Goal: Task Accomplishment & Management: Manage account settings

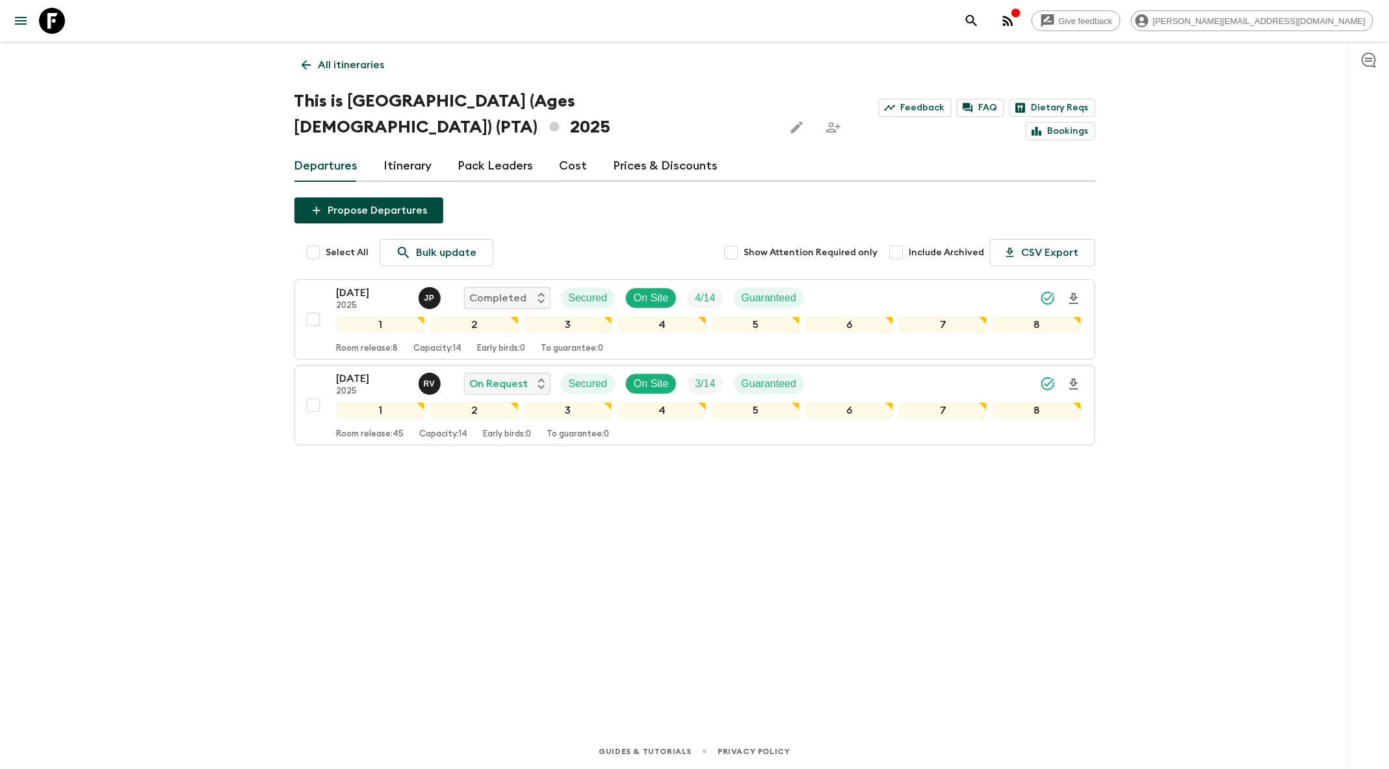
click at [985, 29] on button "search adventures" at bounding box center [972, 21] width 26 height 26
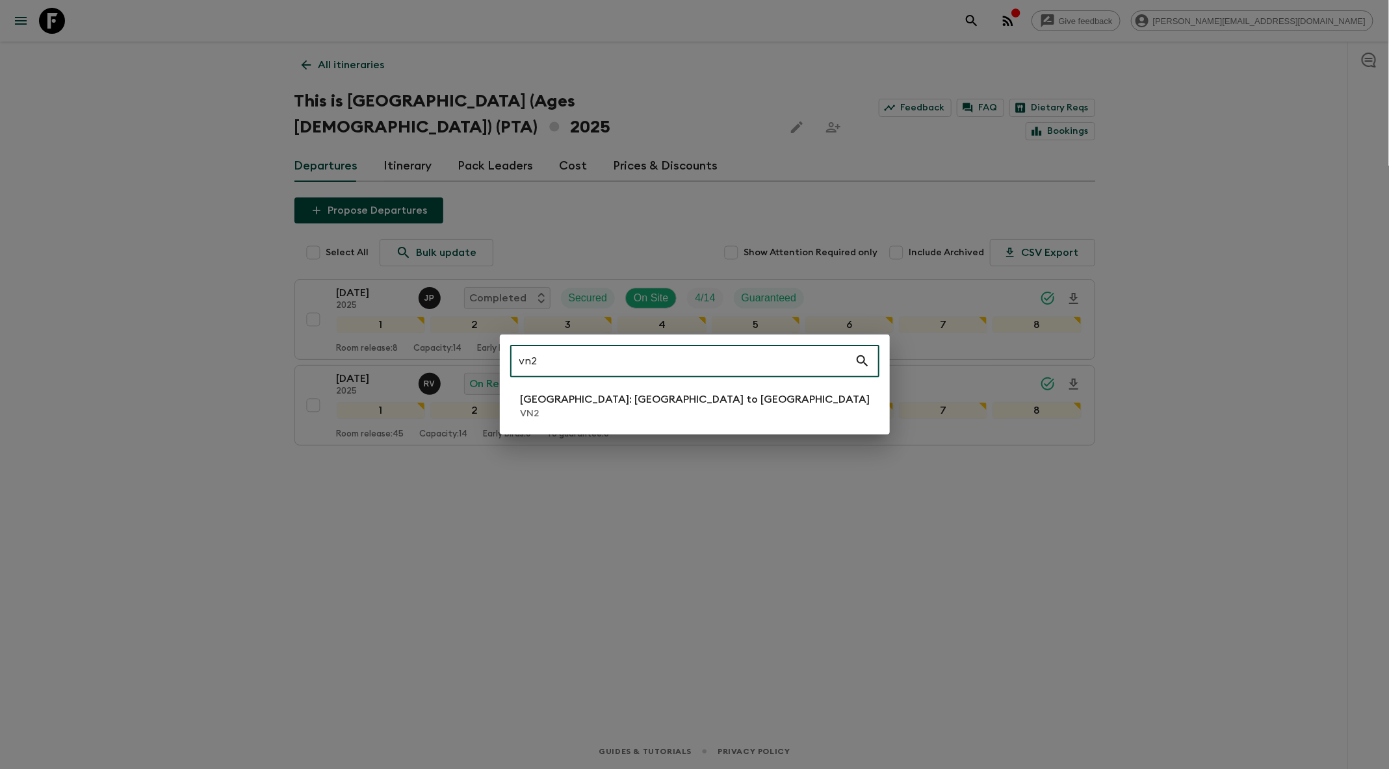
type input "vn2"
click at [617, 417] on p "VN2" at bounding box center [696, 413] width 350 height 13
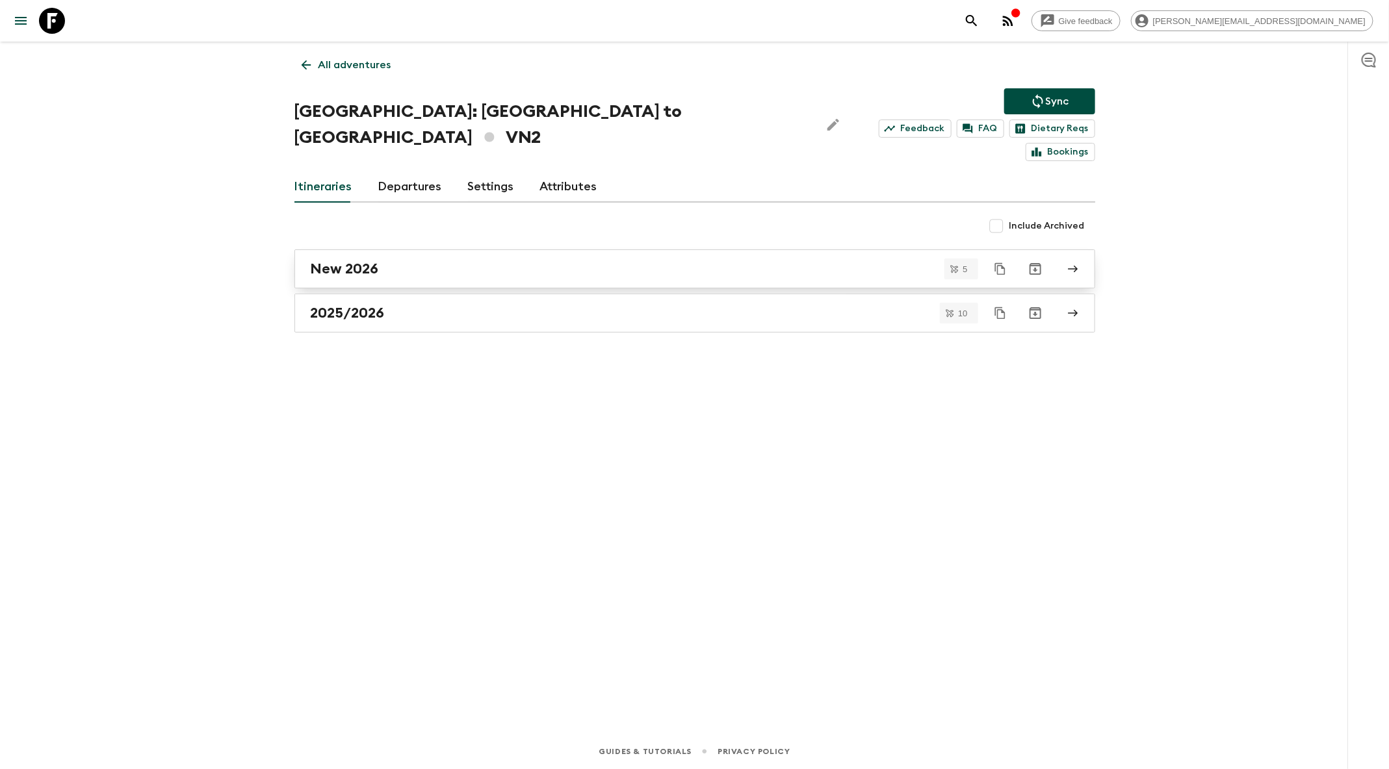
click at [446, 261] on div "New 2026" at bounding box center [682, 269] width 743 height 17
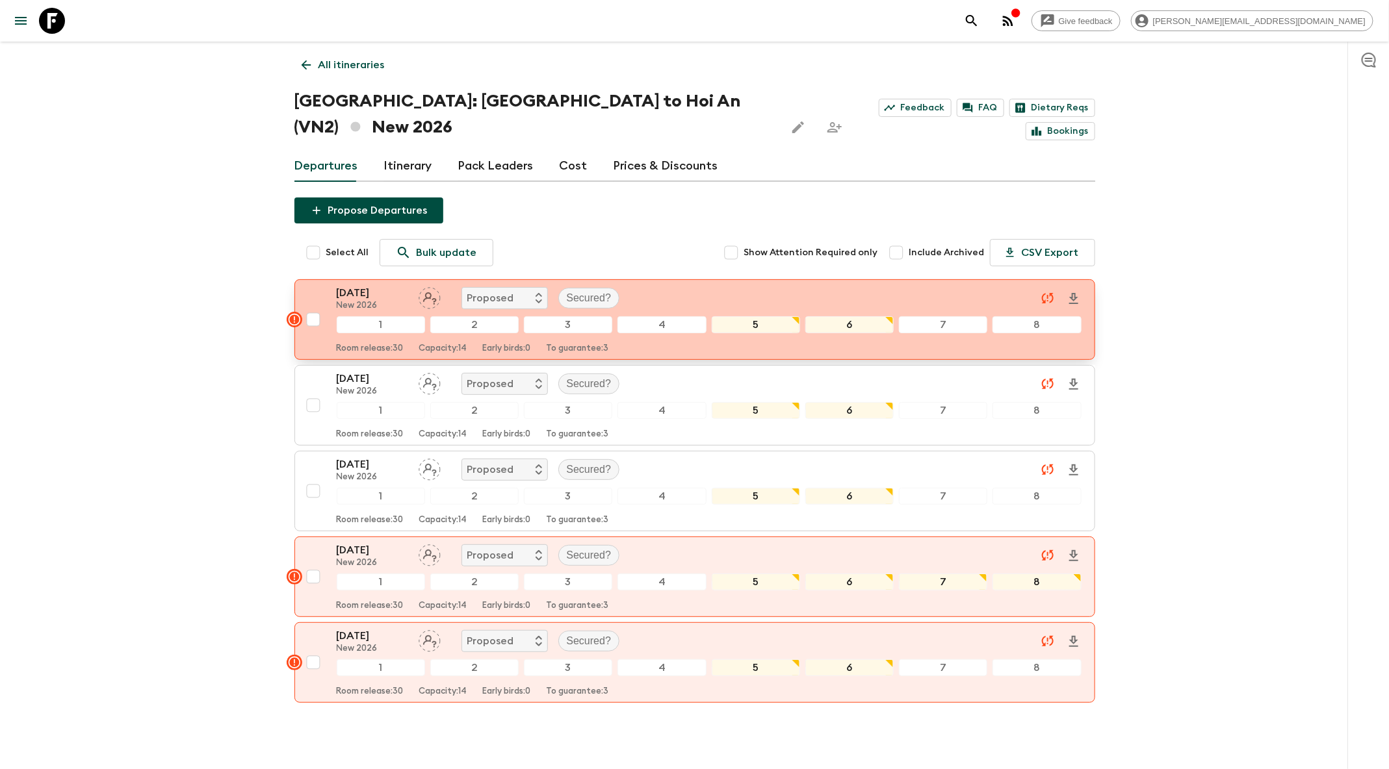
click at [695, 285] on div "[DATE] New 2026 Proposed Secured?" at bounding box center [709, 298] width 745 height 26
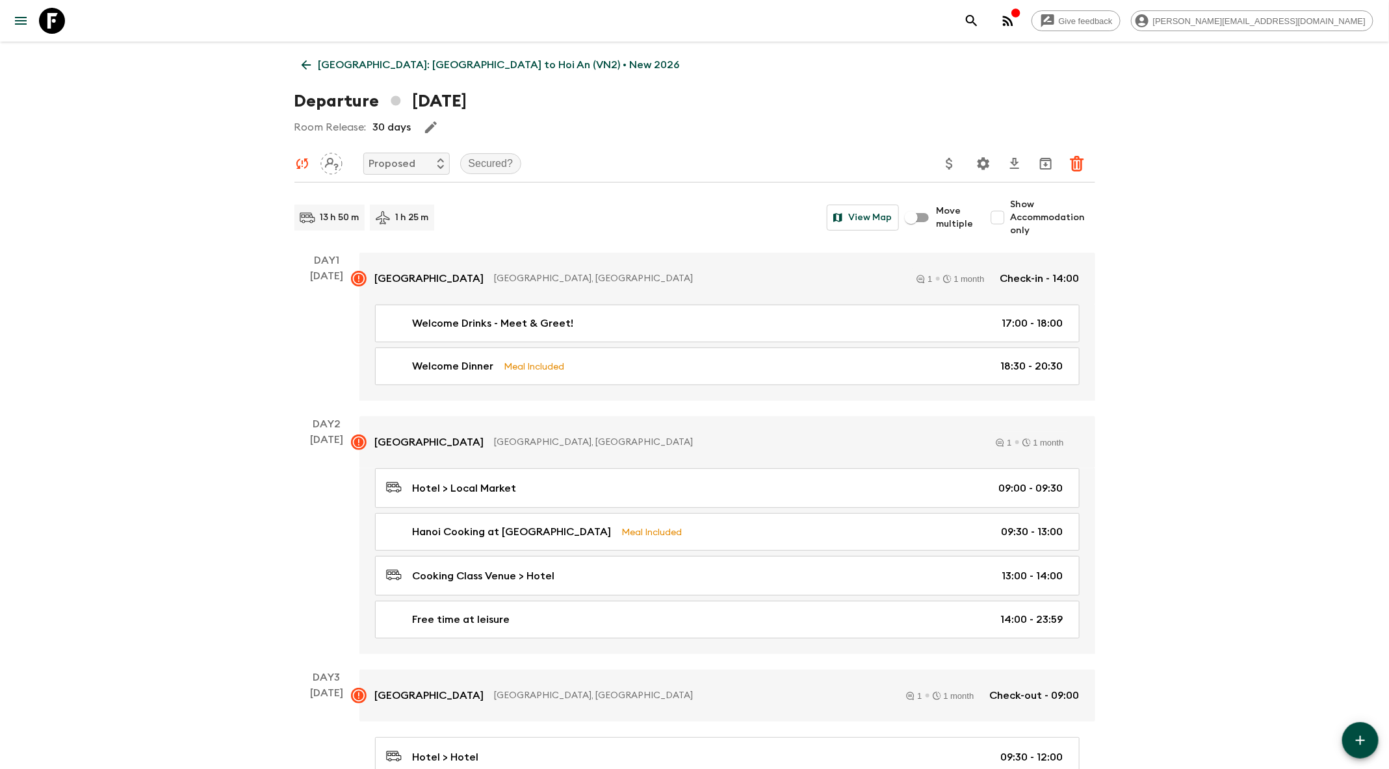
click at [300, 62] on icon at bounding box center [306, 65] width 14 height 14
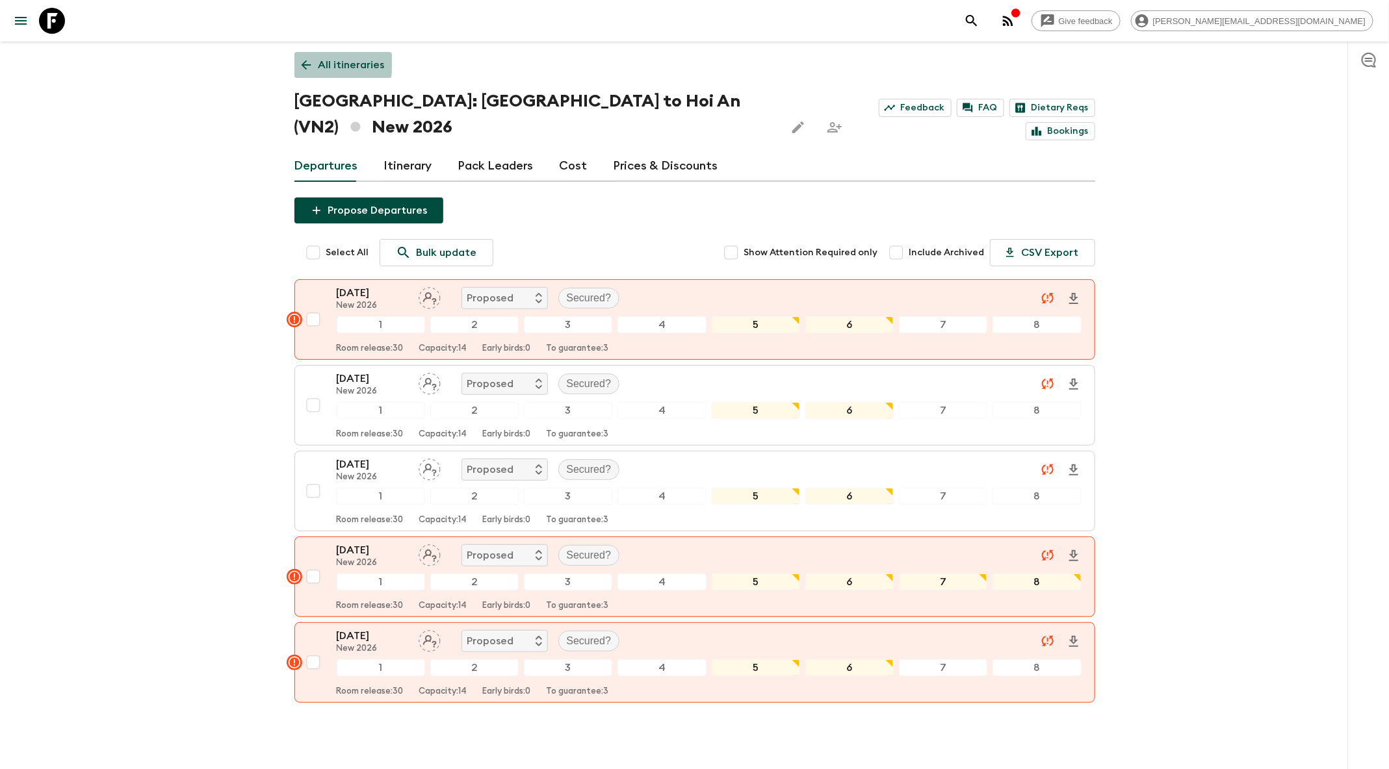
click at [300, 62] on icon at bounding box center [306, 65] width 14 height 14
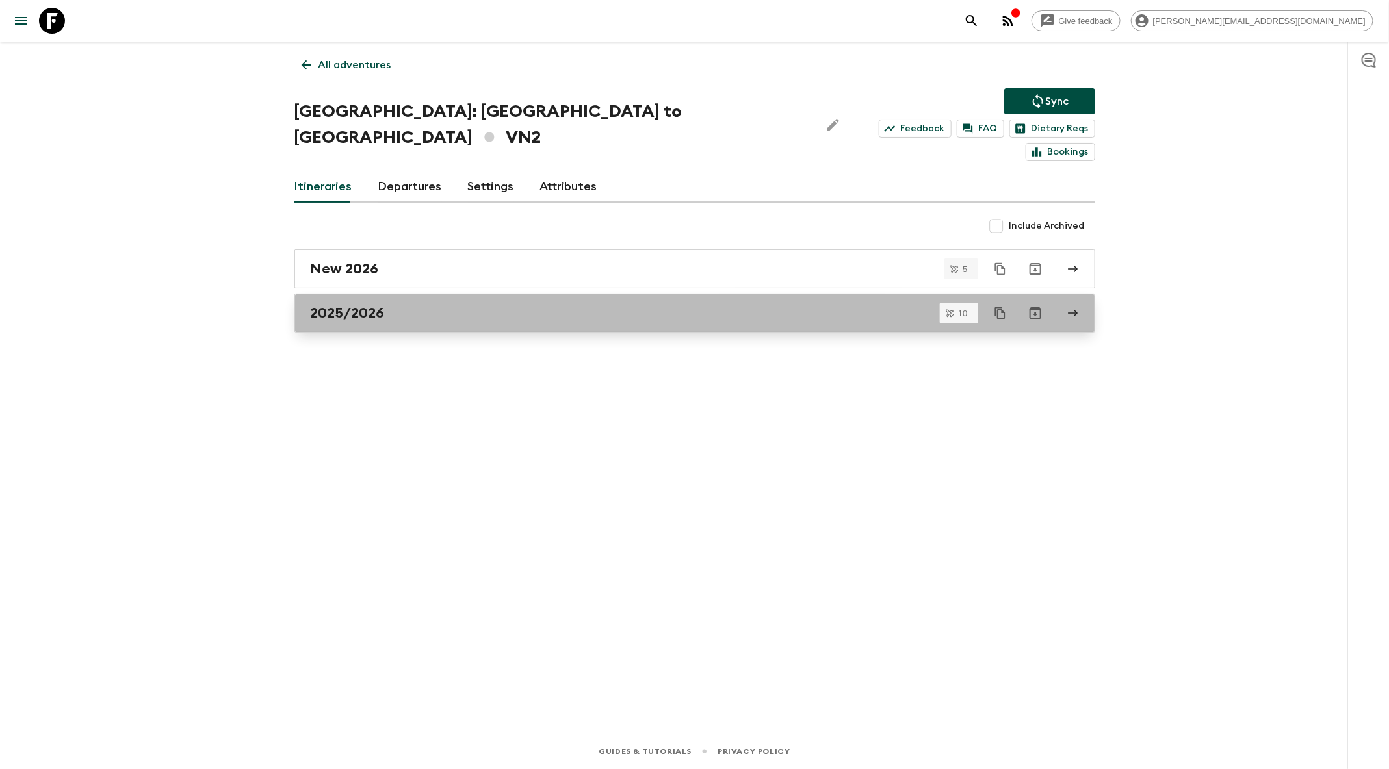
click at [565, 305] on div "2025/2026" at bounding box center [682, 313] width 743 height 17
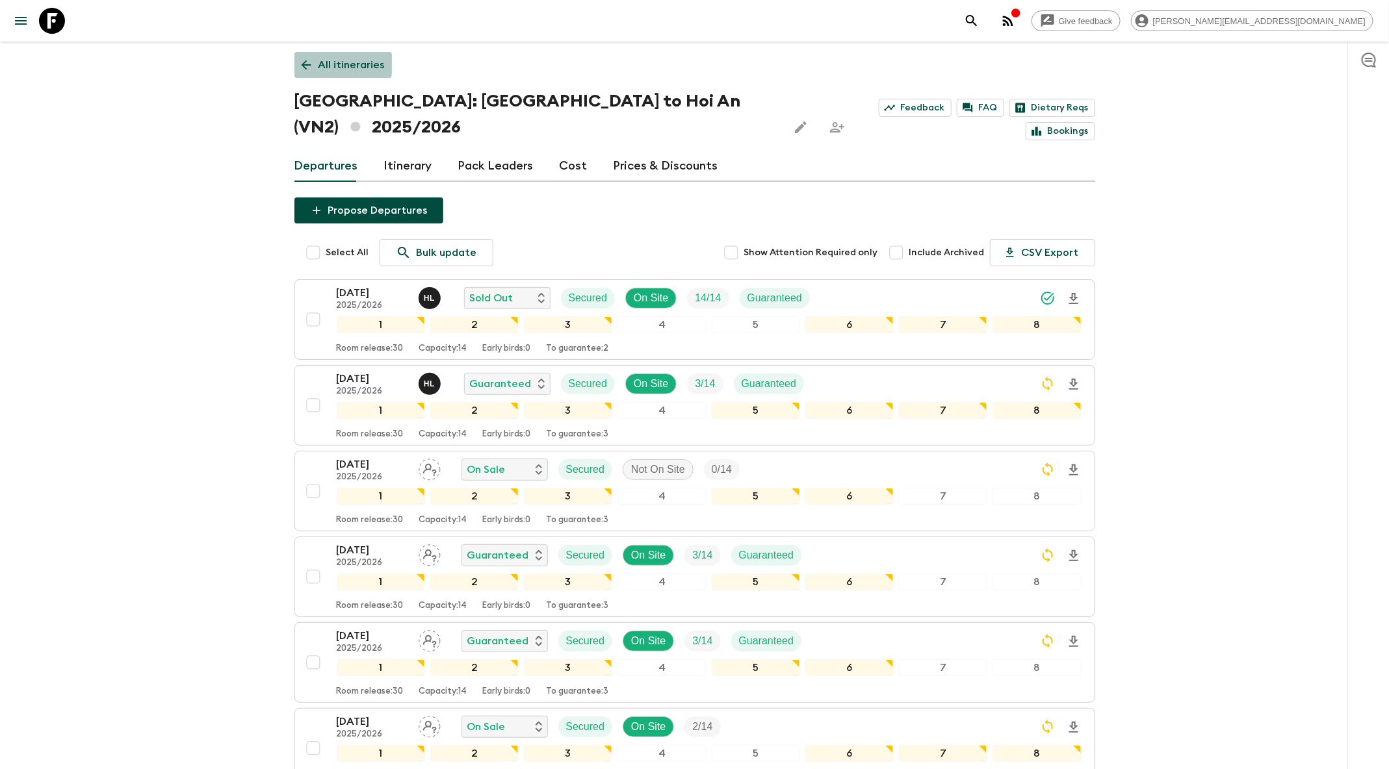
click at [304, 63] on icon at bounding box center [306, 65] width 10 height 10
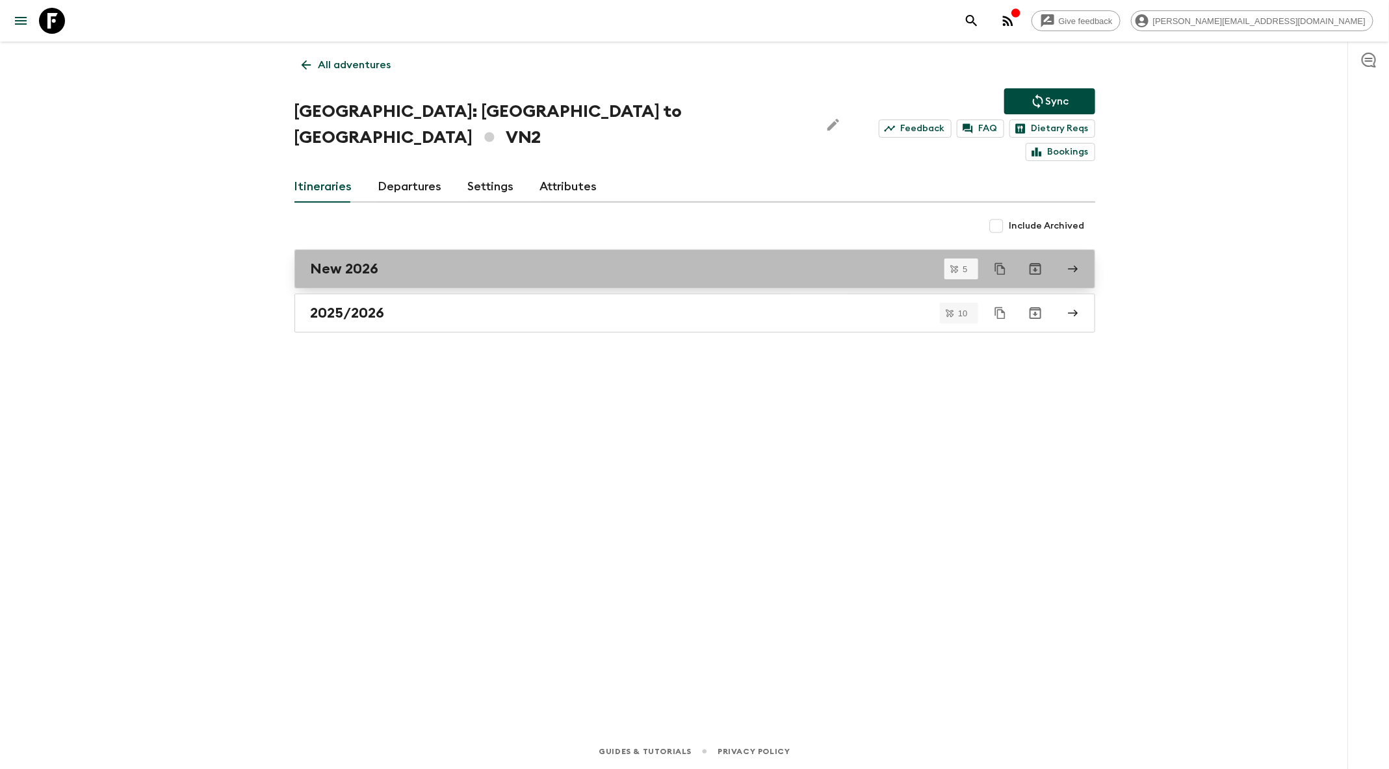
click at [485, 261] on div "New 2026" at bounding box center [682, 269] width 743 height 17
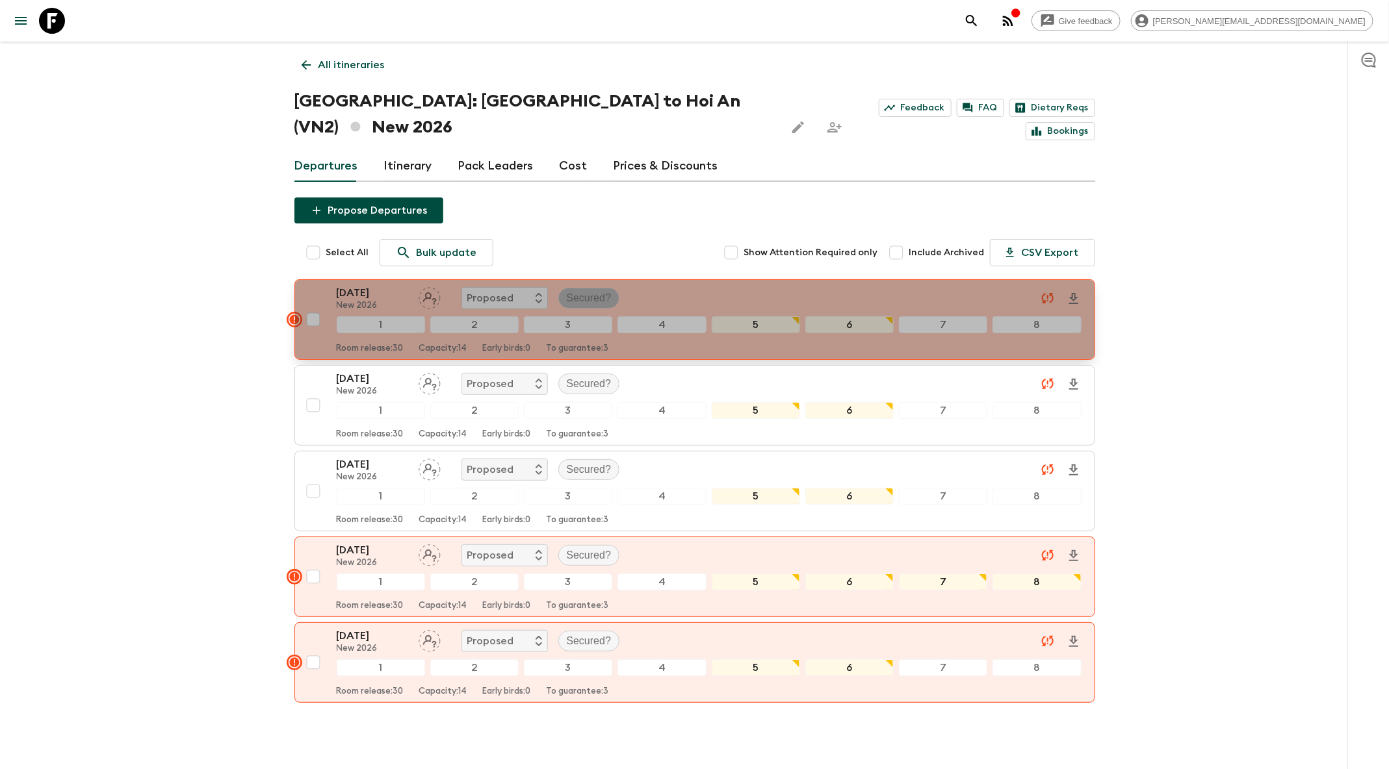
click at [611, 290] on span "Secured?" at bounding box center [589, 298] width 60 height 16
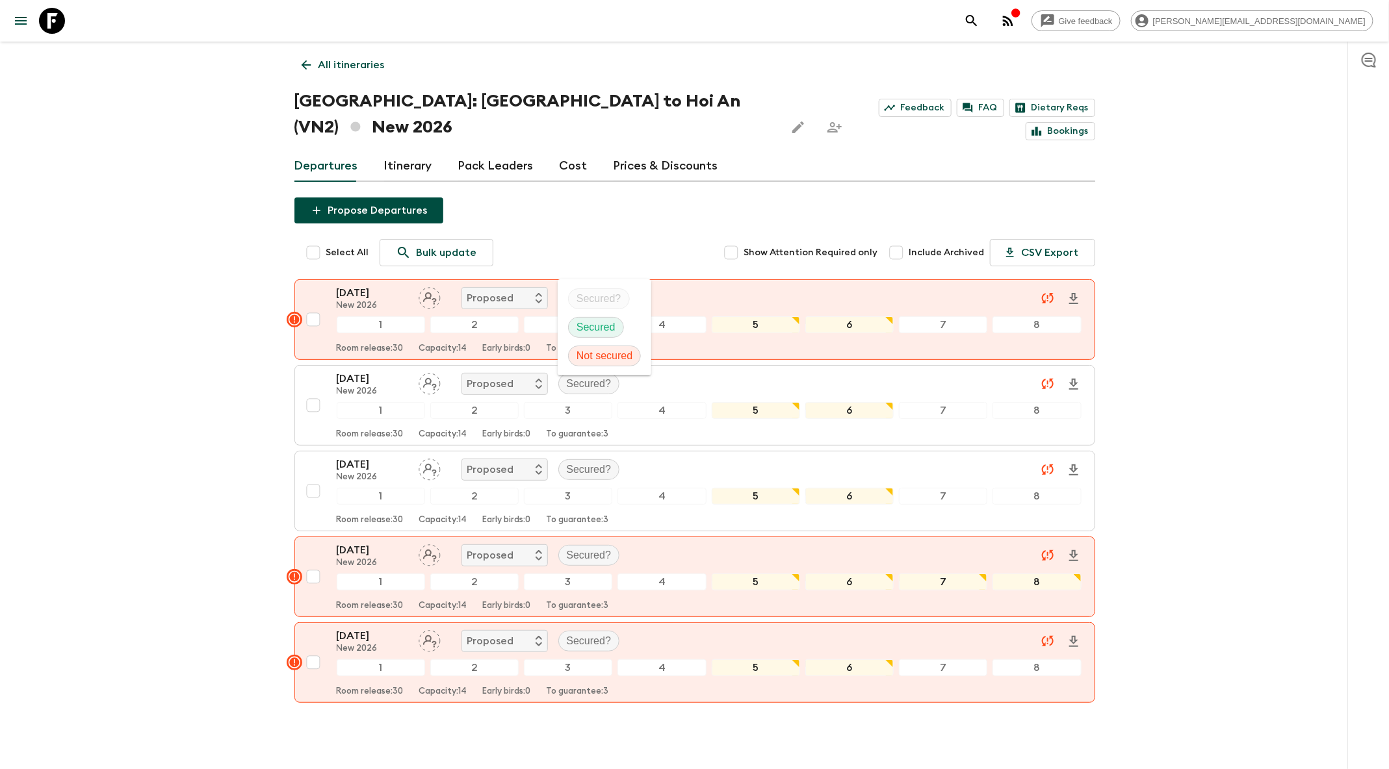
click at [630, 226] on div at bounding box center [694, 384] width 1389 height 769
click at [306, 64] on icon at bounding box center [306, 65] width 14 height 14
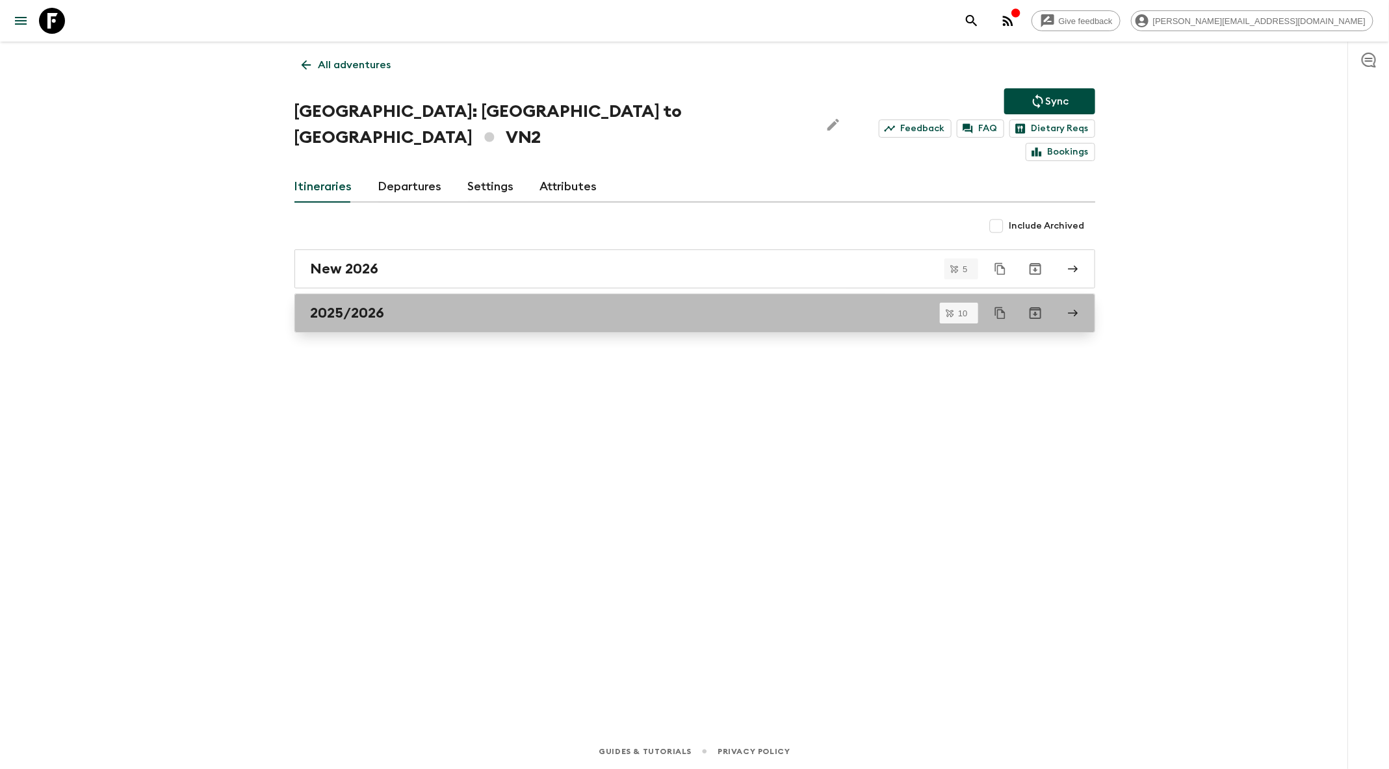
click at [472, 305] on div "2025/2026" at bounding box center [682, 313] width 743 height 17
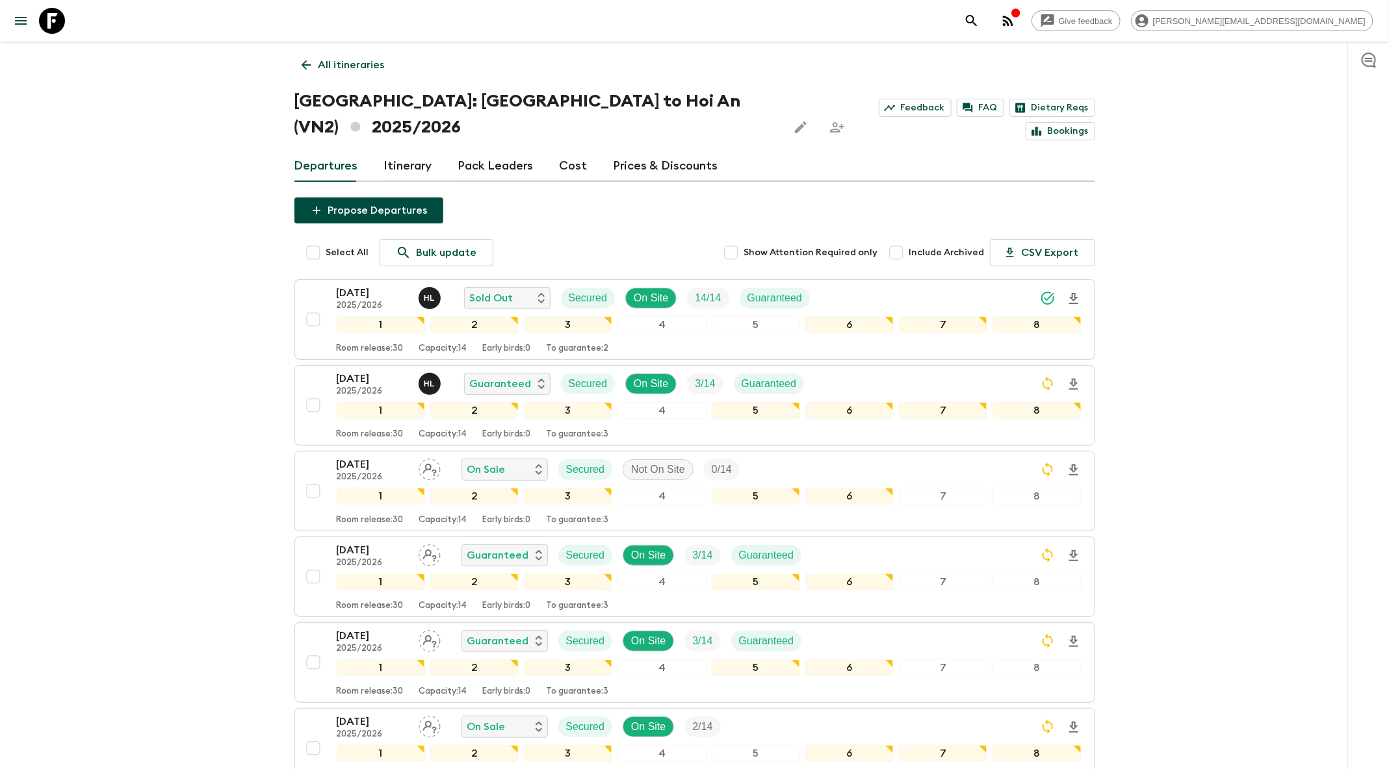
click at [311, 65] on icon at bounding box center [306, 65] width 10 height 10
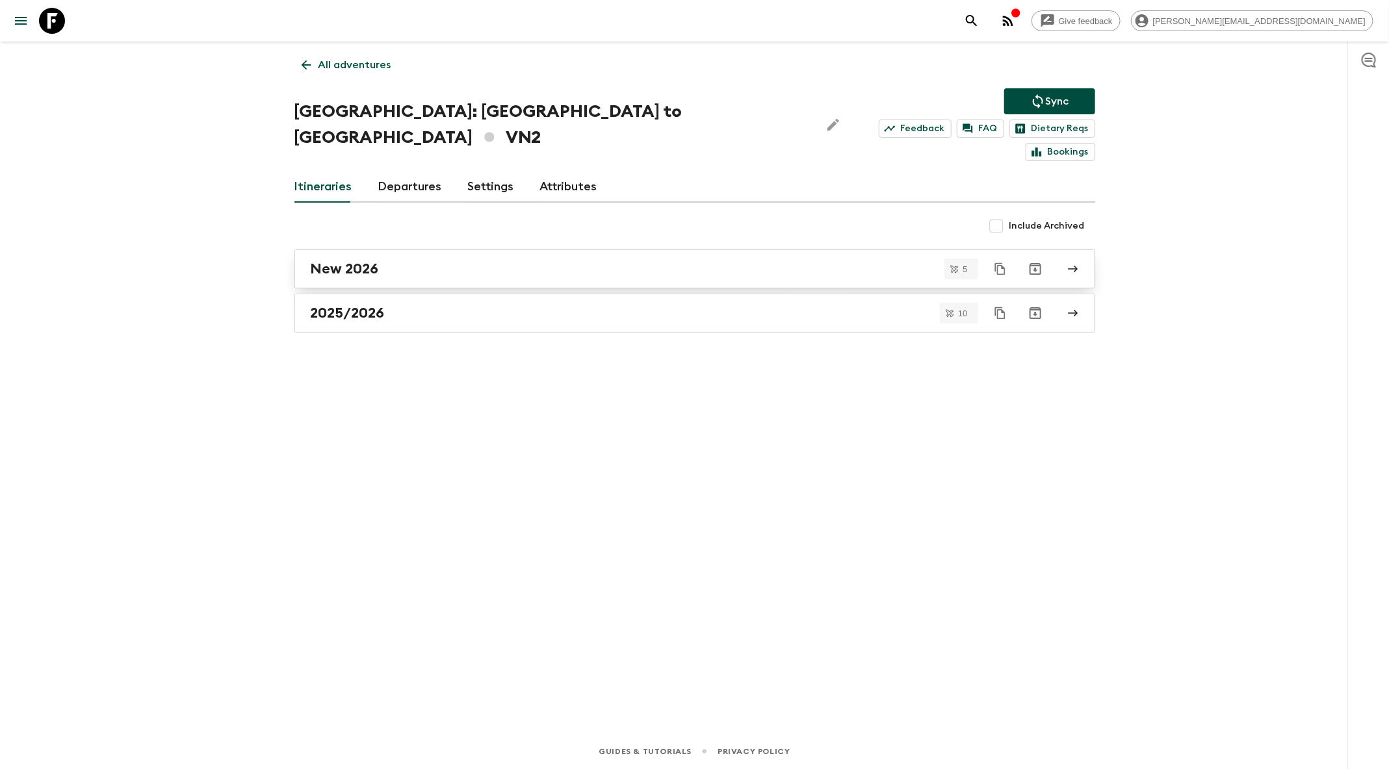
click at [409, 261] on div "New 2026" at bounding box center [682, 269] width 743 height 17
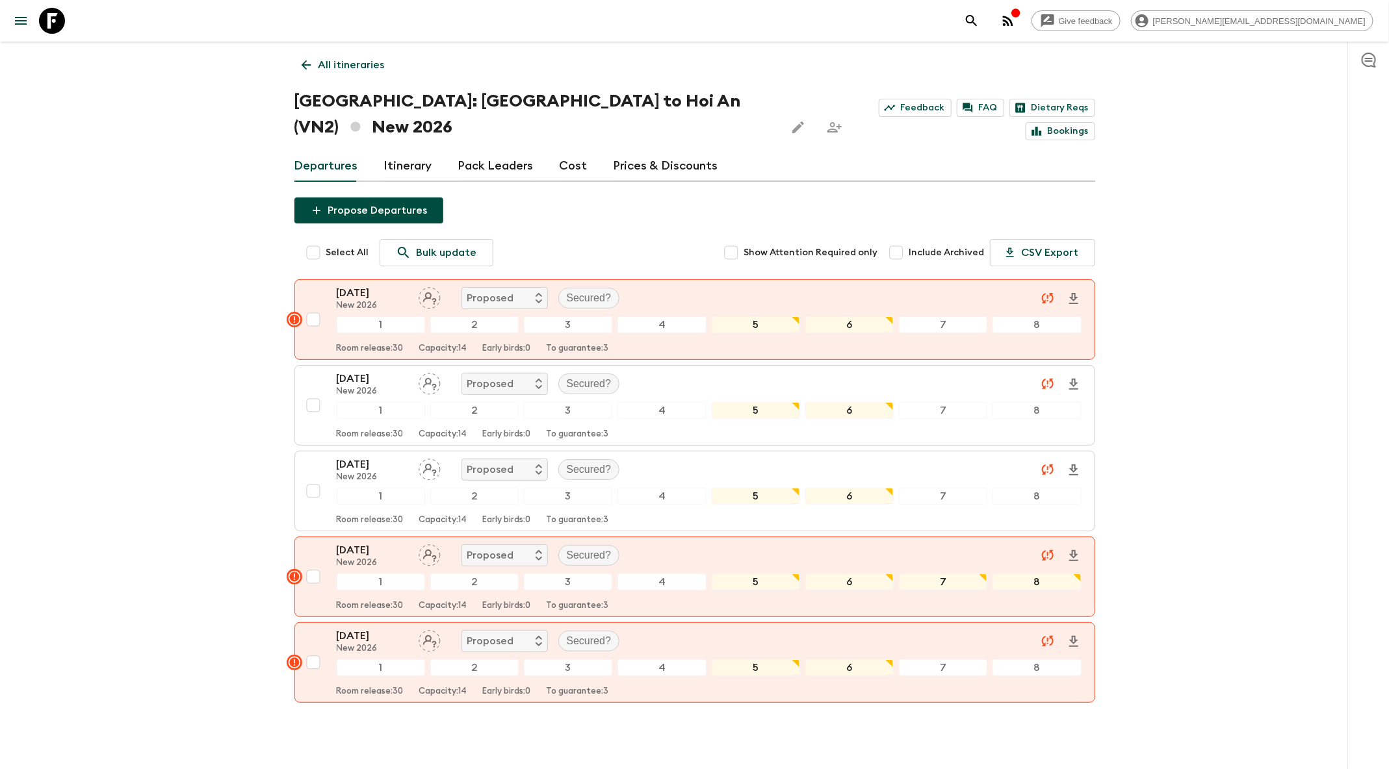
scroll to position [20, 0]
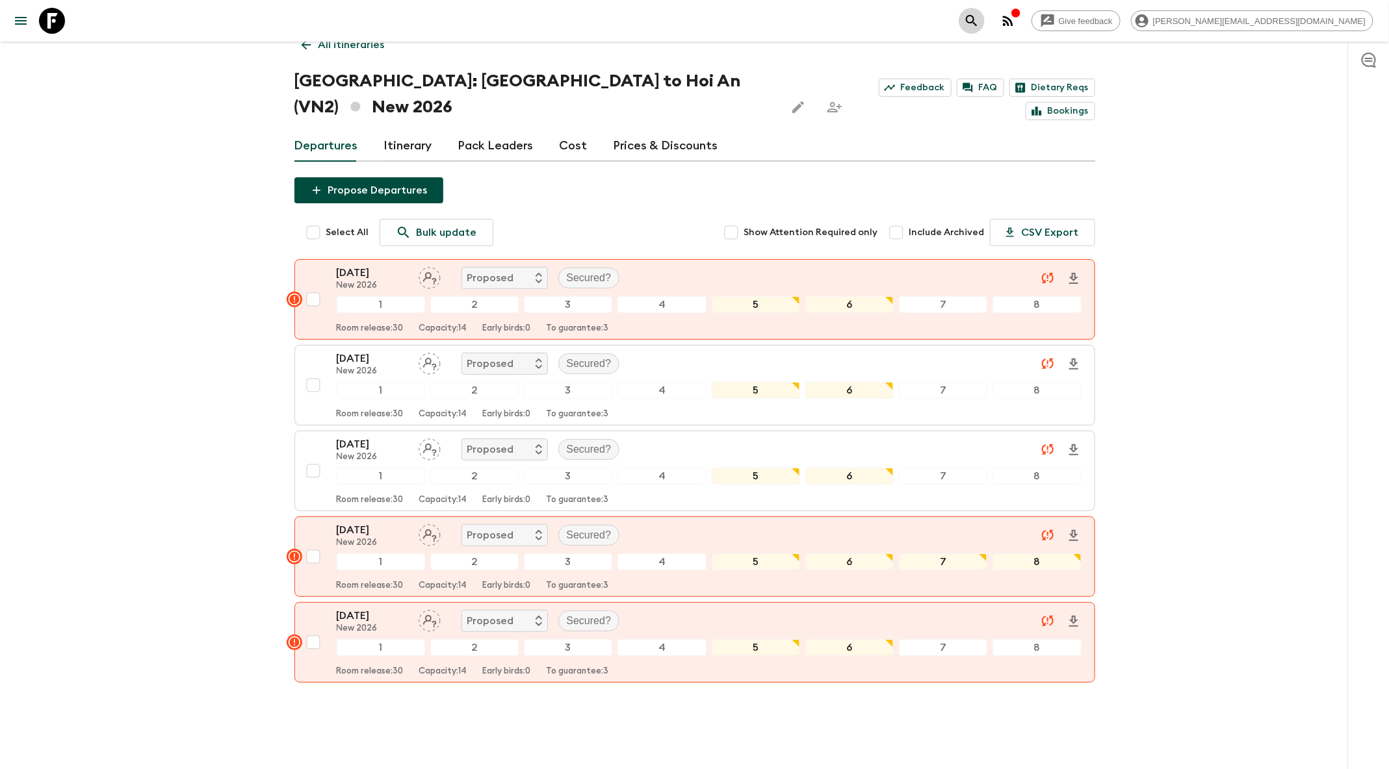
click at [979, 21] on icon "search adventures" at bounding box center [972, 21] width 16 height 16
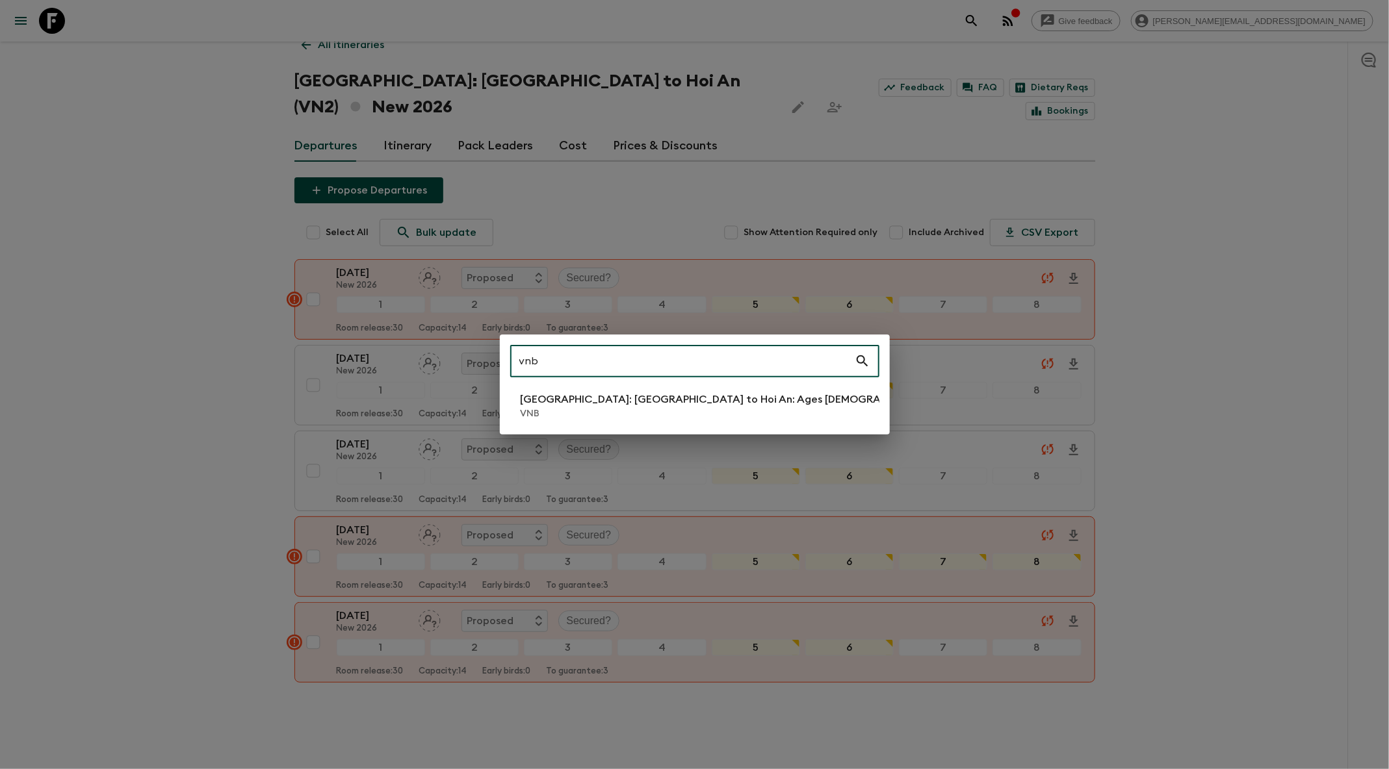
type input "vnb"
click at [708, 408] on li "[GEOGRAPHIC_DATA]: [GEOGRAPHIC_DATA] to Hoi An: Ages [DEMOGRAPHIC_DATA] VNB" at bounding box center [694, 406] width 369 height 36
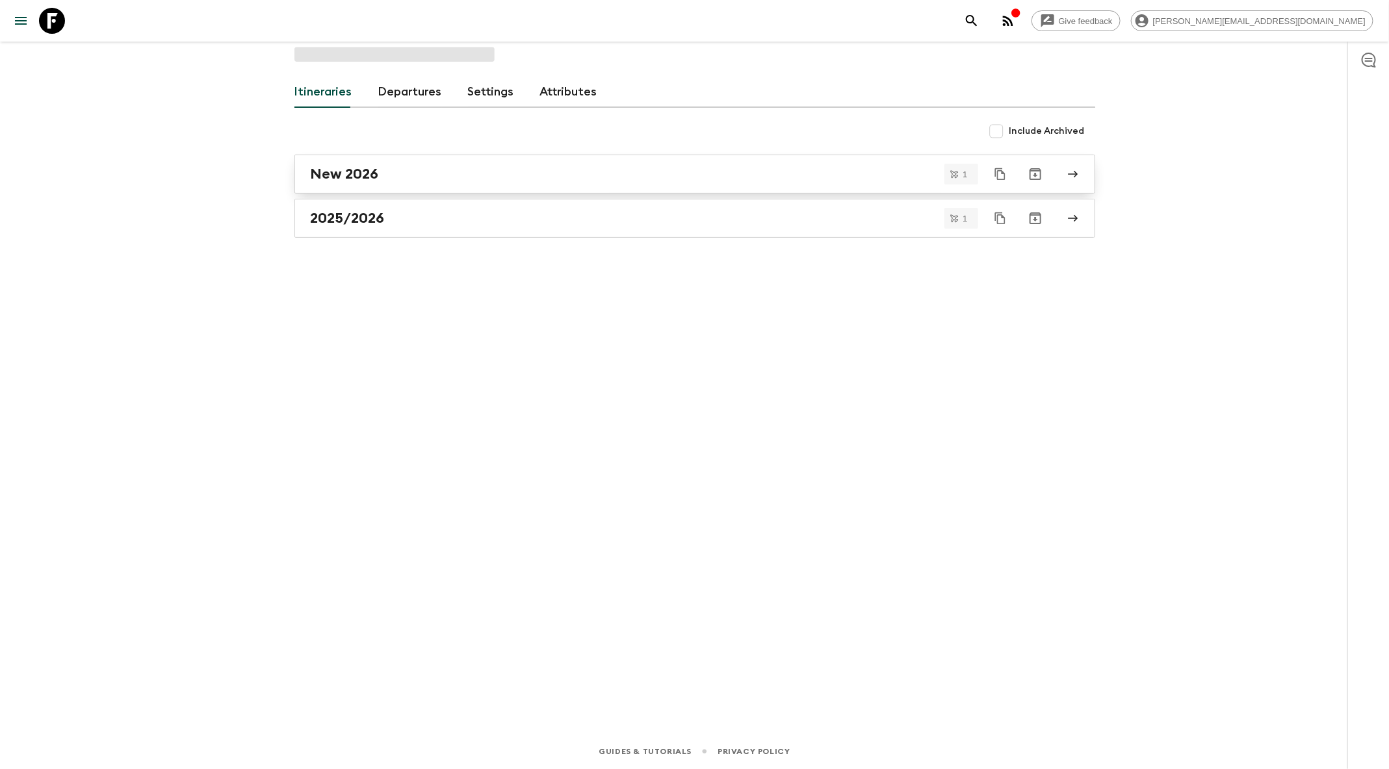
click at [417, 179] on div "New 2026" at bounding box center [682, 174] width 743 height 17
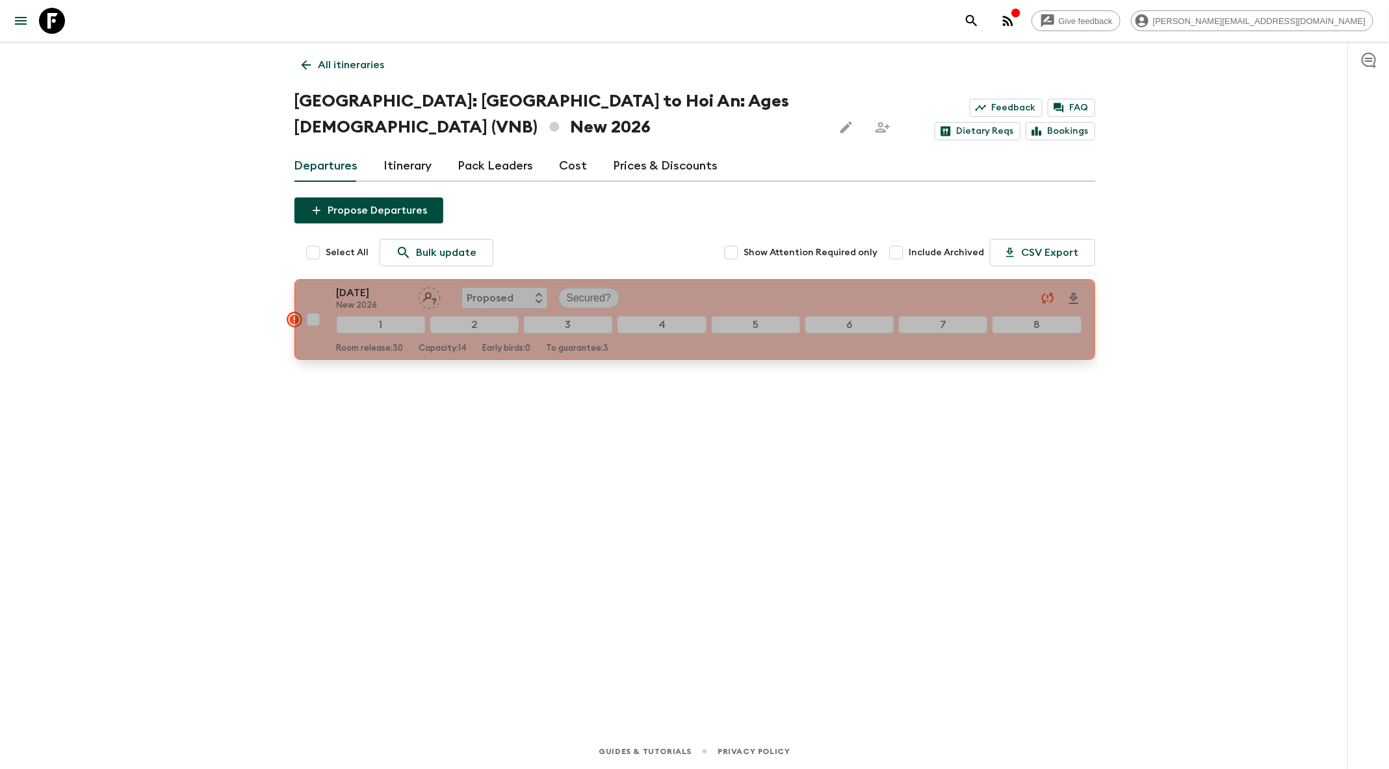
click at [808, 289] on div "[DATE] New 2026 Proposed Secured?" at bounding box center [709, 298] width 745 height 26
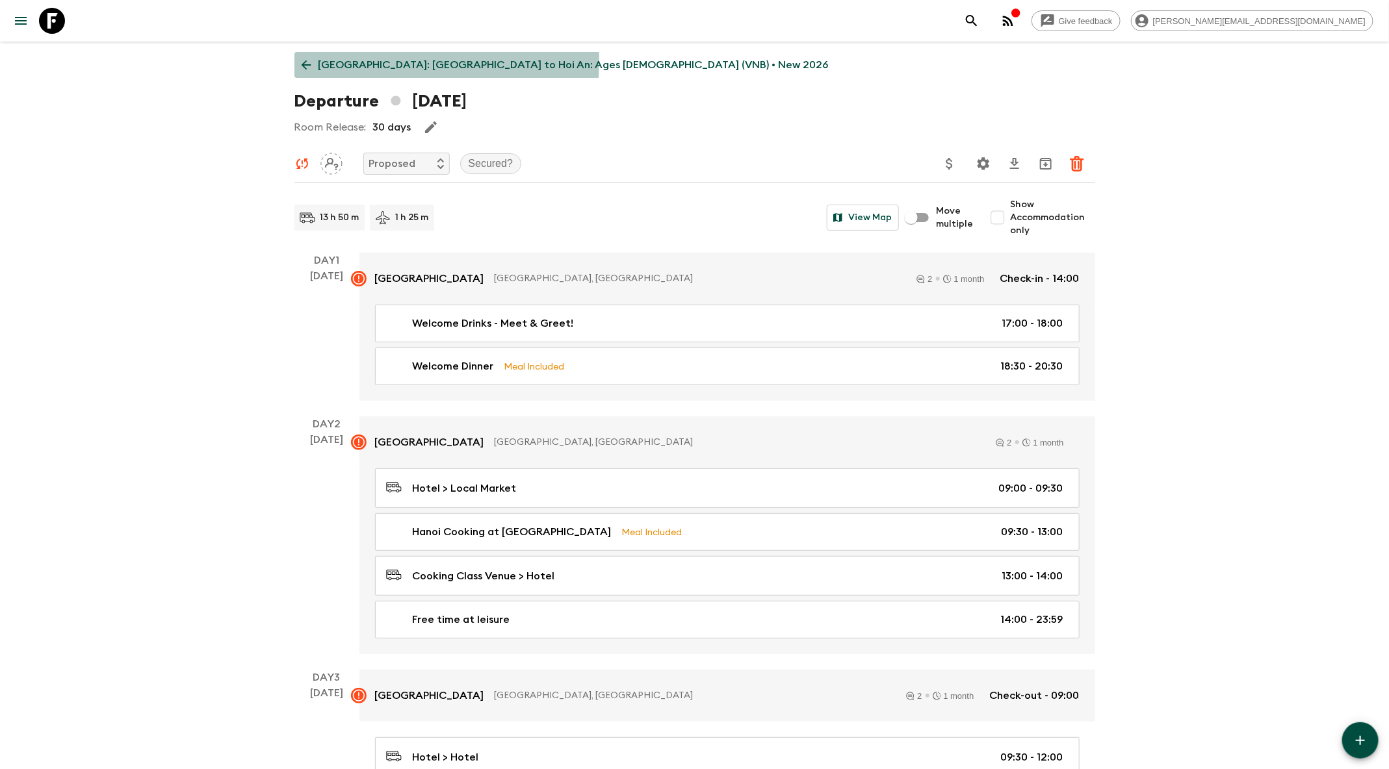
click at [309, 60] on icon at bounding box center [306, 65] width 14 height 14
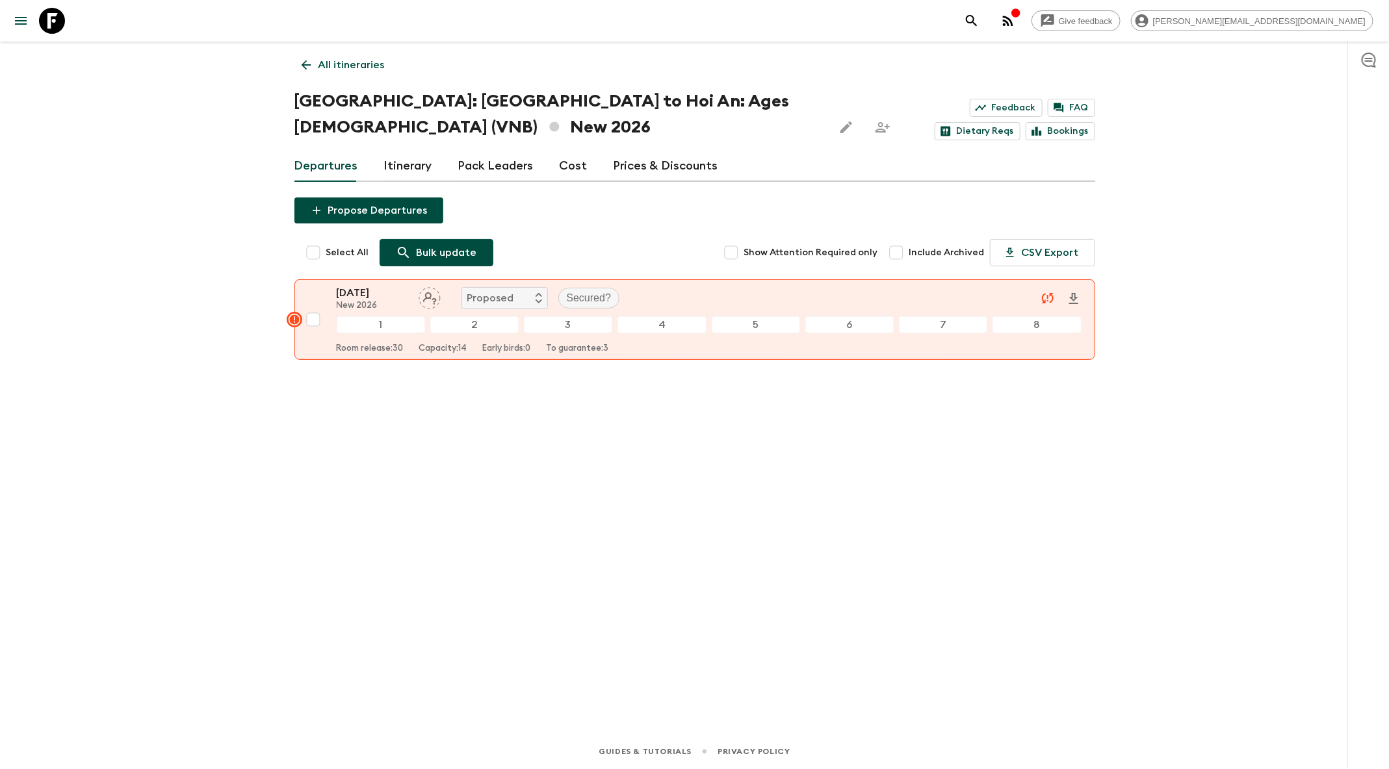
click at [428, 251] on p "Bulk update" at bounding box center [447, 253] width 60 height 16
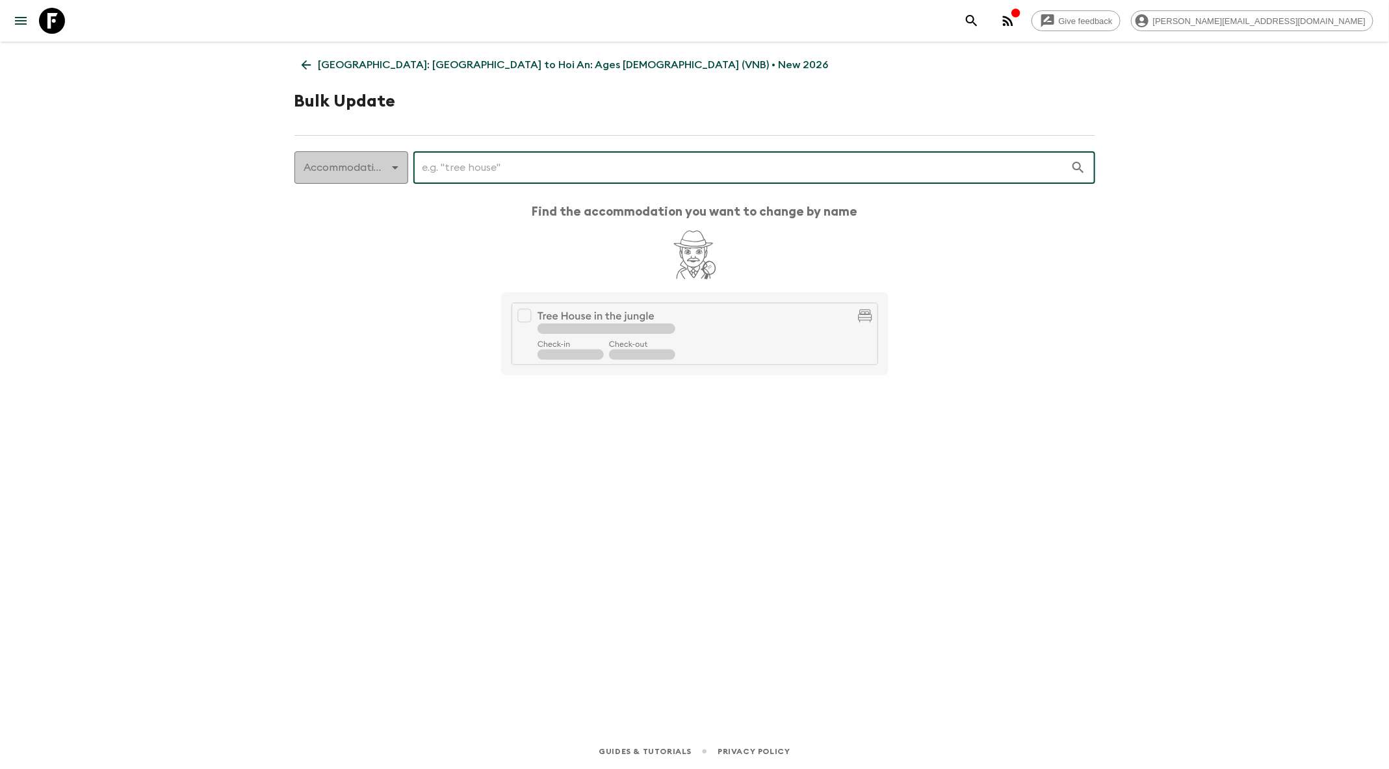
click at [383, 180] on body "Give feedback [PERSON_NAME][EMAIL_ADDRESS][DOMAIN_NAME] [GEOGRAPHIC_DATA]: [GEO…" at bounding box center [694, 384] width 1389 height 769
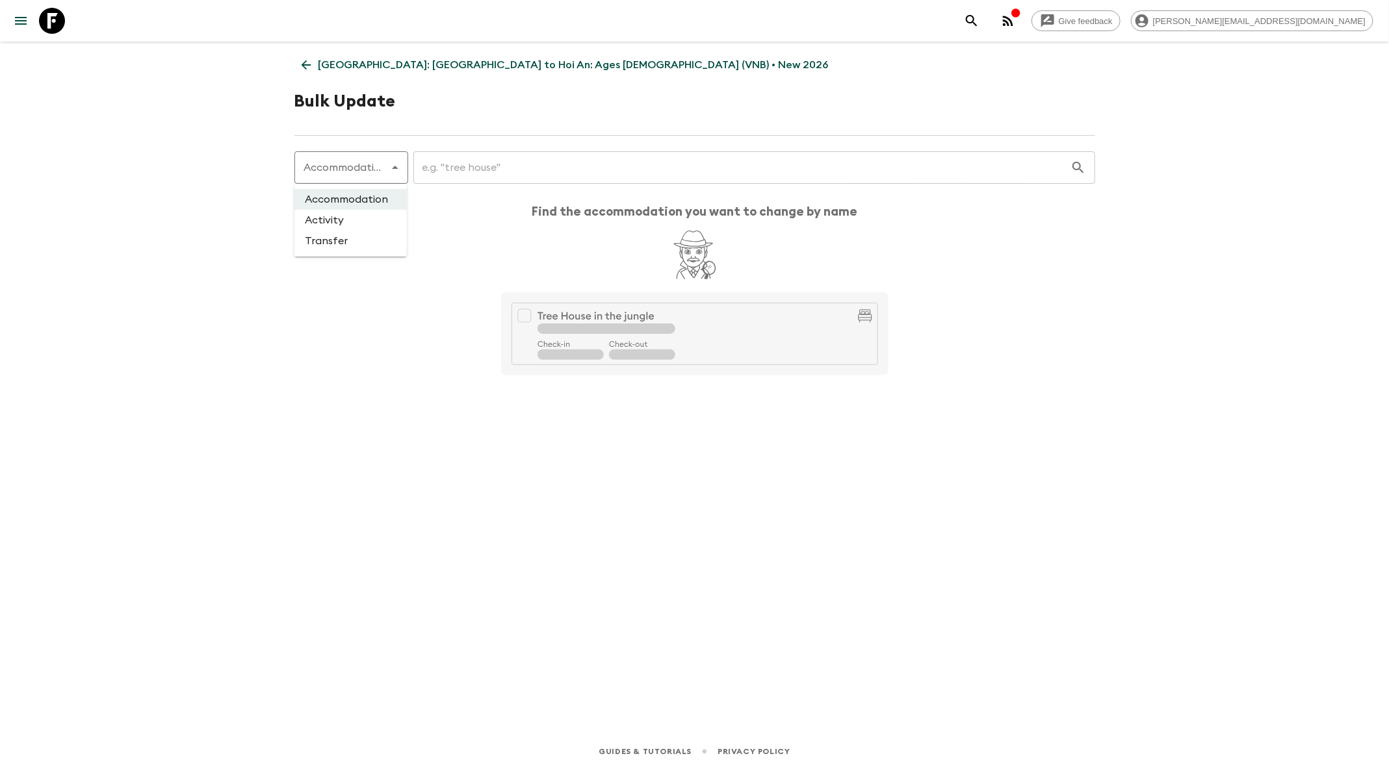
click at [305, 61] on div at bounding box center [694, 384] width 1389 height 769
click at [304, 66] on icon at bounding box center [306, 65] width 14 height 14
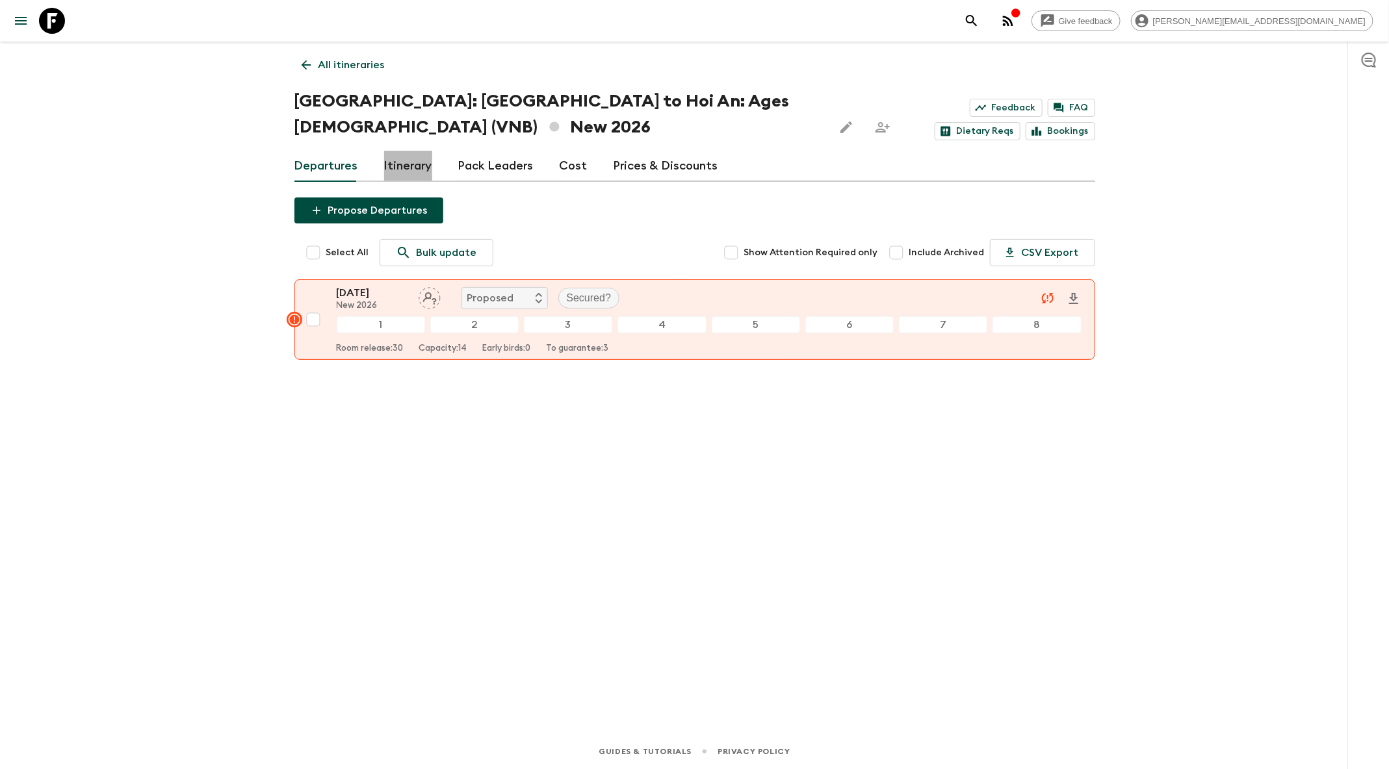
click at [411, 160] on link "Itinerary" at bounding box center [408, 166] width 48 height 31
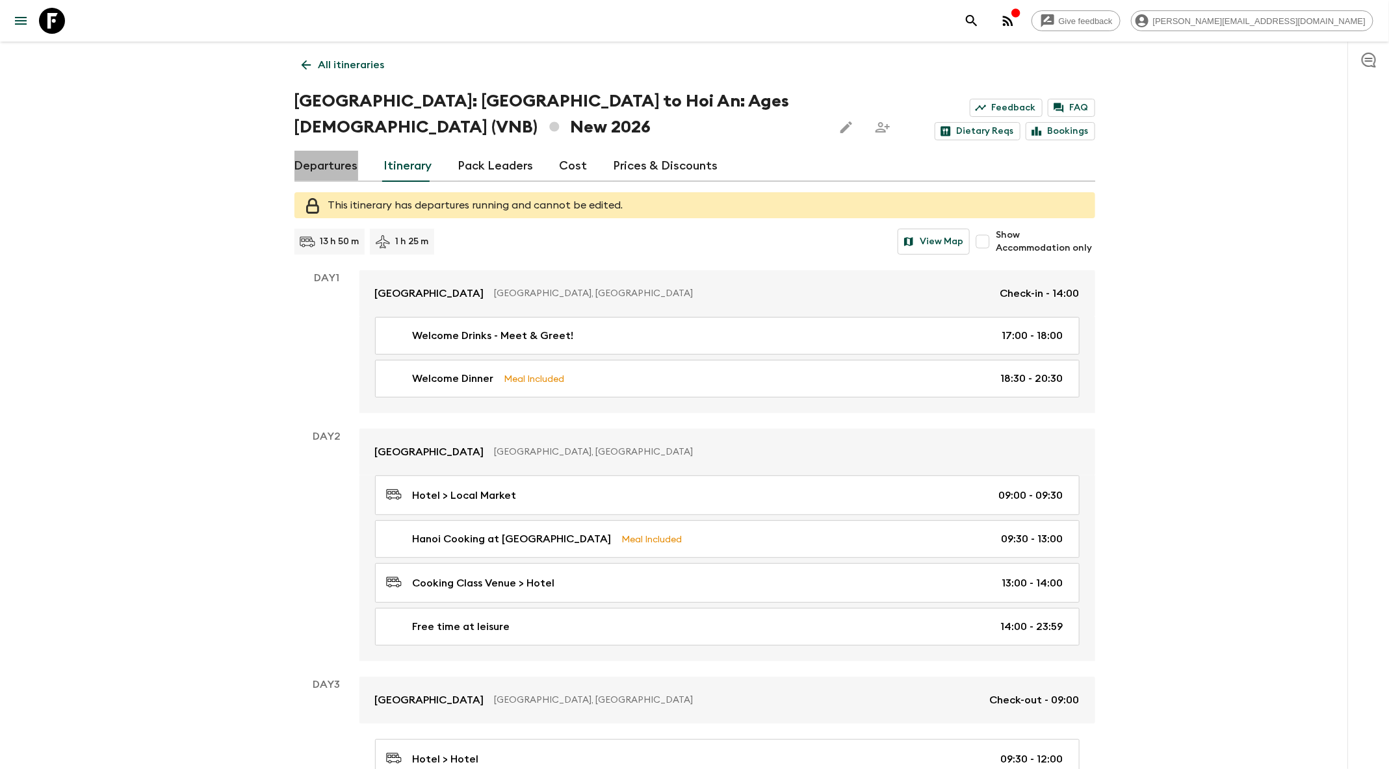
click at [344, 161] on link "Departures" at bounding box center [326, 166] width 64 height 31
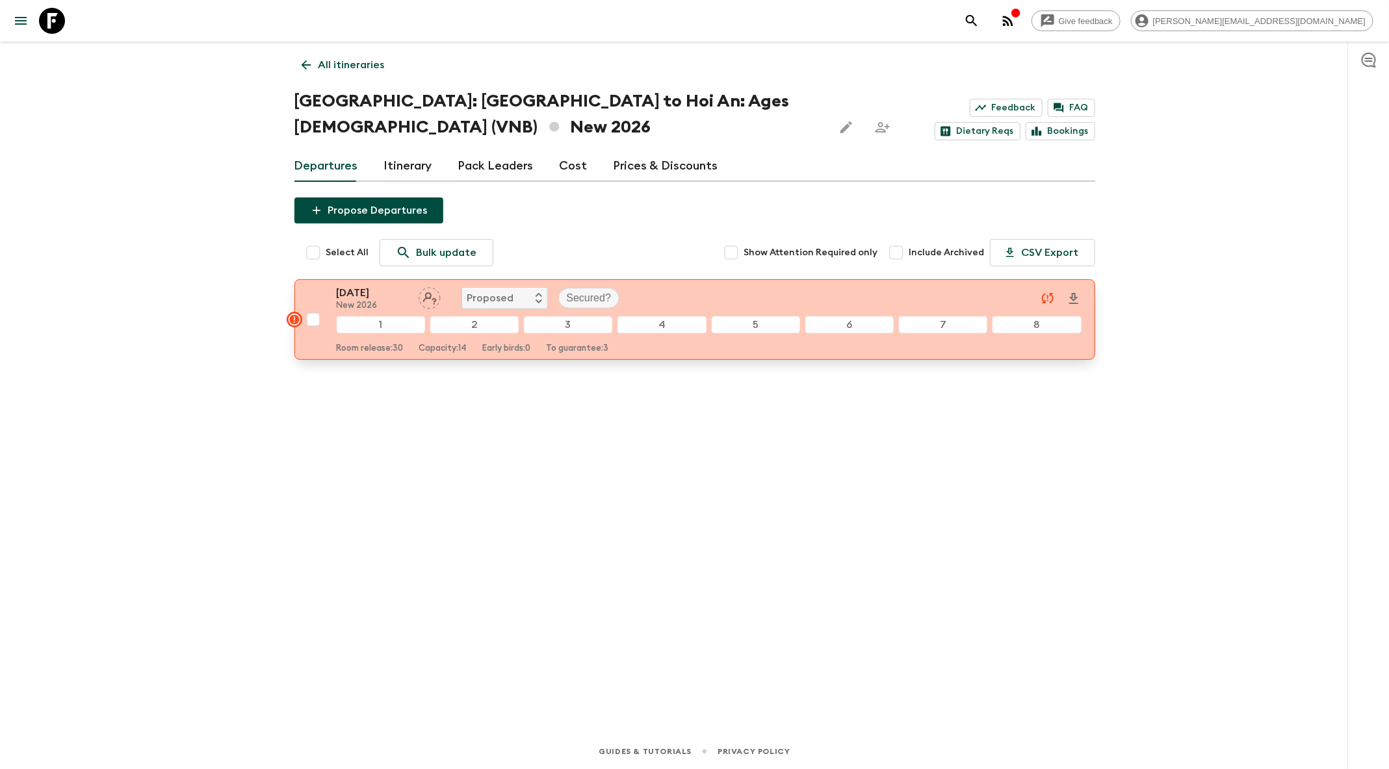
click at [818, 287] on div "[DATE] New 2026 Proposed Secured?" at bounding box center [709, 298] width 745 height 26
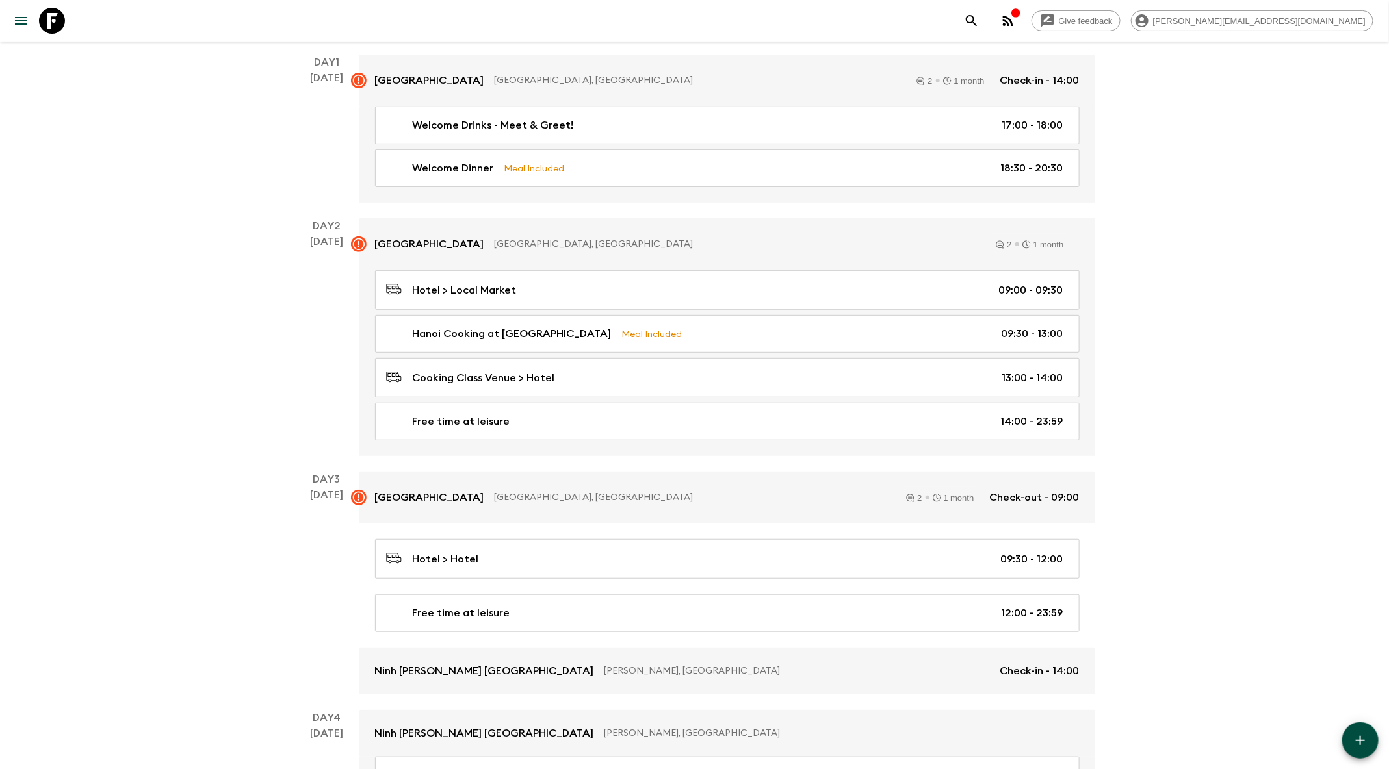
scroll to position [196, 0]
click at [1361, 733] on icon "button" at bounding box center [1360, 741] width 16 height 16
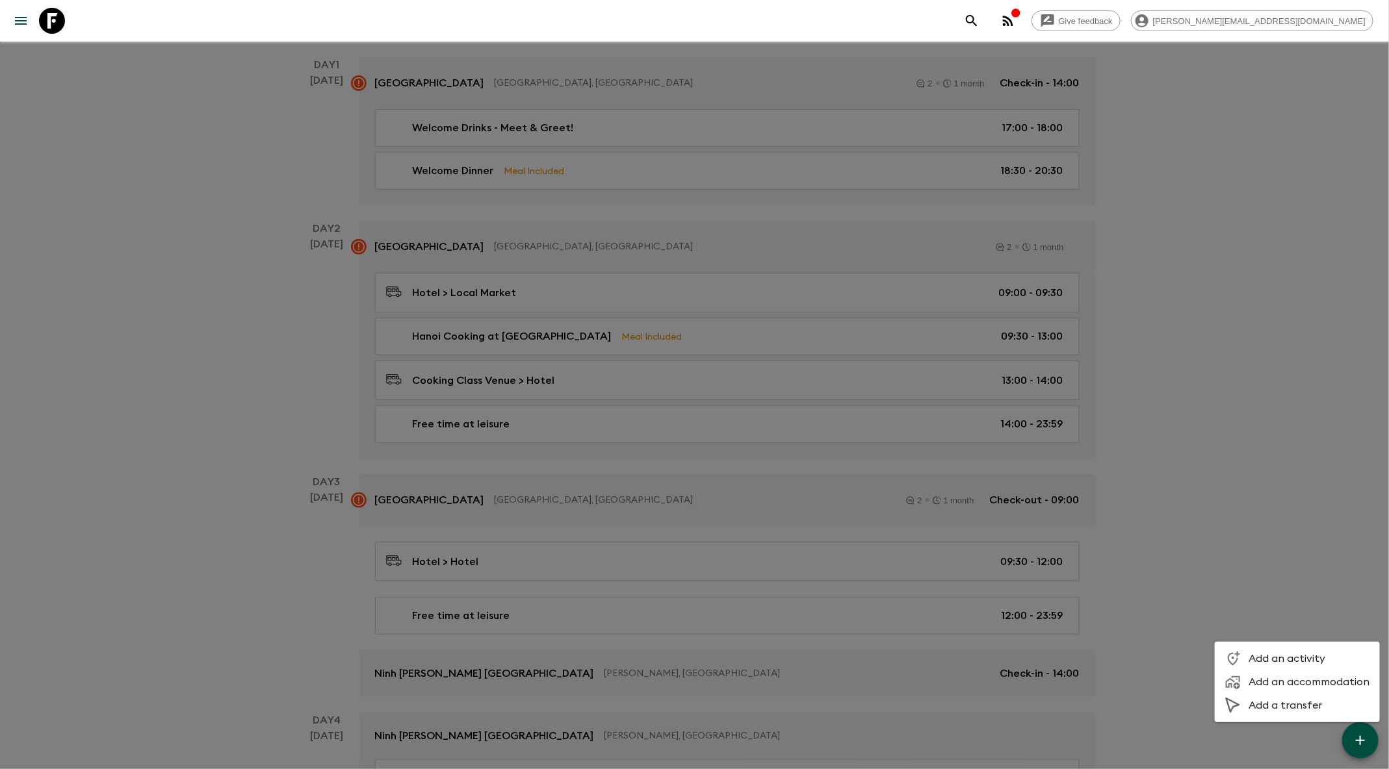
click at [1234, 480] on div at bounding box center [694, 384] width 1389 height 769
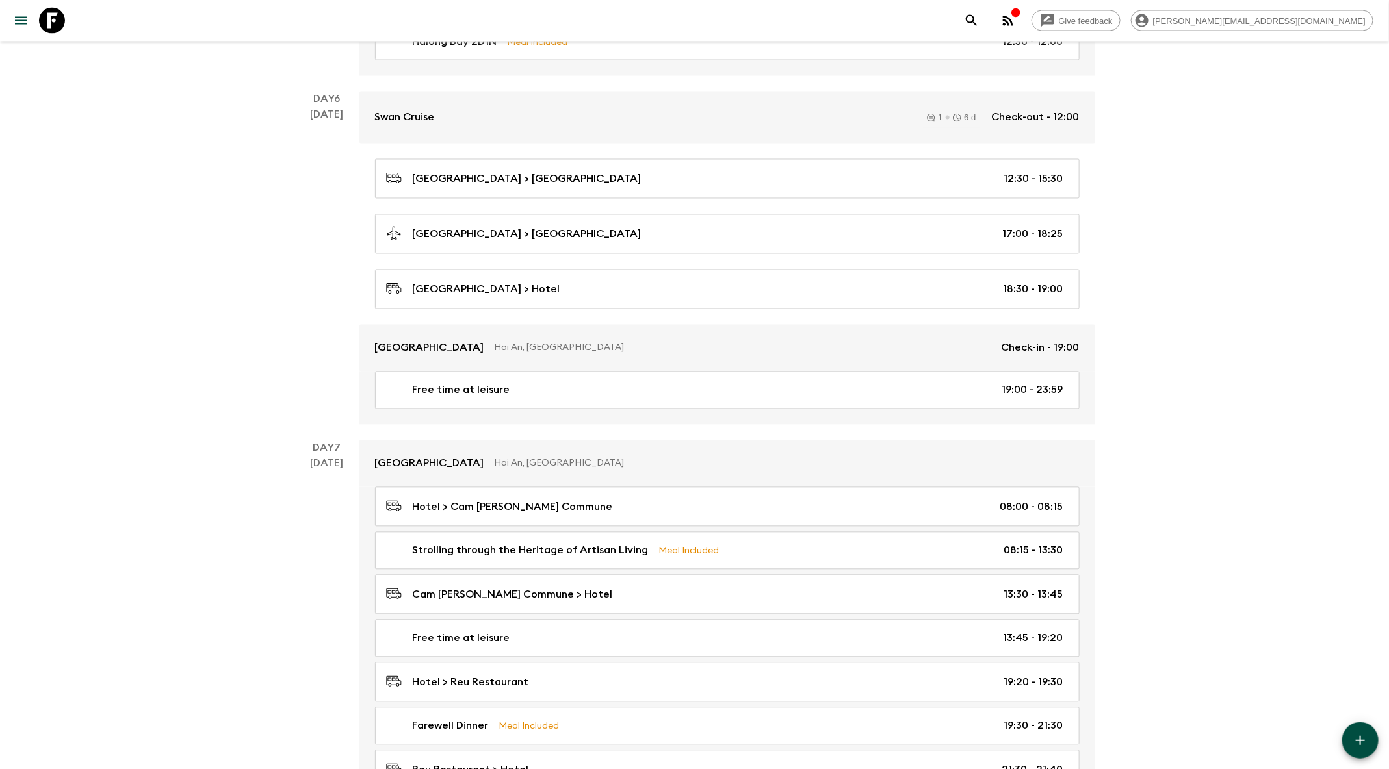
scroll to position [1454, 0]
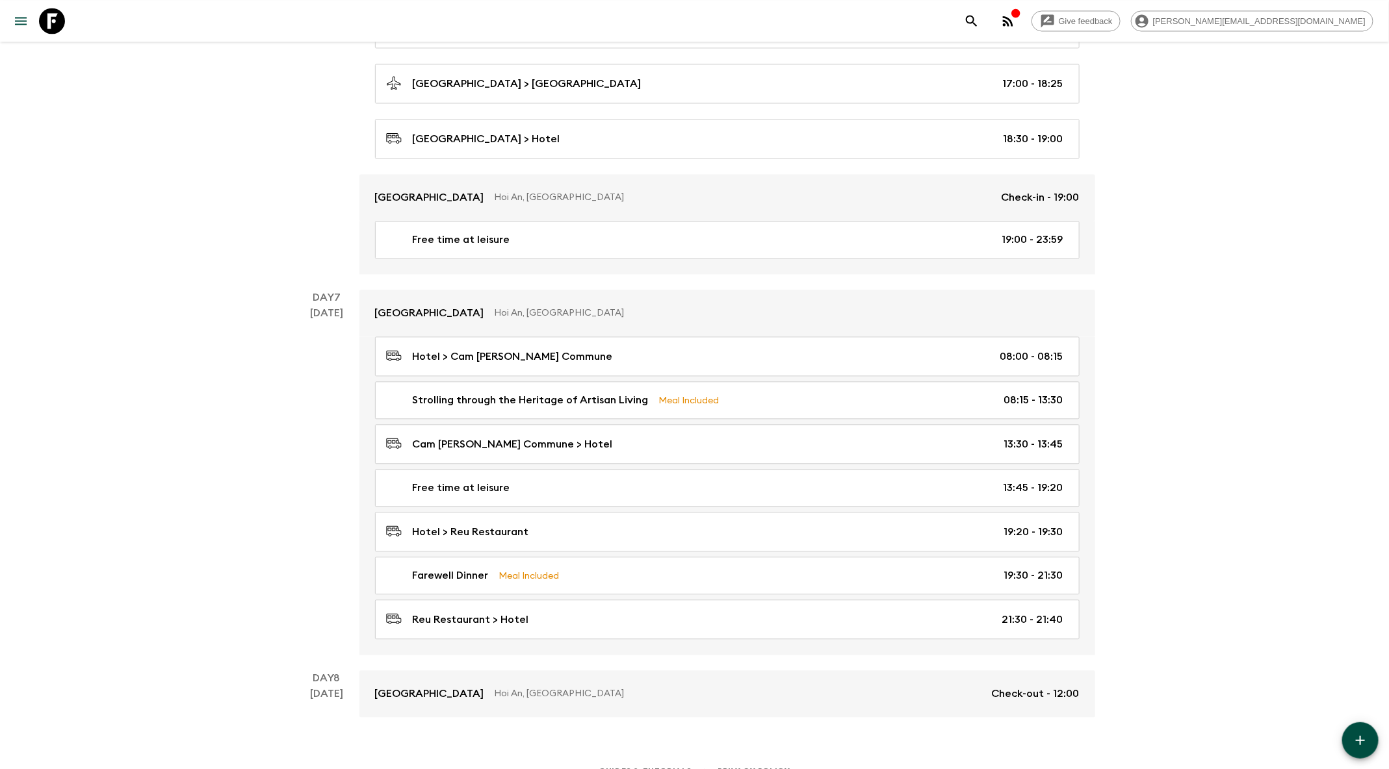
click at [1355, 743] on icon "button" at bounding box center [1360, 741] width 16 height 16
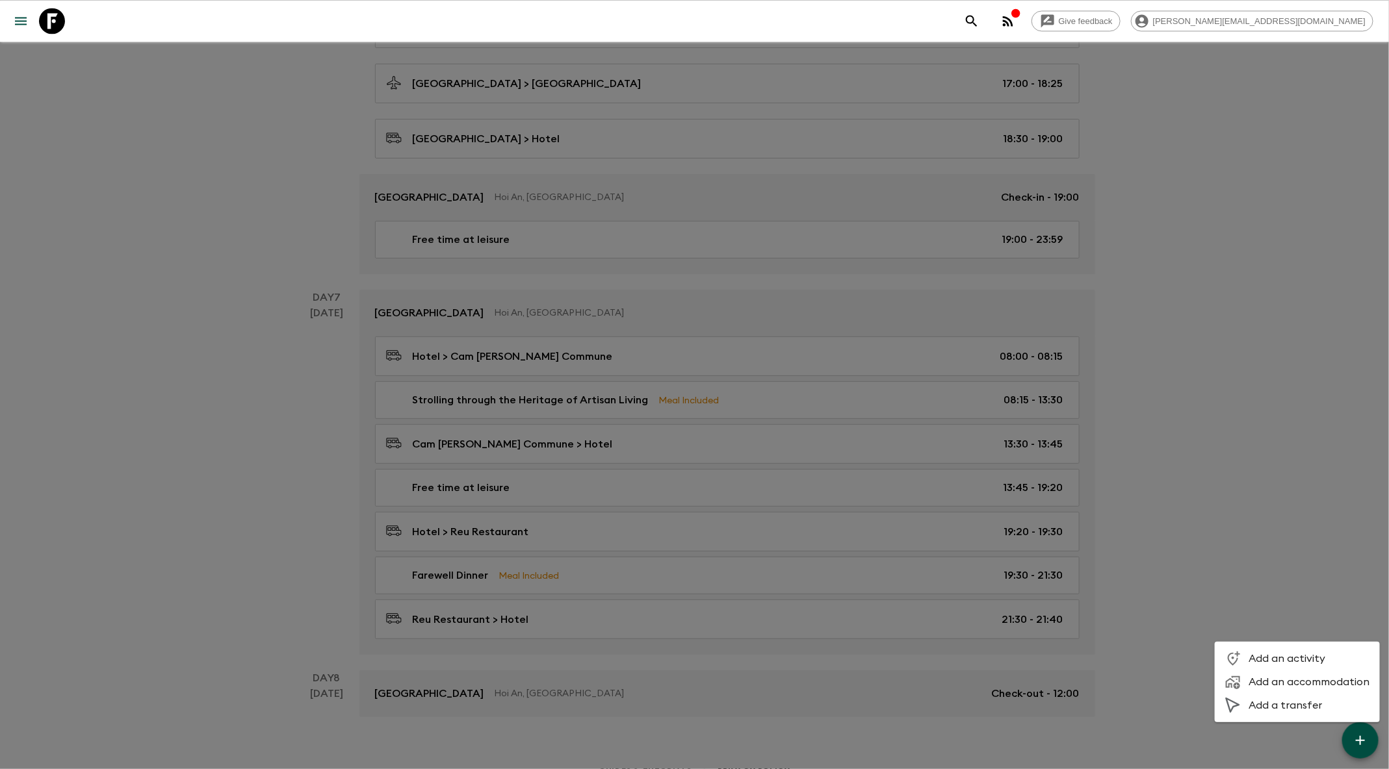
click at [1305, 665] on span "Add an activity" at bounding box center [1308, 658] width 121 height 13
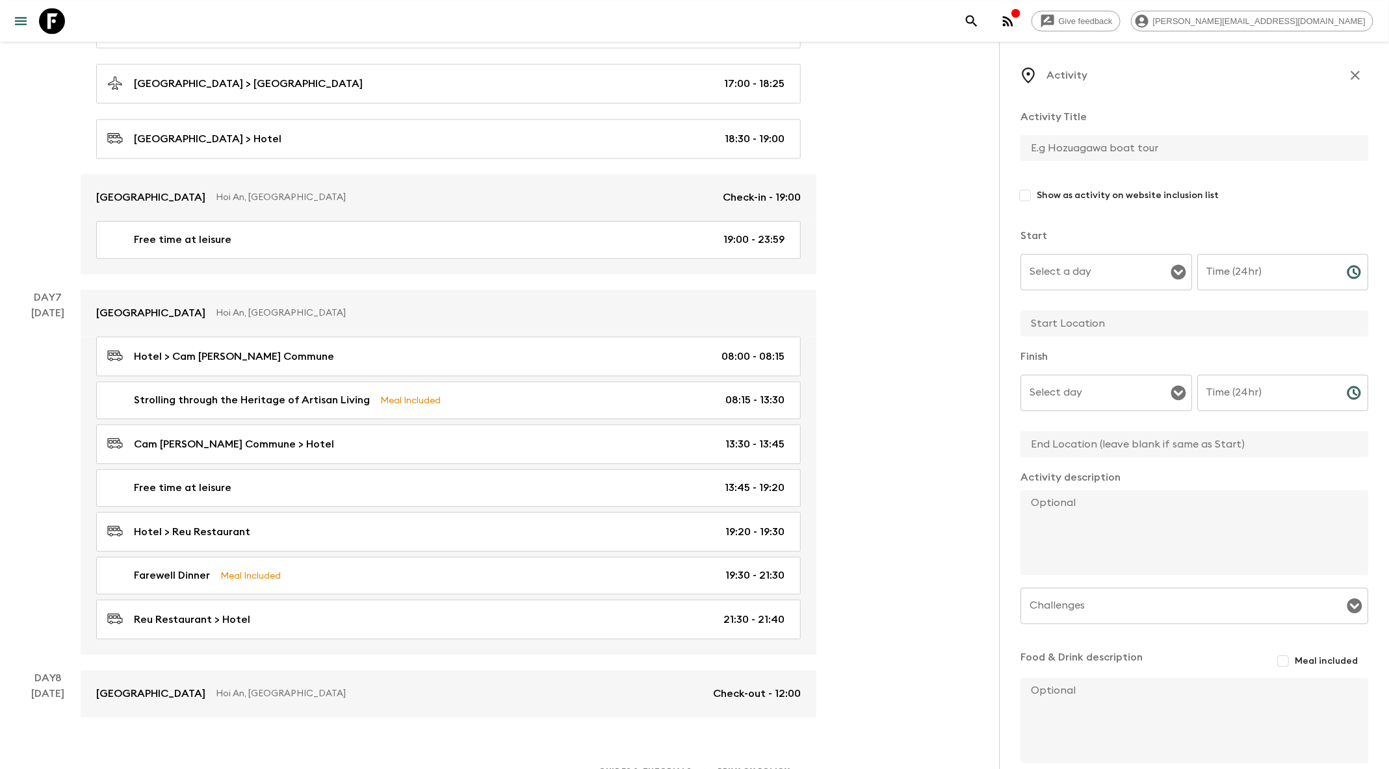
click at [1360, 80] on icon "button" at bounding box center [1355, 76] width 16 height 16
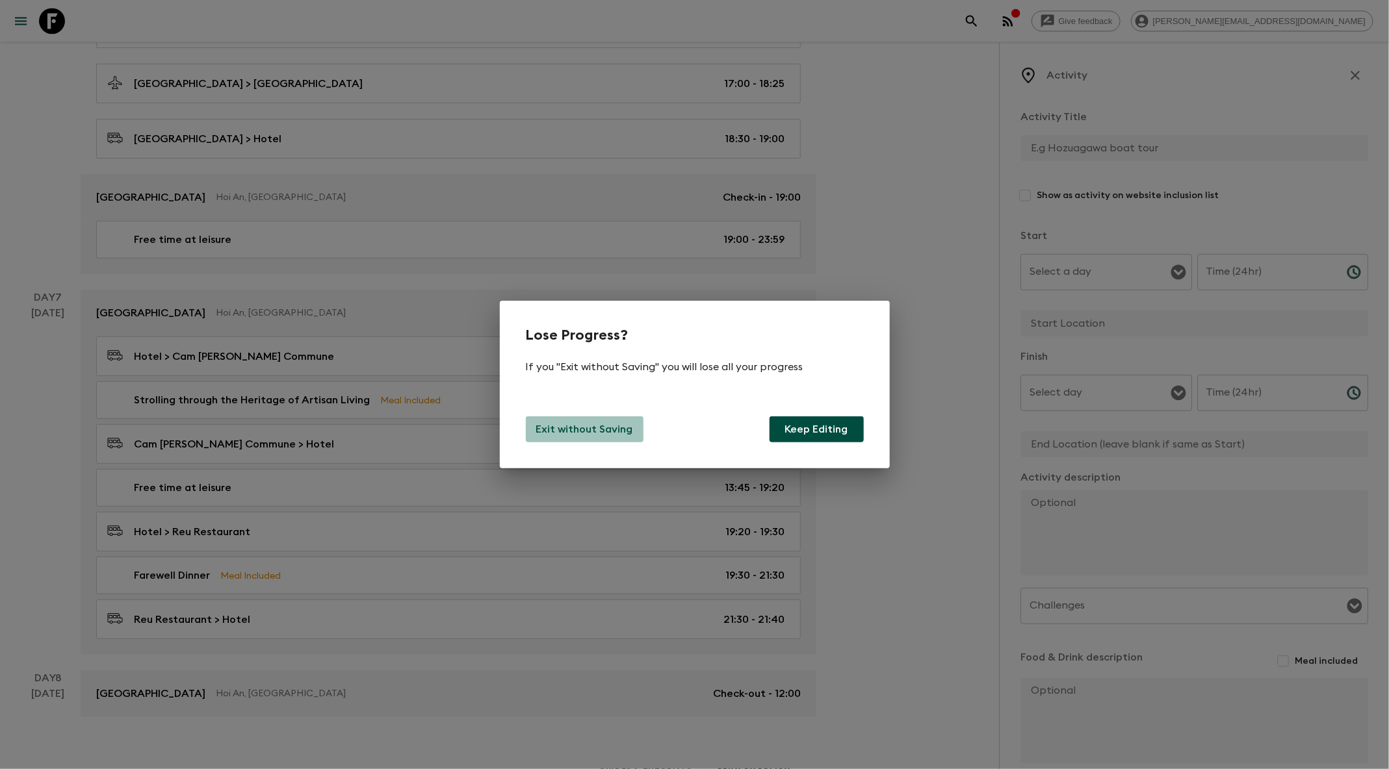
click at [604, 433] on p "Exit without Saving" at bounding box center [584, 430] width 97 height 16
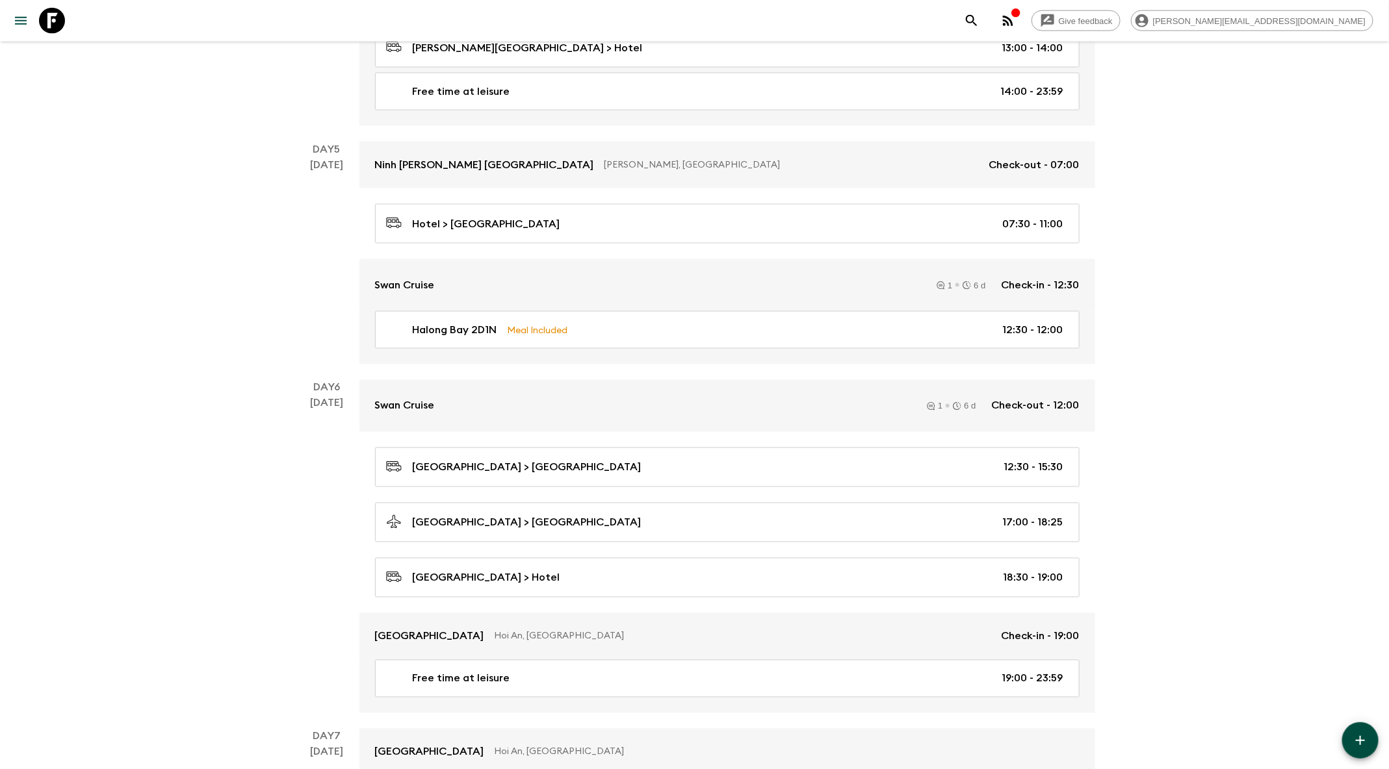
scroll to position [717, 0]
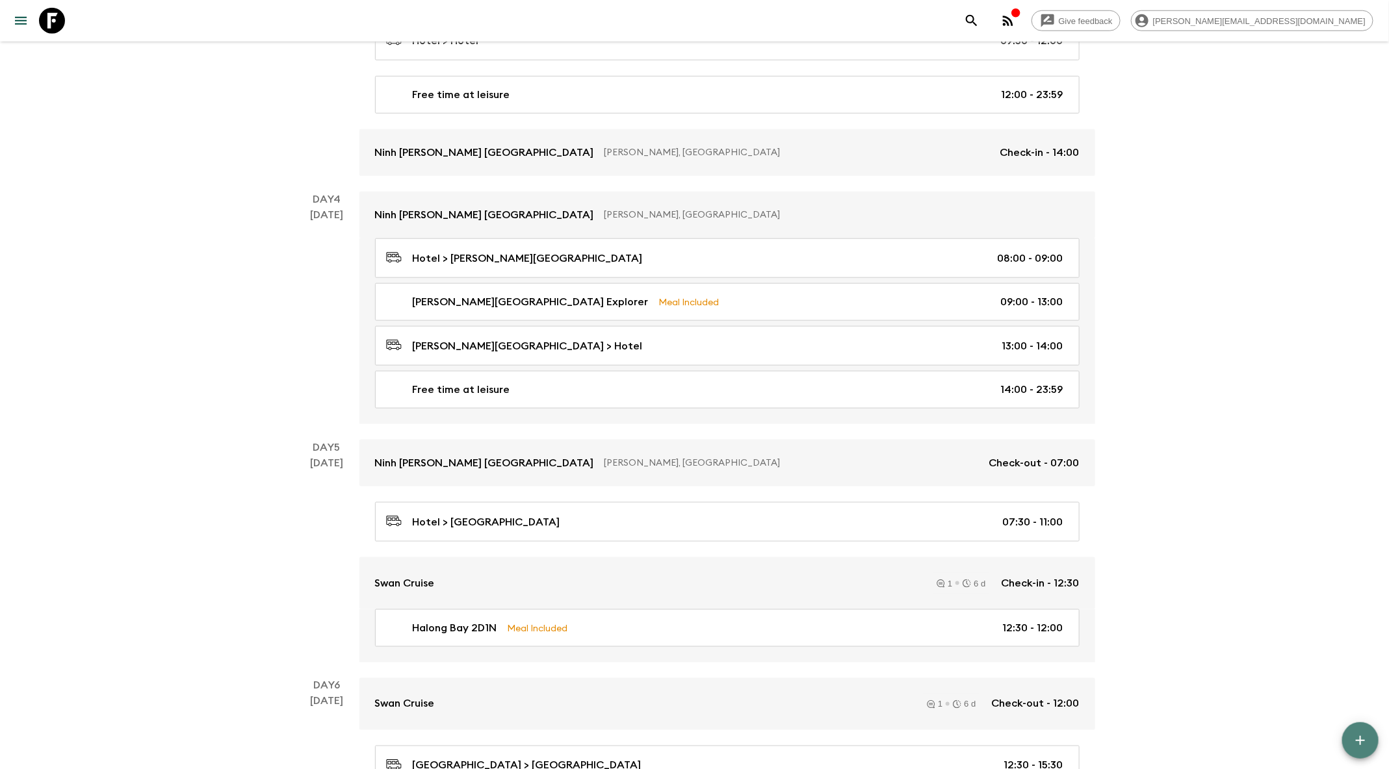
click at [1360, 748] on span "button" at bounding box center [1360, 741] width 16 height 16
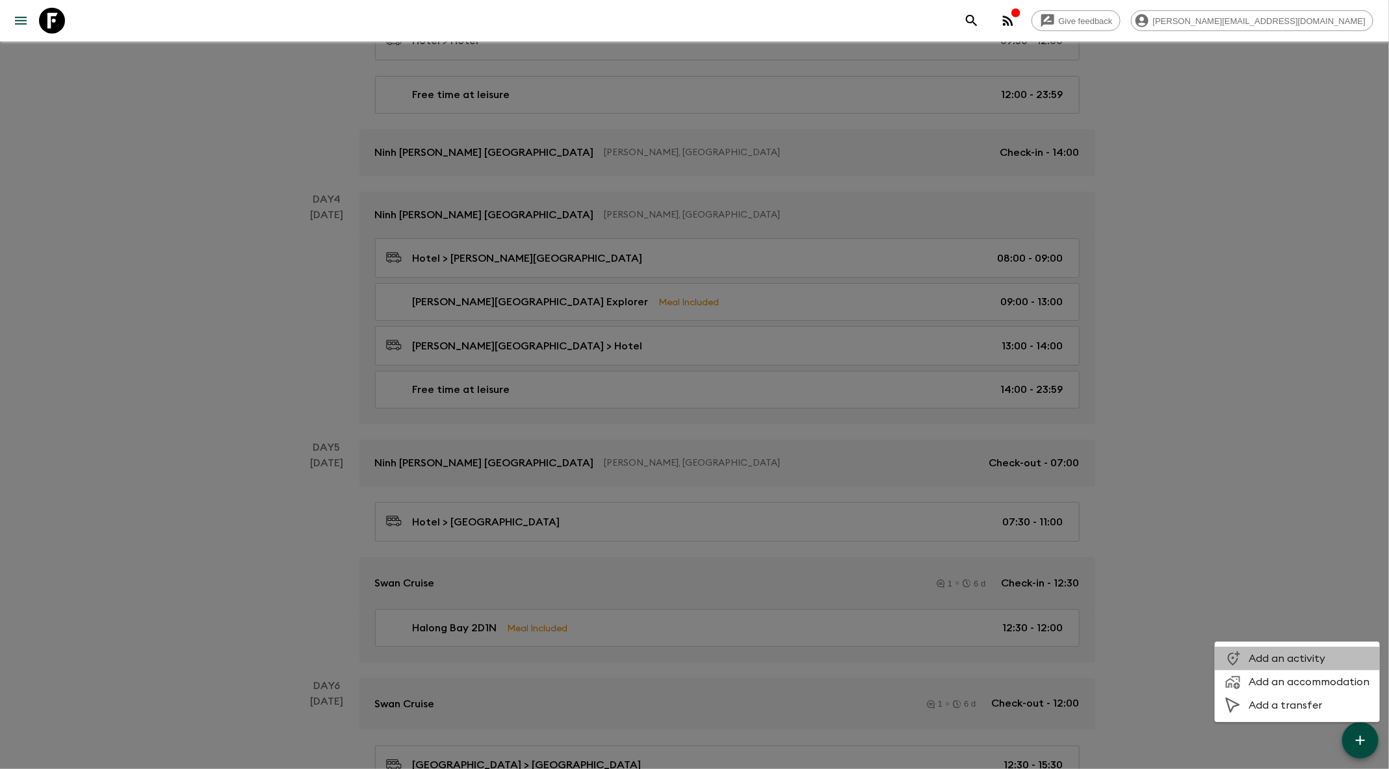
click at [1296, 660] on span "Add an activity" at bounding box center [1308, 658] width 121 height 13
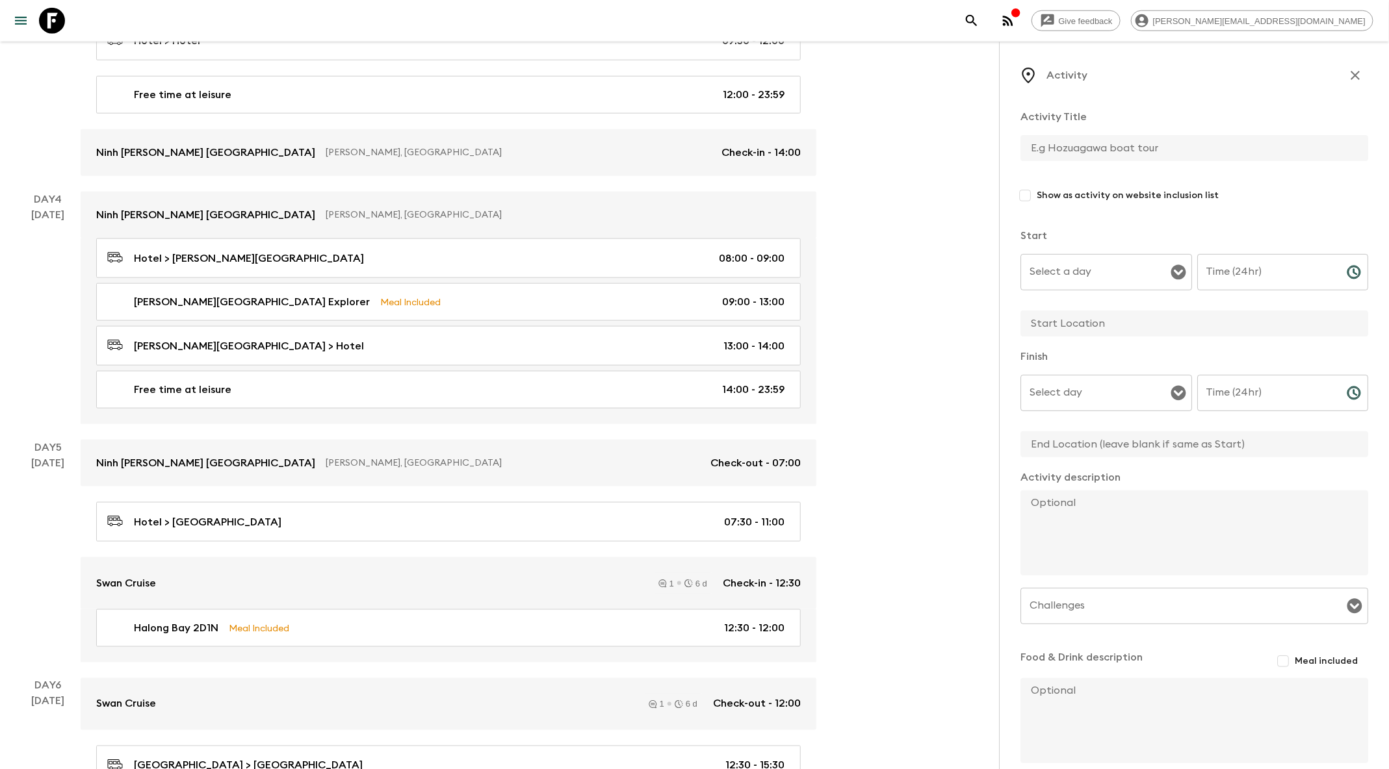
click at [1117, 154] on input "text" at bounding box center [1188, 148] width 337 height 26
type input "Festive meal"
click at [1106, 263] on input "Select a day" at bounding box center [1096, 272] width 140 height 25
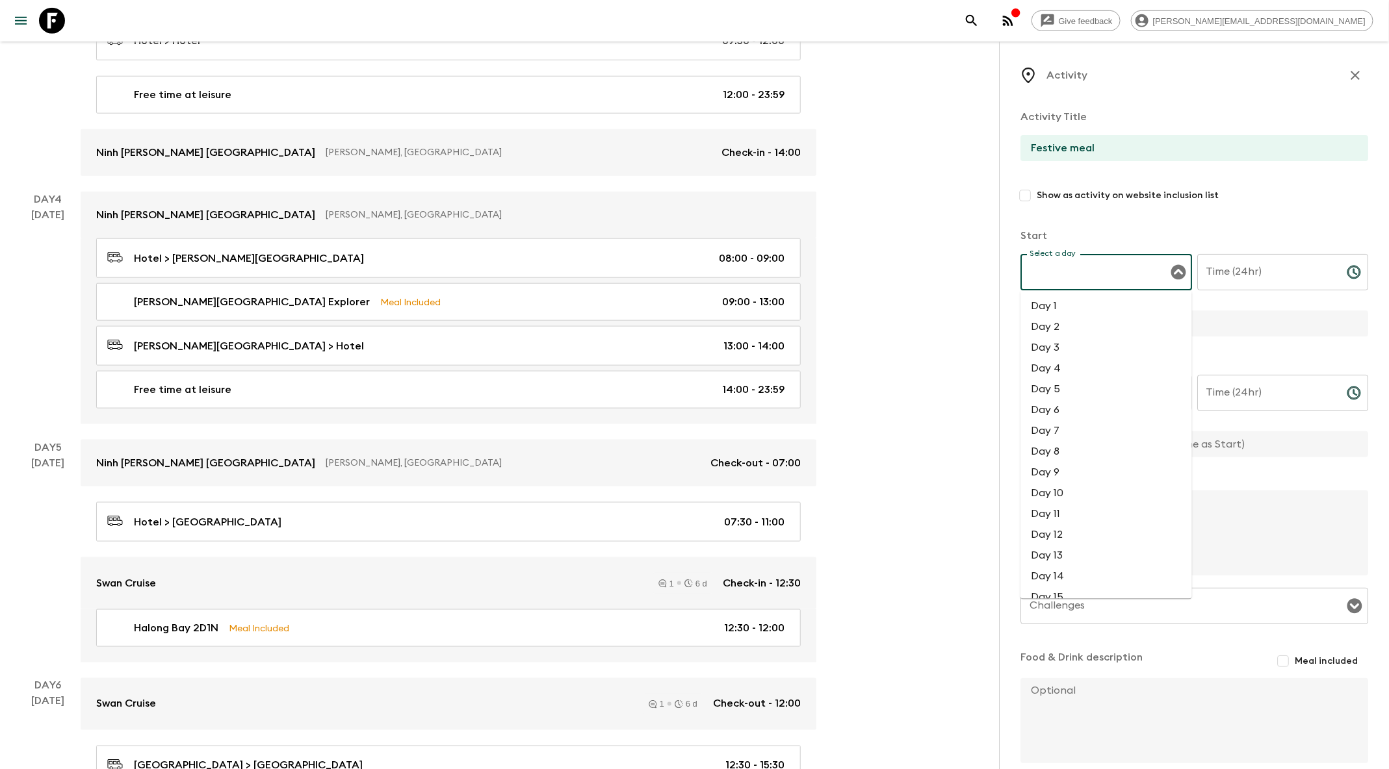
click at [1064, 367] on li "Day 4" at bounding box center [1106, 369] width 172 height 21
type input "Day 4"
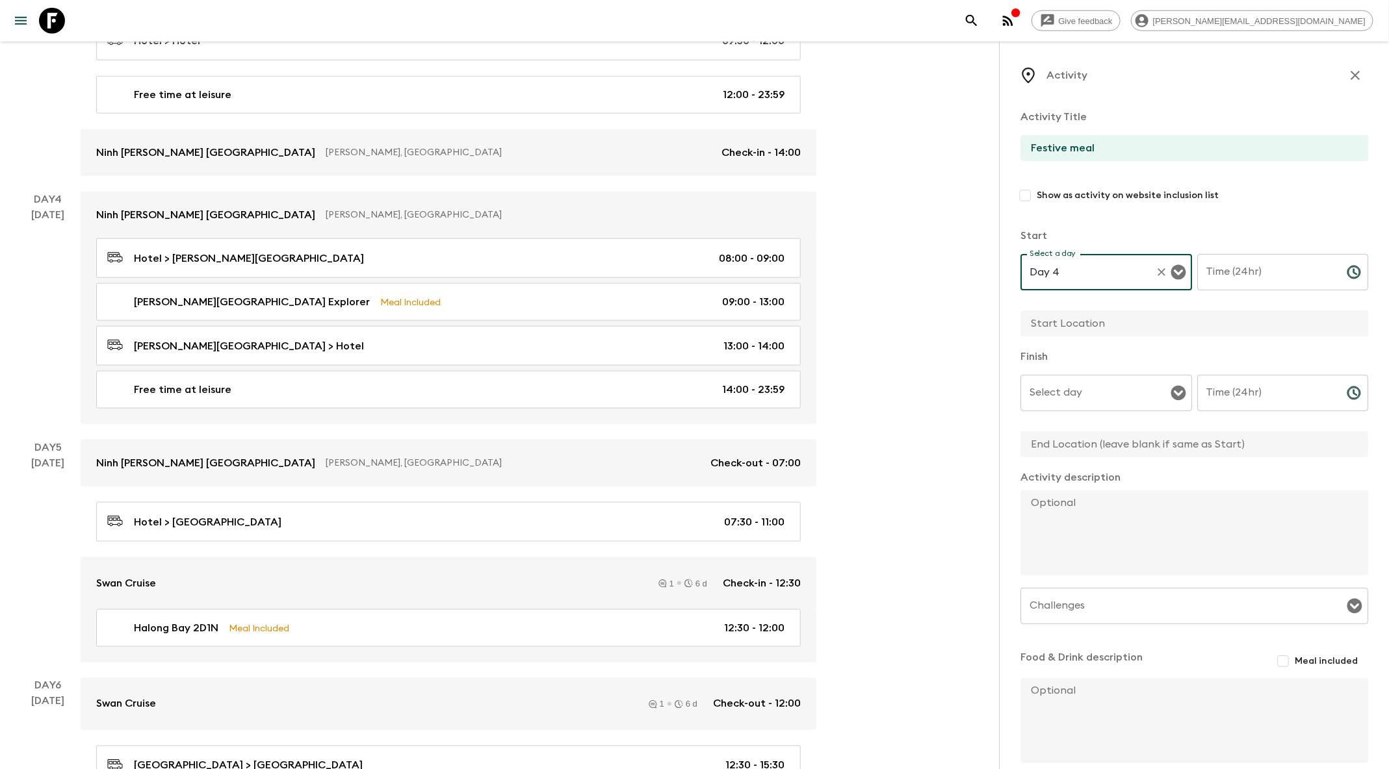
click at [1244, 265] on input "Time (24hr)" at bounding box center [1266, 272] width 139 height 36
type input "17:00"
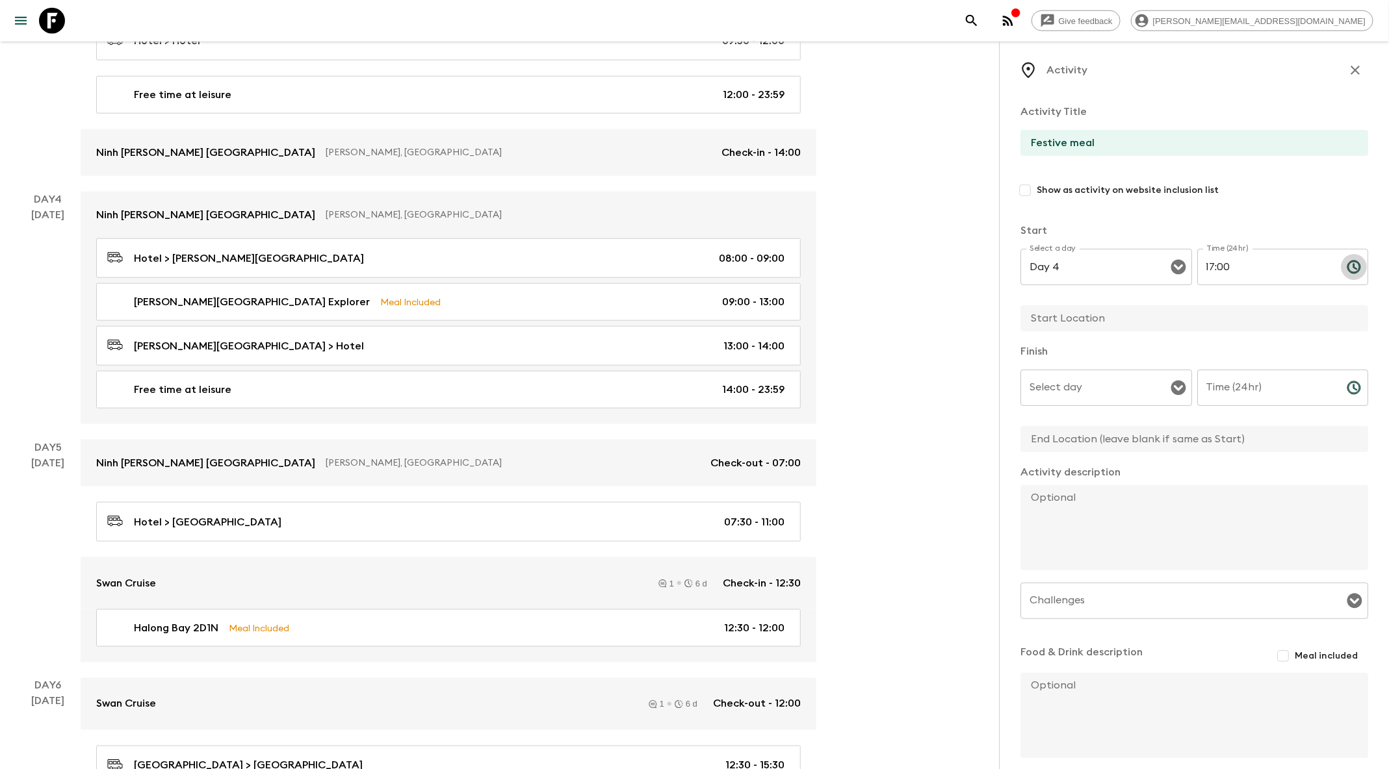
click at [1198, 328] on input "text" at bounding box center [1188, 318] width 337 height 26
type input "Ninh [PERSON_NAME] [GEOGRAPHIC_DATA]"
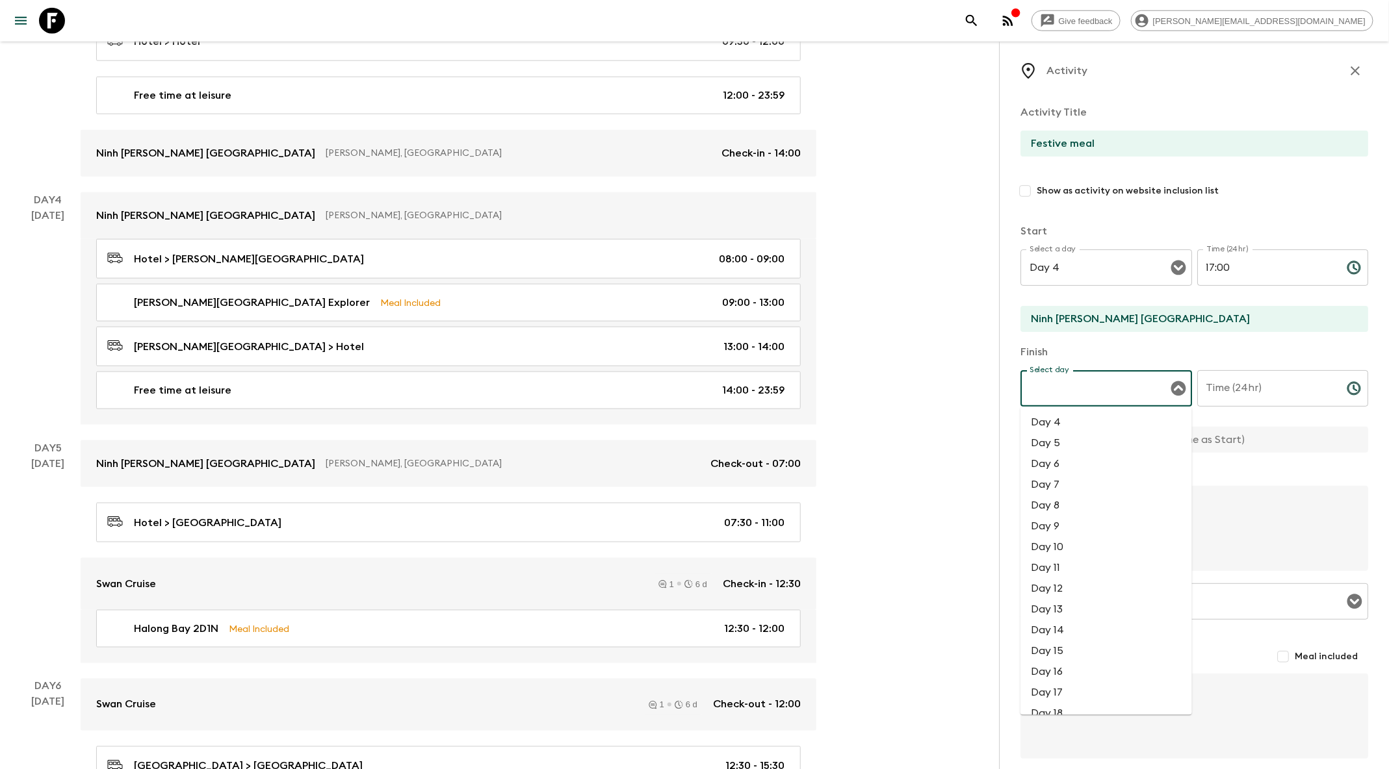
click at [1063, 396] on input "Select day" at bounding box center [1096, 388] width 140 height 25
click at [1055, 426] on li "Day 4" at bounding box center [1106, 423] width 172 height 21
type input "Day 4"
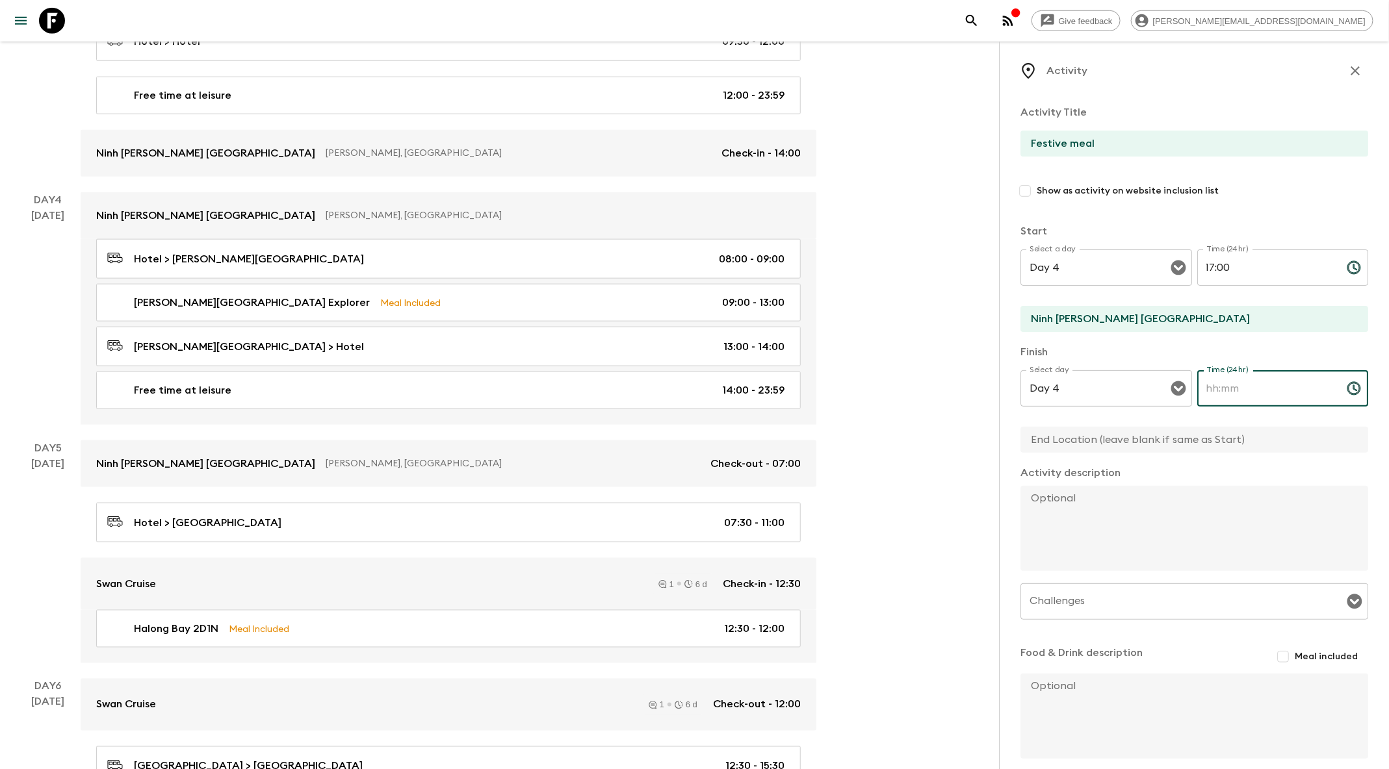
click at [1225, 393] on input "Time (24hr)" at bounding box center [1266, 388] width 139 height 36
click at [1361, 389] on icon "Choose time" at bounding box center [1354, 389] width 16 height 16
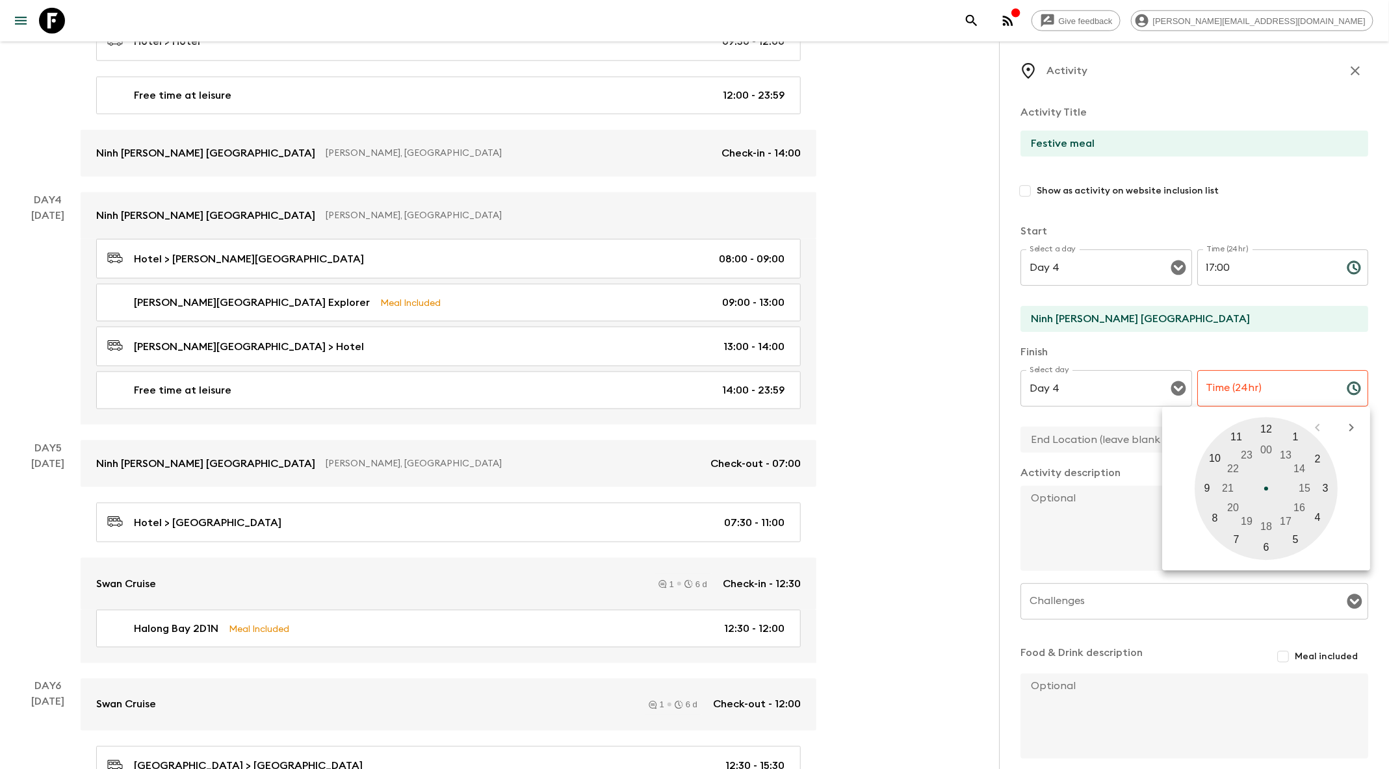
click at [1318, 383] on input "Time (24hr)" at bounding box center [1266, 388] width 139 height 36
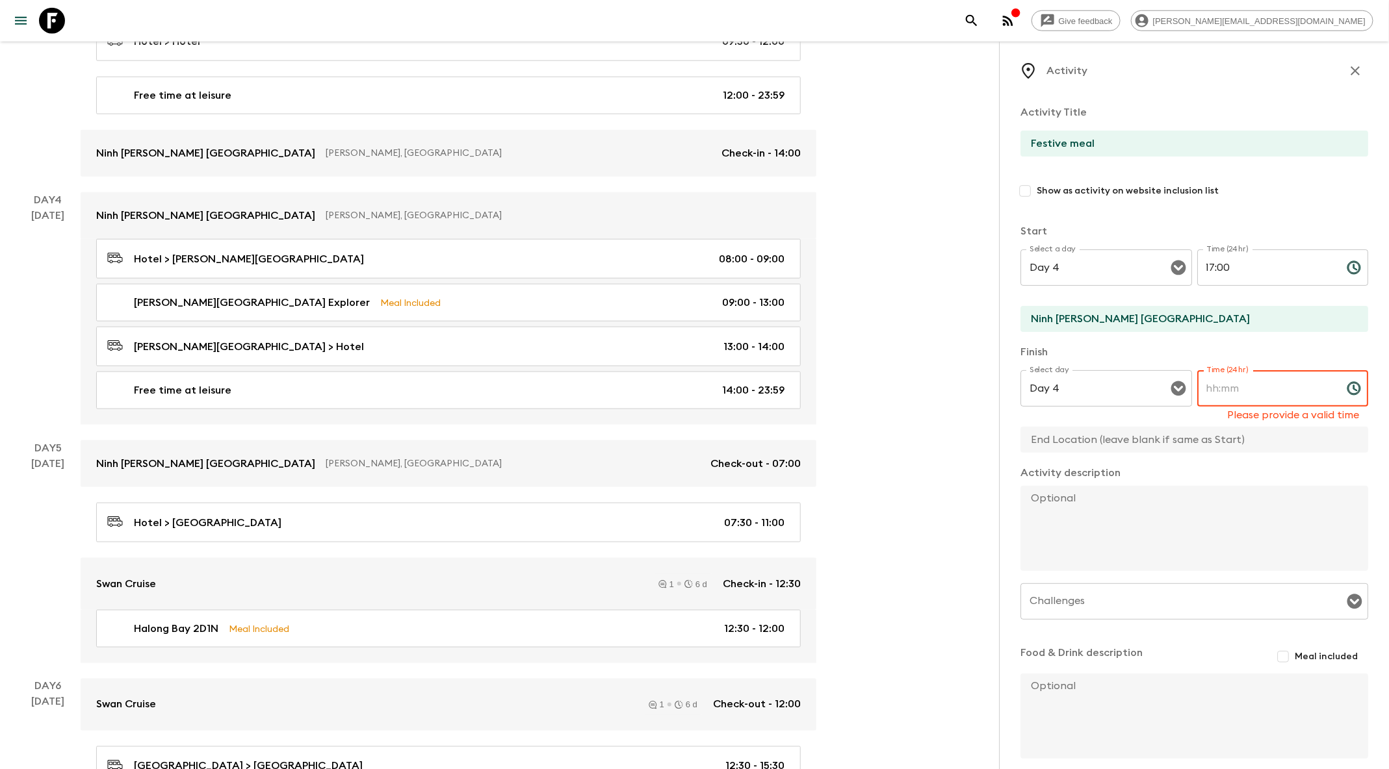
click at [1269, 393] on input "Time (24hr)" at bounding box center [1266, 388] width 139 height 36
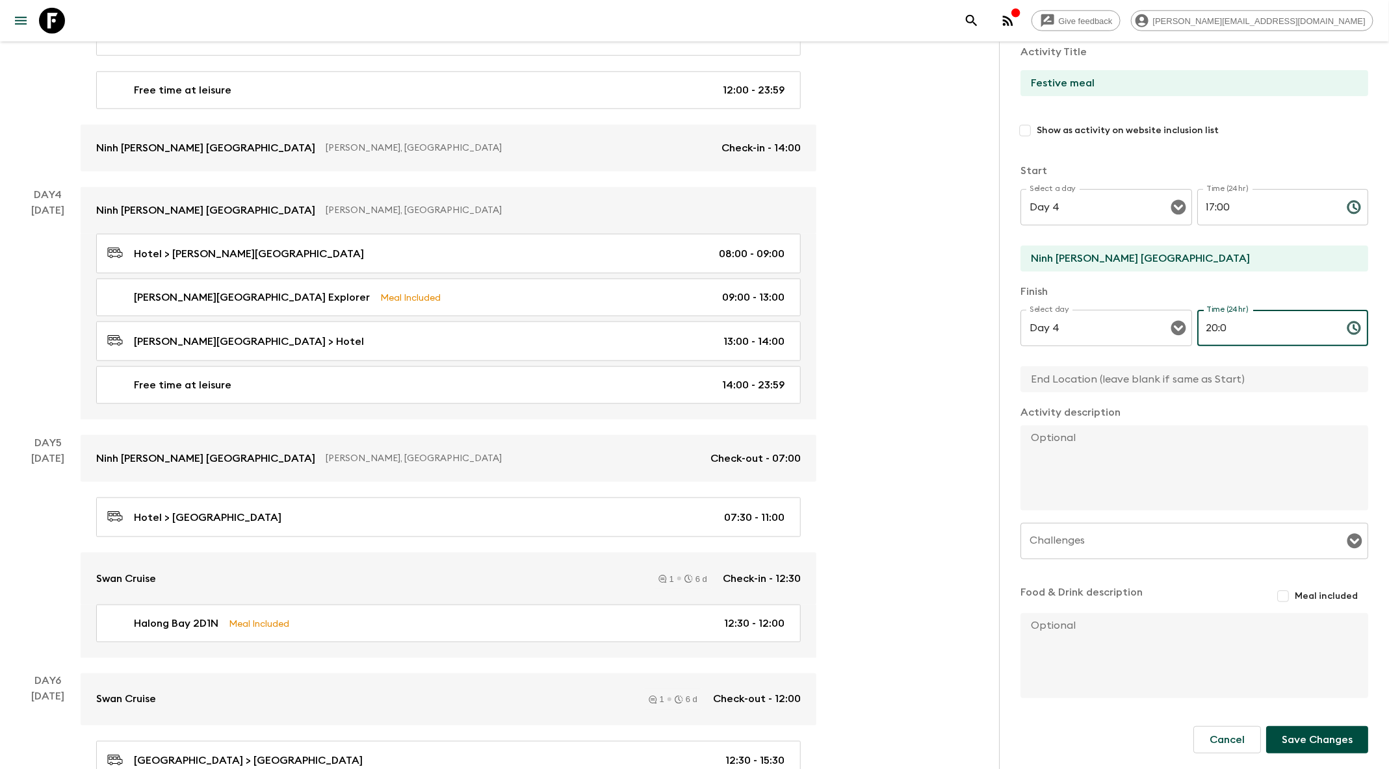
scroll to position [723, 0]
click at [1127, 343] on div "Day 4 Select day" at bounding box center [1106, 328] width 172 height 36
type input "20:0"
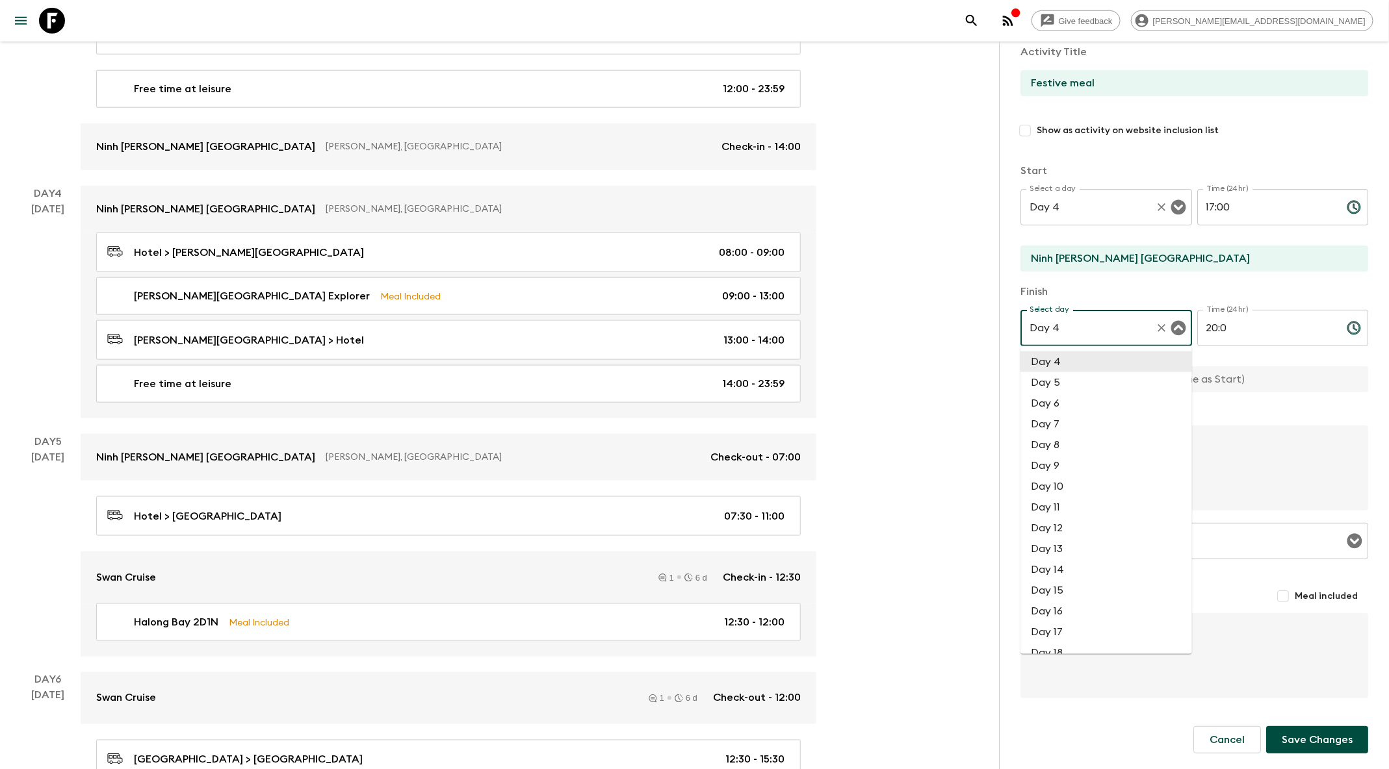
click at [953, 200] on div "Give feedback [PERSON_NAME][EMAIL_ADDRESS][DOMAIN_NAME] [GEOGRAPHIC_DATA]: [GEO…" at bounding box center [694, 398] width 1389 height 2243
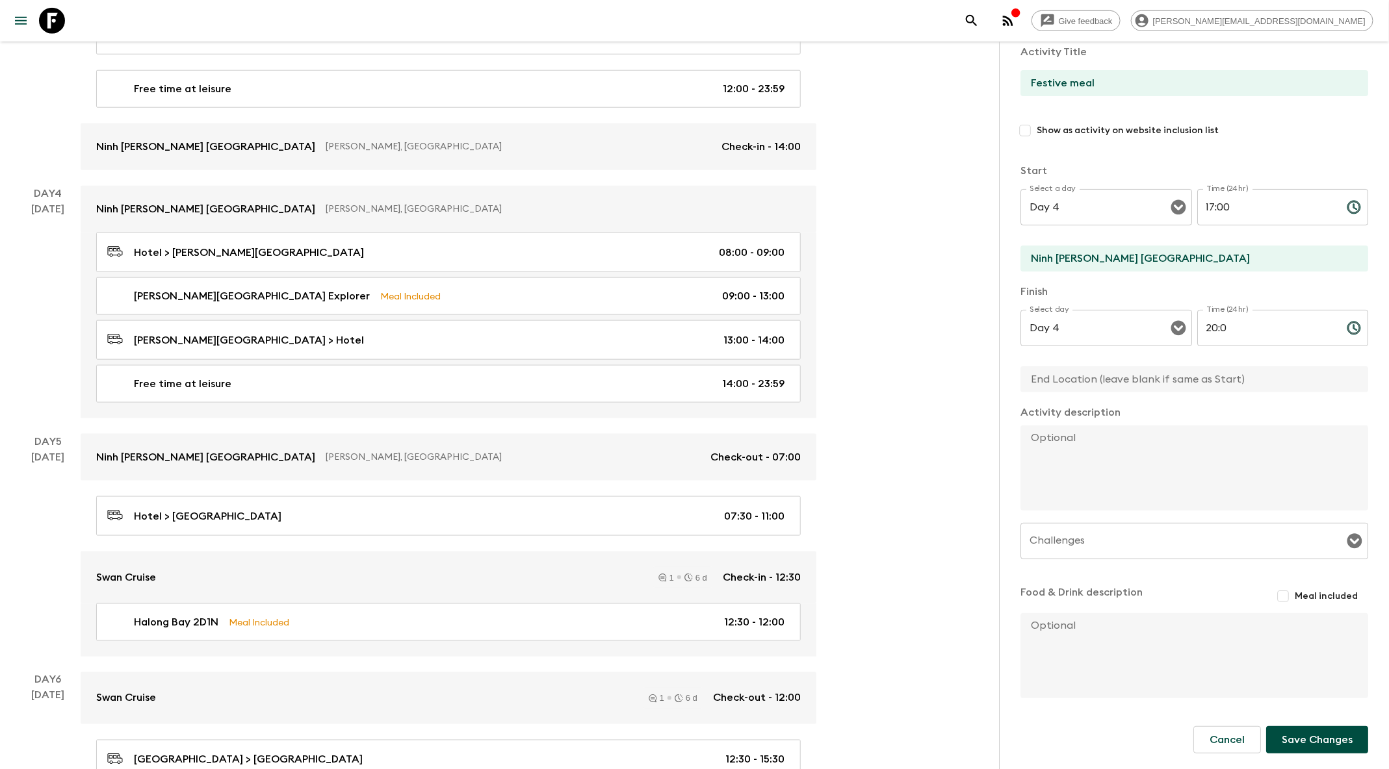
scroll to position [0, 0]
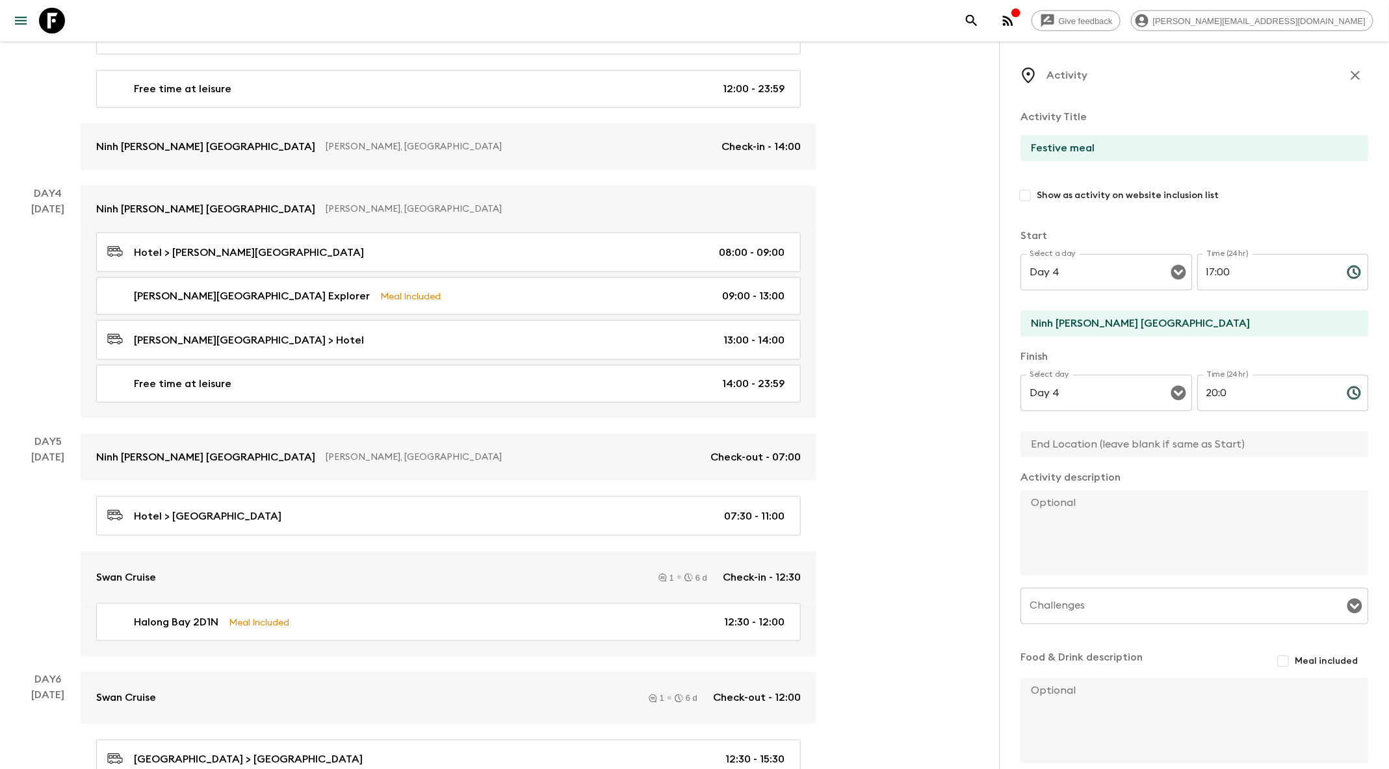
click at [1353, 70] on icon "button" at bounding box center [1355, 76] width 16 height 16
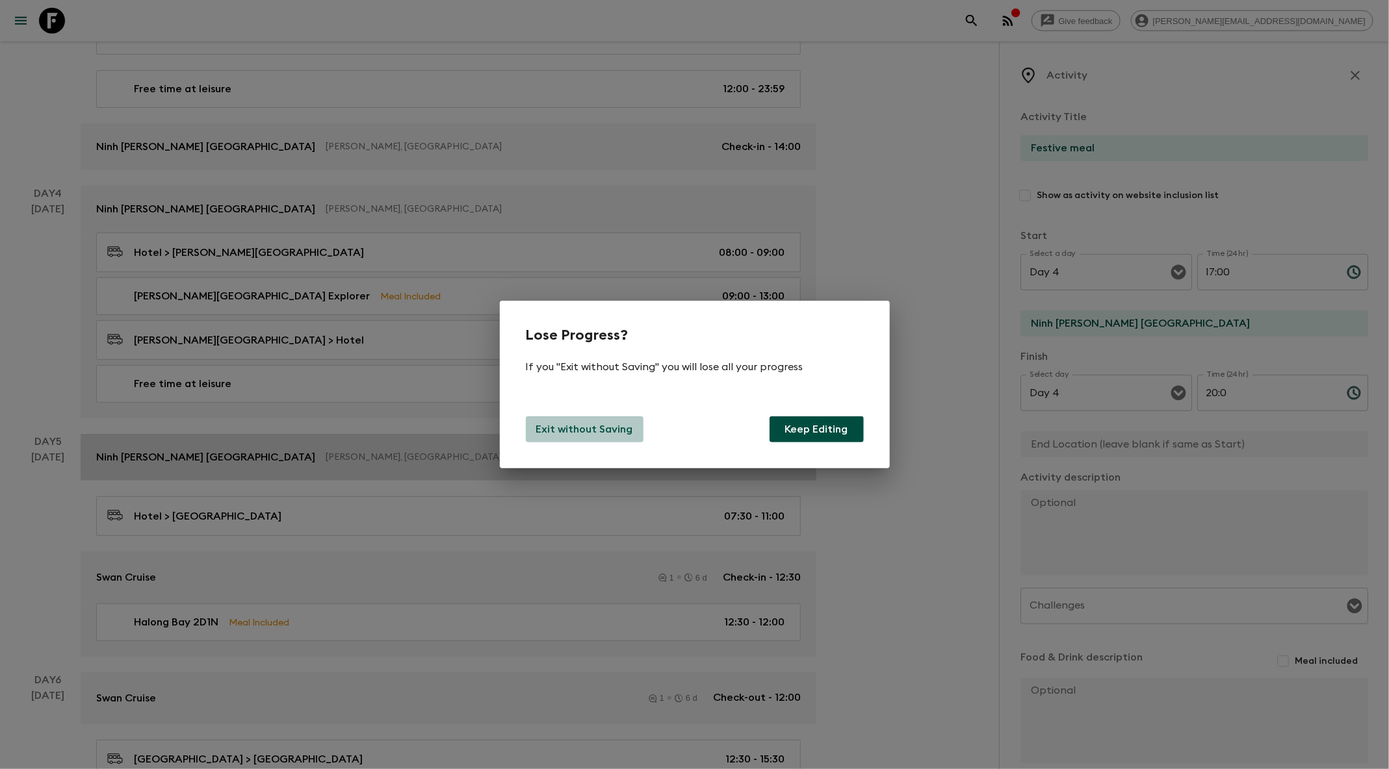
click at [611, 430] on p "Exit without Saving" at bounding box center [584, 430] width 97 height 16
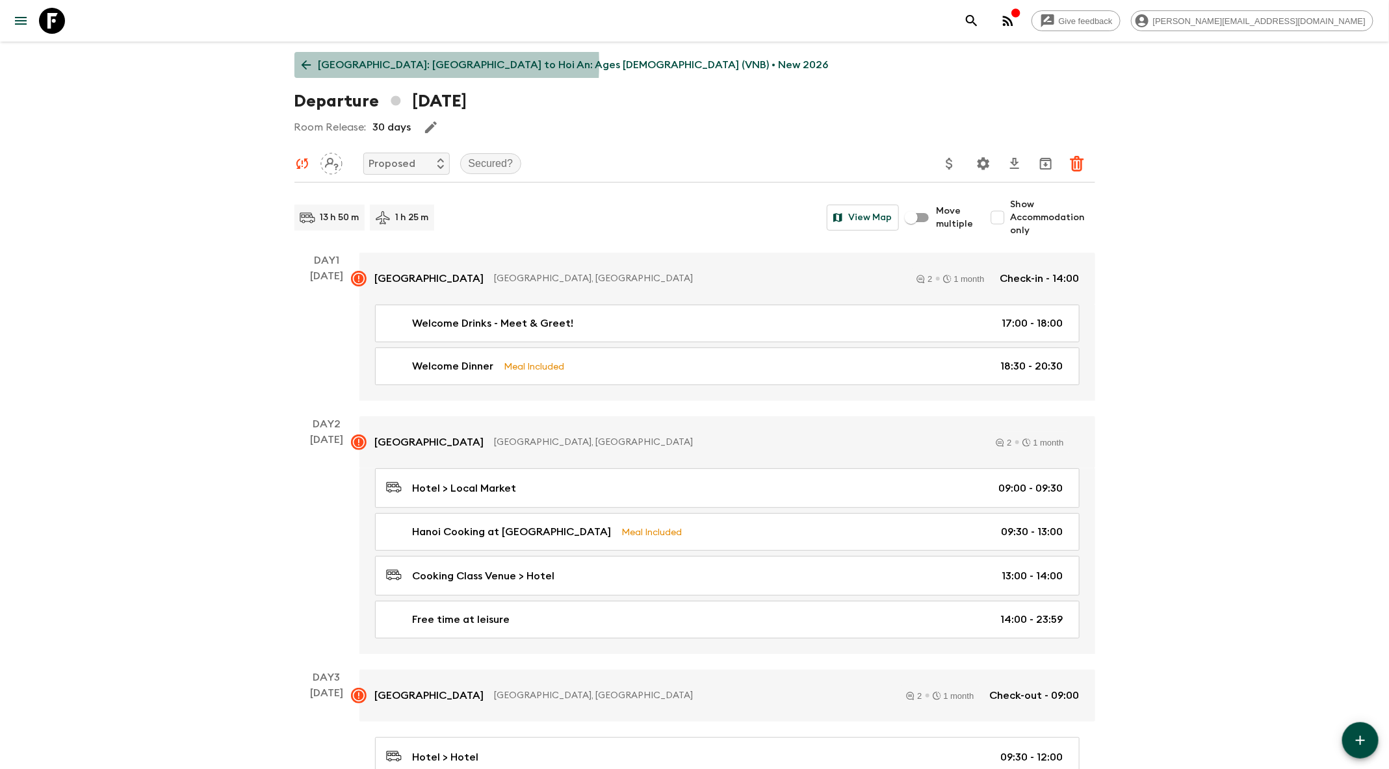
click at [334, 64] on p "[GEOGRAPHIC_DATA]: [GEOGRAPHIC_DATA] to Hoi An: Ages [DEMOGRAPHIC_DATA] (VNB) •…" at bounding box center [573, 65] width 510 height 16
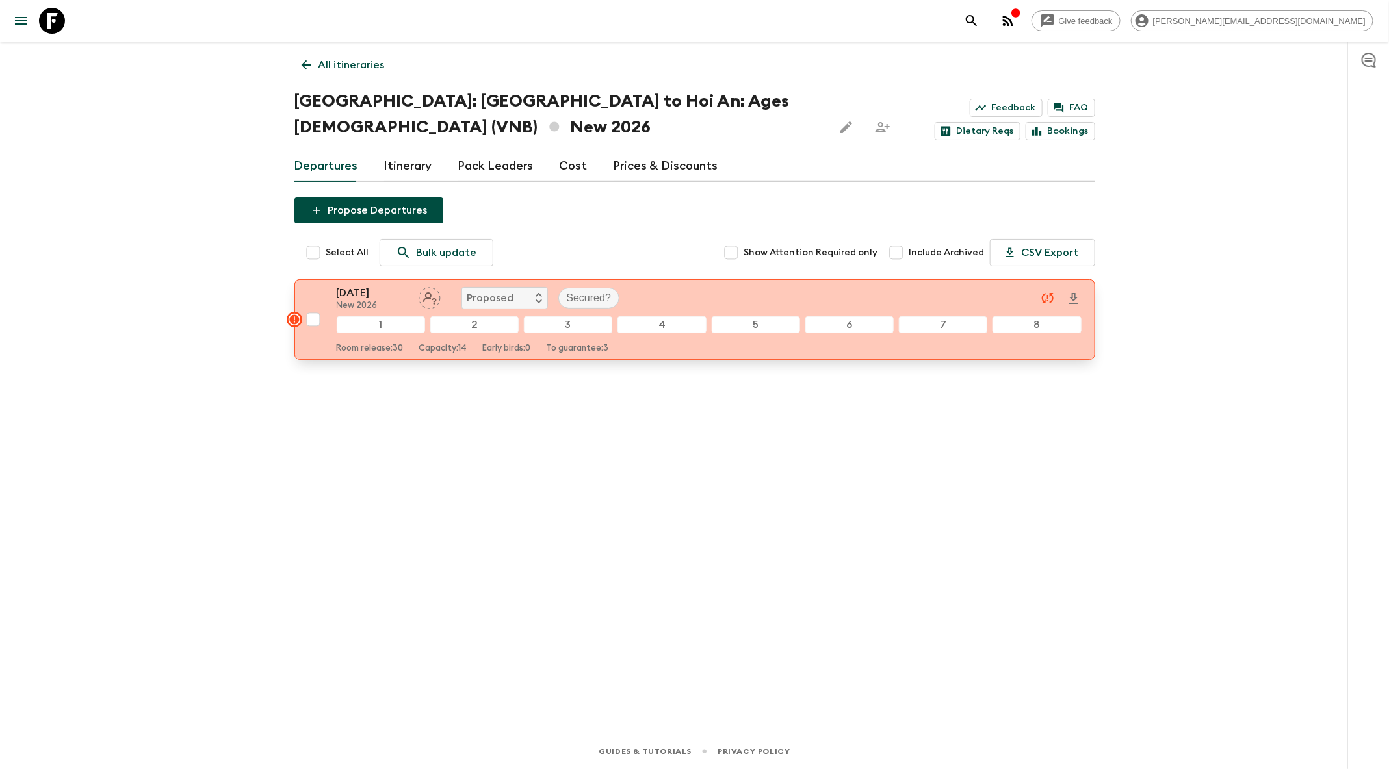
click at [690, 296] on div "[DATE] New 2026 Proposed Secured?" at bounding box center [709, 298] width 745 height 26
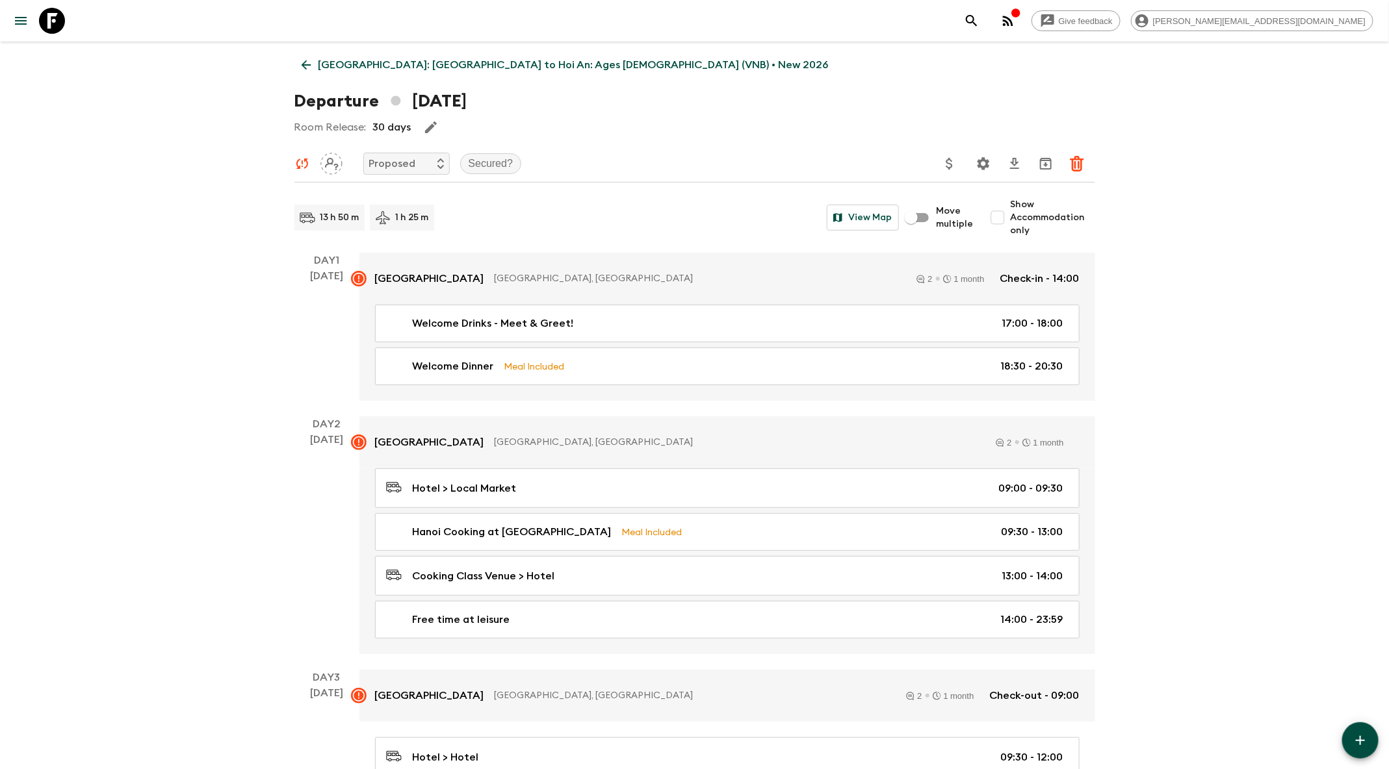
click at [1363, 742] on icon "button" at bounding box center [1360, 741] width 16 height 16
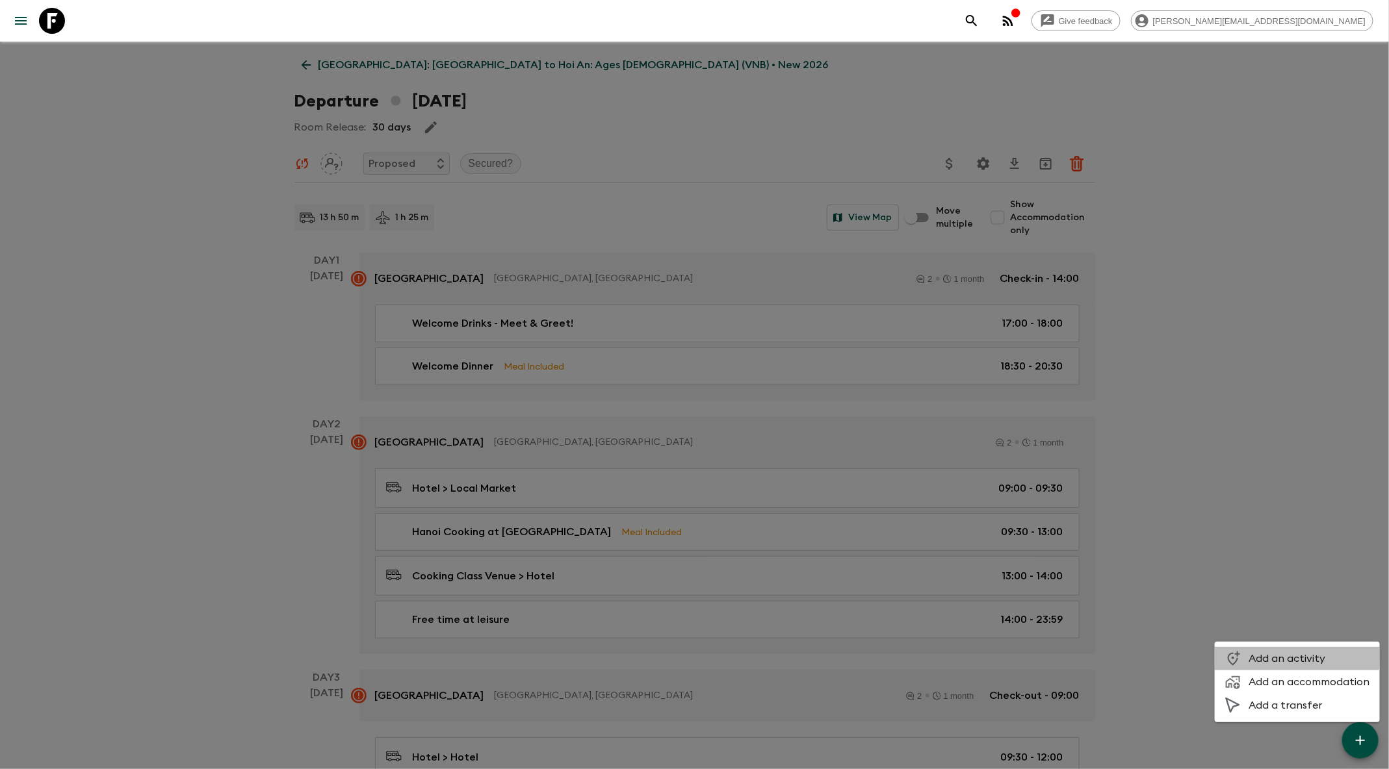
click at [1283, 655] on span "Add an activity" at bounding box center [1308, 658] width 121 height 13
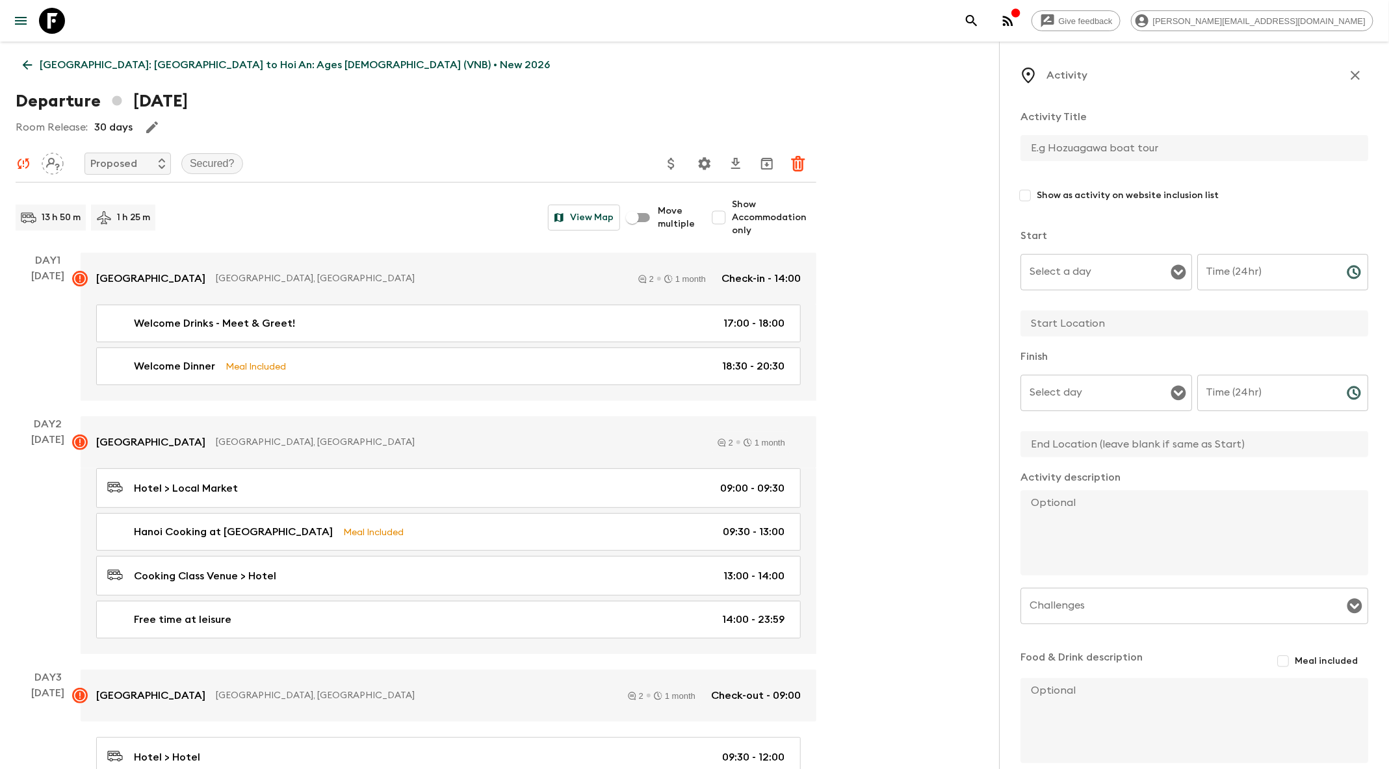
click at [1067, 149] on input "text" at bounding box center [1188, 148] width 337 height 26
type input "Festive meal"
click at [1092, 276] on input "Select a day" at bounding box center [1096, 272] width 140 height 25
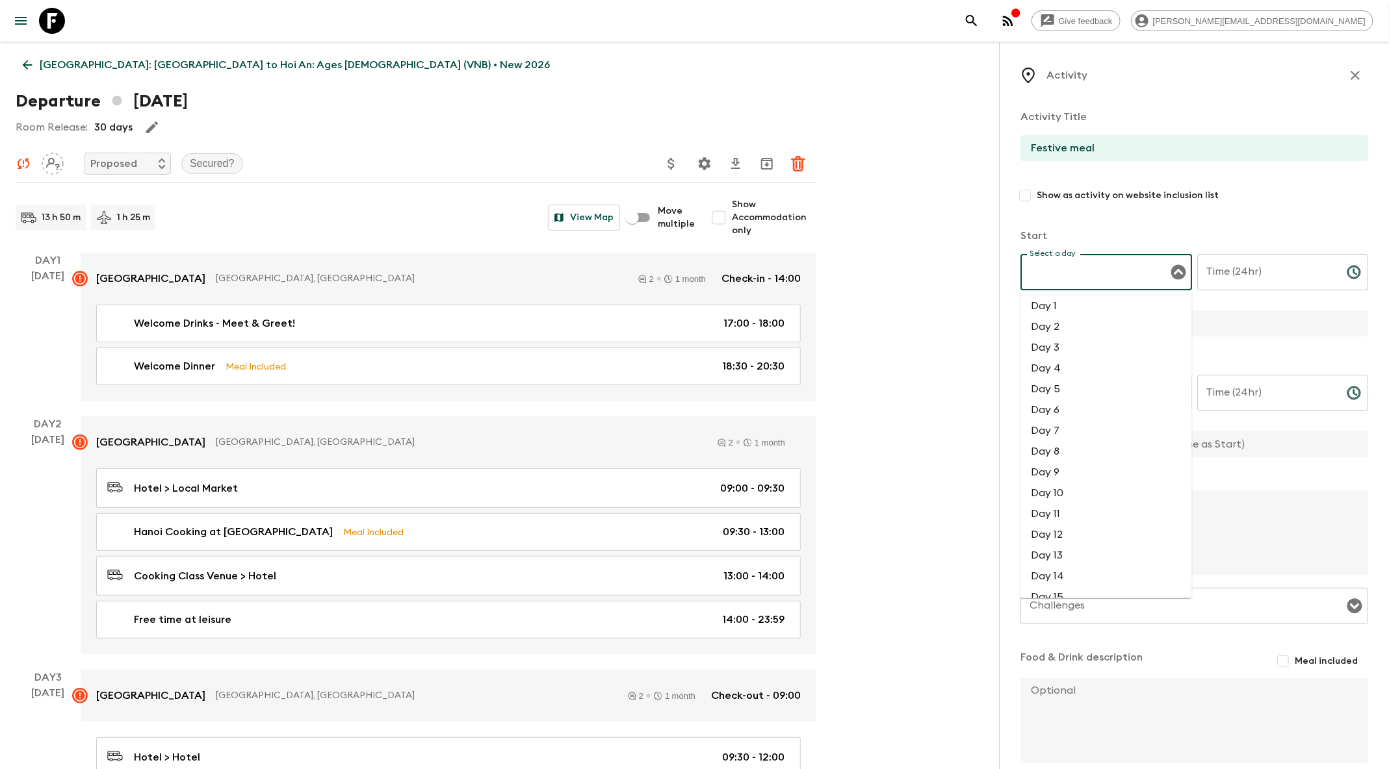
click at [1059, 370] on li "Day 4" at bounding box center [1106, 368] width 172 height 21
type input "Day 4"
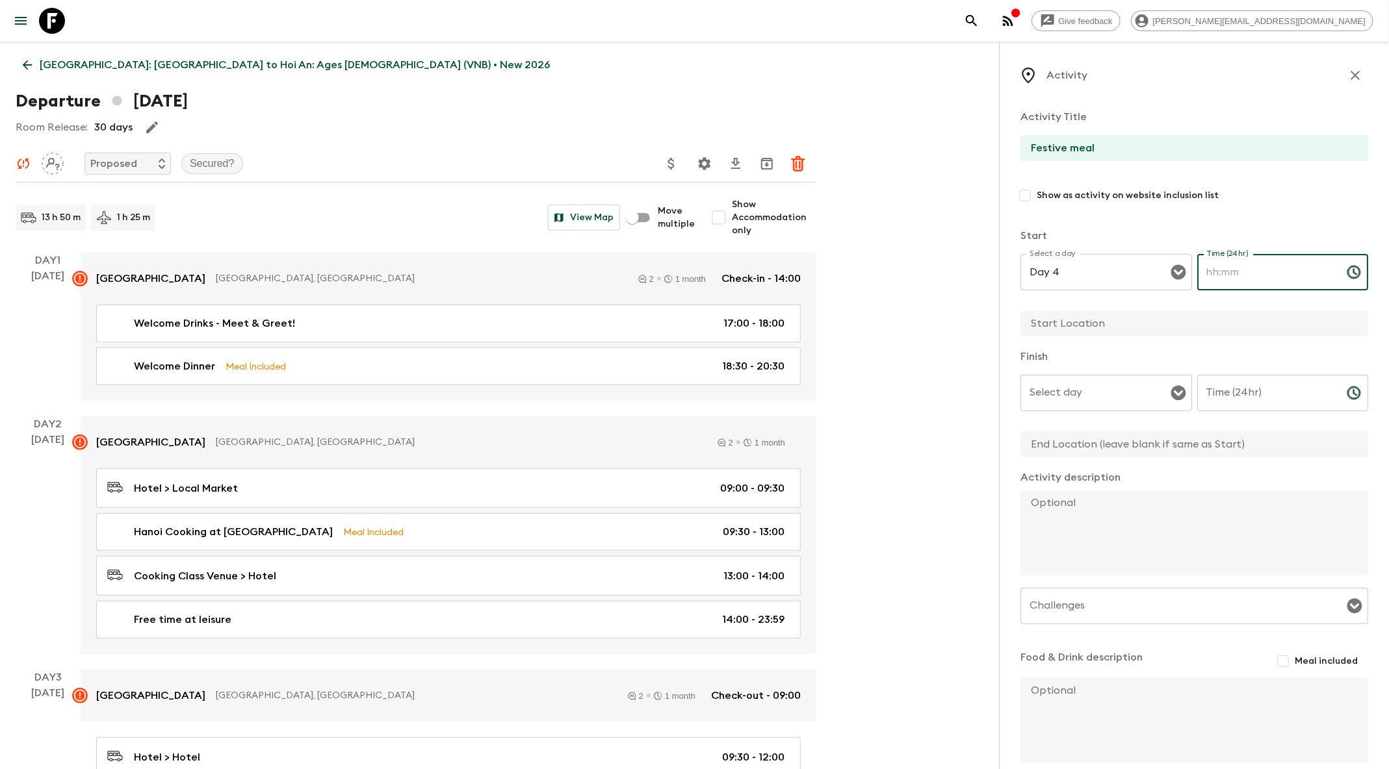
click at [1235, 275] on input "Time (24hr)" at bounding box center [1266, 272] width 139 height 36
type input "17:00"
click at [1111, 403] on input "Select day" at bounding box center [1096, 393] width 140 height 25
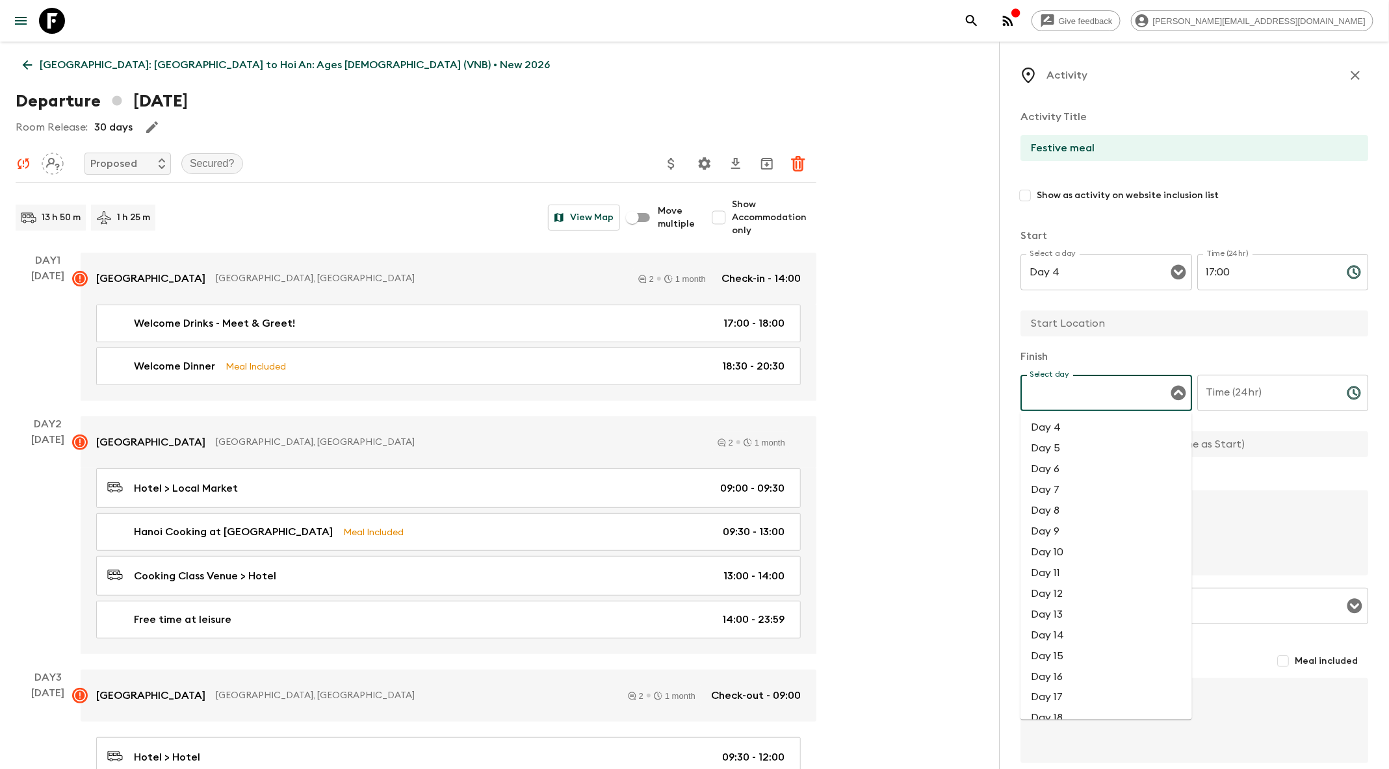
click at [1066, 433] on li "Day 4" at bounding box center [1106, 427] width 172 height 21
type input "Day 4"
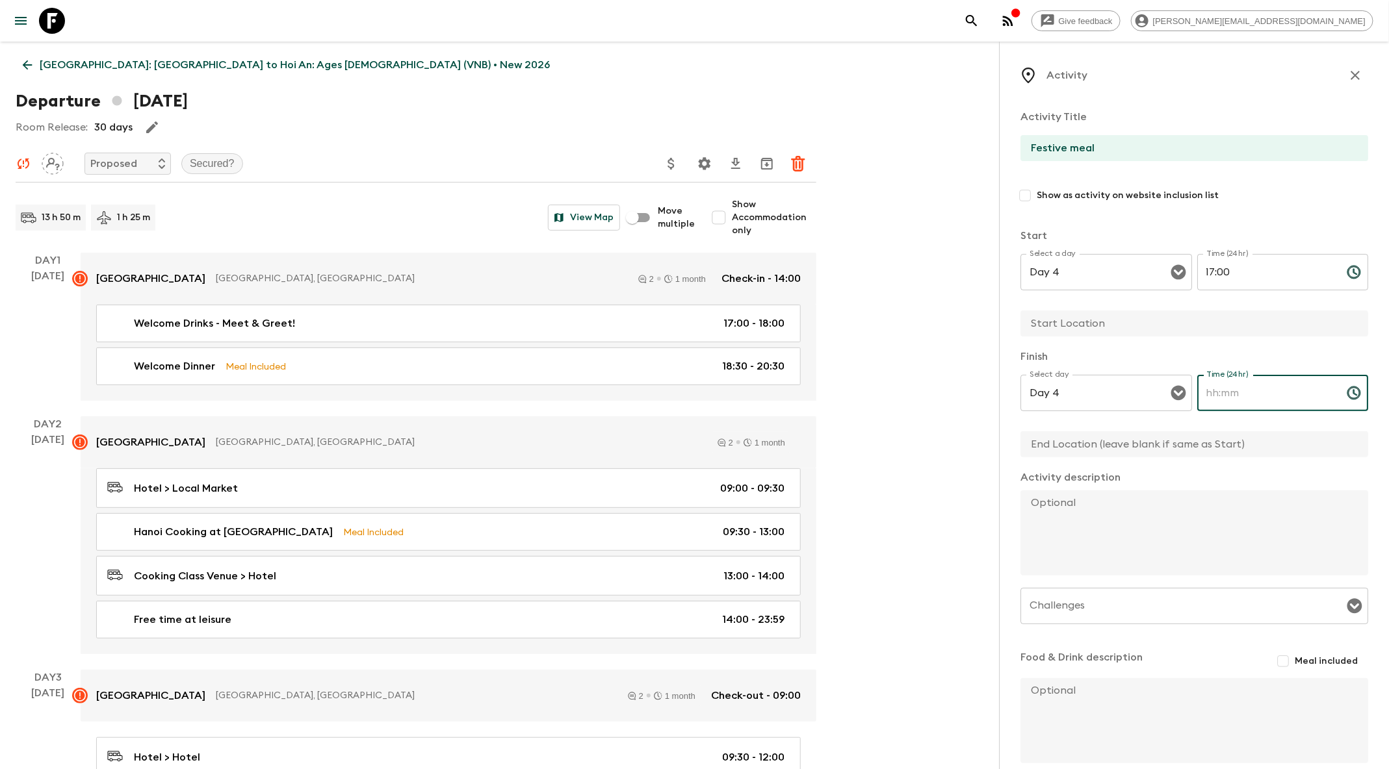
click at [1252, 406] on input "Time (24hr)" at bounding box center [1266, 393] width 139 height 36
type input "20:00"
click at [1116, 328] on input "text" at bounding box center [1188, 324] width 337 height 26
paste input "[URL][DOMAIN_NAME]"
type input "[URL][DOMAIN_NAME]"
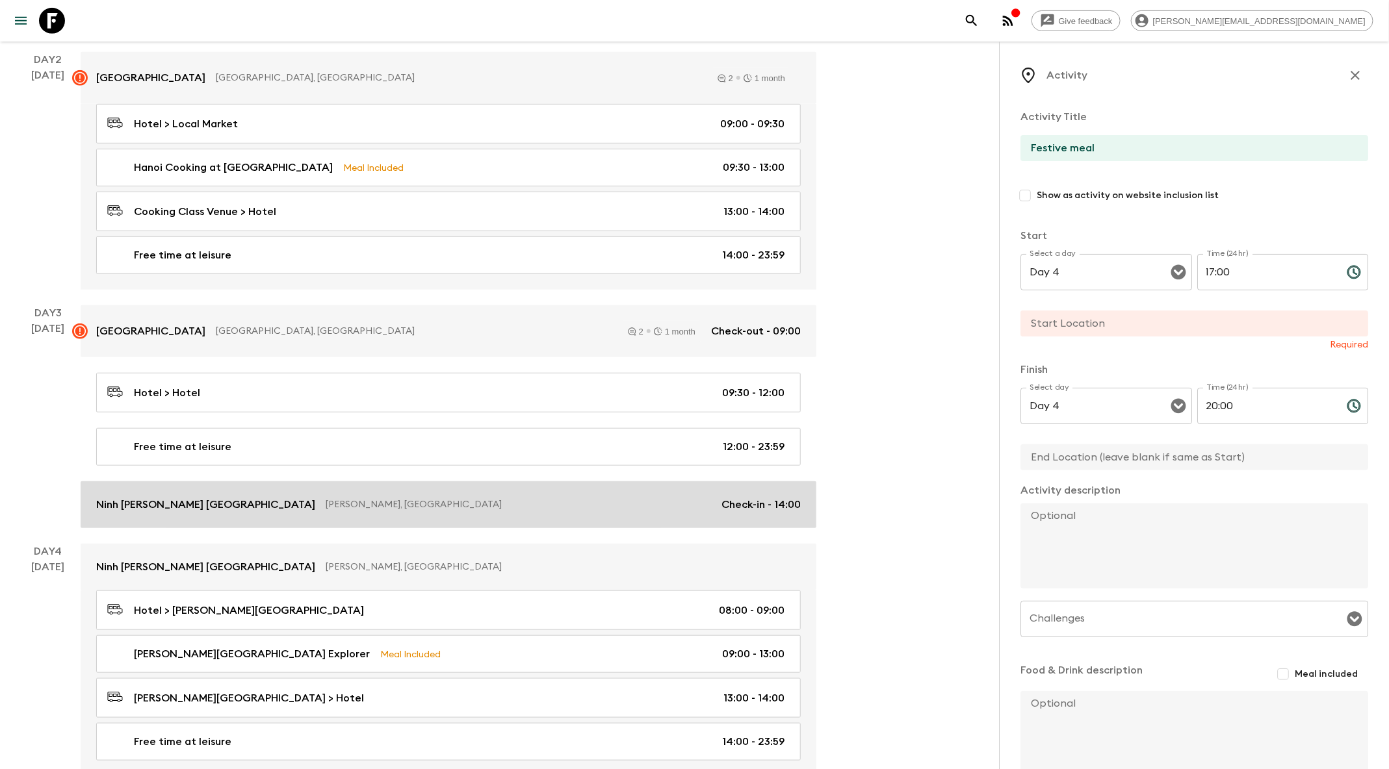
scroll to position [359, 0]
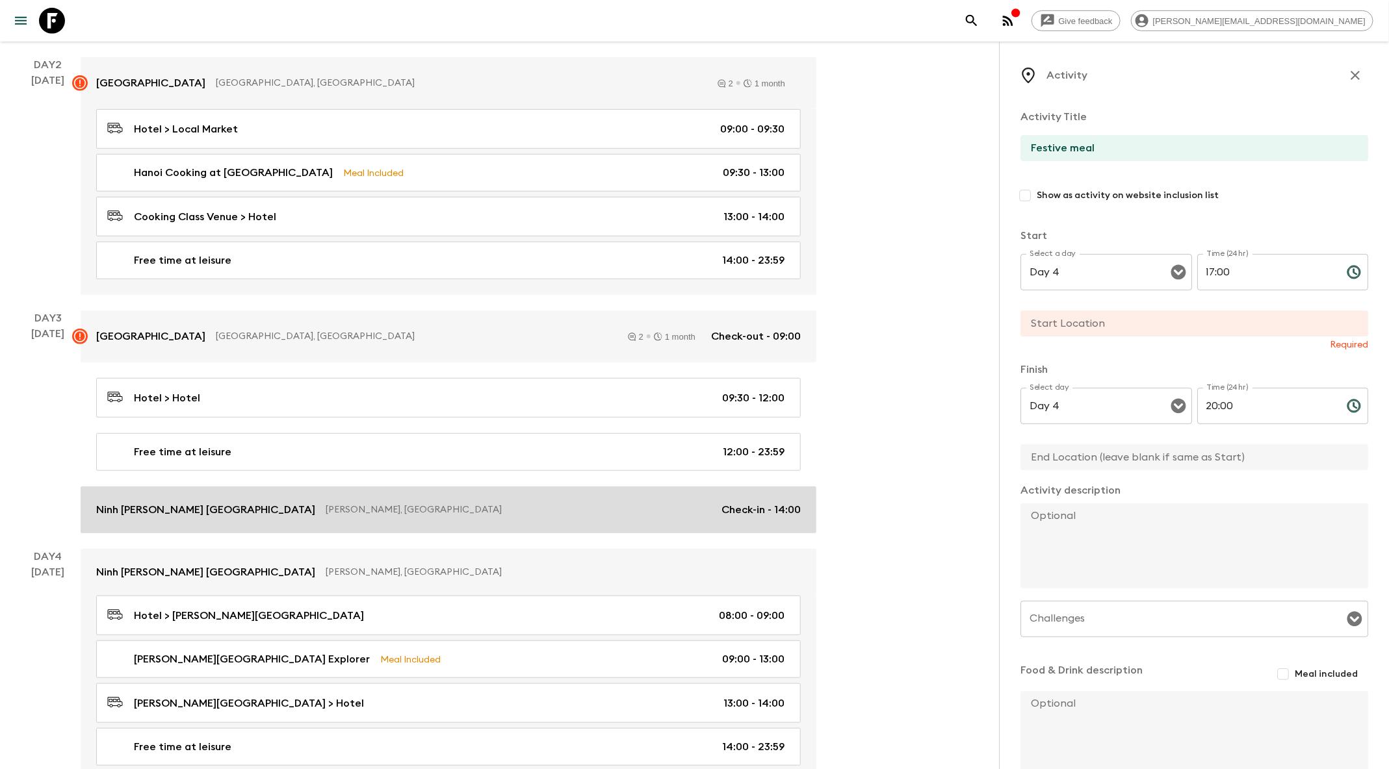
click at [294, 502] on div "Ninh [PERSON_NAME] [GEOGRAPHIC_DATA][PERSON_NAME], [GEOGRAPHIC_DATA] Check-in -…" at bounding box center [448, 510] width 704 height 16
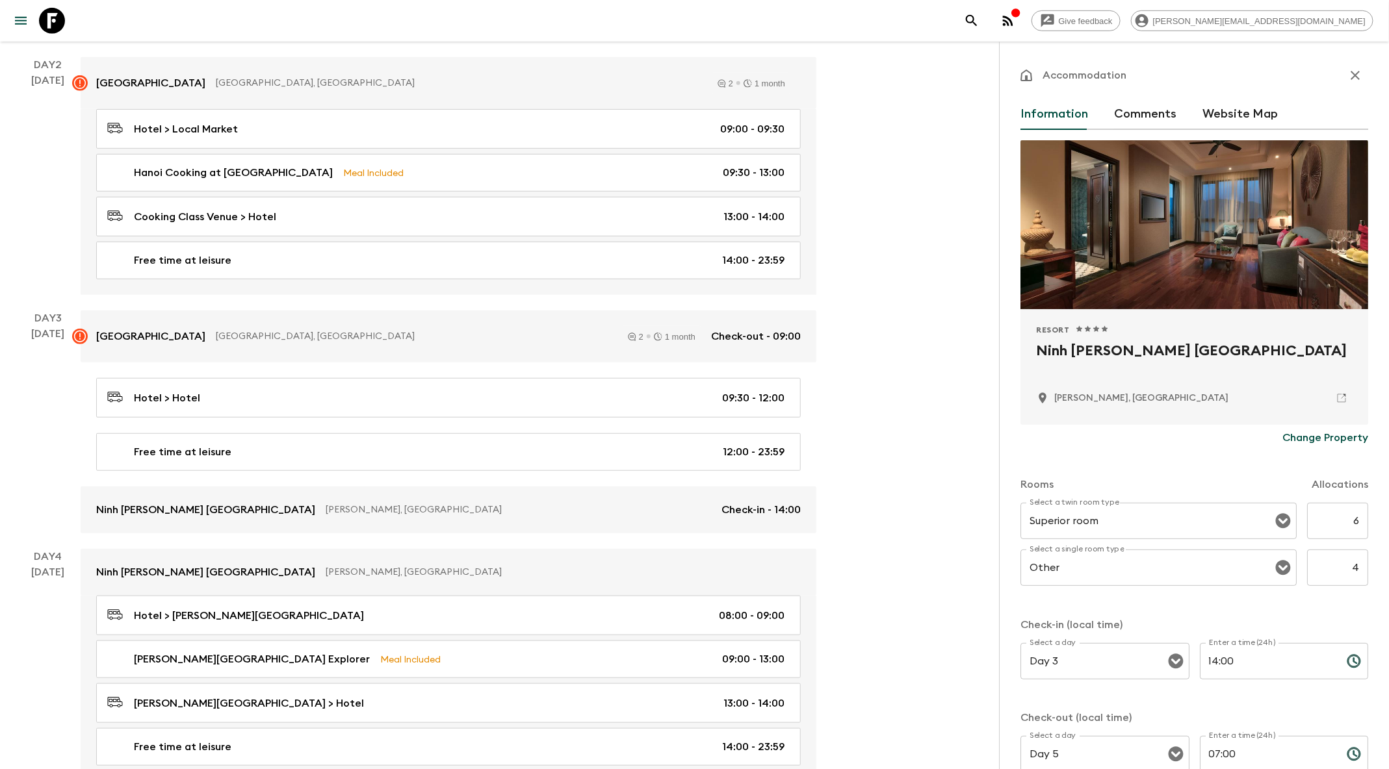
drag, startPoint x: 1320, startPoint y: 348, endPoint x: 1035, endPoint y: 344, distance: 285.3
click at [1035, 344] on div "Resort 1 Star 2 Stars 3 Stars 4 Stars 5 Stars Ninh [PERSON_NAME] [GEOGRAPHIC_DA…" at bounding box center [1194, 367] width 348 height 116
copy h2 "Ninh [PERSON_NAME] [GEOGRAPHIC_DATA]"
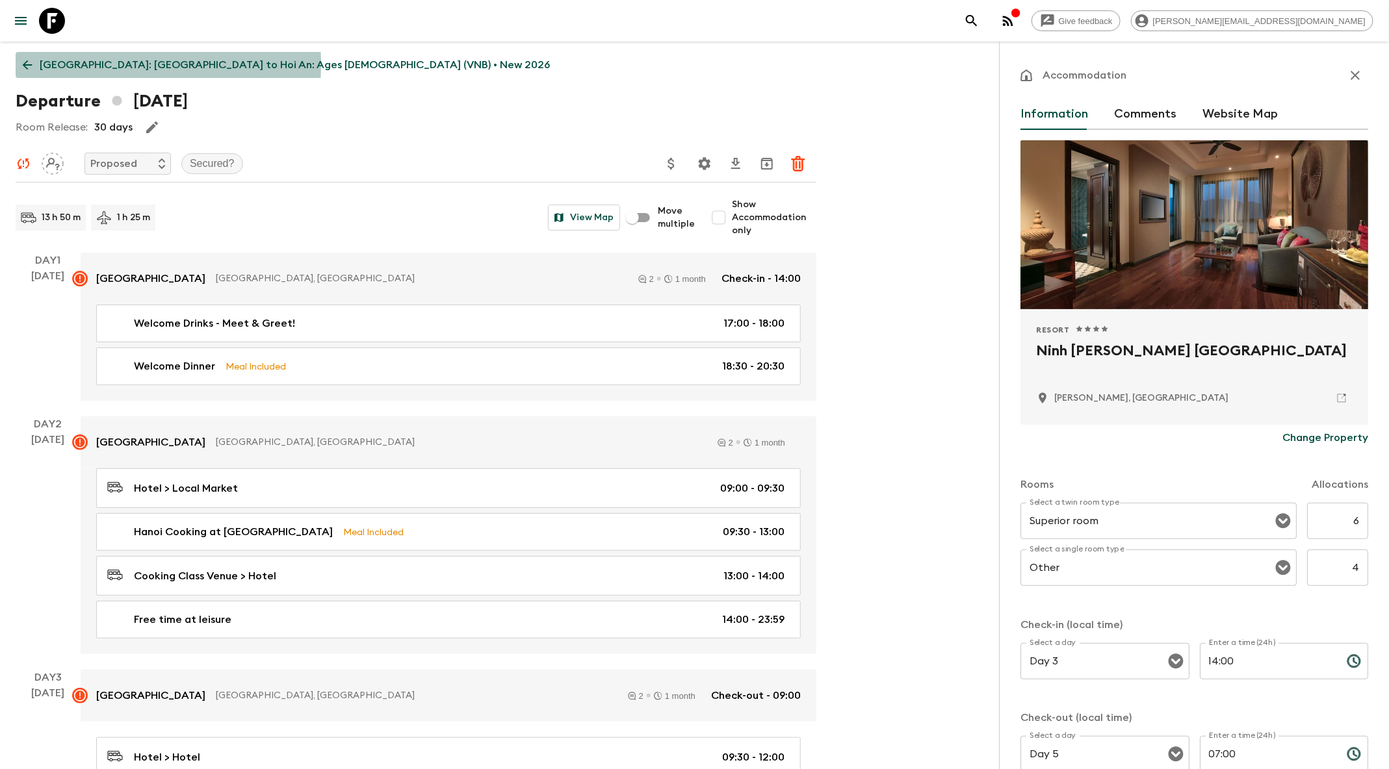
drag, startPoint x: 31, startPoint y: 64, endPoint x: 136, endPoint y: 63, distance: 105.9
click at [30, 64] on icon at bounding box center [28, 65] width 10 height 10
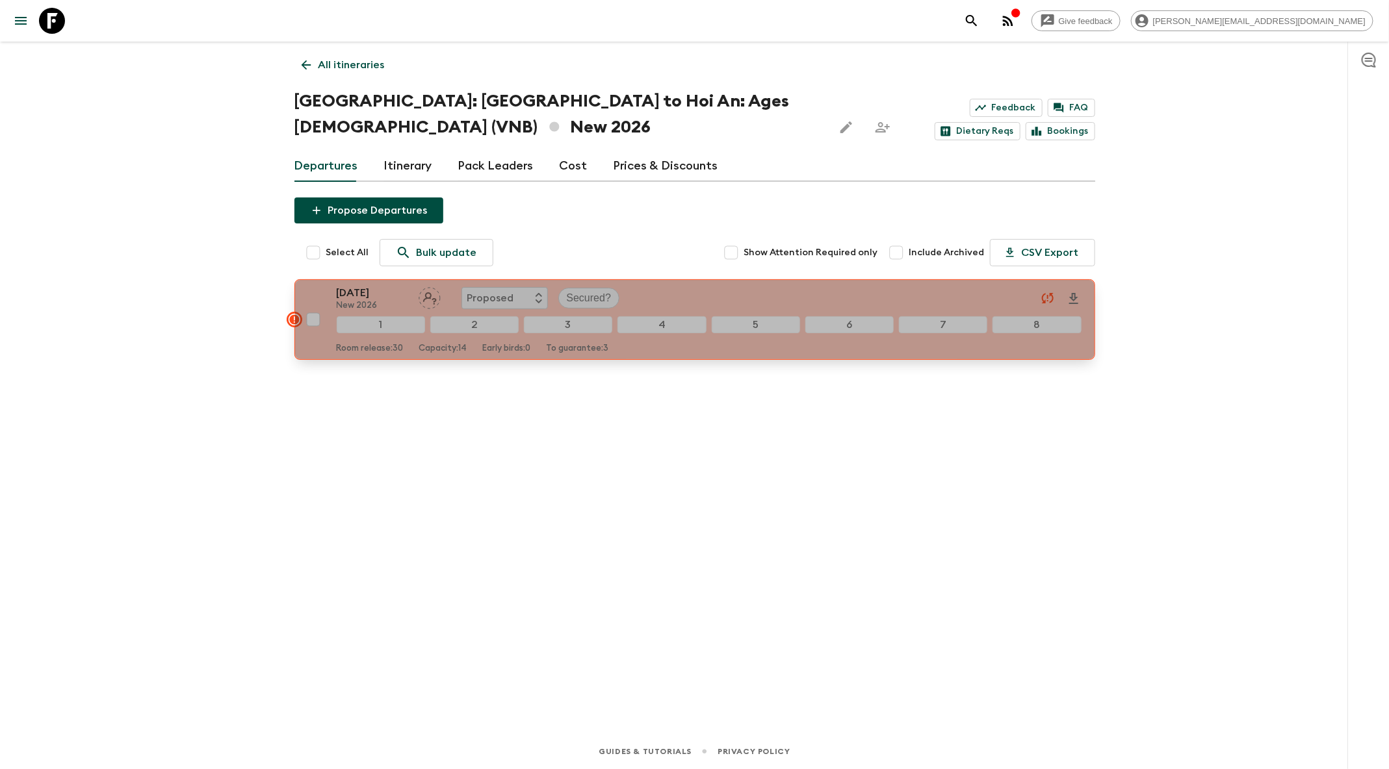
click at [691, 295] on div "[DATE] New 2026 Proposed Secured?" at bounding box center [709, 298] width 745 height 26
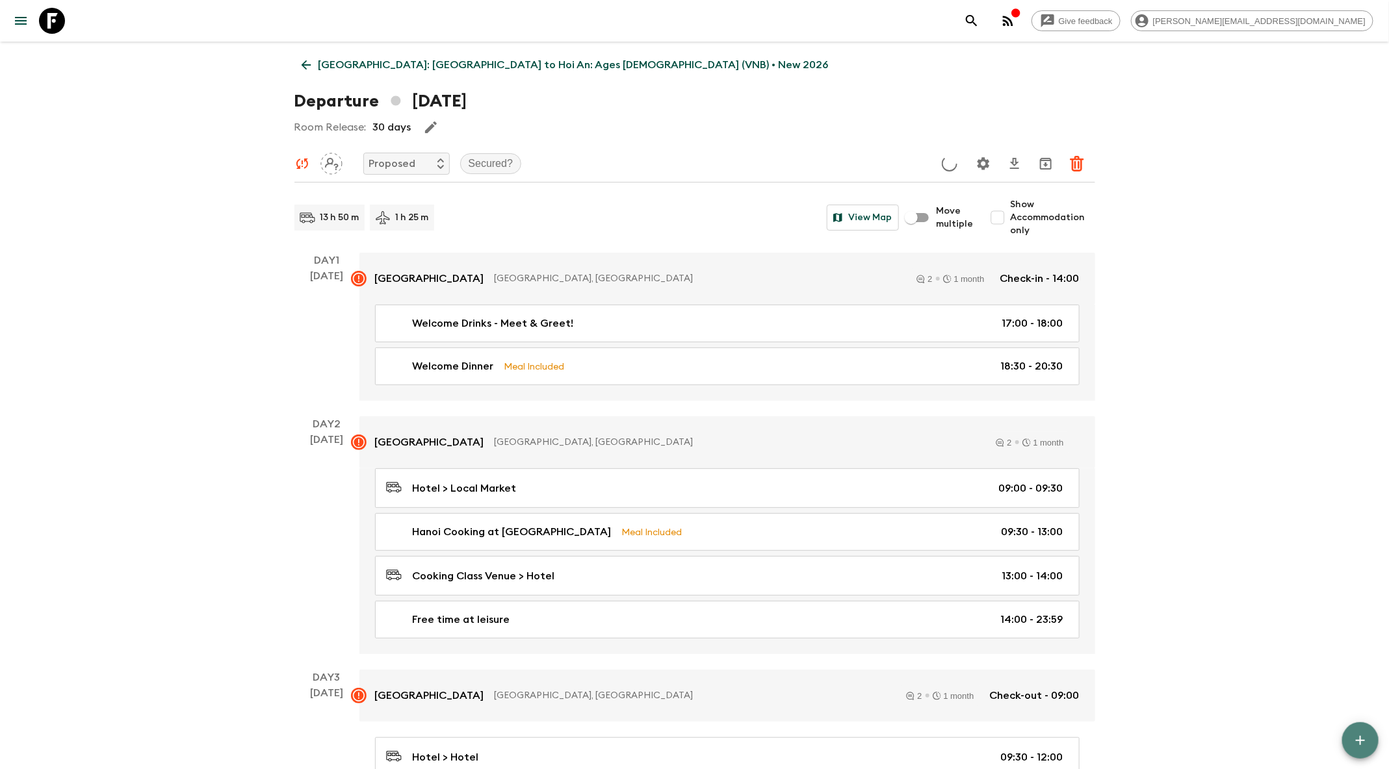
click at [1361, 741] on icon "button" at bounding box center [1360, 740] width 9 height 9
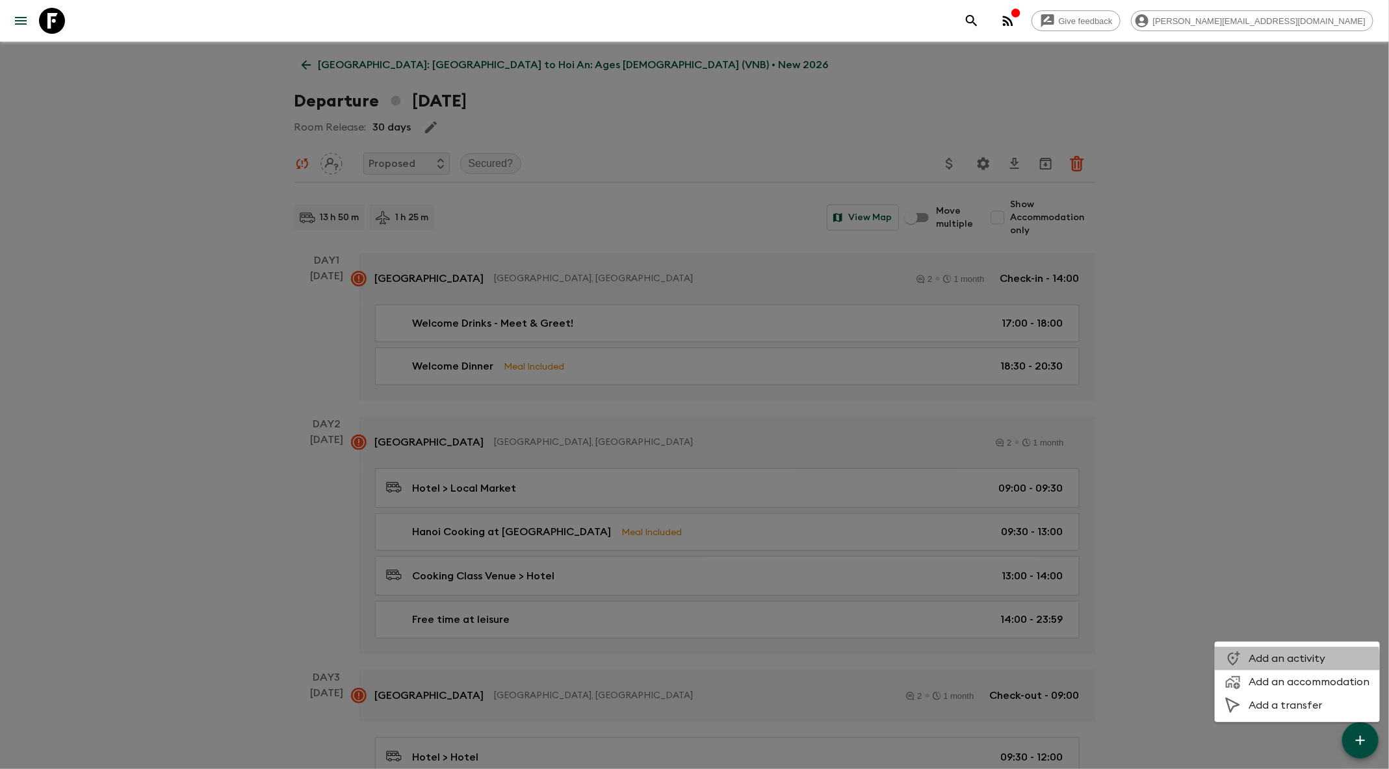
click at [1268, 665] on li "Add an activity" at bounding box center [1297, 658] width 165 height 23
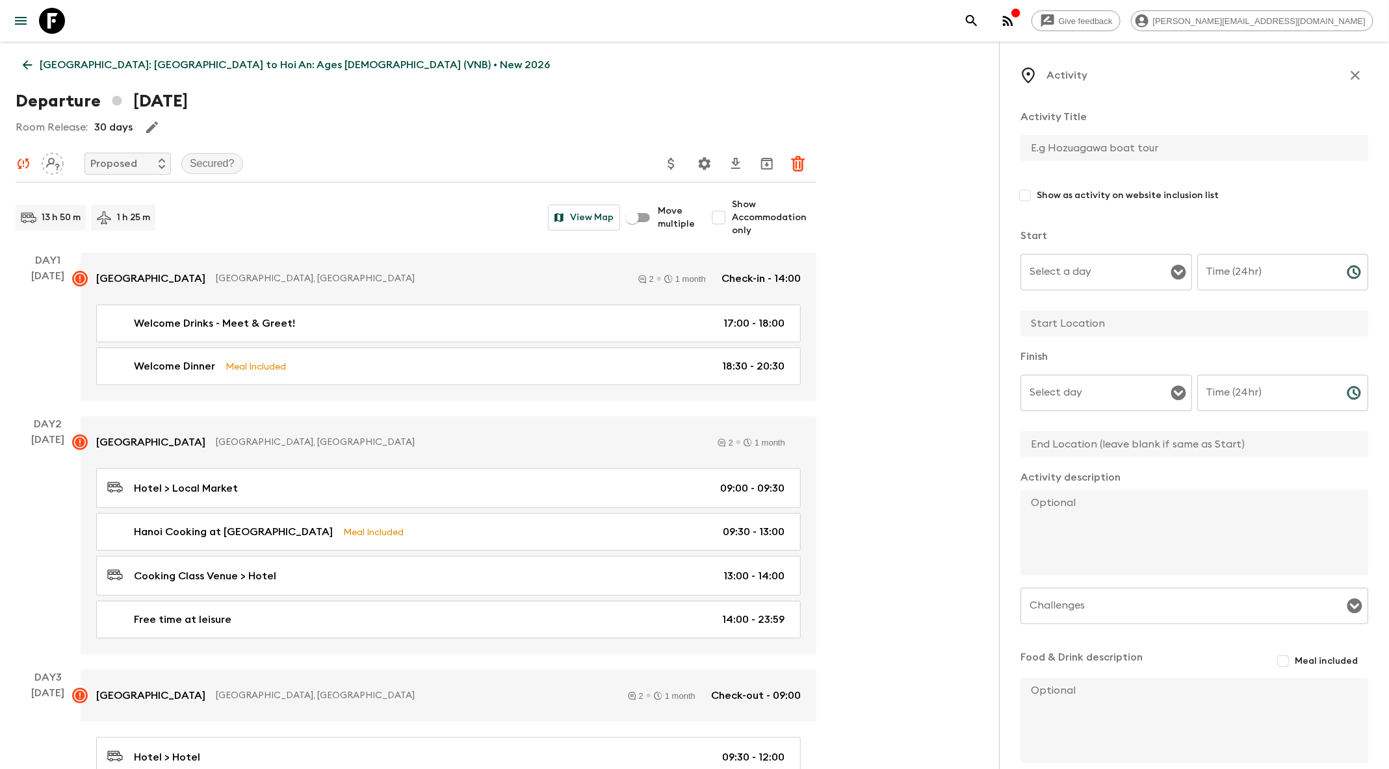
click at [1091, 148] on input "text" at bounding box center [1188, 148] width 337 height 26
drag, startPoint x: 1042, startPoint y: 150, endPoint x: 1068, endPoint y: 152, distance: 25.4
click at [1042, 150] on input "Fetival Meal" at bounding box center [1188, 148] width 337 height 26
type input "Festiel Meal"
click at [170, 66] on p "[GEOGRAPHIC_DATA]: [GEOGRAPHIC_DATA] to Hoi An: Ages [DEMOGRAPHIC_DATA] (VNB) •…" at bounding box center [295, 65] width 510 height 16
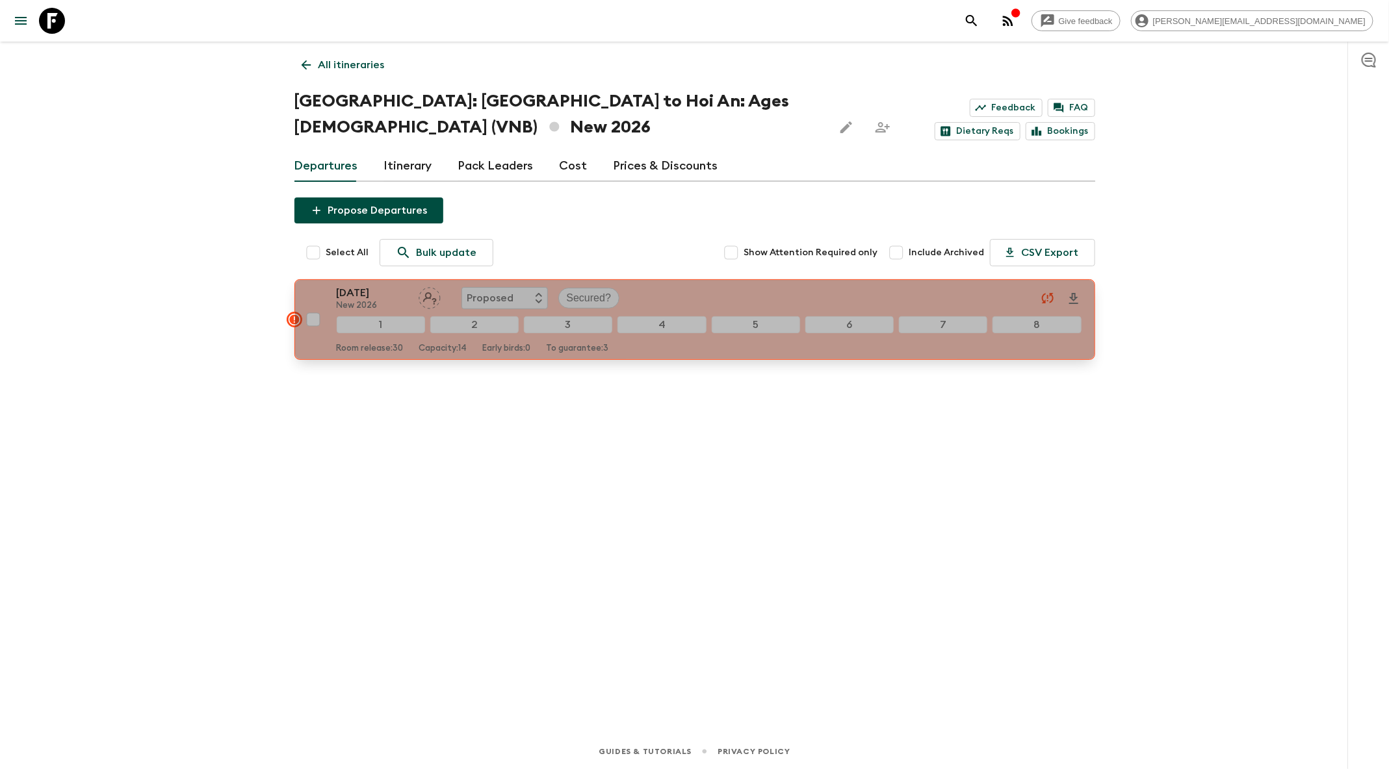
click at [756, 298] on div "[DATE] New 2026 Proposed Secured?" at bounding box center [709, 298] width 745 height 26
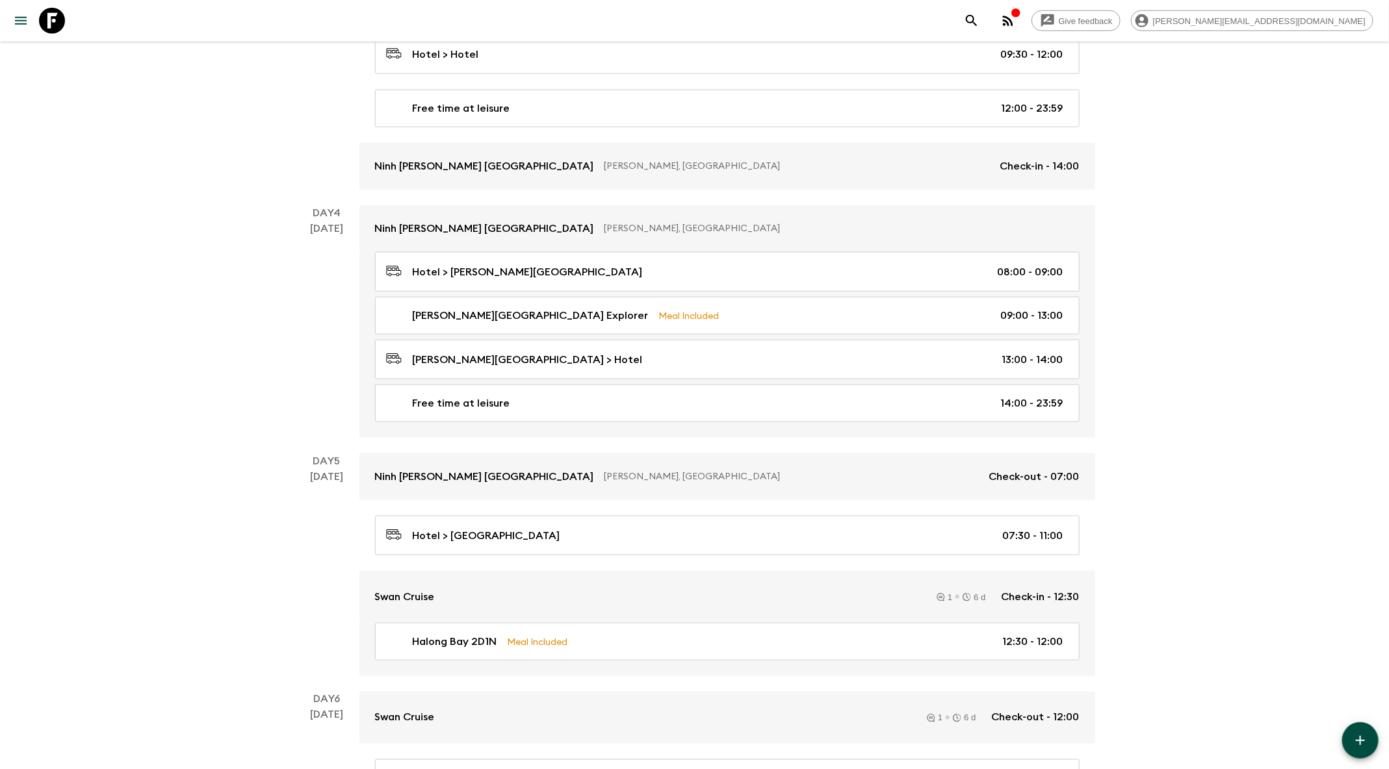
scroll to position [708, 0]
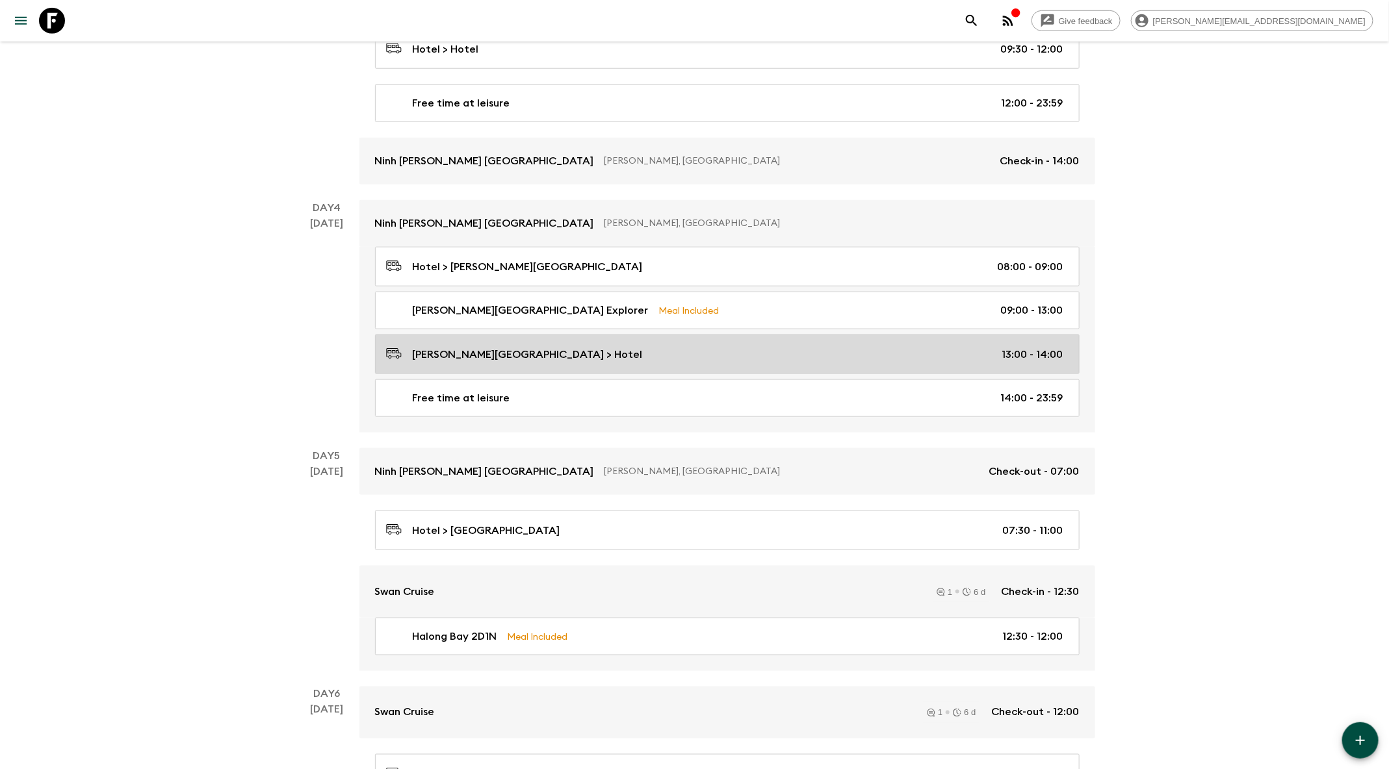
click at [766, 348] on div "[PERSON_NAME][GEOGRAPHIC_DATA] > Hotel 13:00 - 14:00" at bounding box center [724, 355] width 677 height 18
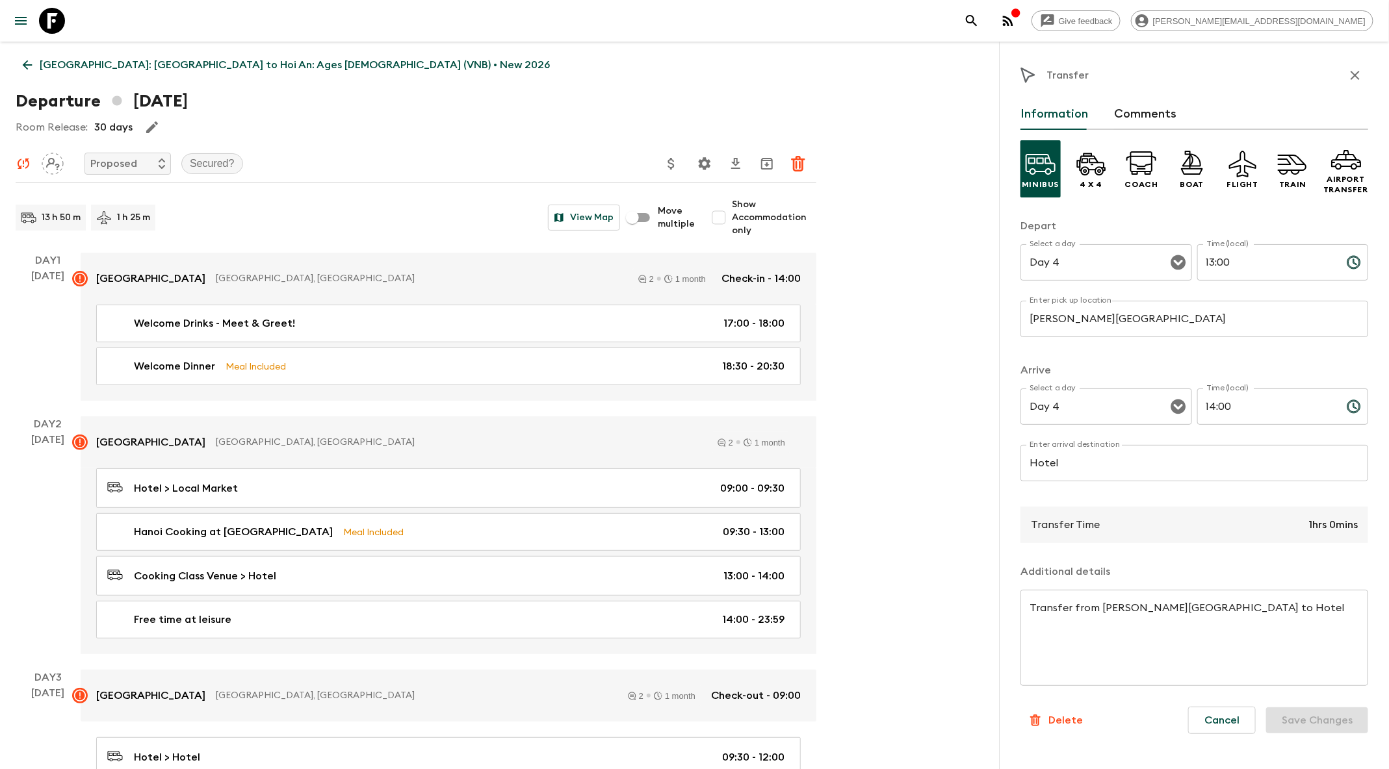
click at [207, 63] on p "[GEOGRAPHIC_DATA]: [GEOGRAPHIC_DATA] to Hoi An: Ages [DEMOGRAPHIC_DATA] (VNB) •…" at bounding box center [295, 65] width 510 height 16
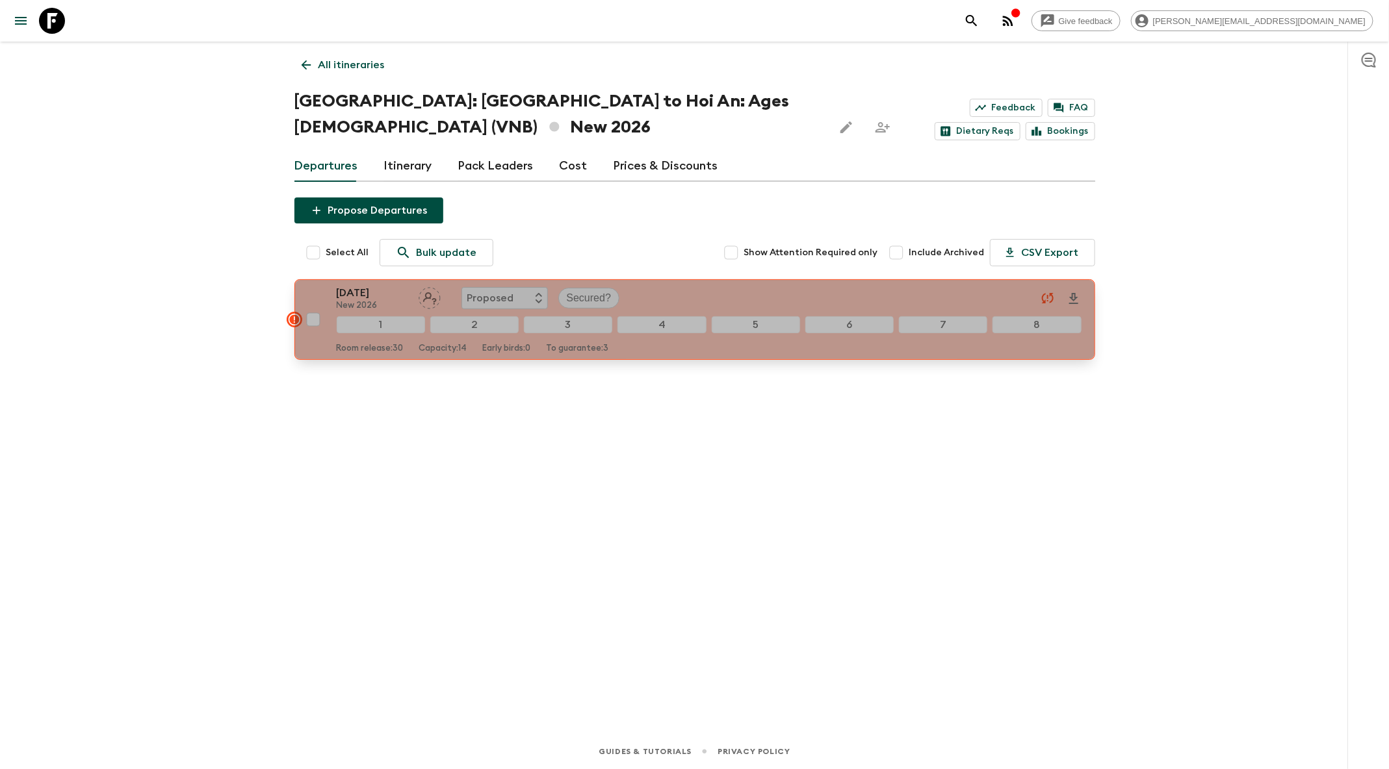
click at [708, 295] on div "[DATE] New 2026 Proposed Secured?" at bounding box center [709, 298] width 745 height 26
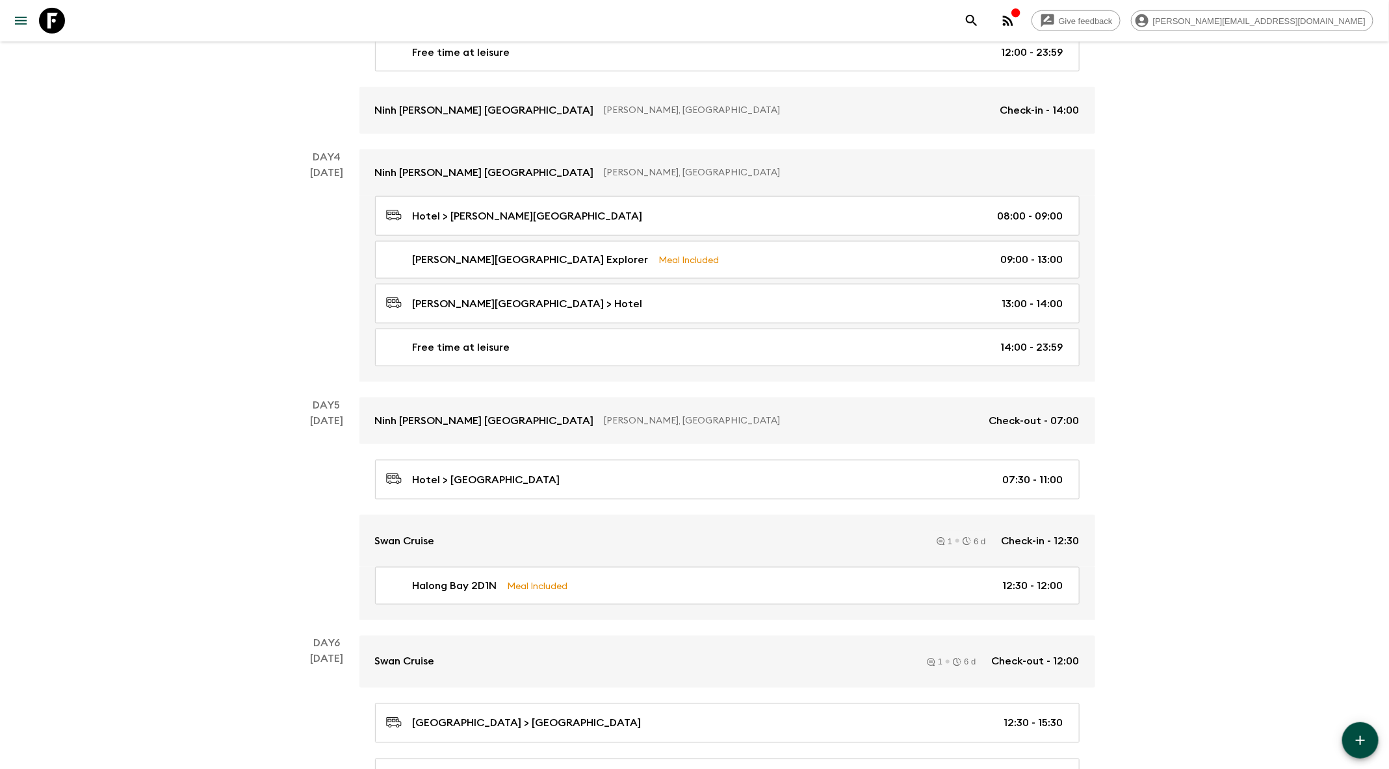
scroll to position [745, 0]
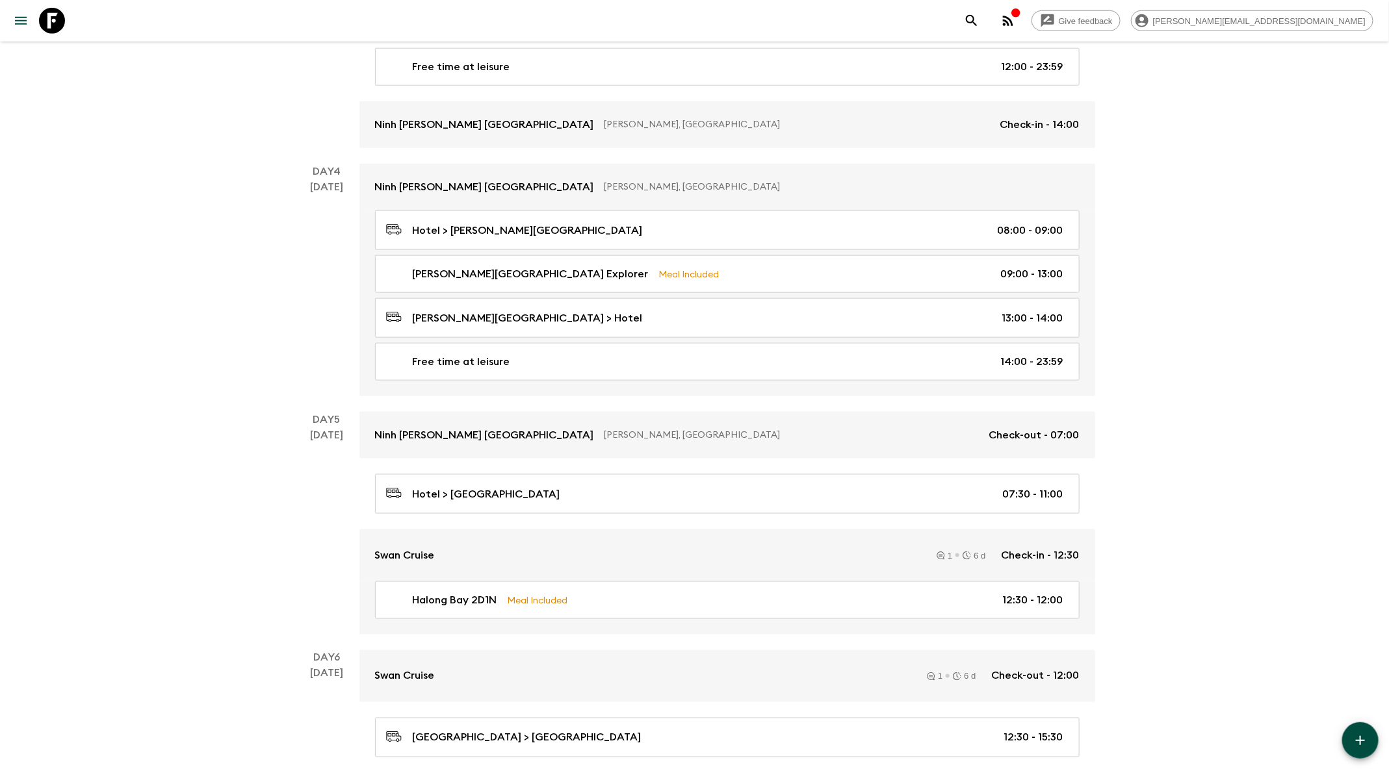
click at [1361, 746] on icon "button" at bounding box center [1360, 741] width 16 height 16
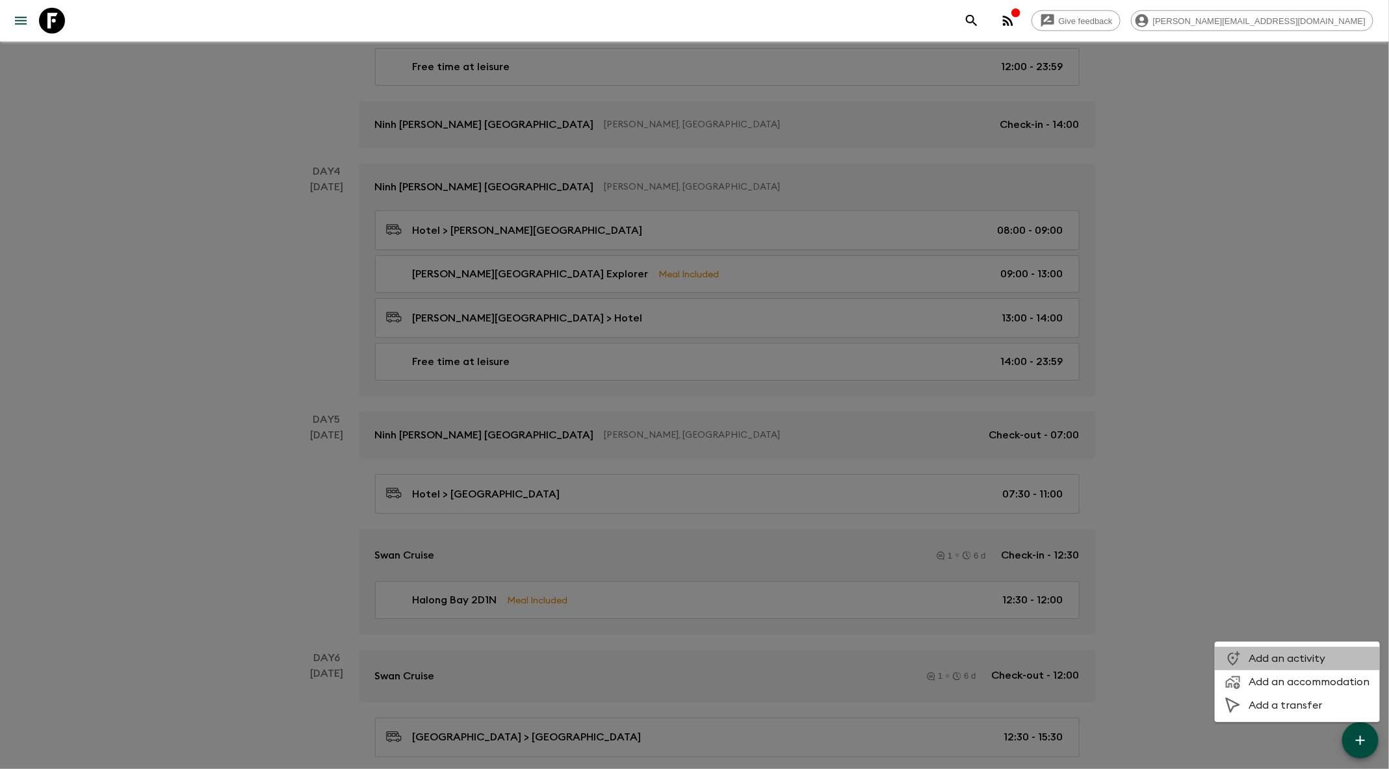
click at [1295, 662] on span "Add an activity" at bounding box center [1308, 658] width 121 height 13
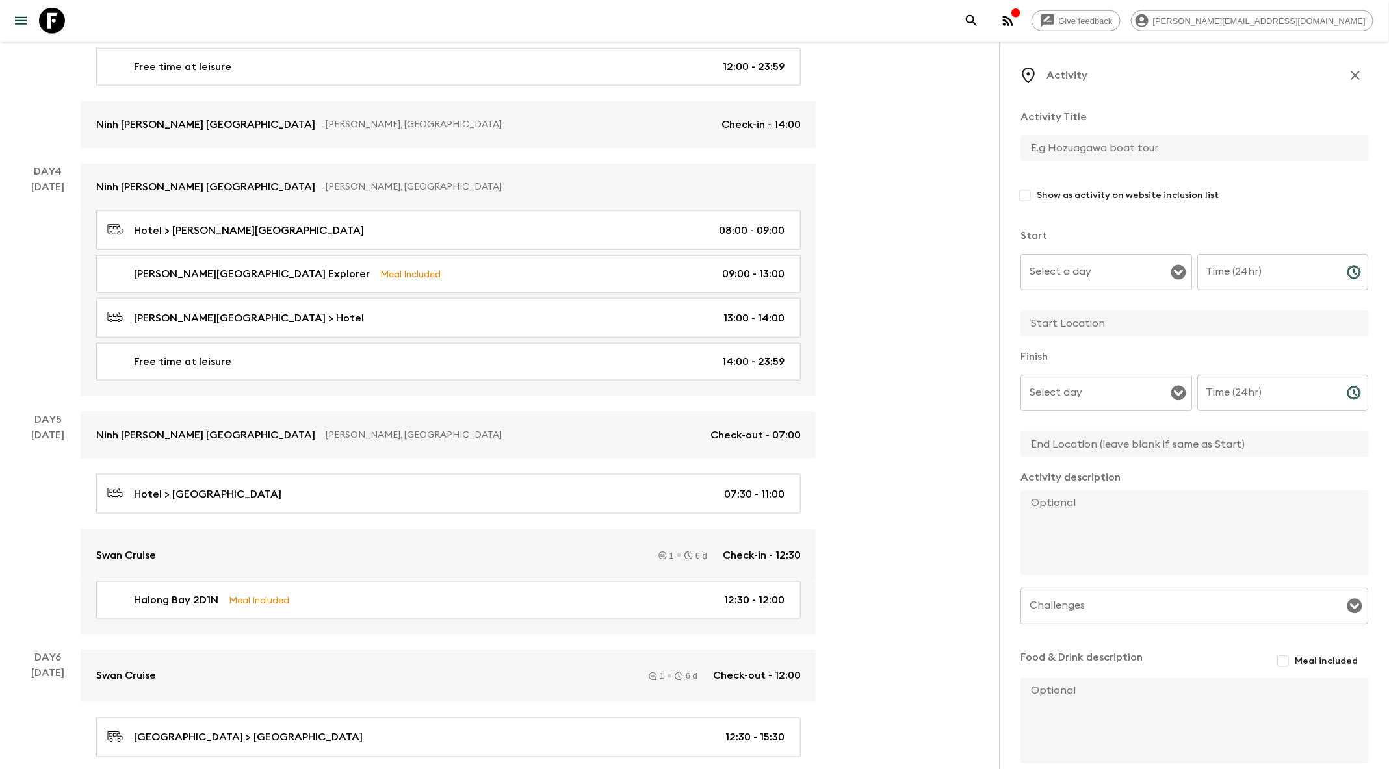
click at [1068, 150] on input "text" at bounding box center [1188, 148] width 337 height 26
click at [1353, 65] on button "button" at bounding box center [1355, 75] width 26 height 26
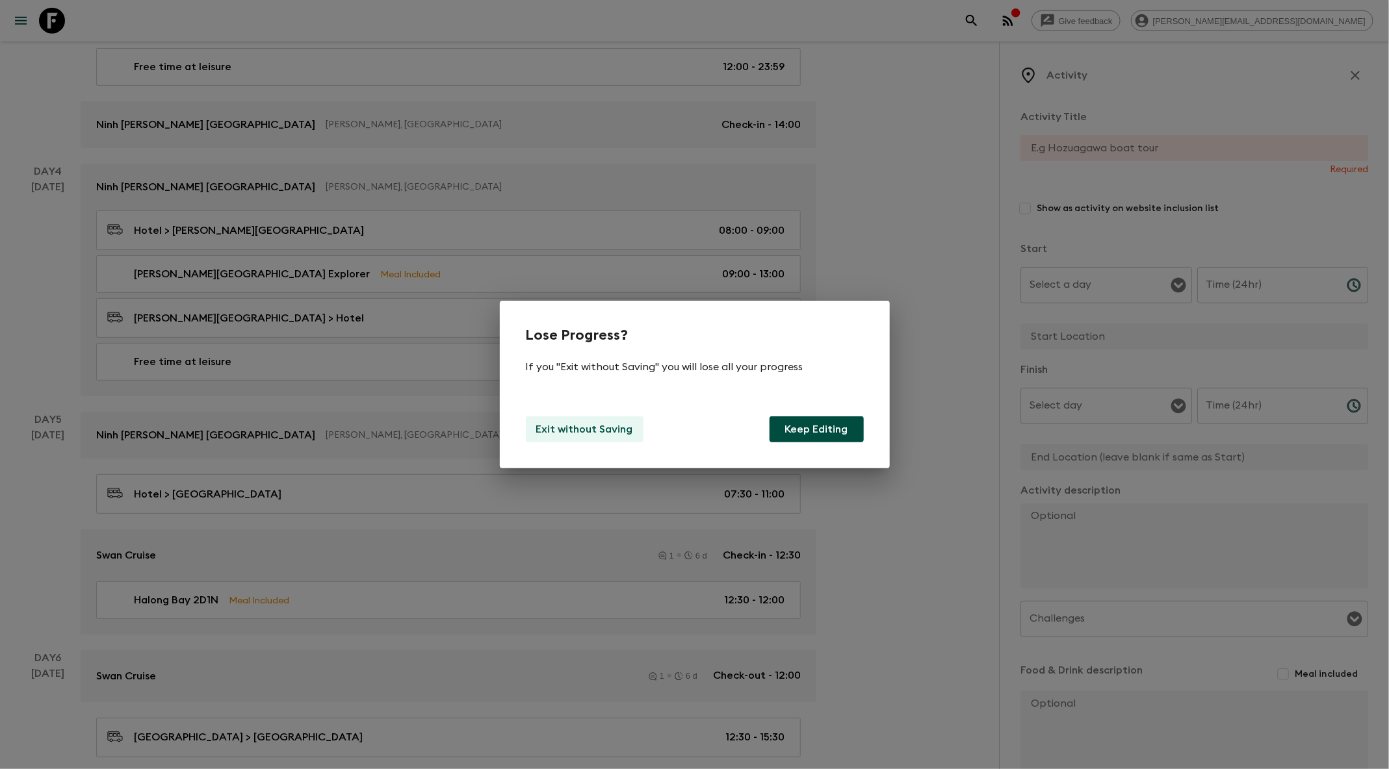
click at [599, 429] on p "Exit without Saving" at bounding box center [584, 430] width 97 height 16
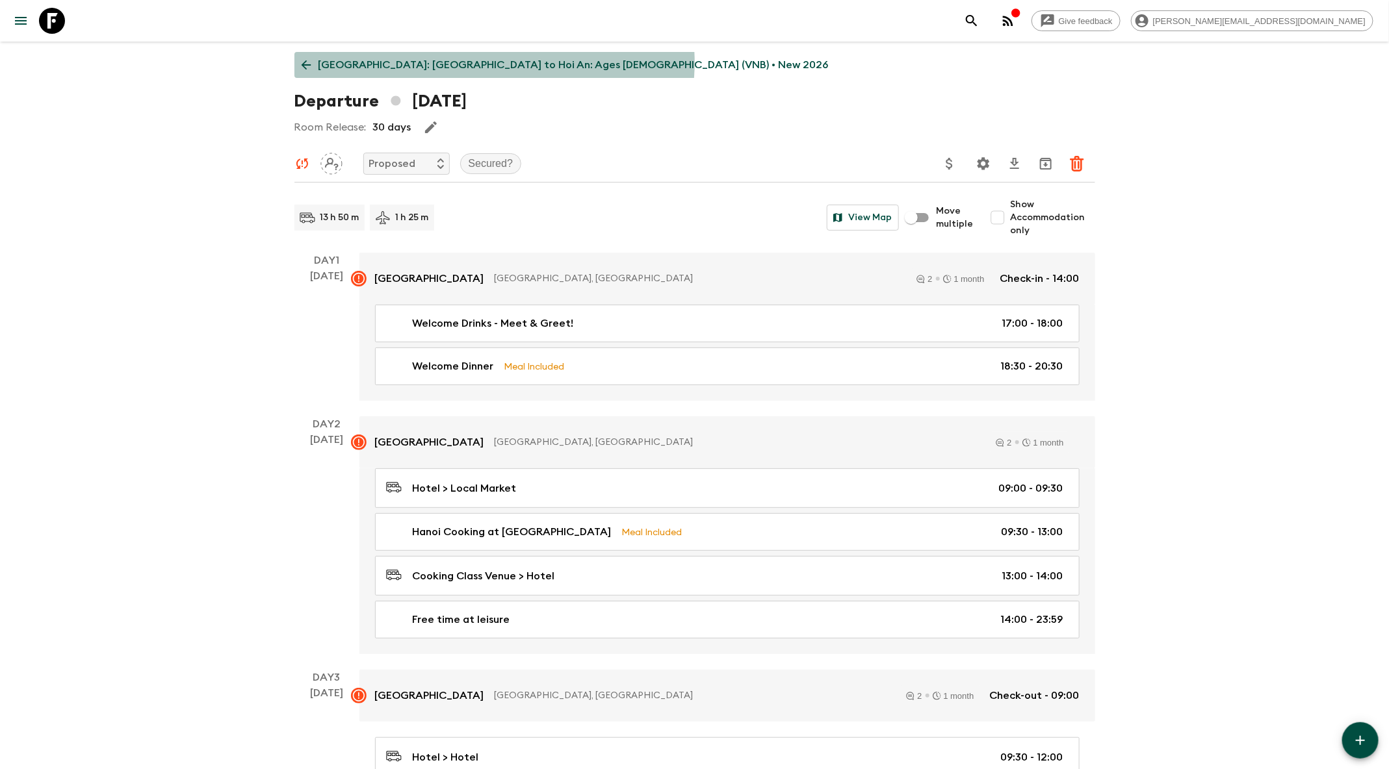
click at [494, 62] on p "[GEOGRAPHIC_DATA]: [GEOGRAPHIC_DATA] to Hoi An: Ages [DEMOGRAPHIC_DATA] (VNB) •…" at bounding box center [573, 65] width 510 height 16
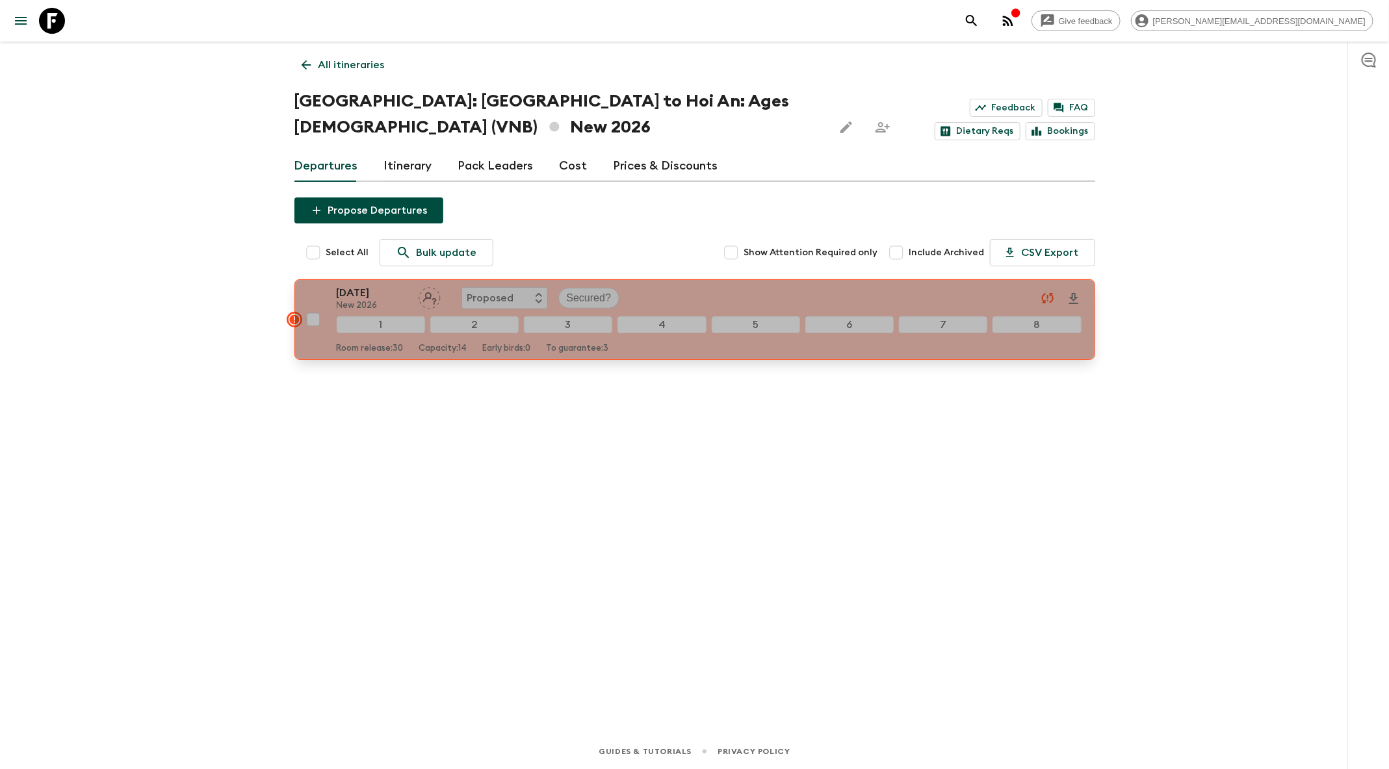
click at [362, 290] on p "[DATE]" at bounding box center [372, 293] width 71 height 16
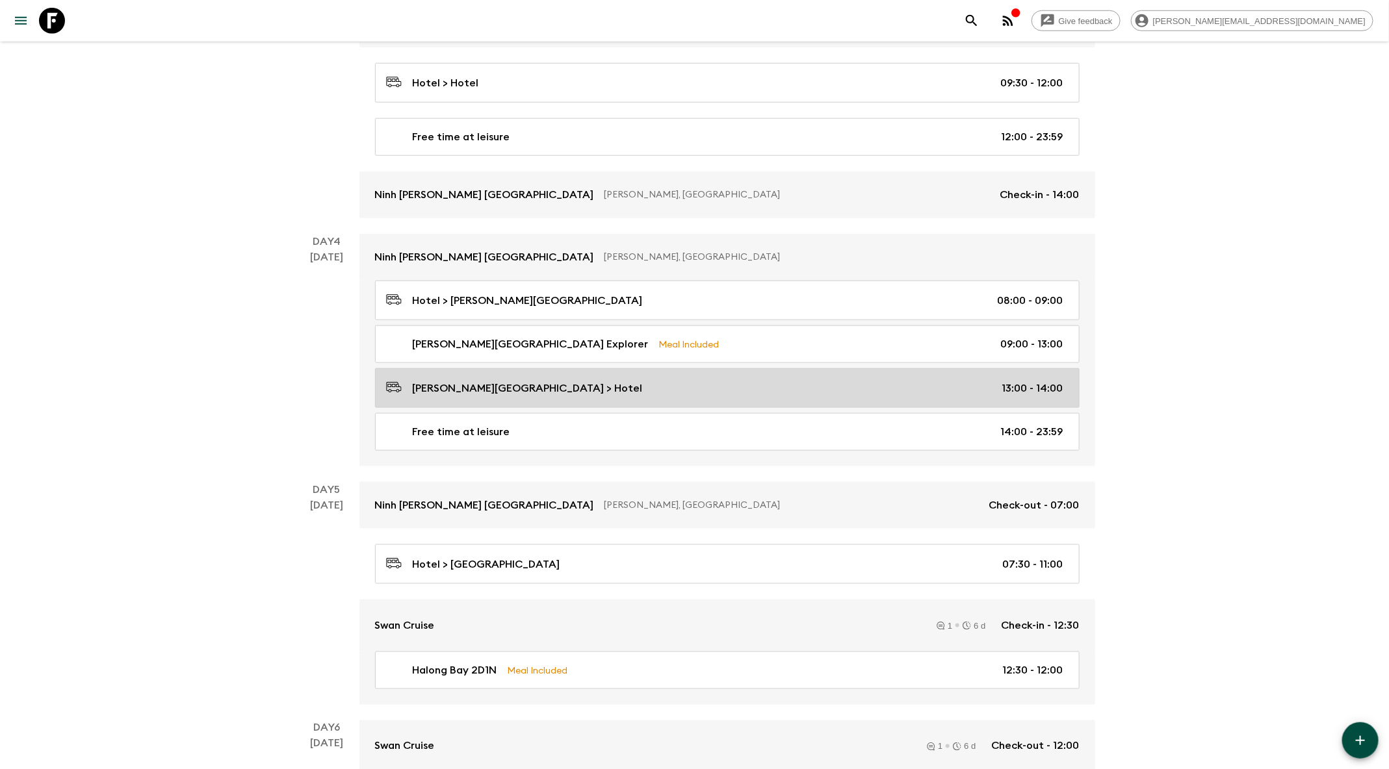
scroll to position [671, 0]
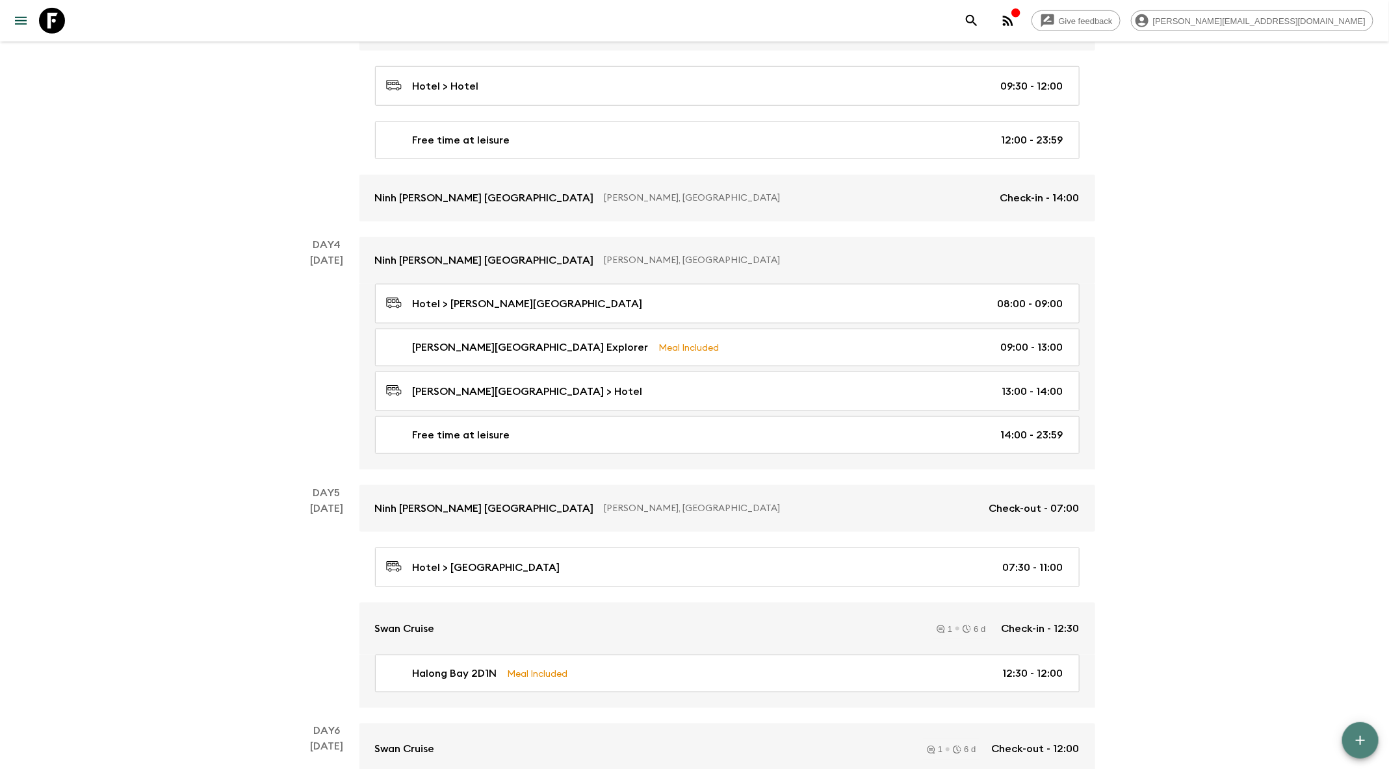
click at [1365, 743] on icon "button" at bounding box center [1360, 741] width 16 height 16
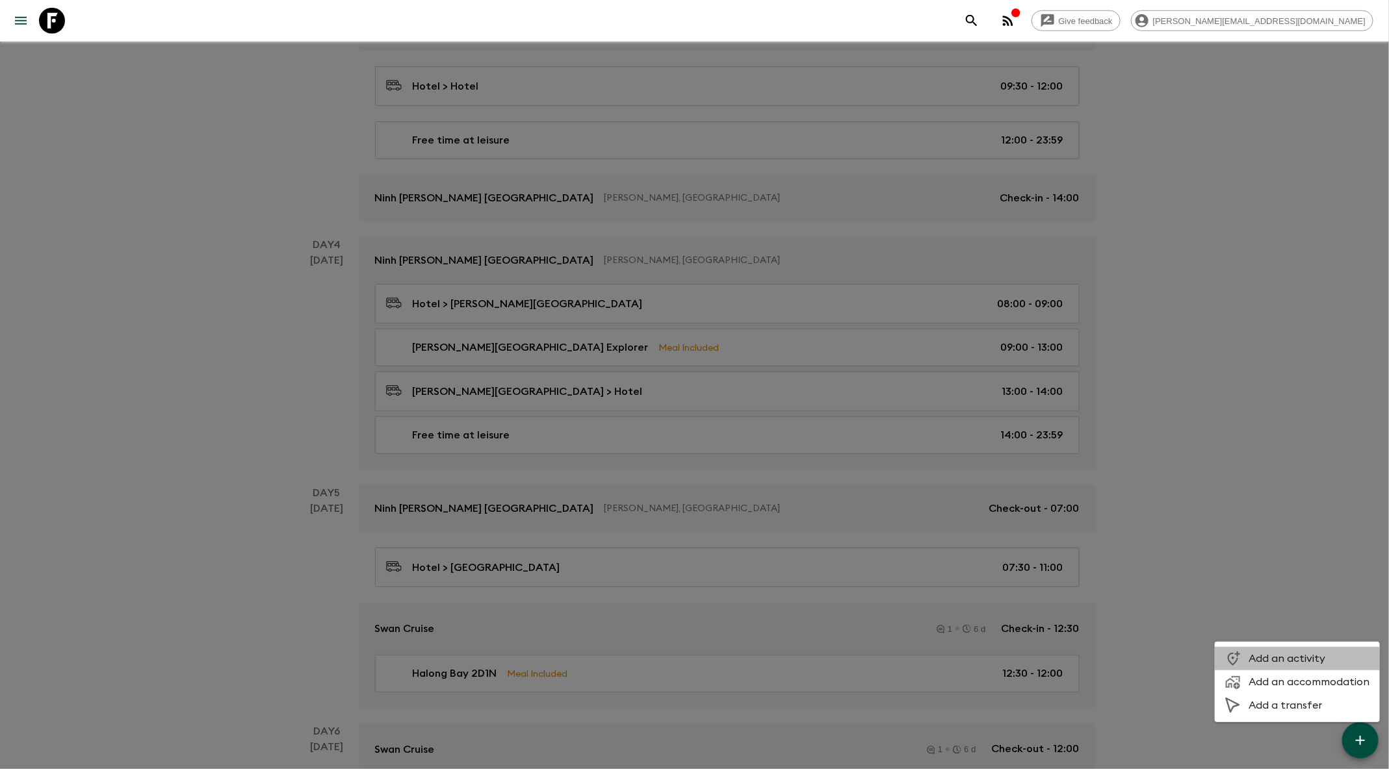
click at [1286, 662] on span "Add an activity" at bounding box center [1308, 658] width 121 height 13
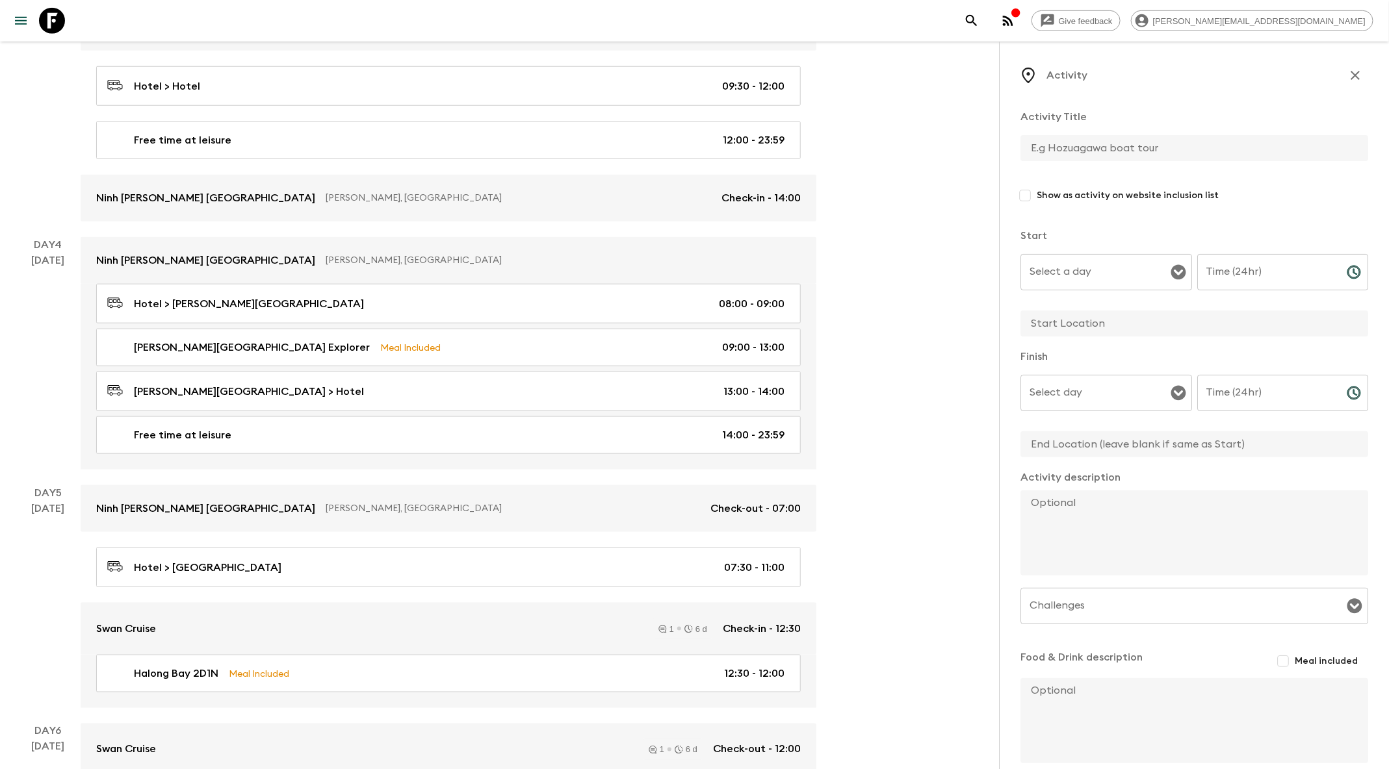
click at [1111, 150] on input "text" at bounding box center [1188, 148] width 337 height 26
type input "Festive Meal"
click at [1107, 272] on input "Select a day" at bounding box center [1096, 272] width 140 height 25
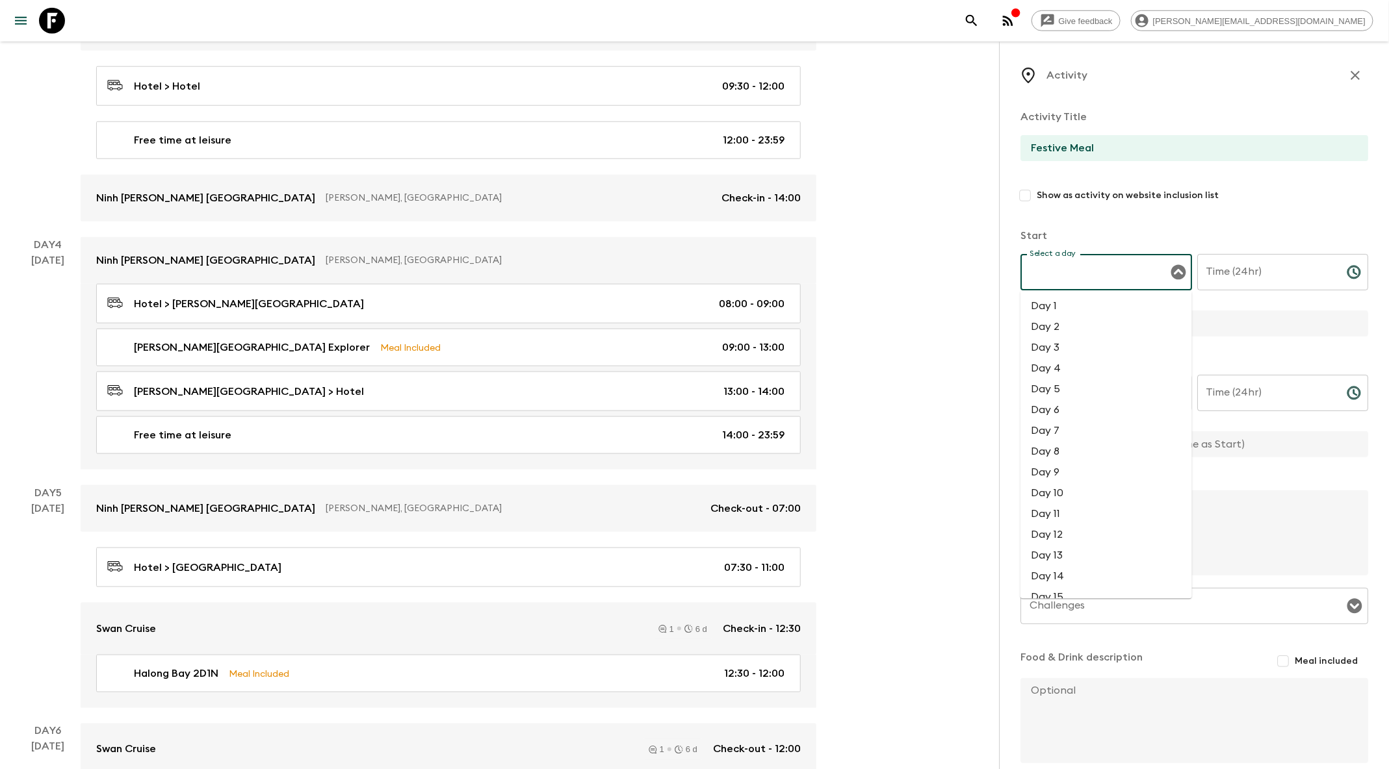
click at [1037, 373] on li "Day 4" at bounding box center [1106, 369] width 172 height 21
type input "Day 4"
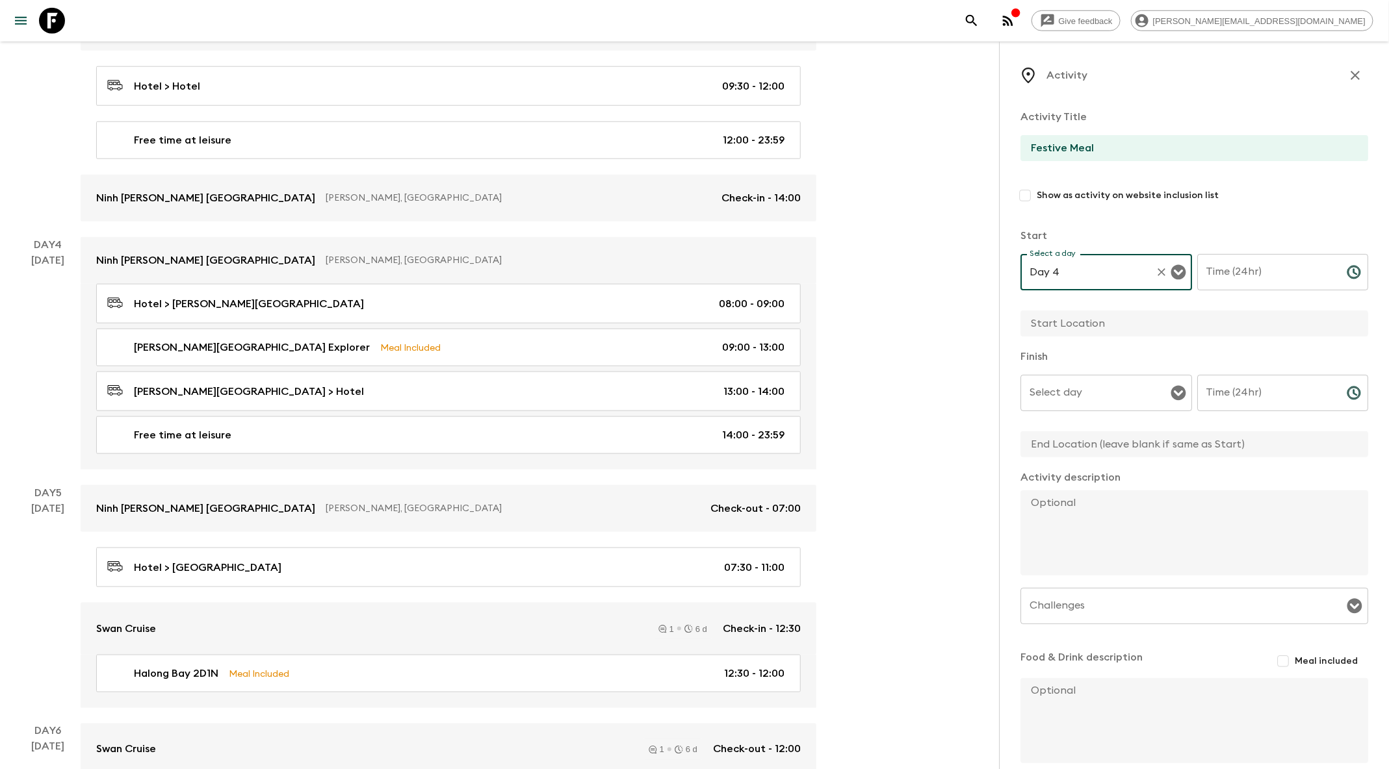
click at [1241, 275] on input "Time (24hr)" at bounding box center [1266, 272] width 139 height 36
type input "17:00"
click at [1129, 319] on input "text" at bounding box center [1188, 324] width 337 height 26
paste input "Ninh [PERSON_NAME] [GEOGRAPHIC_DATA]"
type input "Ninh [PERSON_NAME] [GEOGRAPHIC_DATA]"
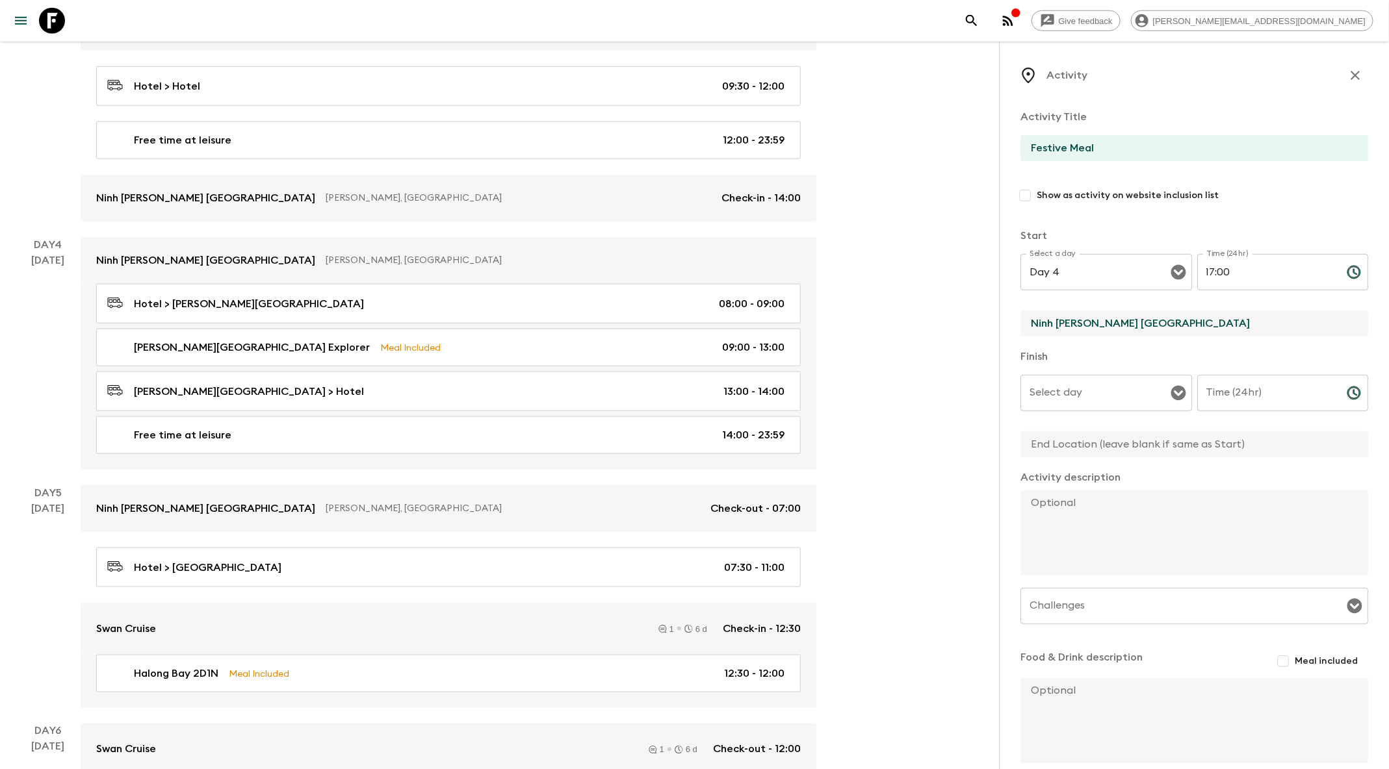
click at [1101, 394] on input "Select day" at bounding box center [1096, 393] width 140 height 25
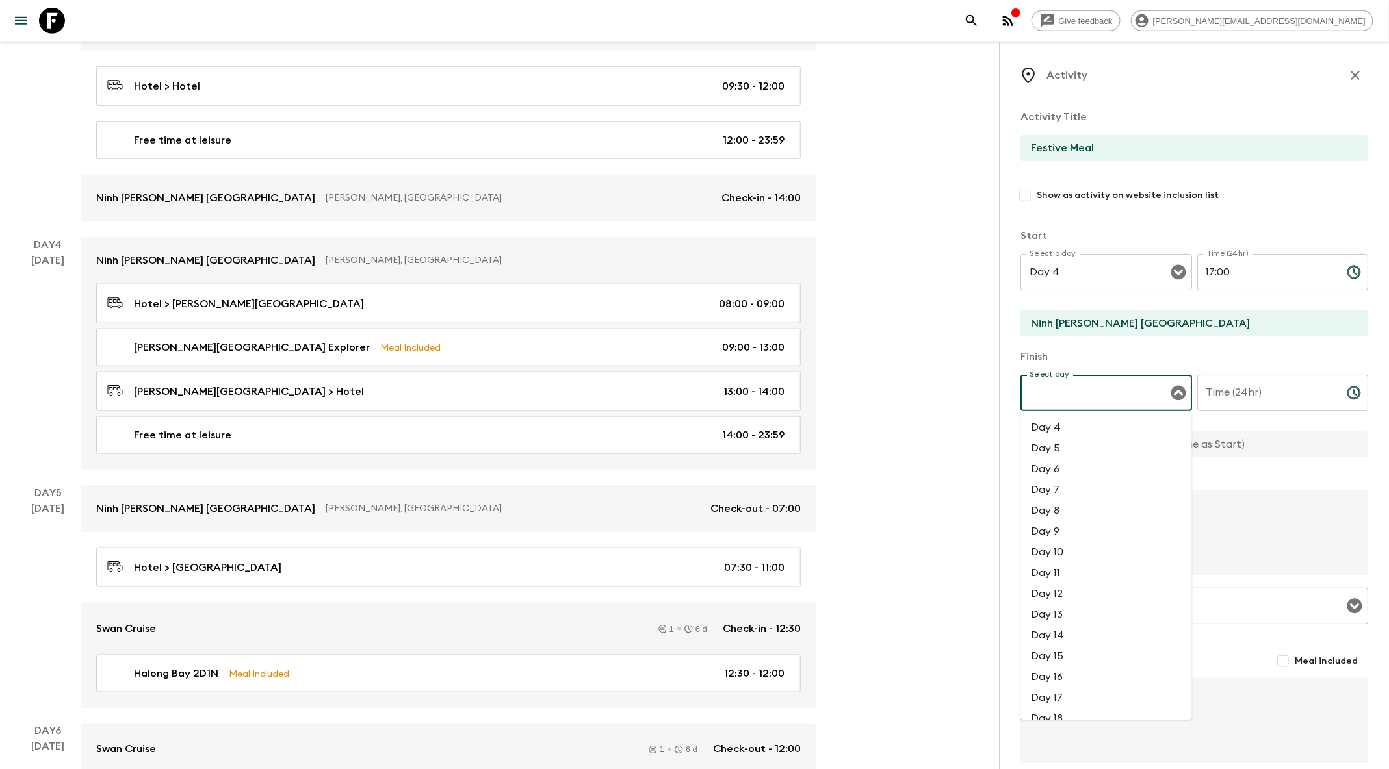
click at [1073, 425] on li "Day 4" at bounding box center [1106, 428] width 172 height 21
type input "Day 4"
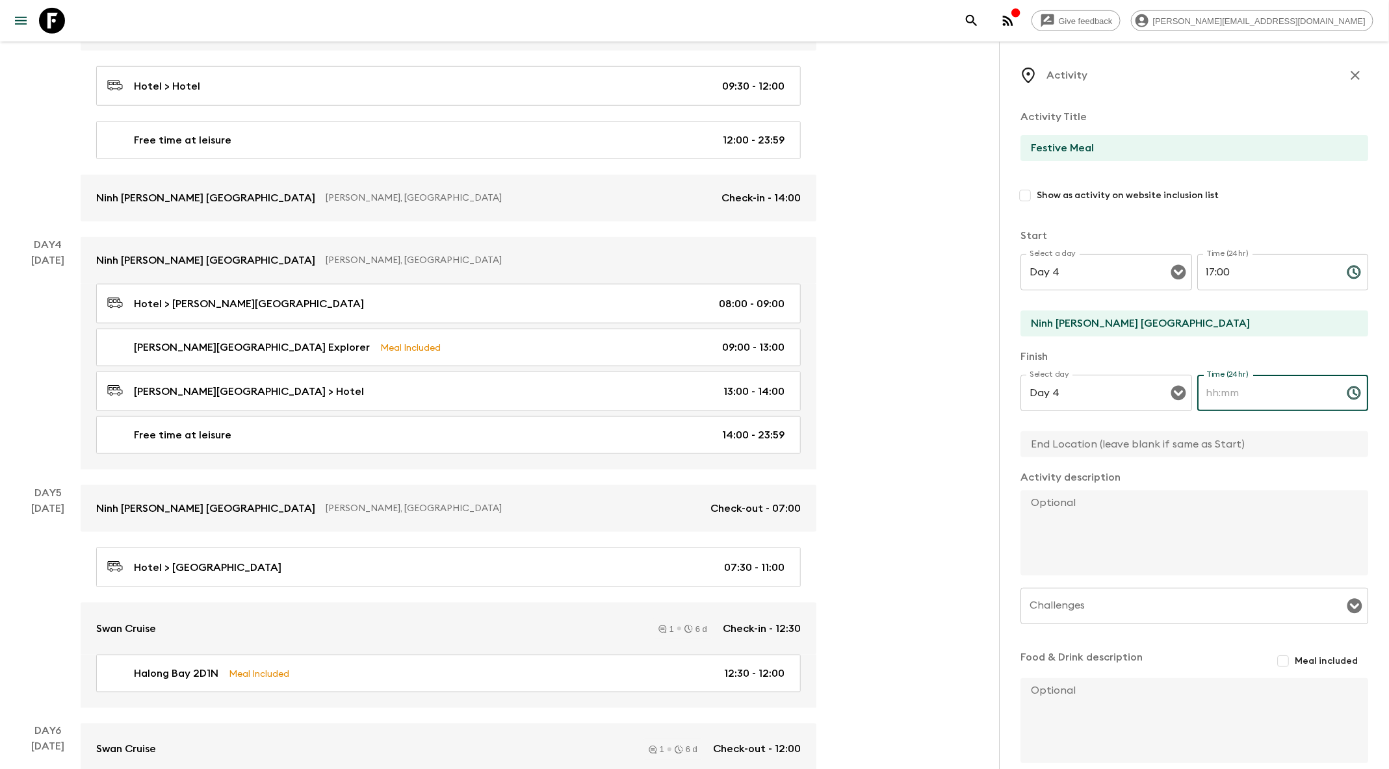
click at [1263, 402] on input "Time (24hr)" at bounding box center [1266, 393] width 139 height 36
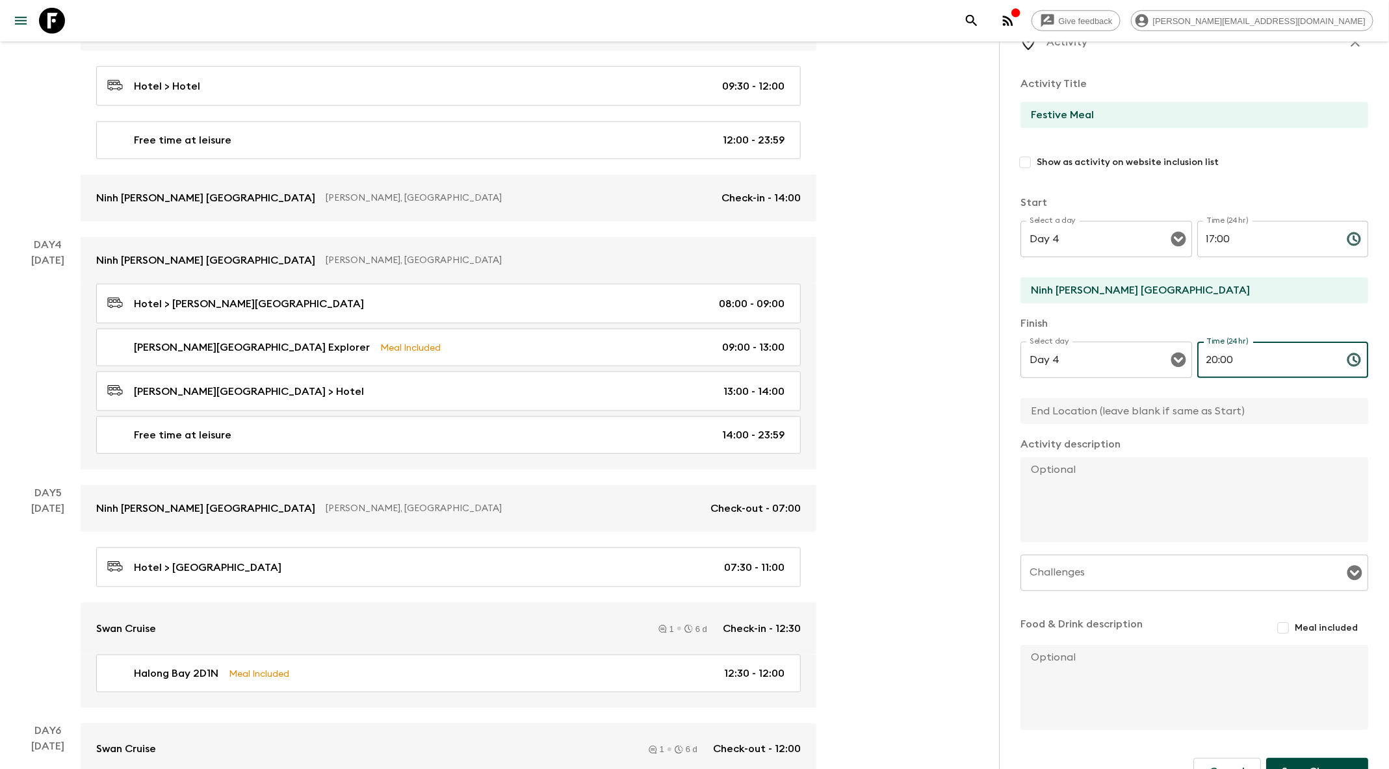
type input "20:00"
click at [1191, 406] on input "text" at bounding box center [1188, 411] width 337 height 26
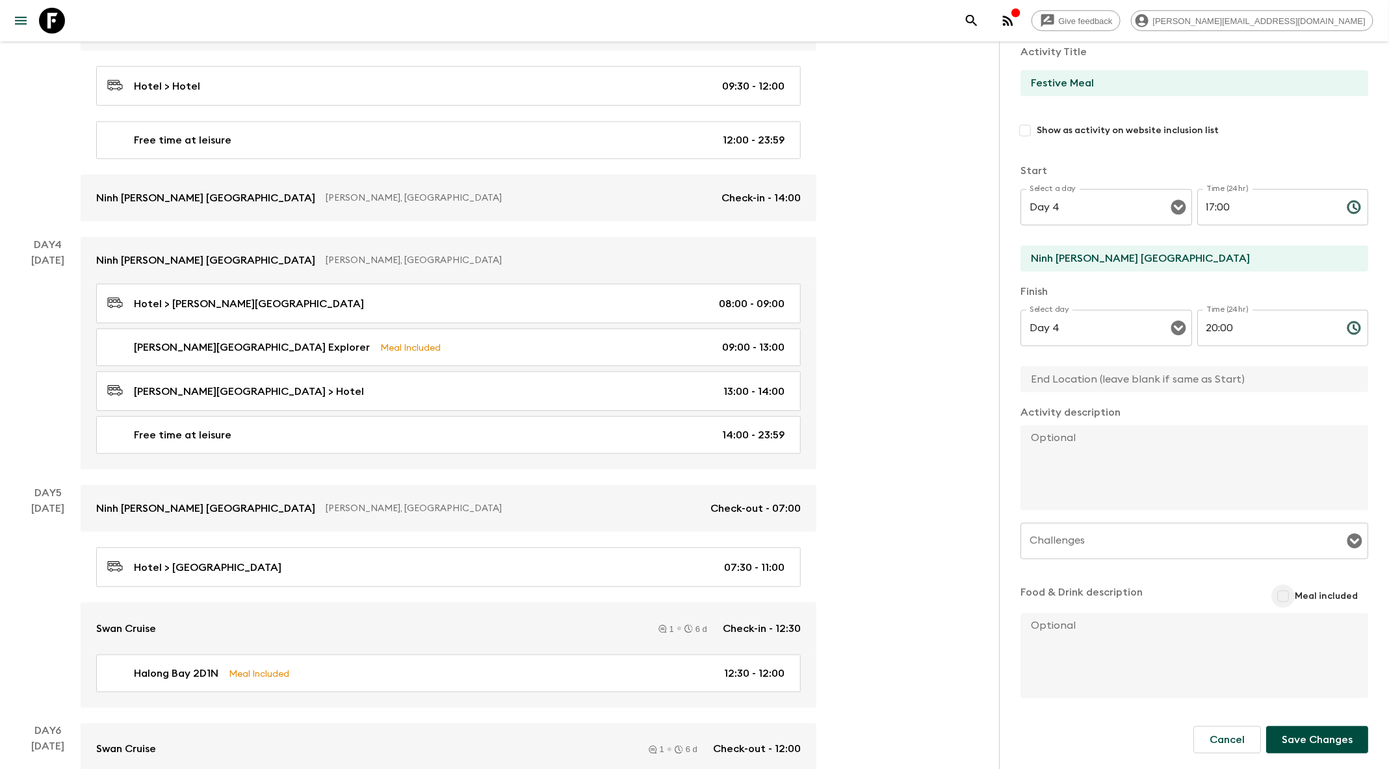
click at [1287, 600] on input "Meal included" at bounding box center [1282, 596] width 23 height 23
checkbox input "true"
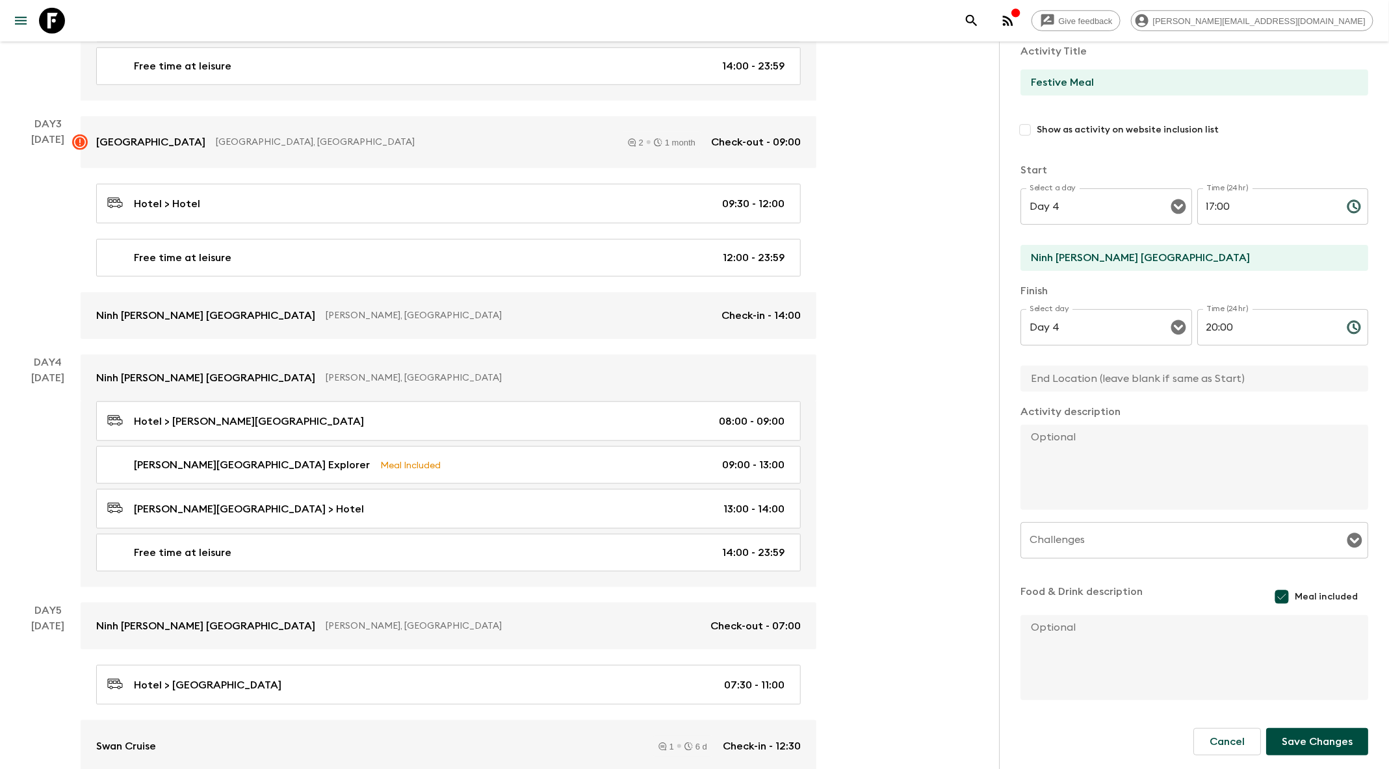
scroll to position [534, 0]
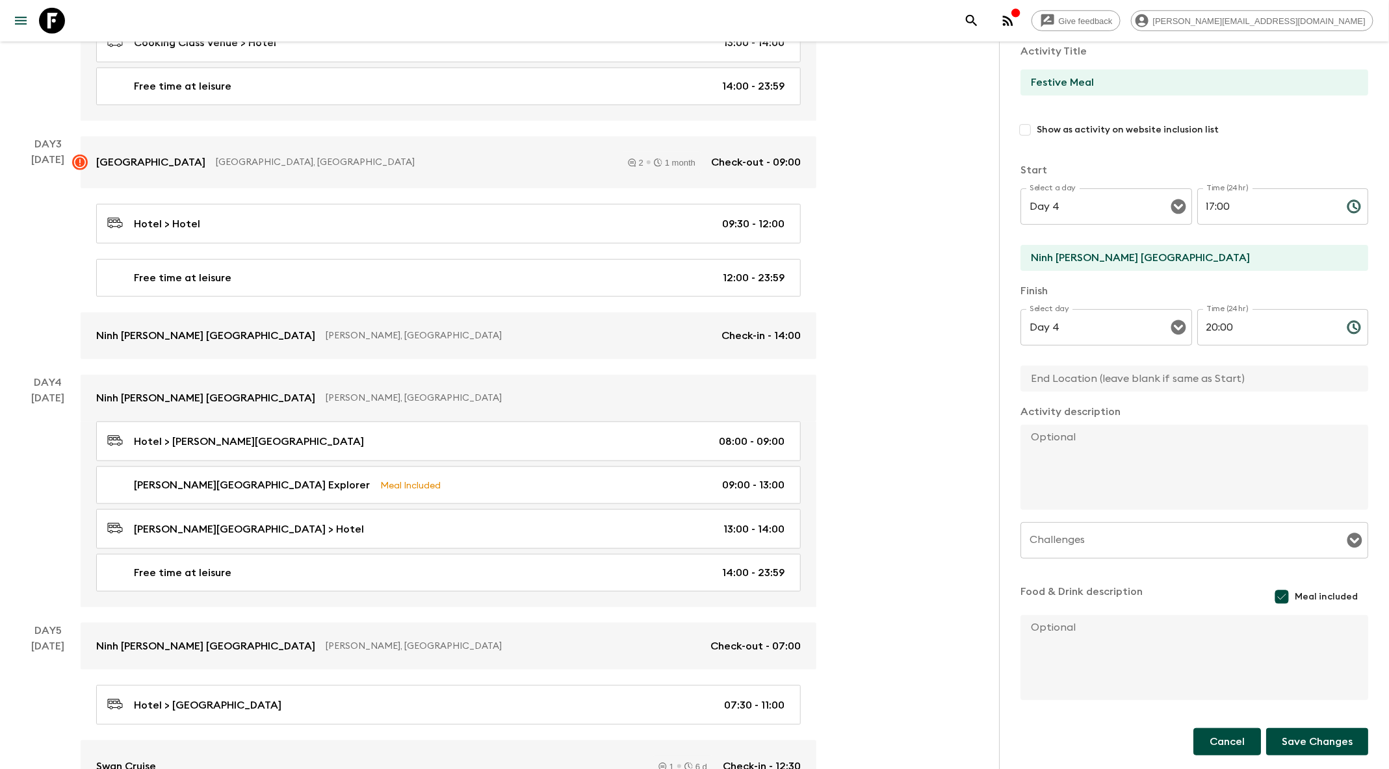
click at [1222, 743] on button "Cancel" at bounding box center [1227, 742] width 68 height 27
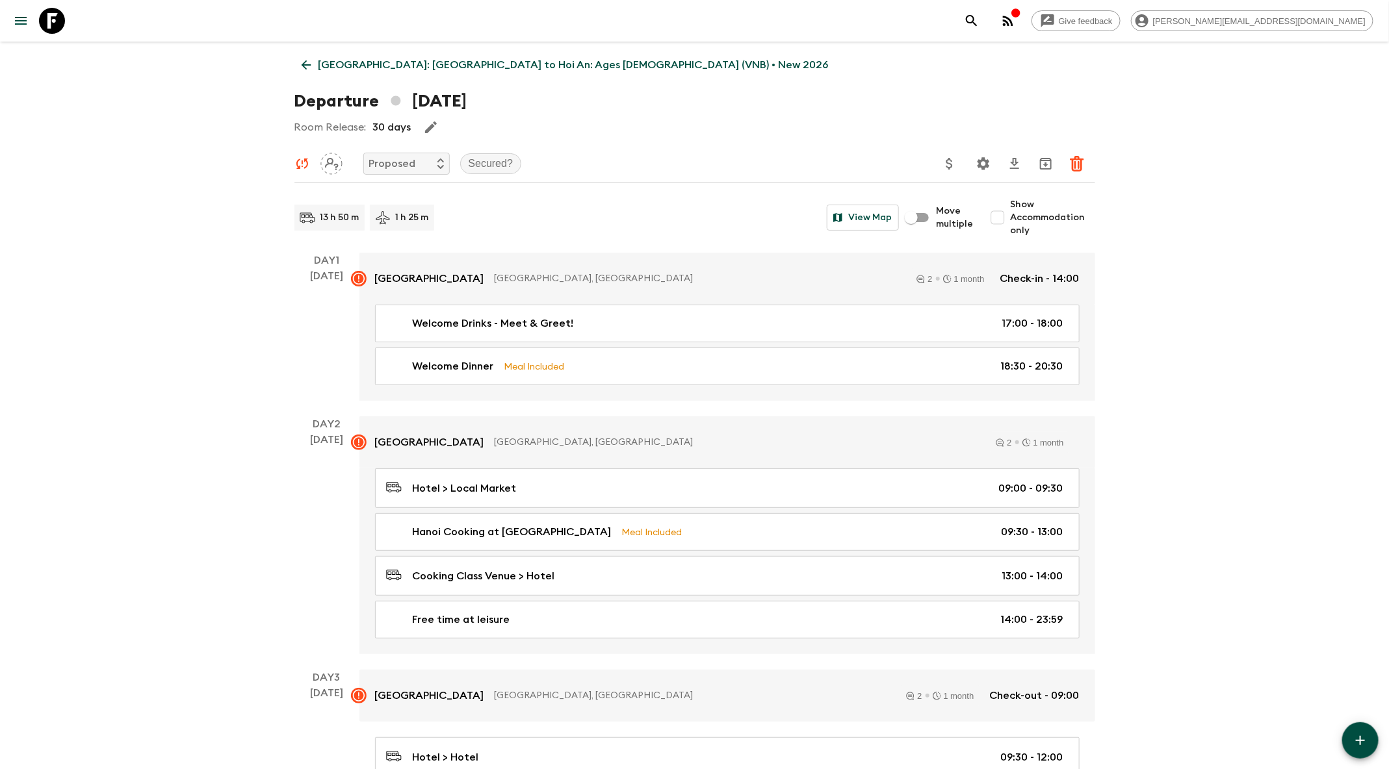
click at [302, 60] on icon at bounding box center [306, 65] width 14 height 14
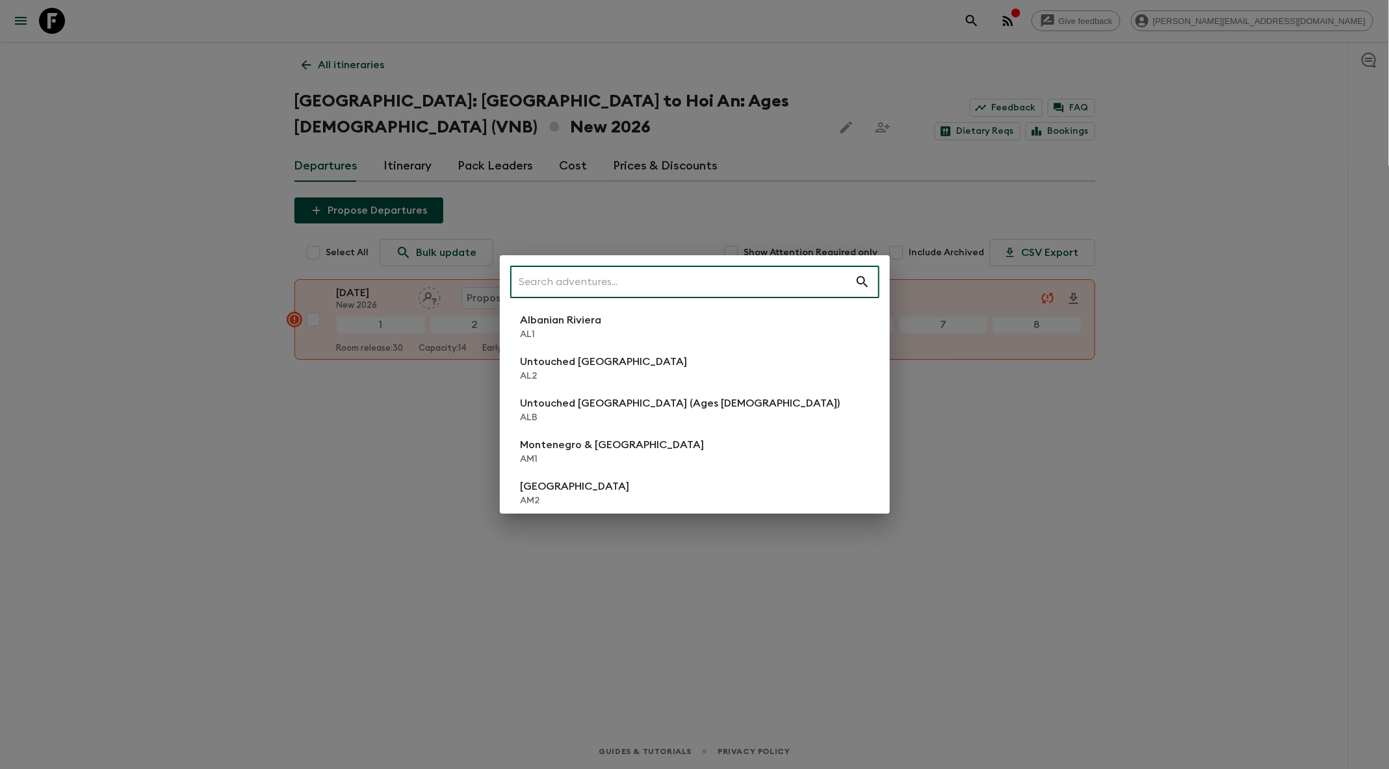
click at [170, 173] on div "​ Albanian Riviera [GEOGRAPHIC_DATA] Untouched [GEOGRAPHIC_DATA] [GEOGRAPHIC_DA…" at bounding box center [694, 384] width 1389 height 769
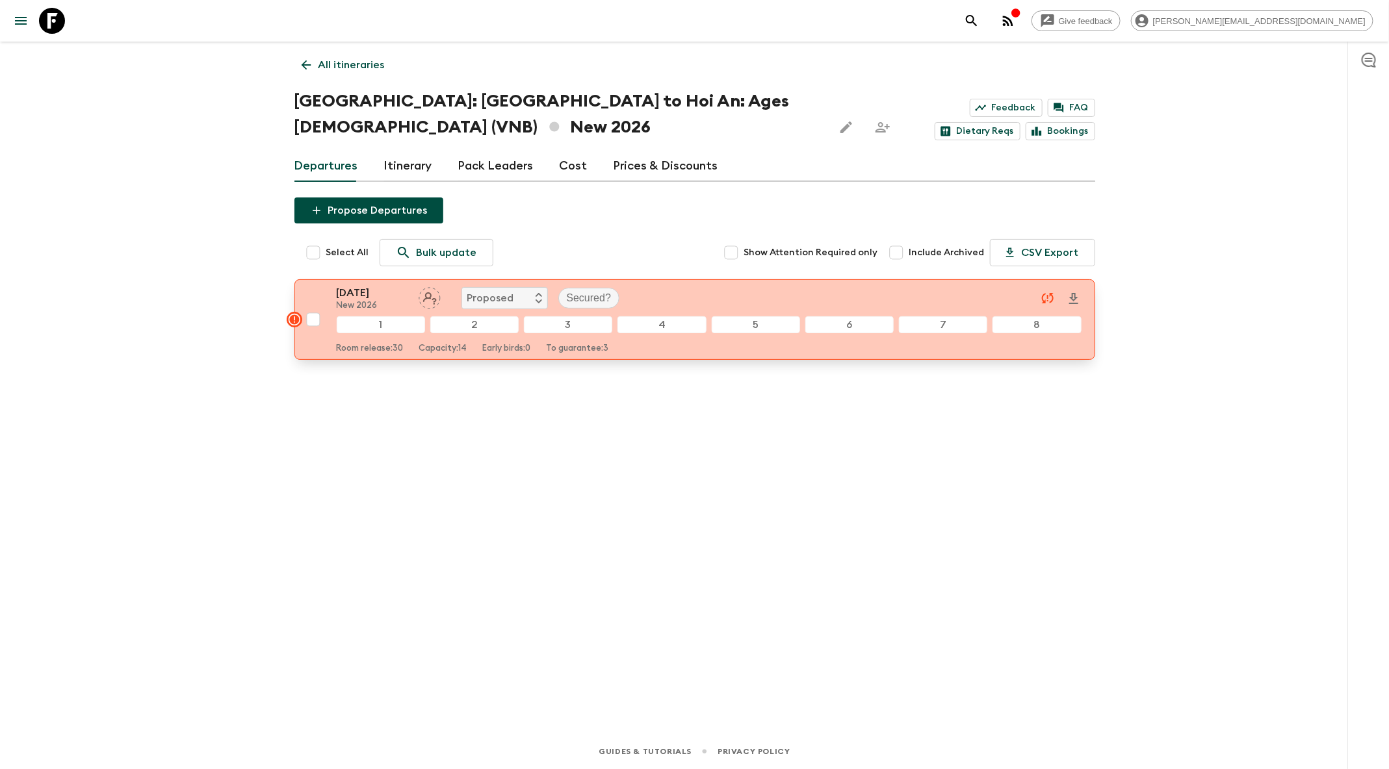
click at [360, 291] on p "[DATE]" at bounding box center [372, 293] width 71 height 16
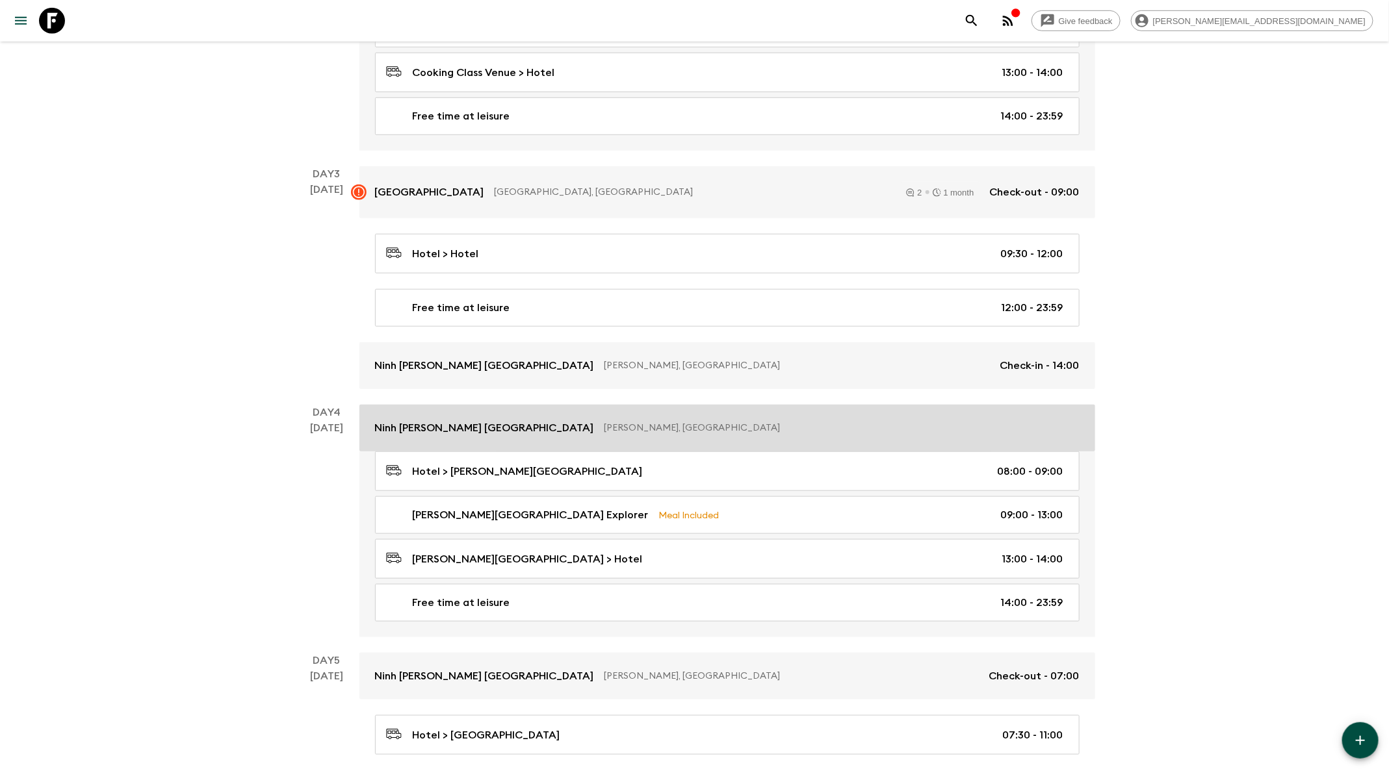
scroll to position [509, 0]
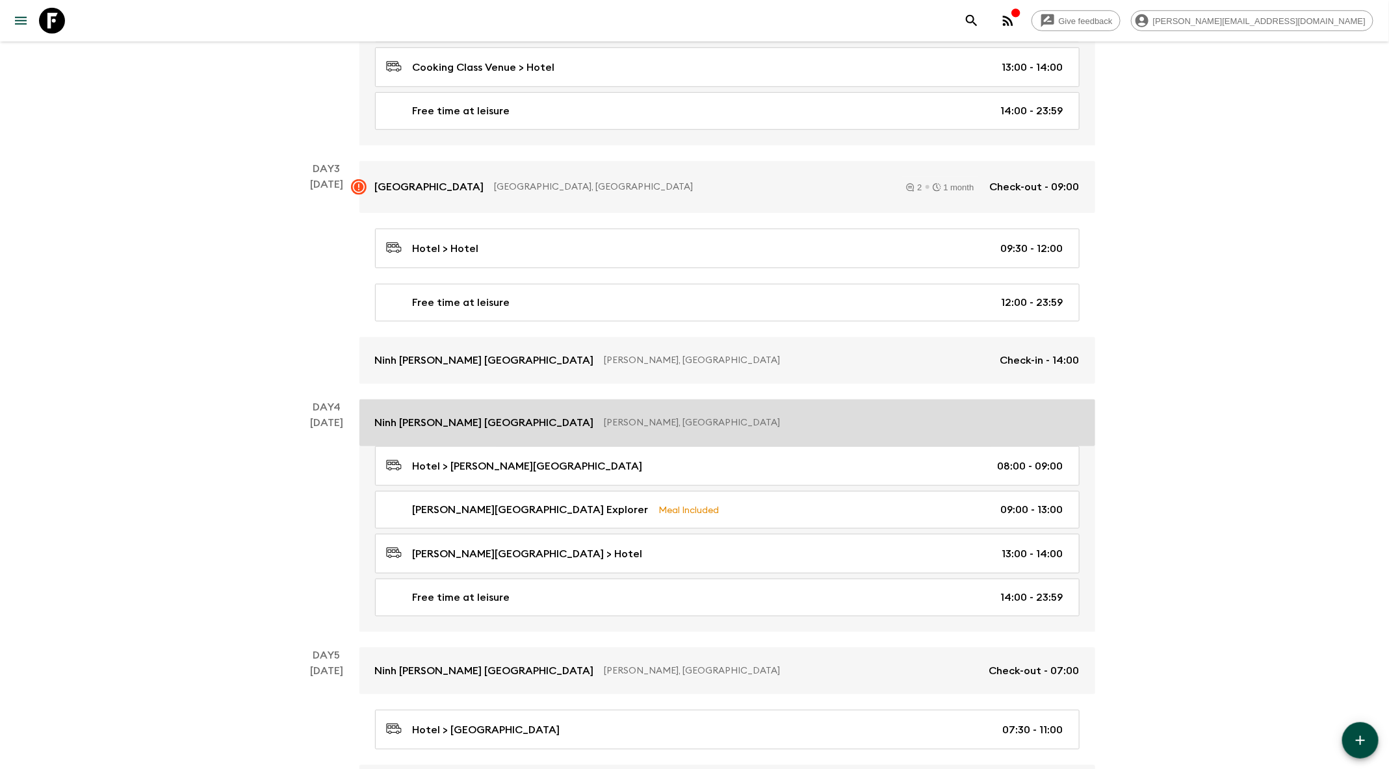
click at [509, 415] on p "Ninh [PERSON_NAME] [GEOGRAPHIC_DATA]" at bounding box center [484, 423] width 219 height 16
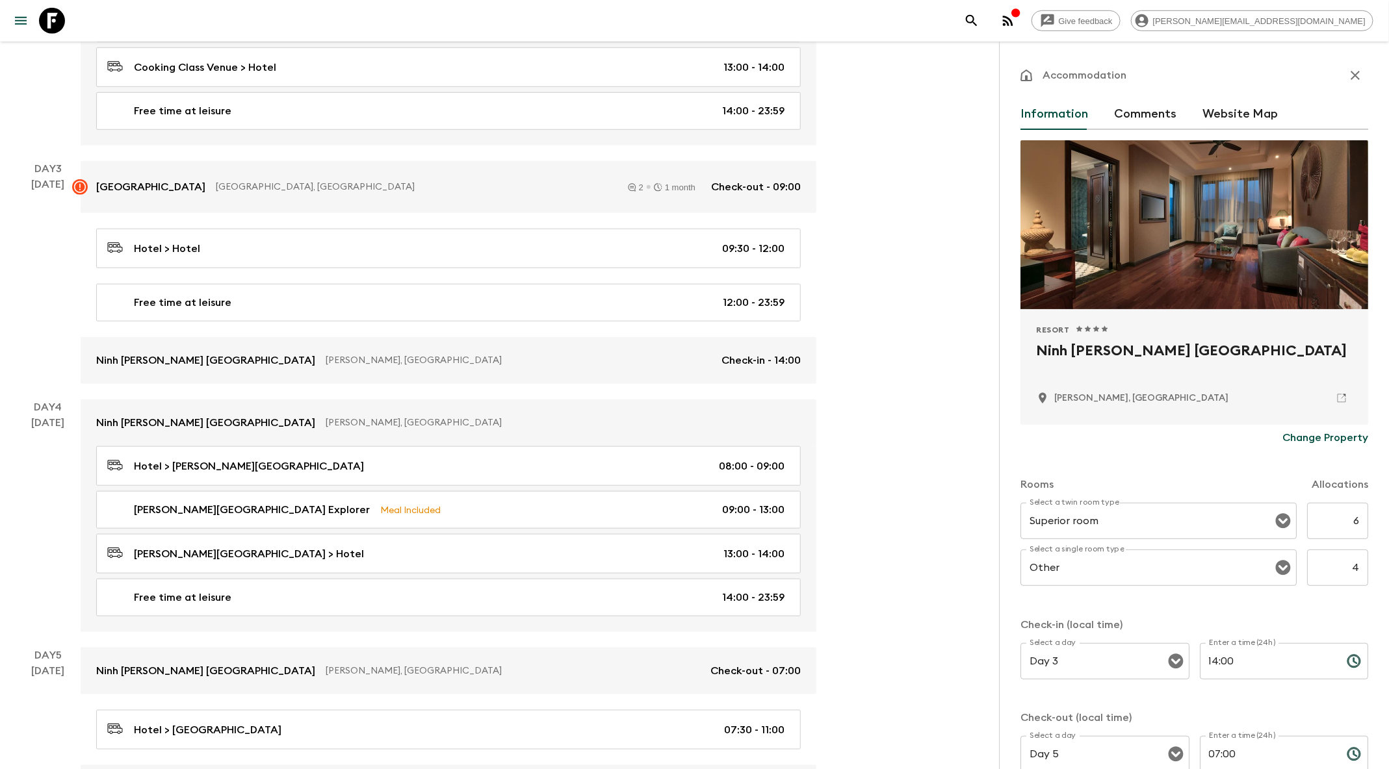
drag, startPoint x: 1320, startPoint y: 346, endPoint x: 1032, endPoint y: 357, distance: 288.1
click at [1033, 358] on div "Resort 1 Star 2 Stars 3 Stars 4 Stars 5 Stars Ninh [PERSON_NAME] [GEOGRAPHIC_DA…" at bounding box center [1194, 367] width 348 height 116
copy h2 "Ninh [PERSON_NAME] [GEOGRAPHIC_DATA]"
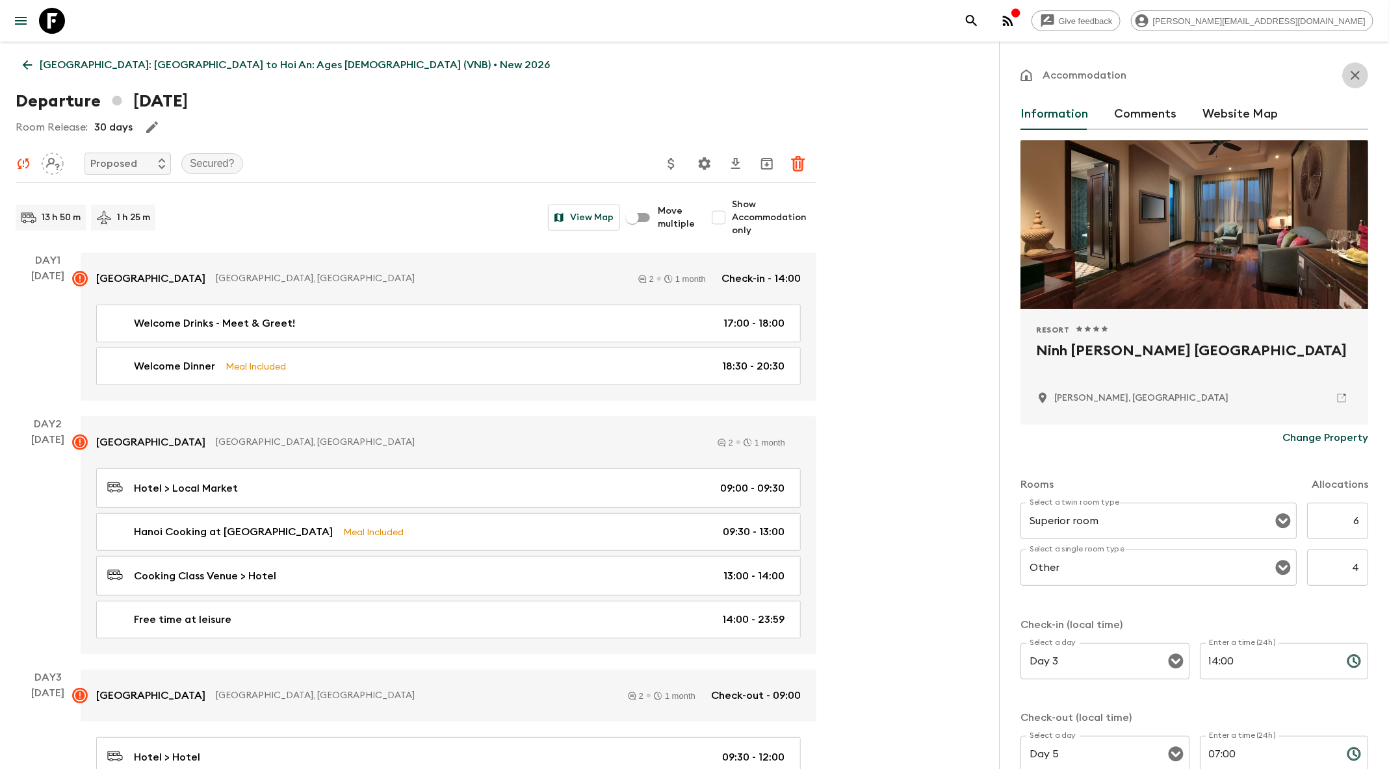
click at [1349, 78] on icon "button" at bounding box center [1355, 76] width 16 height 16
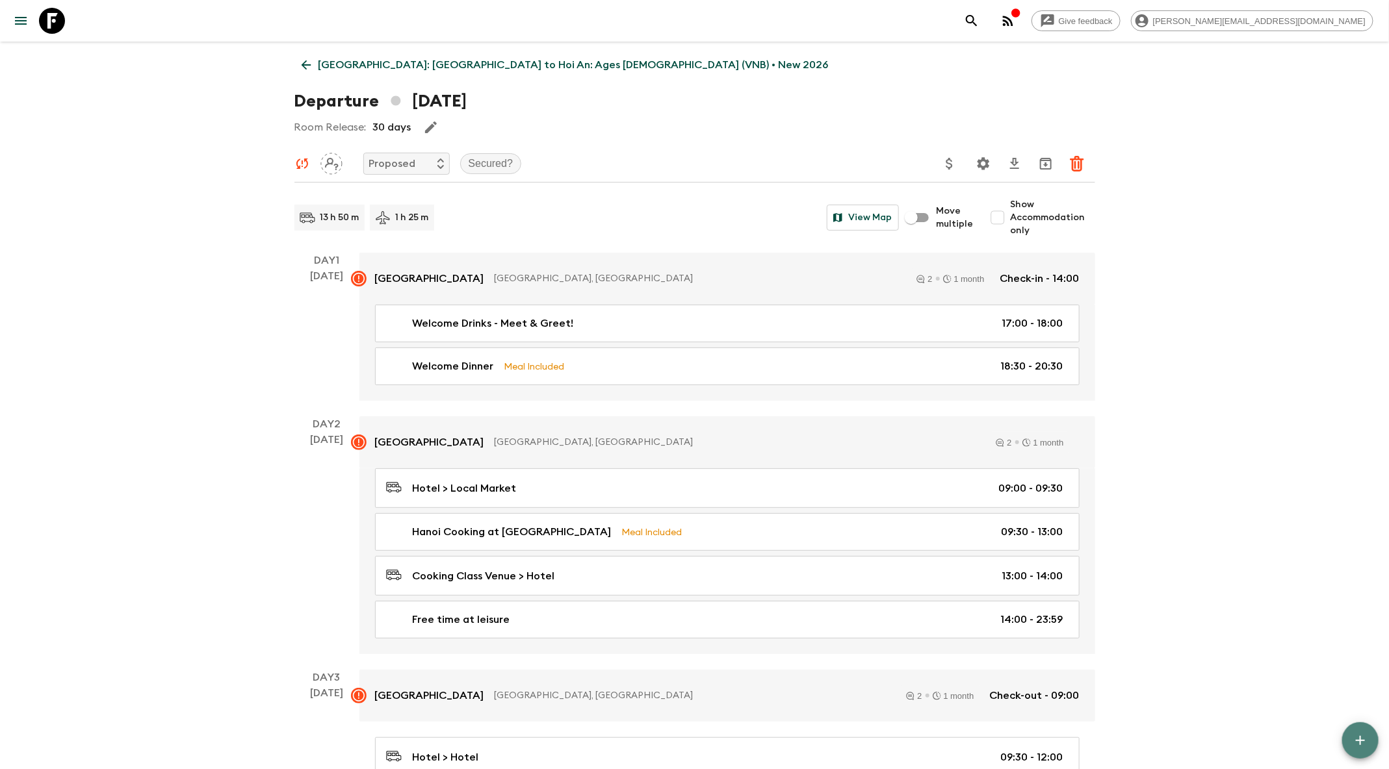
click at [1361, 739] on icon "button" at bounding box center [1360, 740] width 9 height 9
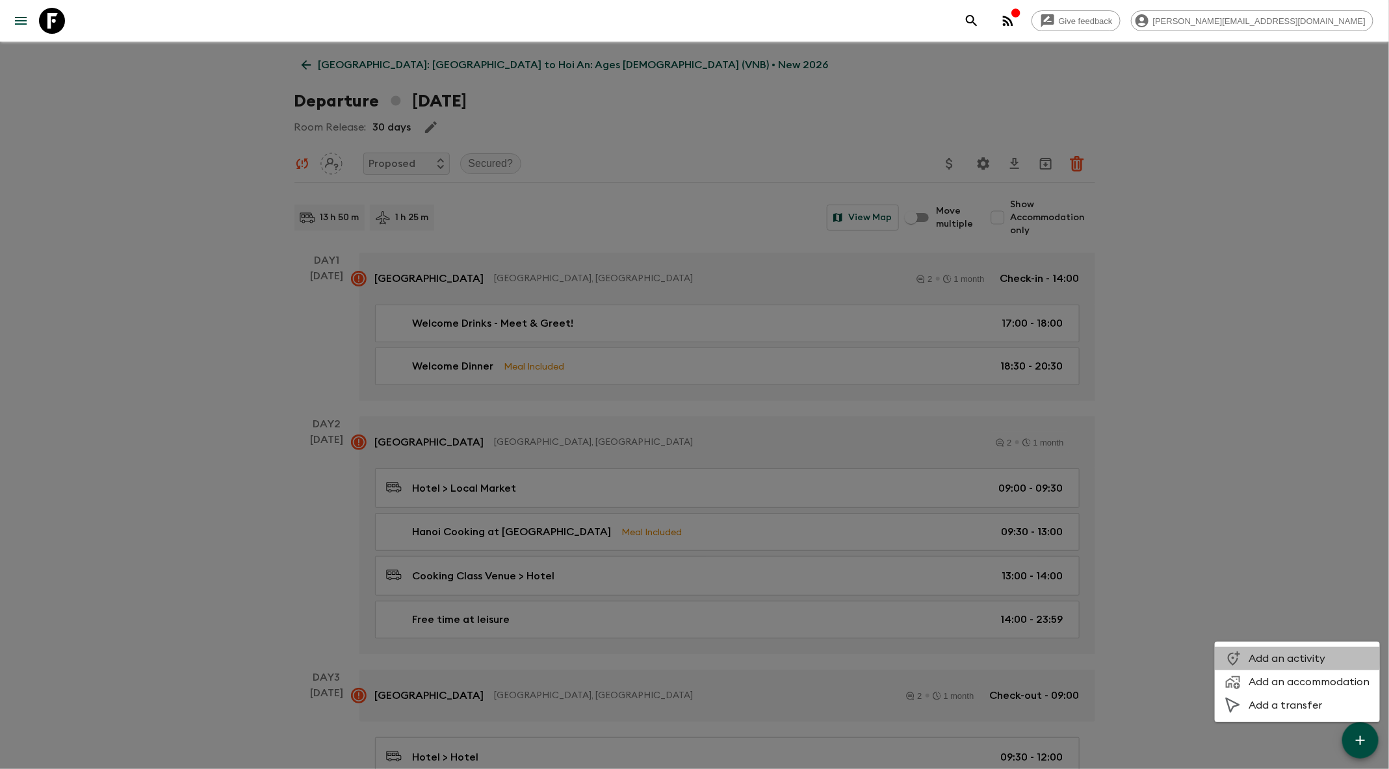
click at [1290, 657] on span "Add an activity" at bounding box center [1308, 658] width 121 height 13
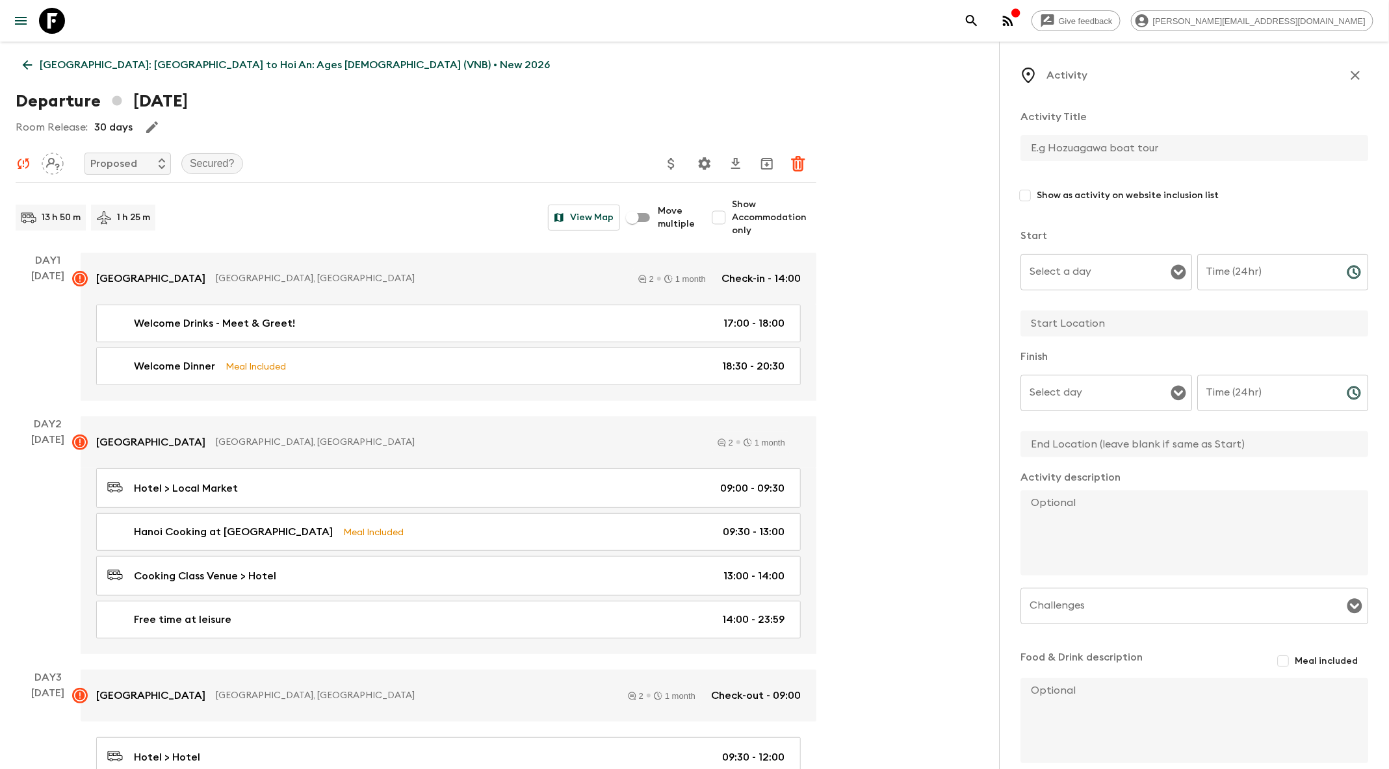
click at [1081, 144] on input "text" at bounding box center [1188, 148] width 337 height 26
type input "Festive Meal"
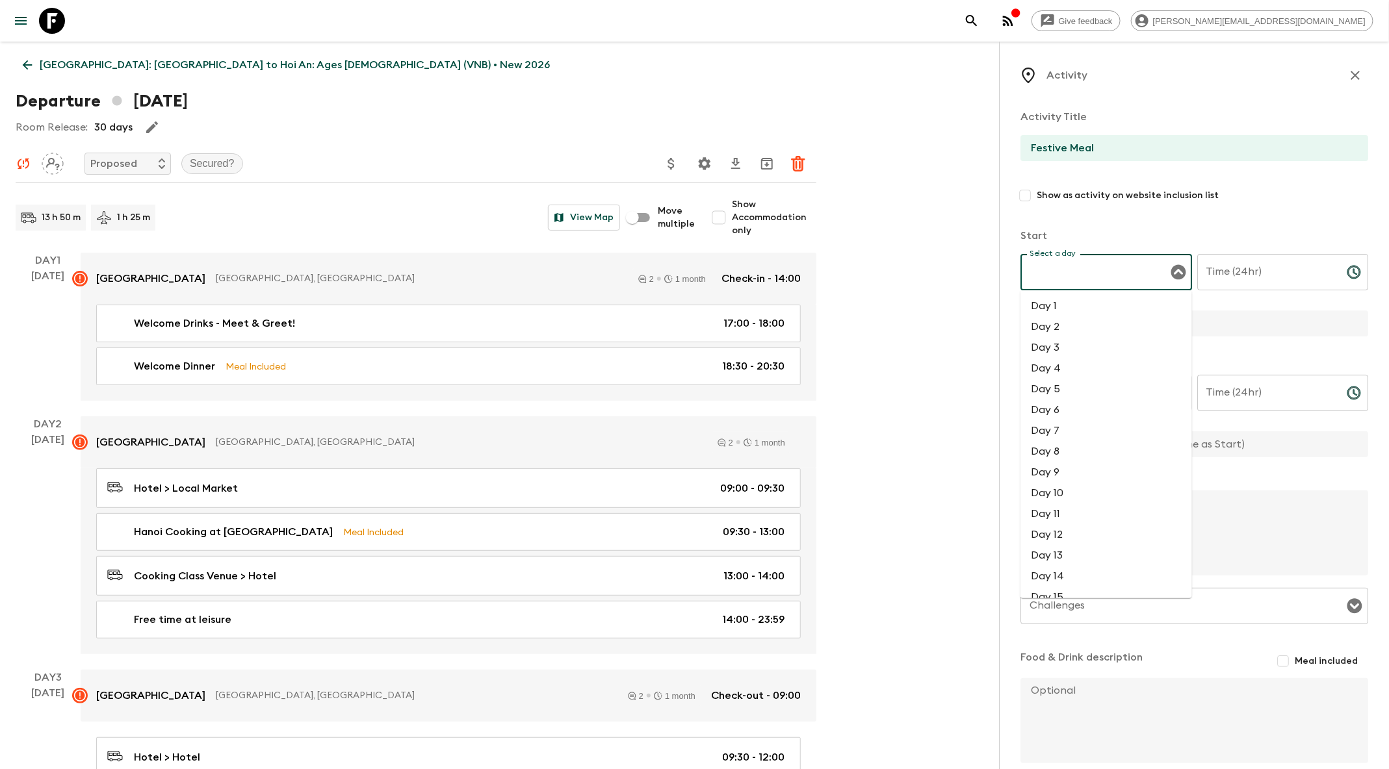
click at [1086, 261] on input "Select a day" at bounding box center [1096, 272] width 140 height 25
drag, startPoint x: 1055, startPoint y: 370, endPoint x: 1115, endPoint y: 337, distance: 67.8
click at [1056, 369] on li "Day 4" at bounding box center [1106, 368] width 172 height 21
type input "Day 4"
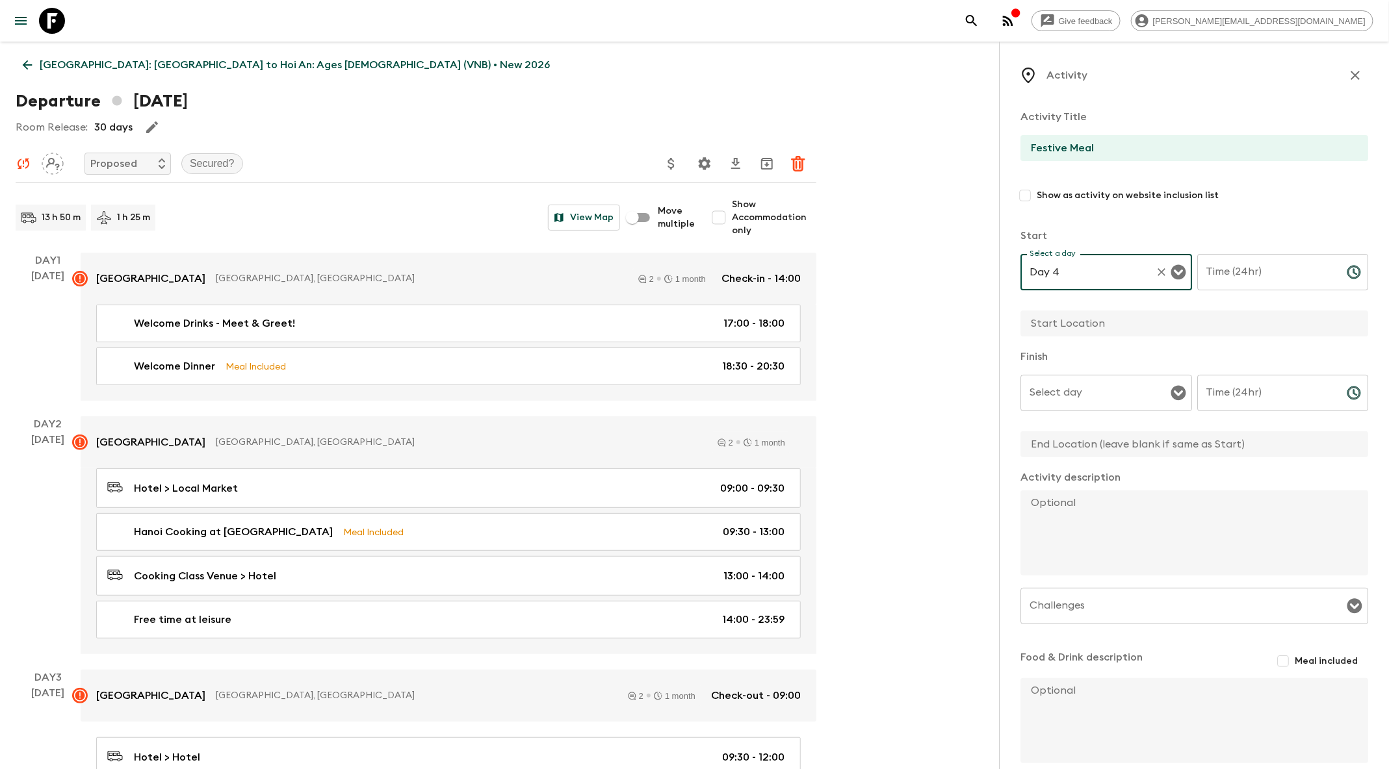
click at [1267, 268] on input "Time (24hr)" at bounding box center [1266, 272] width 139 height 36
type input "17:00"
click at [1118, 324] on input "text" at bounding box center [1188, 324] width 337 height 26
paste input "Ninh [PERSON_NAME] [GEOGRAPHIC_DATA]"
type input "Ninh [PERSON_NAME] [GEOGRAPHIC_DATA]"
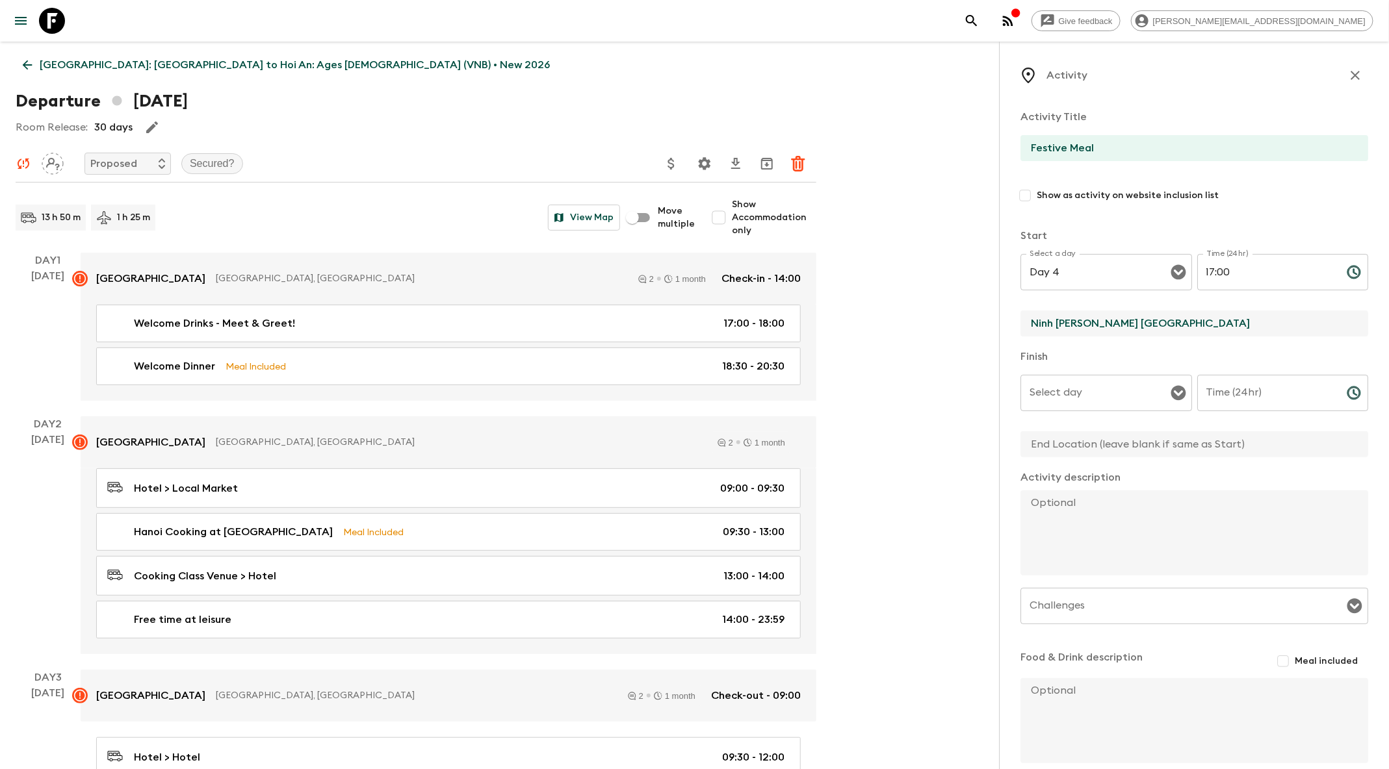
click at [1076, 387] on input "Select day" at bounding box center [1096, 393] width 140 height 25
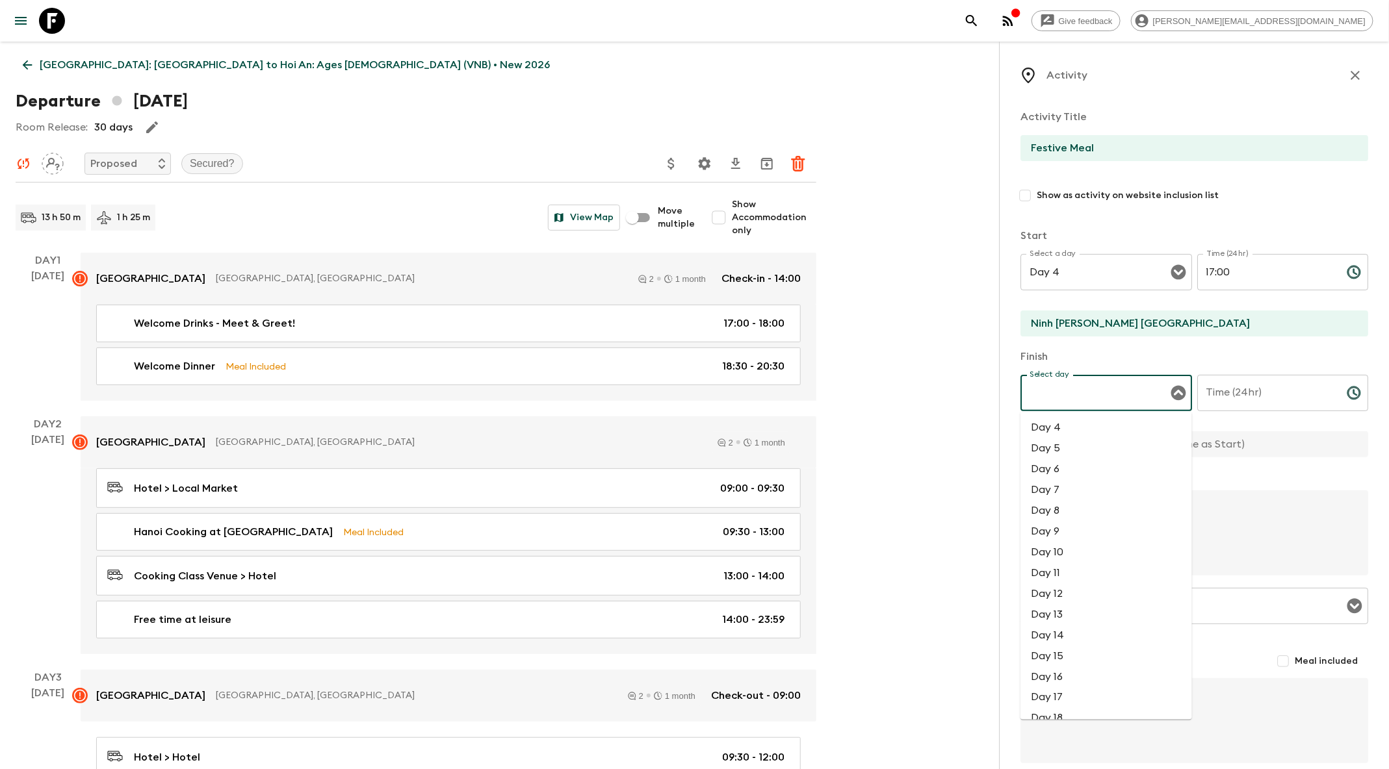
click at [1064, 432] on li "Day 4" at bounding box center [1106, 427] width 172 height 21
type input "Day 4"
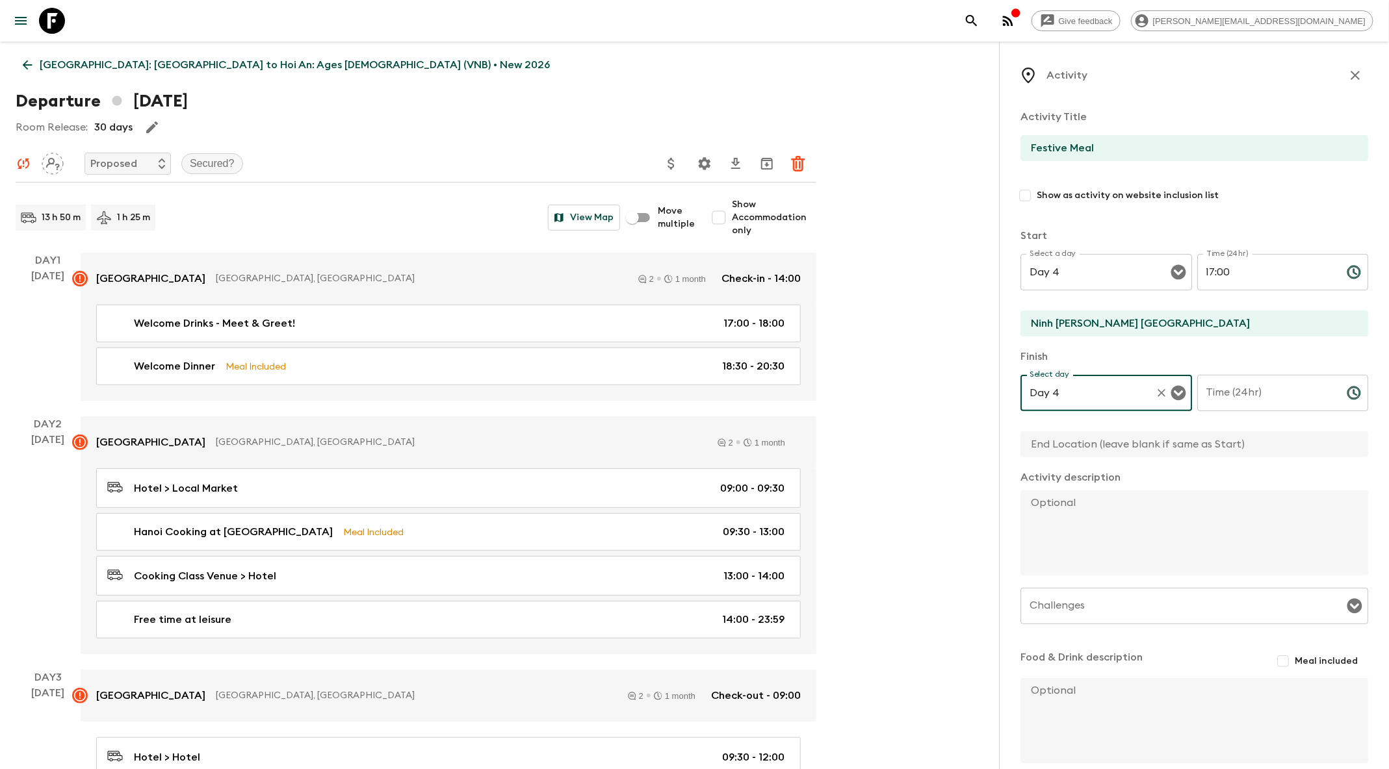
click at [1262, 401] on input "Time (24hr)" at bounding box center [1266, 393] width 139 height 36
type input "20:00"
click at [1074, 446] on input "text" at bounding box center [1188, 445] width 337 height 26
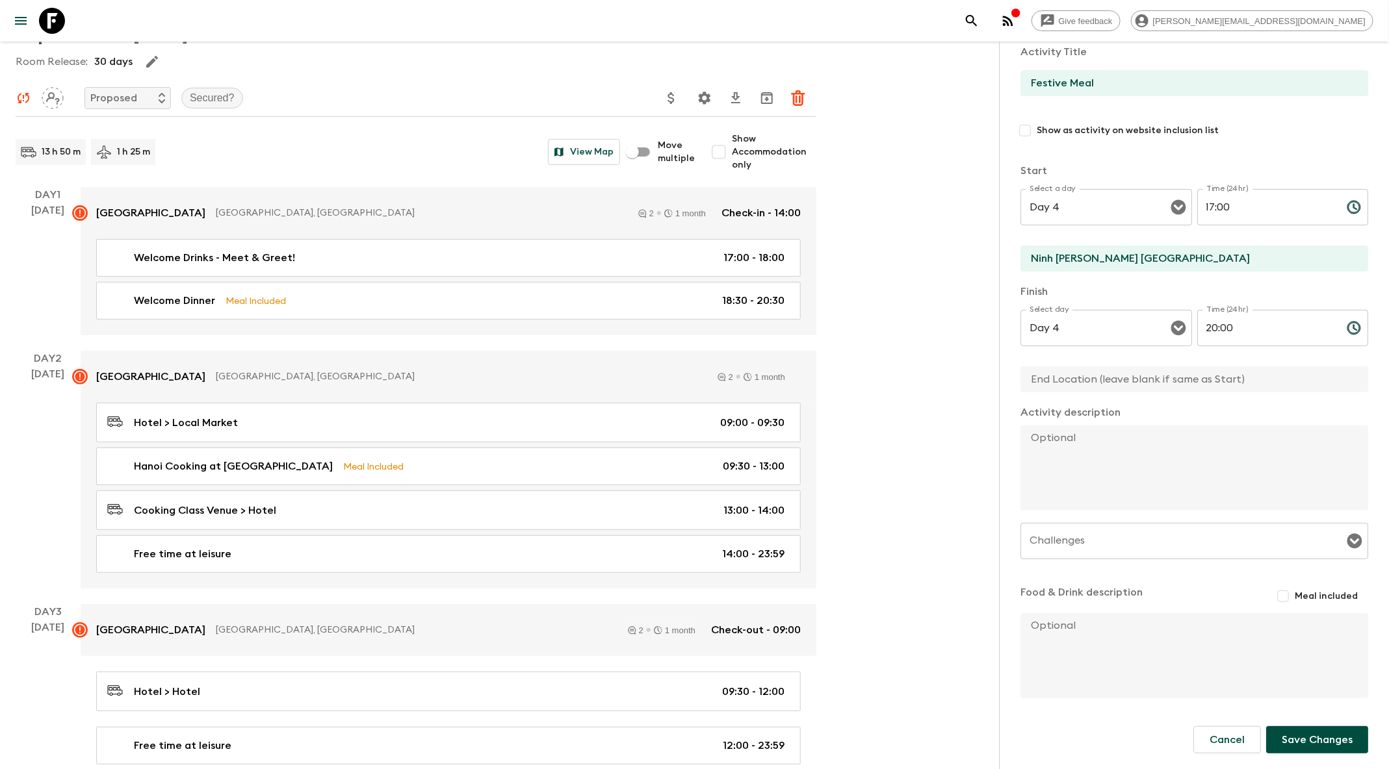
scroll to position [88, 0]
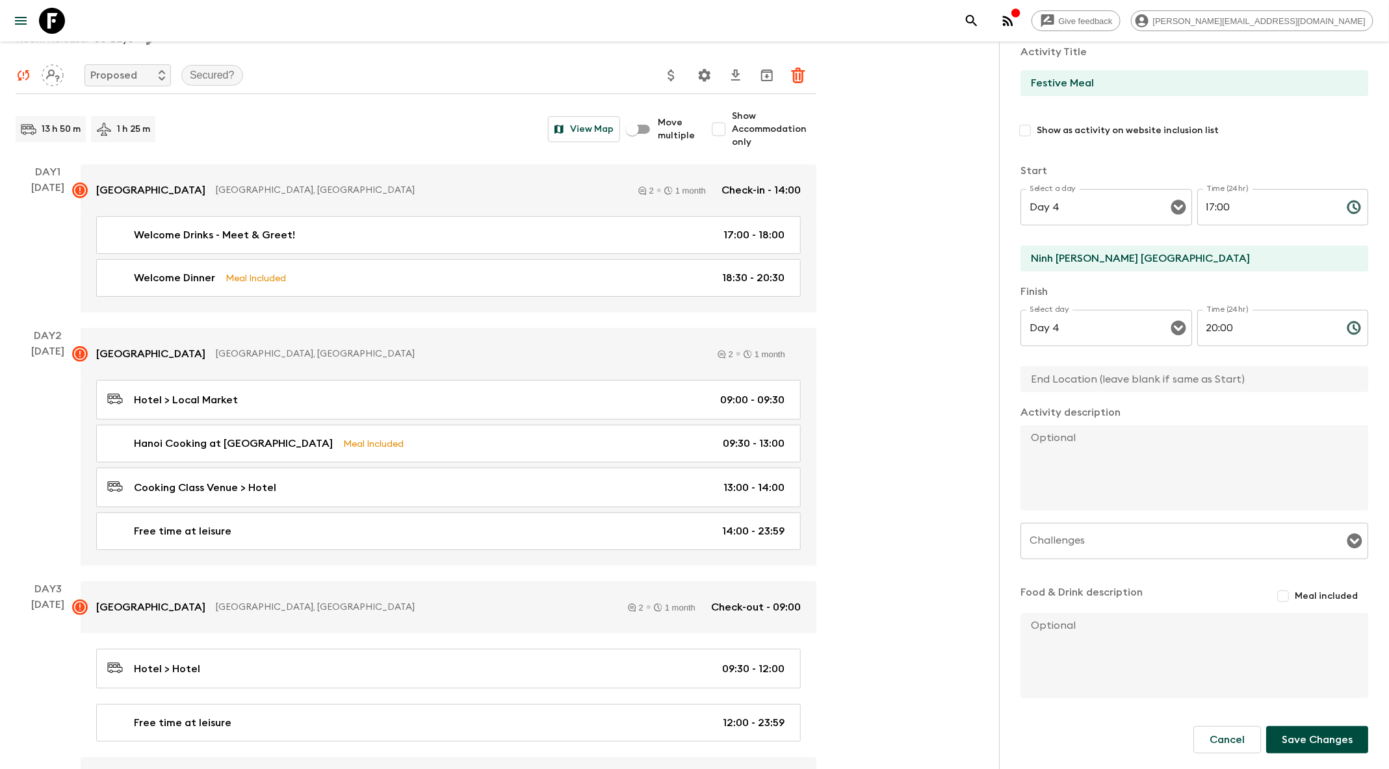
click at [1286, 598] on input "Meal included" at bounding box center [1282, 596] width 23 height 23
checkbox input "true"
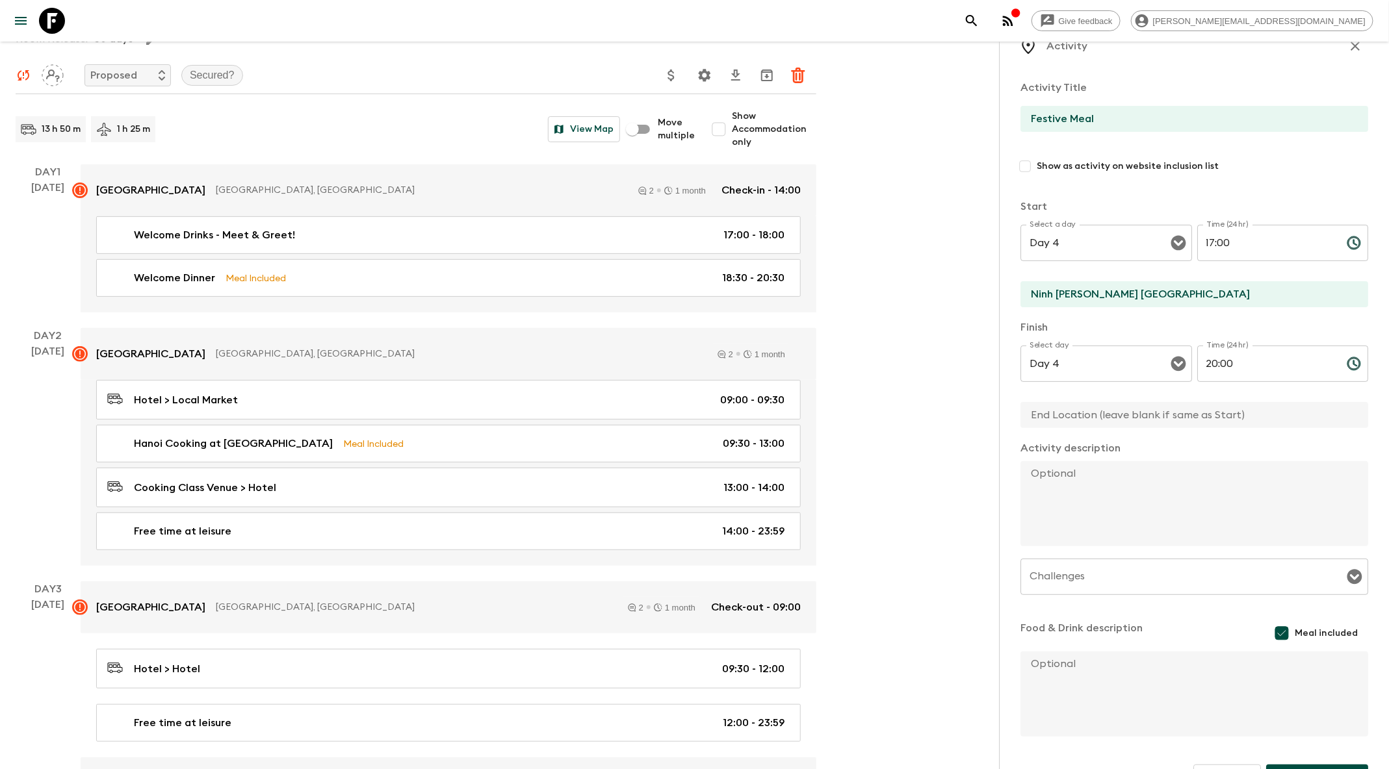
scroll to position [68, 0]
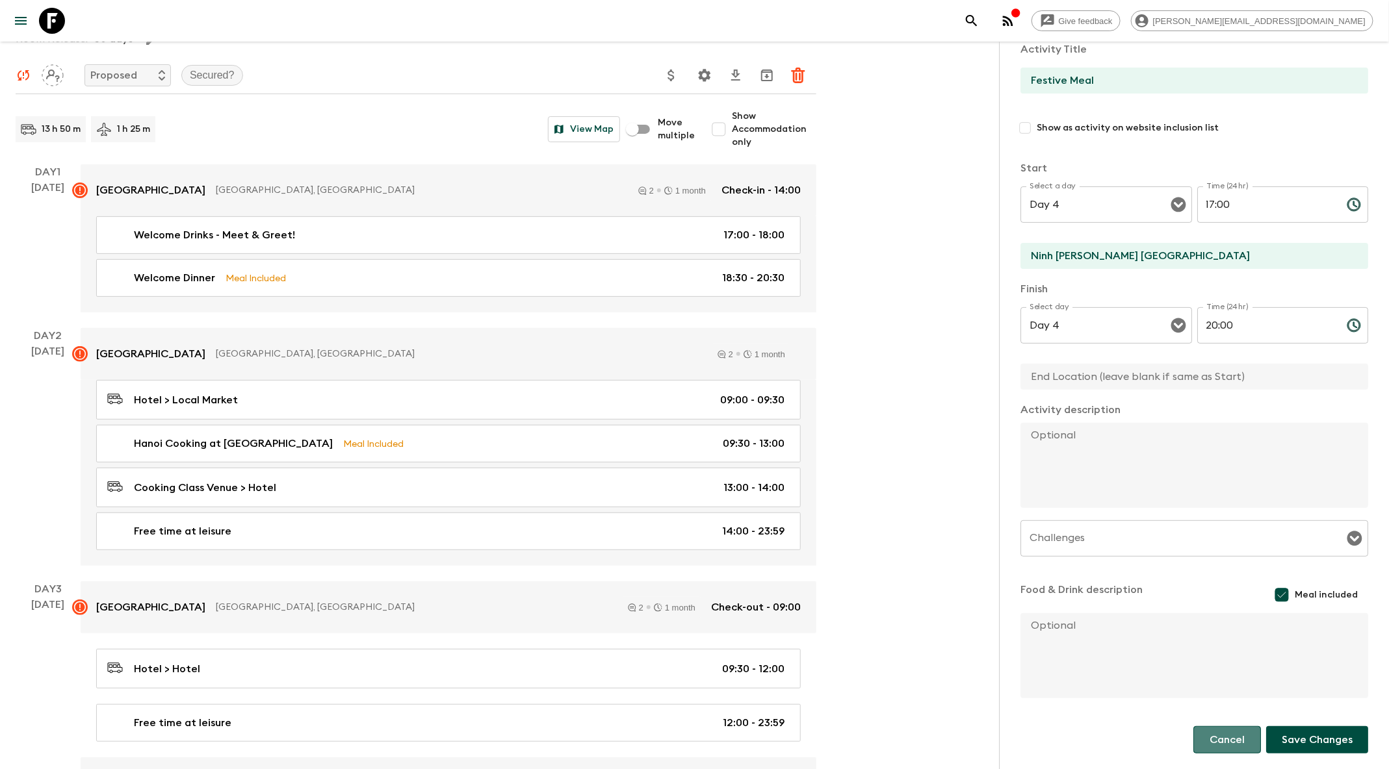
click at [1217, 745] on button "Cancel" at bounding box center [1227, 740] width 68 height 27
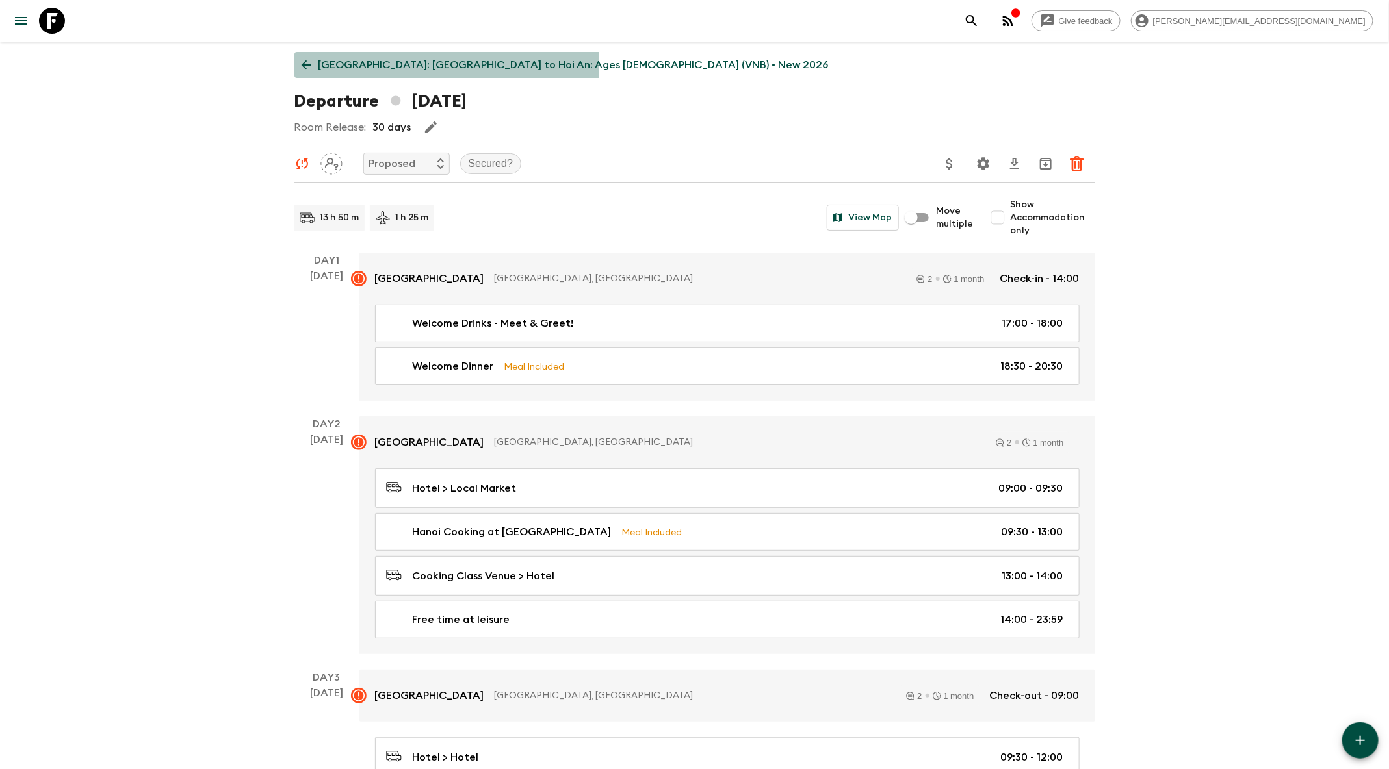
click at [302, 62] on icon at bounding box center [306, 65] width 14 height 14
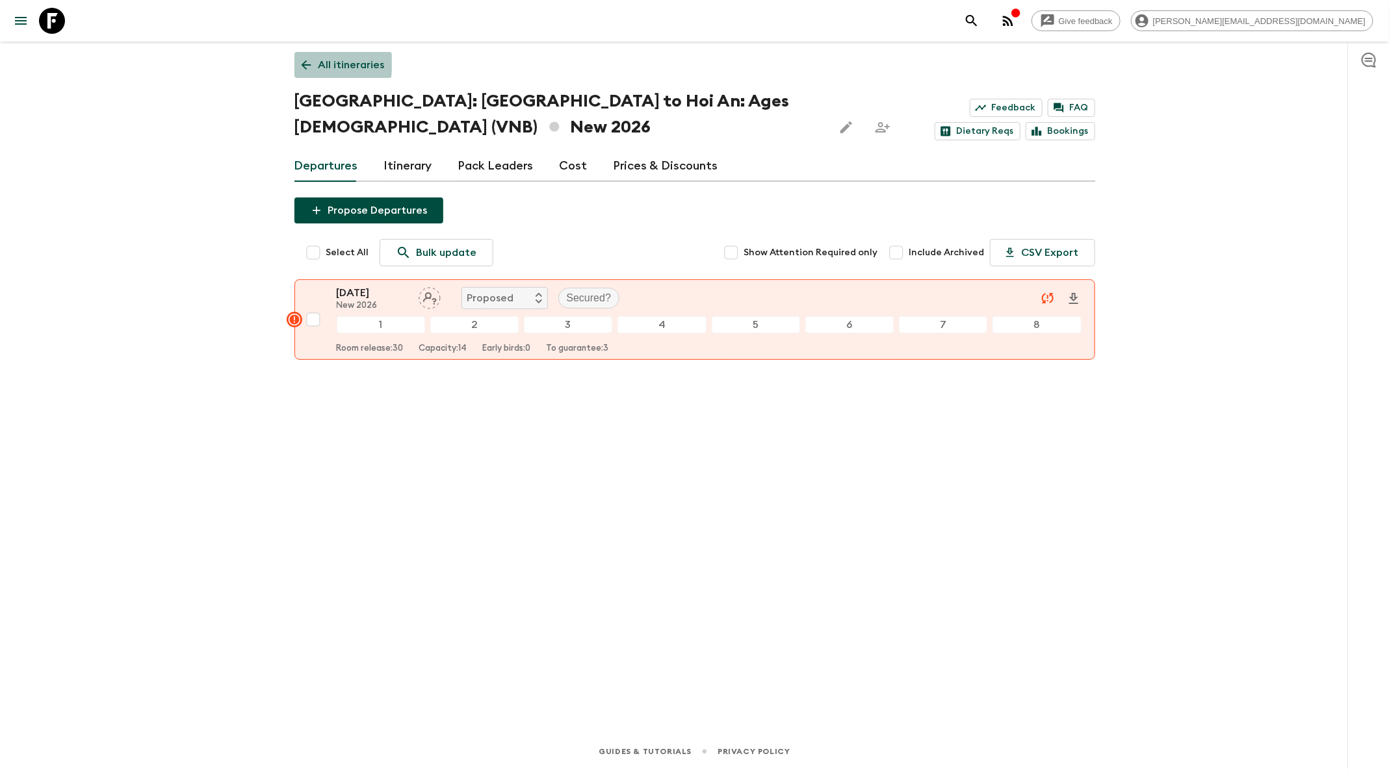
click at [302, 62] on icon at bounding box center [306, 65] width 14 height 14
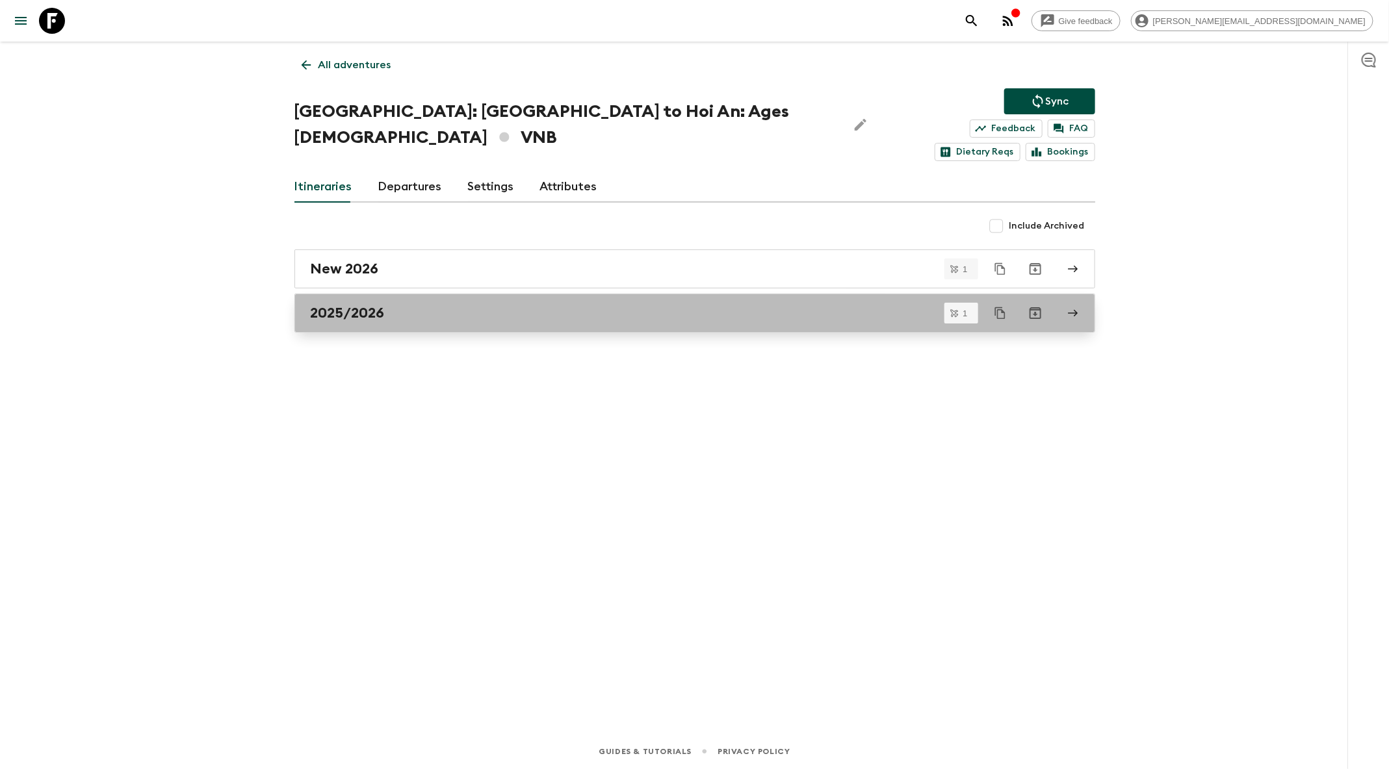
click at [474, 305] on div "2025/2026" at bounding box center [682, 313] width 743 height 17
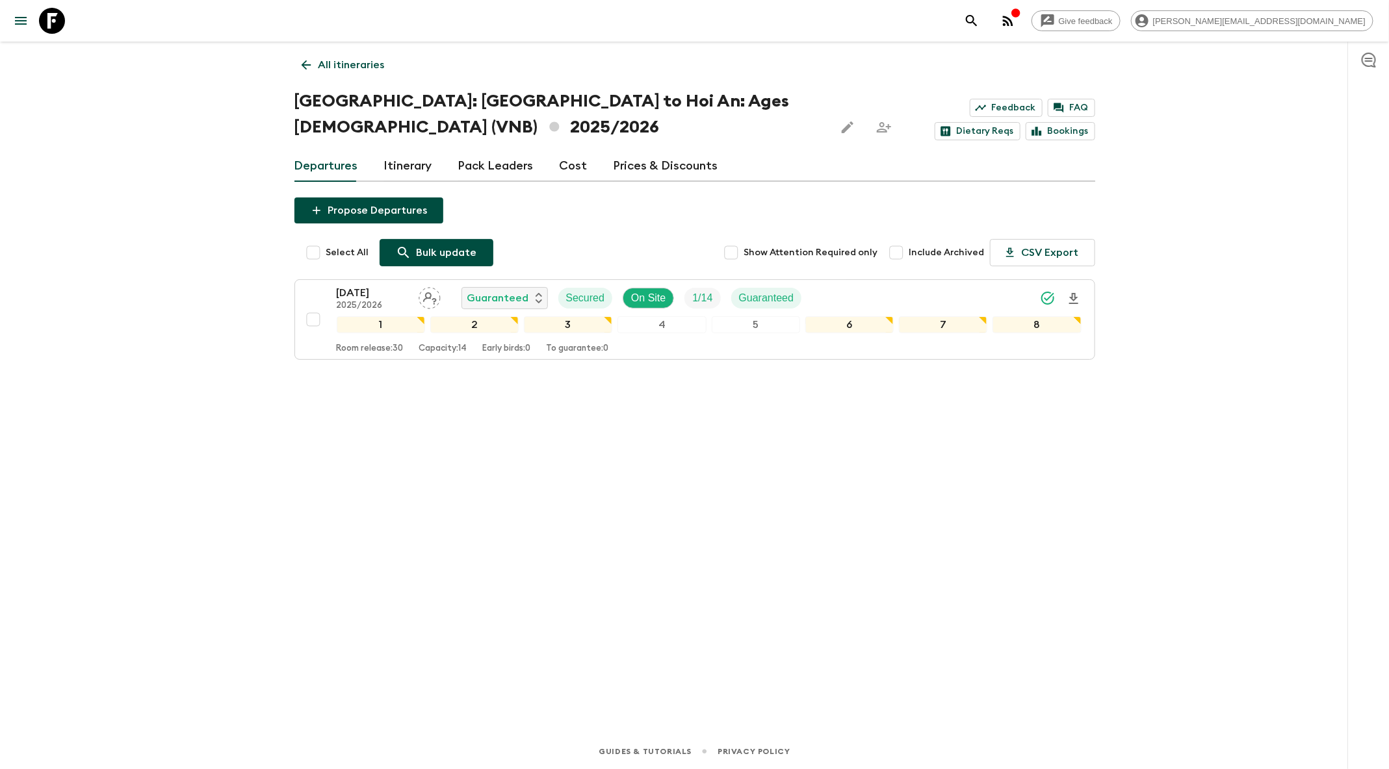
click at [443, 255] on p "Bulk update" at bounding box center [447, 253] width 60 height 16
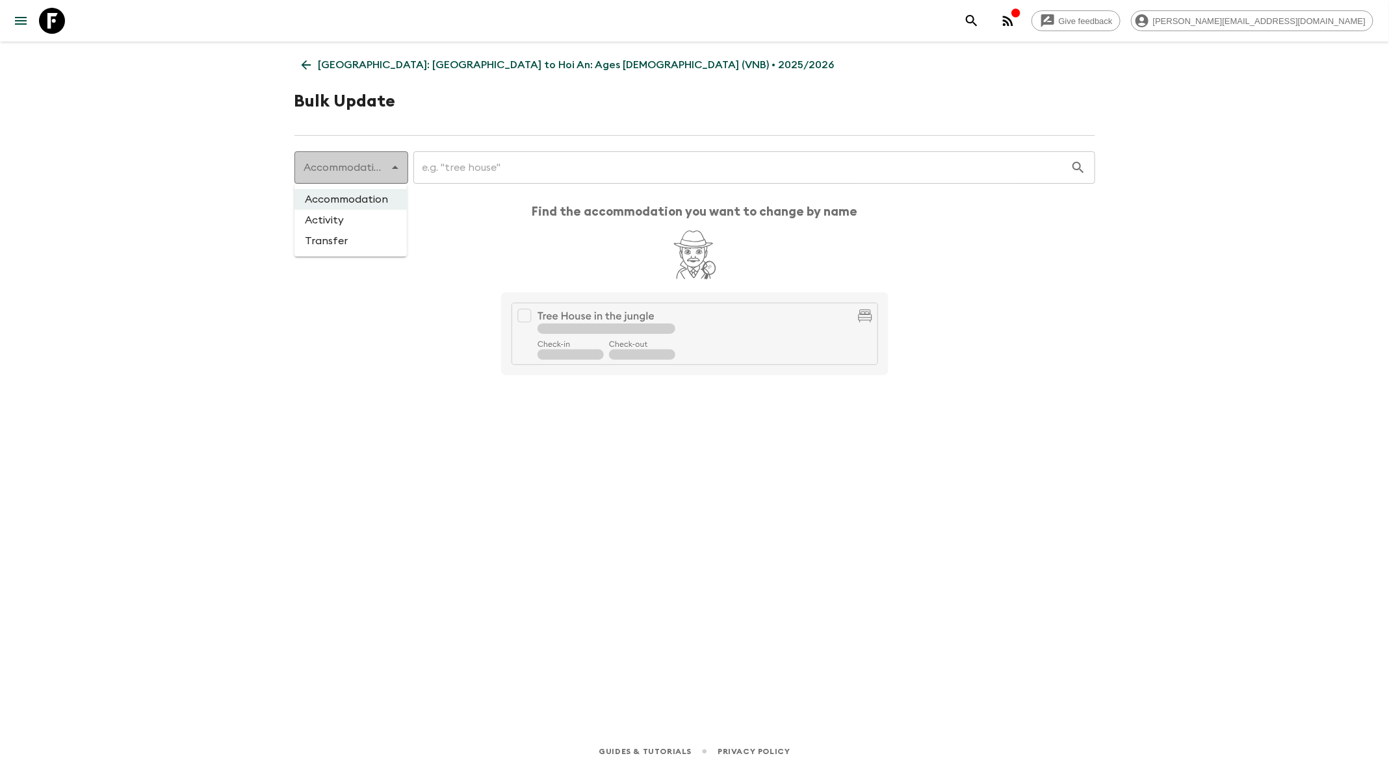
click at [376, 175] on body "Give feedback [PERSON_NAME][EMAIL_ADDRESS][DOMAIN_NAME] [GEOGRAPHIC_DATA]: [GEO…" at bounding box center [694, 384] width 1389 height 769
click at [337, 220] on li "Activity" at bounding box center [350, 220] width 112 height 21
type input "activity"
click at [476, 162] on input "text" at bounding box center [734, 167] width 672 height 36
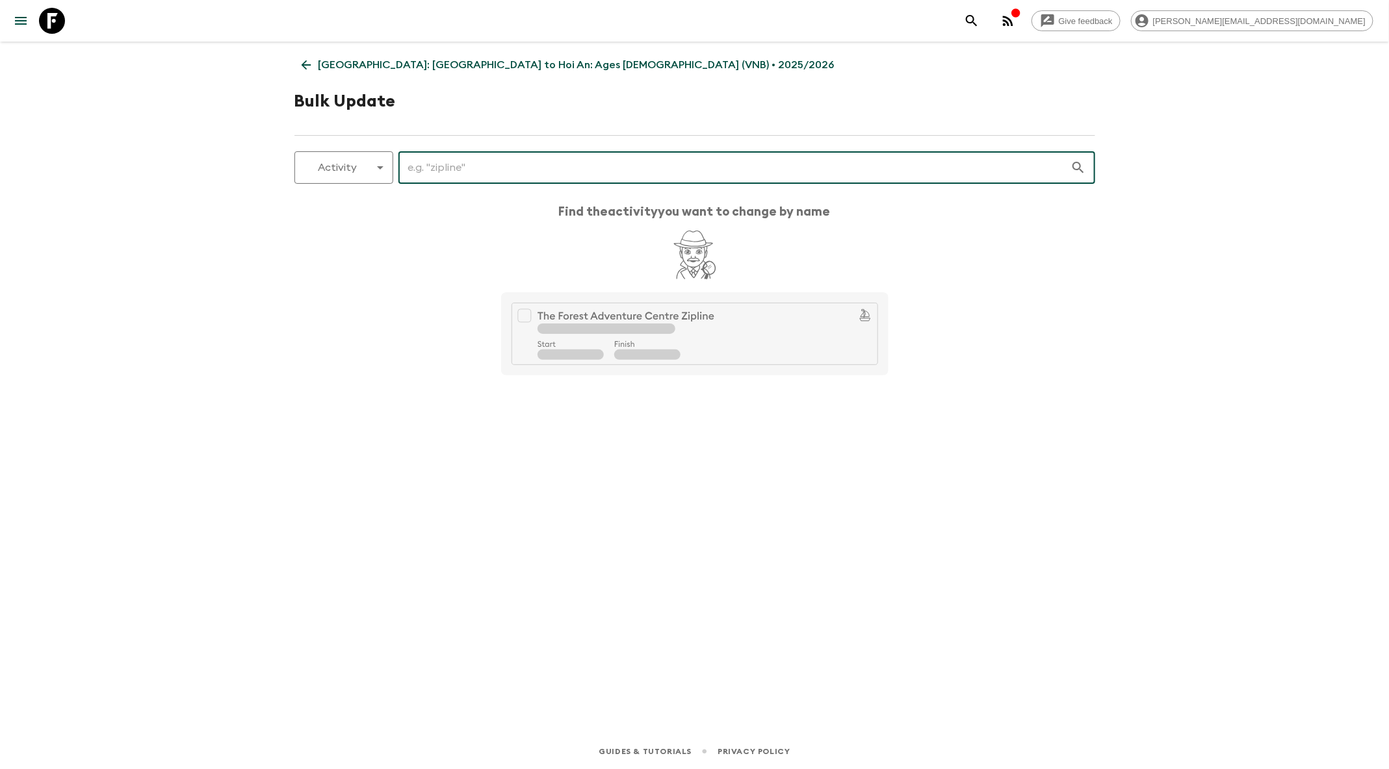
click at [298, 63] on link "[GEOGRAPHIC_DATA]: [GEOGRAPHIC_DATA] to Hoi An: Ages [DEMOGRAPHIC_DATA] (VNB) •…" at bounding box center [567, 65] width 547 height 26
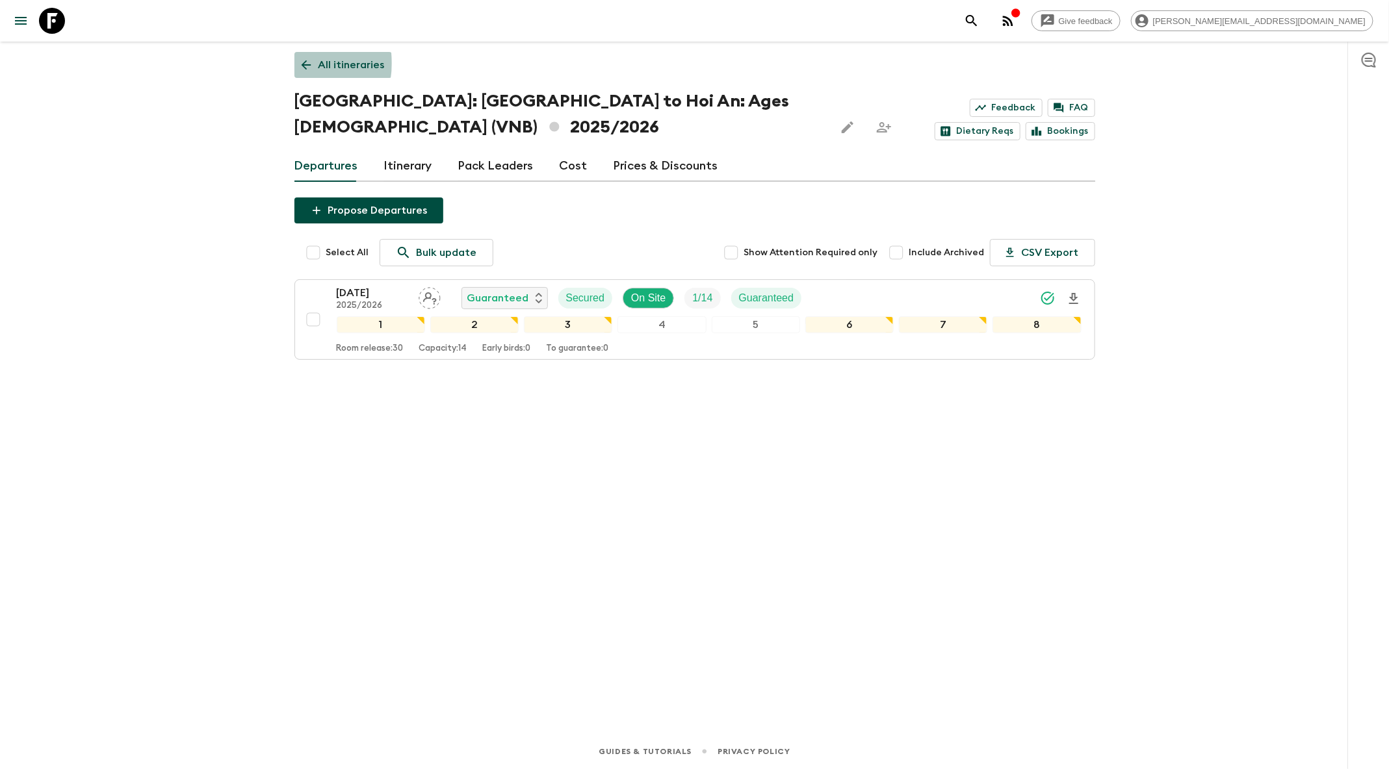
click at [298, 63] on link "All itineraries" at bounding box center [342, 65] width 97 height 26
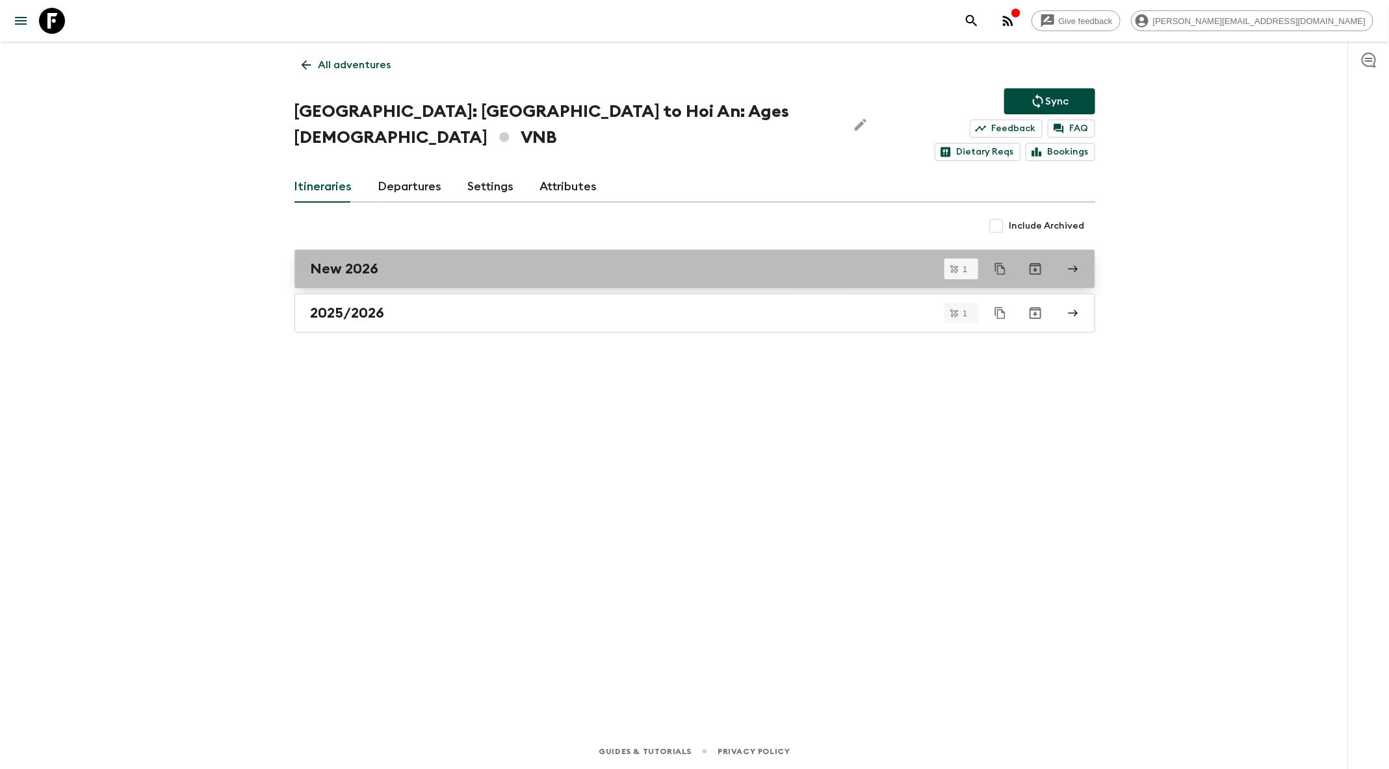
click at [485, 261] on div "New 2026" at bounding box center [682, 269] width 743 height 17
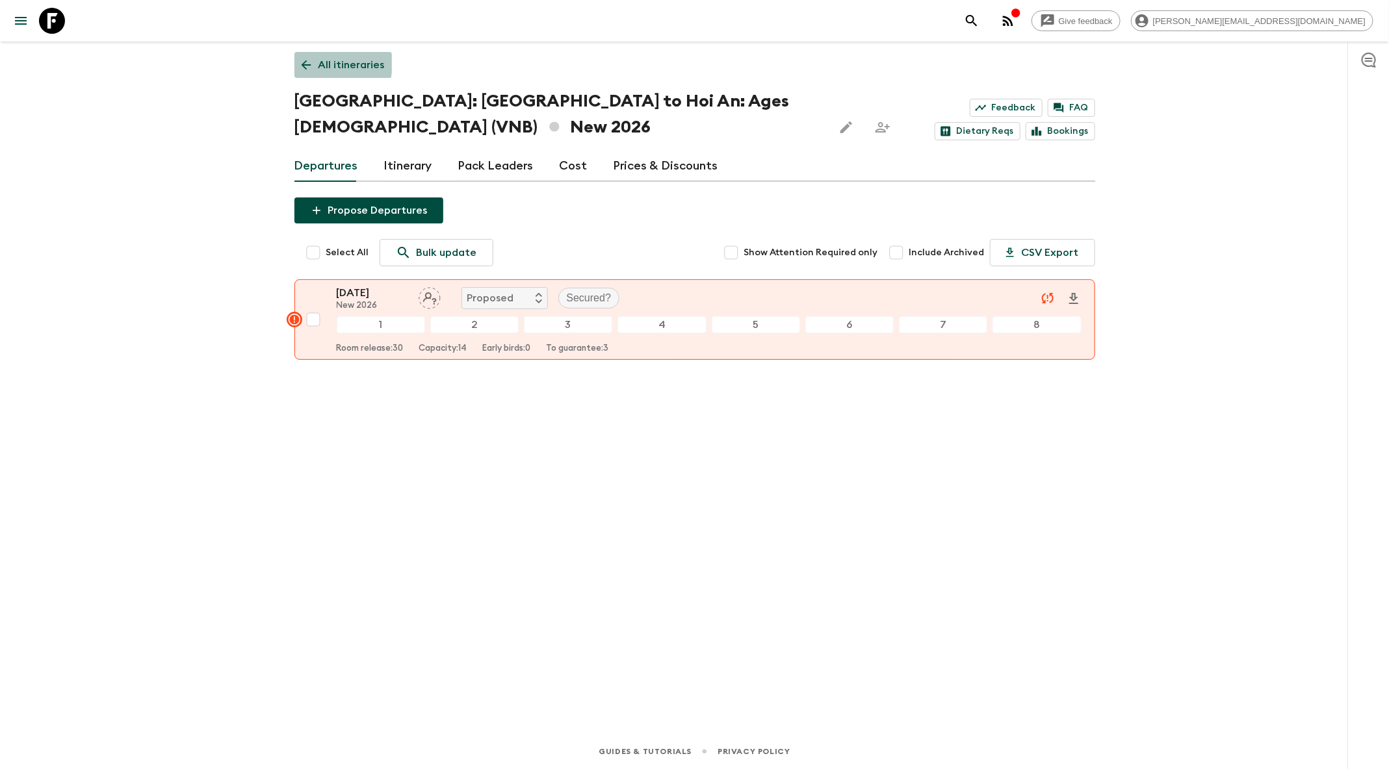
click at [312, 63] on icon at bounding box center [306, 65] width 14 height 14
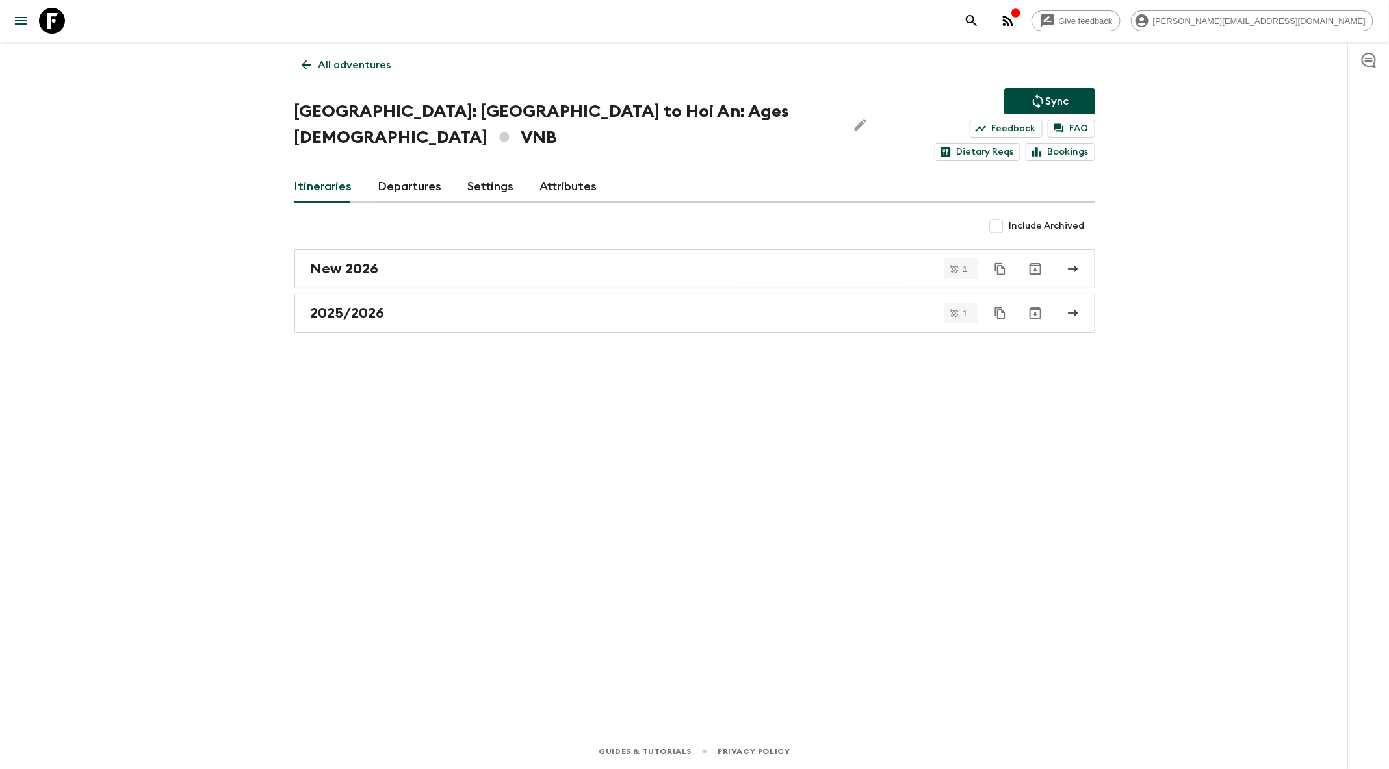
click at [594, 305] on link "2025/2026" at bounding box center [694, 313] width 801 height 39
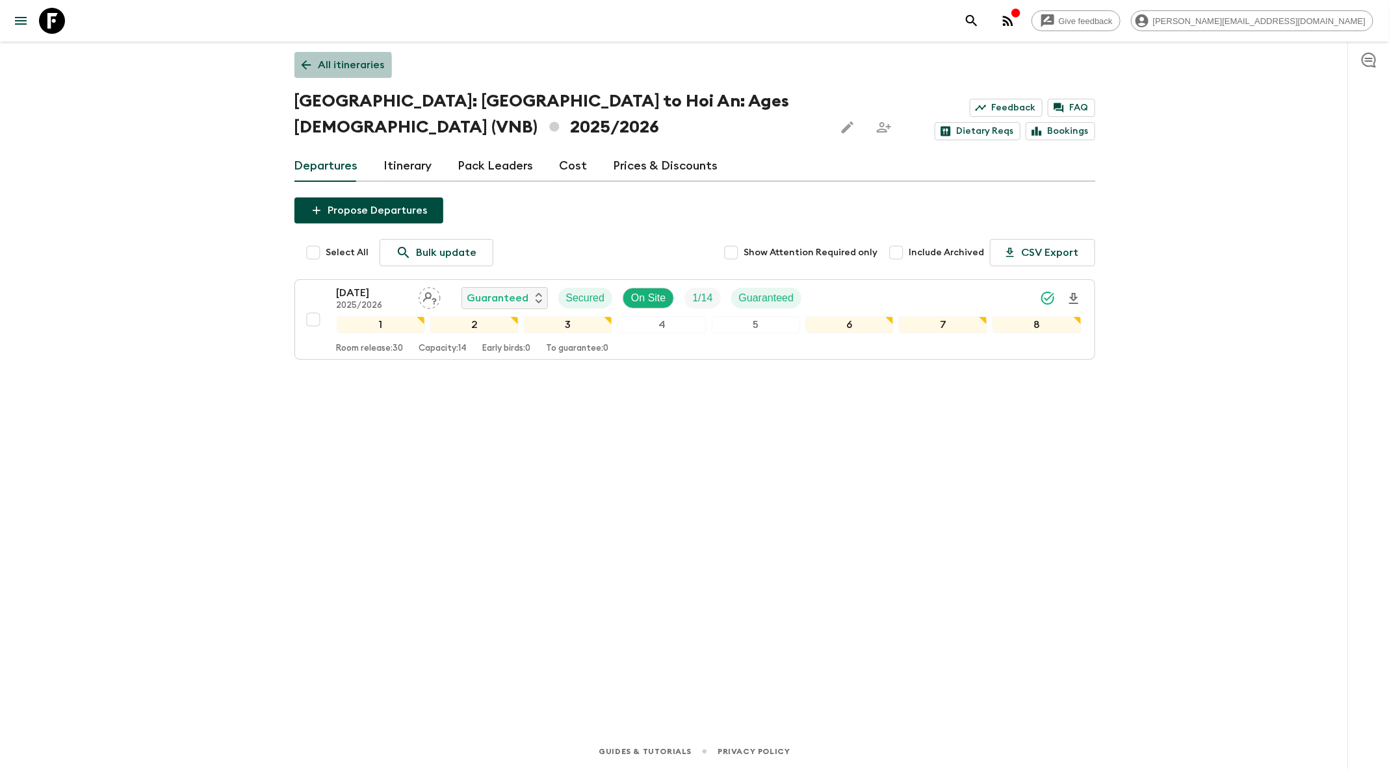
click at [312, 66] on icon at bounding box center [306, 65] width 14 height 14
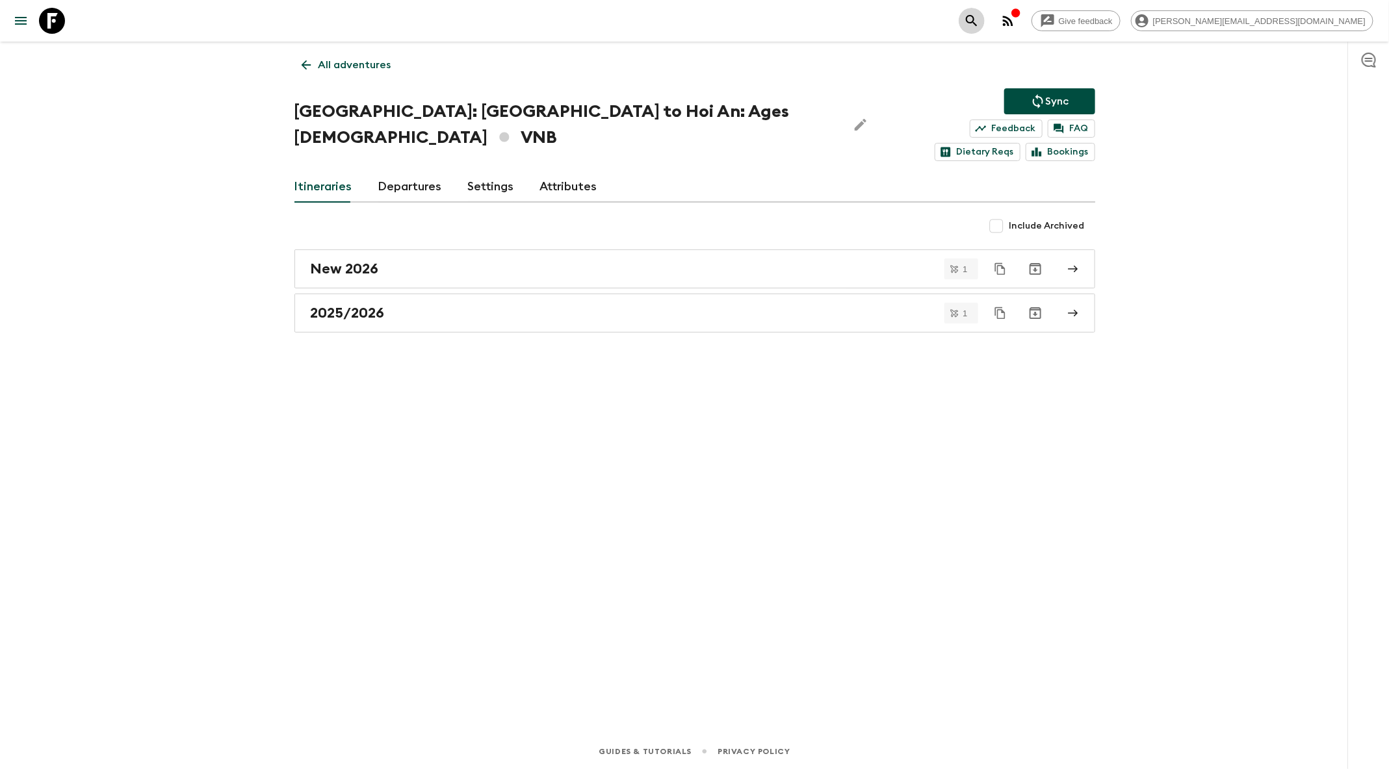
click at [979, 23] on icon "search adventures" at bounding box center [972, 21] width 16 height 16
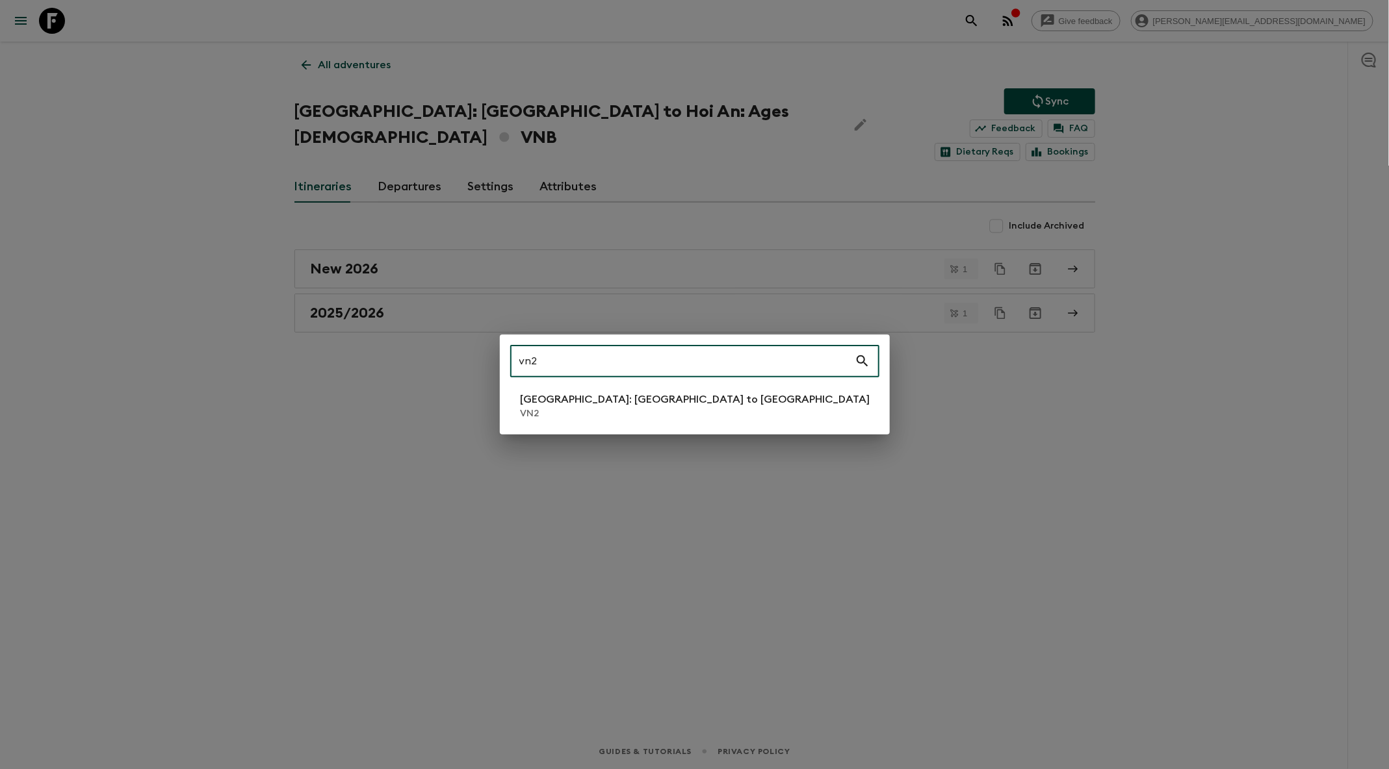
type input "vn2"
click at [690, 407] on li "[GEOGRAPHIC_DATA]: [GEOGRAPHIC_DATA] to Hoi An VN2" at bounding box center [694, 406] width 369 height 36
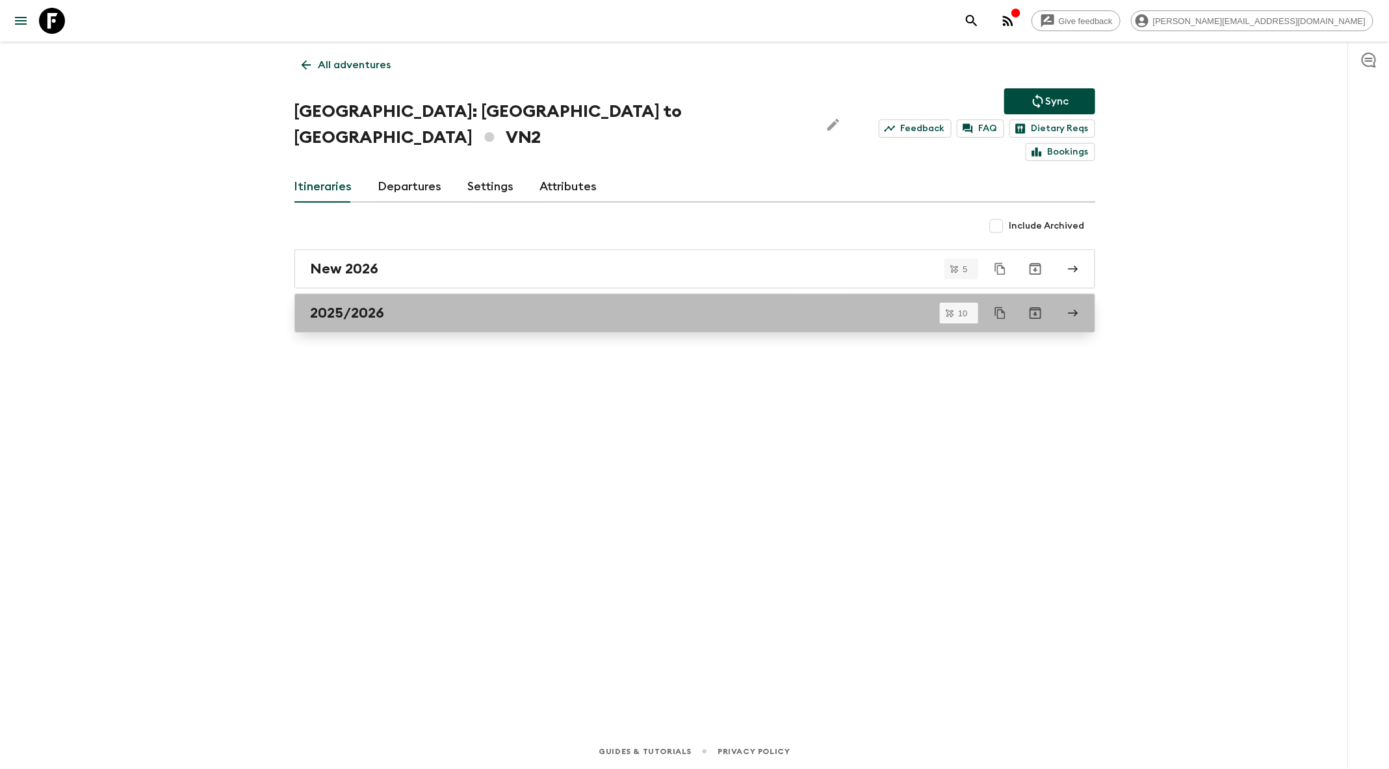
click at [541, 294] on link "2025/2026" at bounding box center [694, 313] width 801 height 39
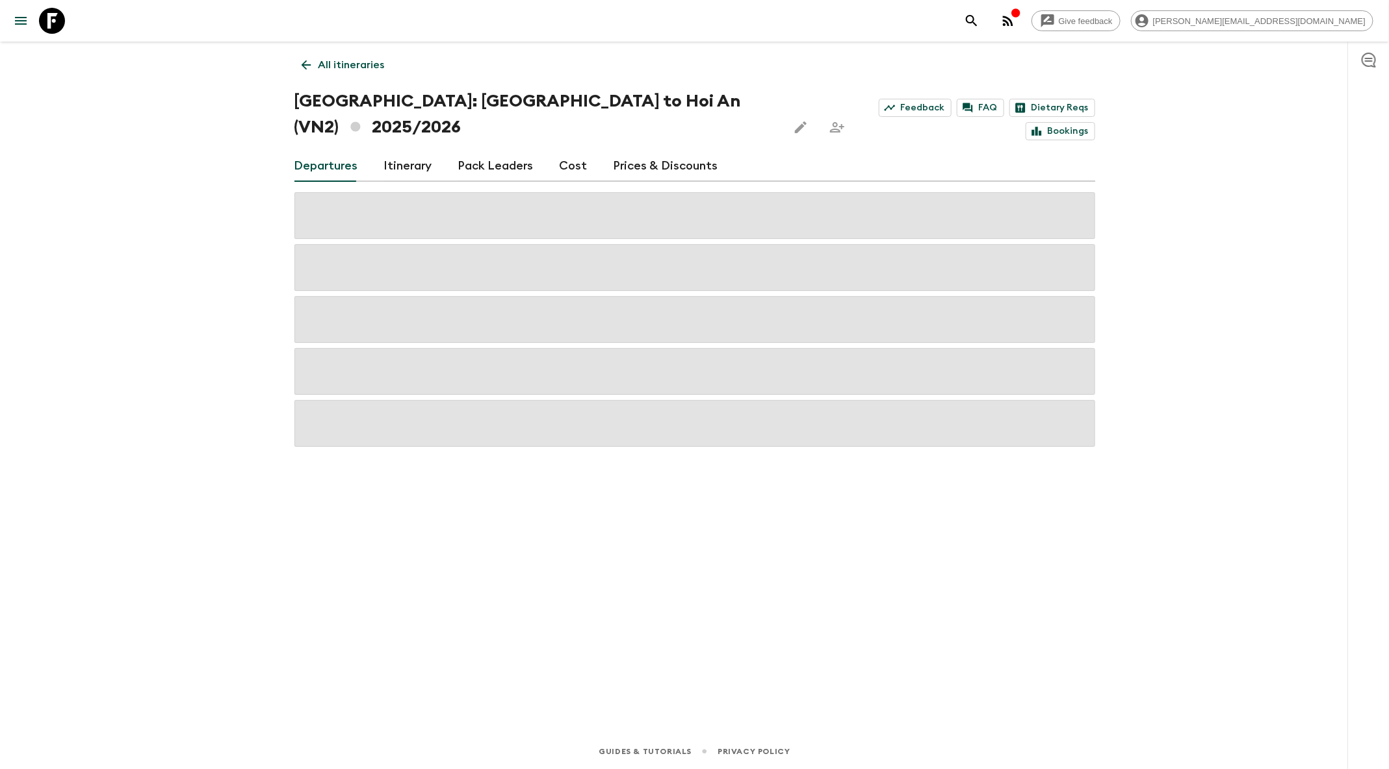
click at [240, 105] on div "Give feedback [PERSON_NAME][EMAIL_ADDRESS][DOMAIN_NAME] All itineraries [GEOGRA…" at bounding box center [694, 384] width 1389 height 769
click at [303, 73] on link "All itineraries" at bounding box center [342, 65] width 97 height 26
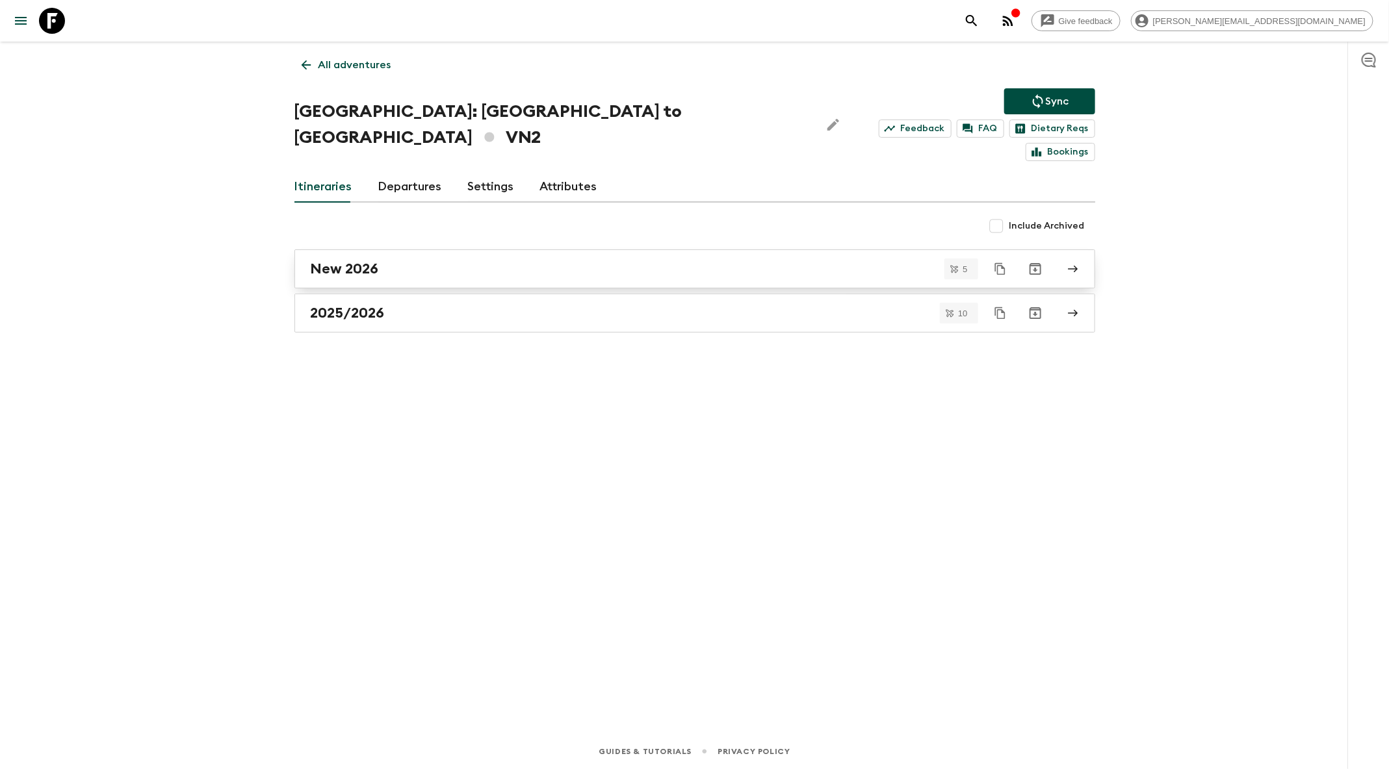
click at [390, 261] on div "New 2026" at bounding box center [682, 269] width 743 height 17
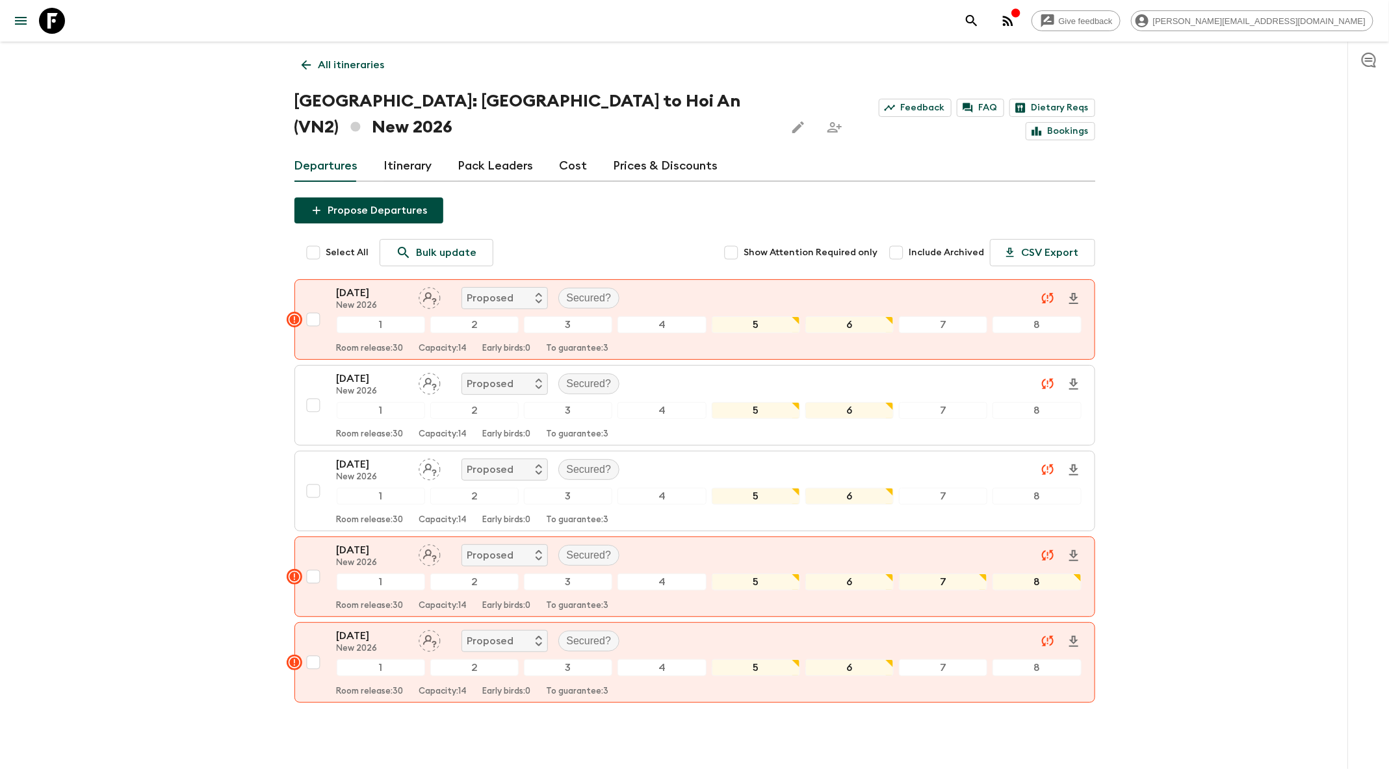
click at [985, 18] on button "search adventures" at bounding box center [972, 21] width 26 height 26
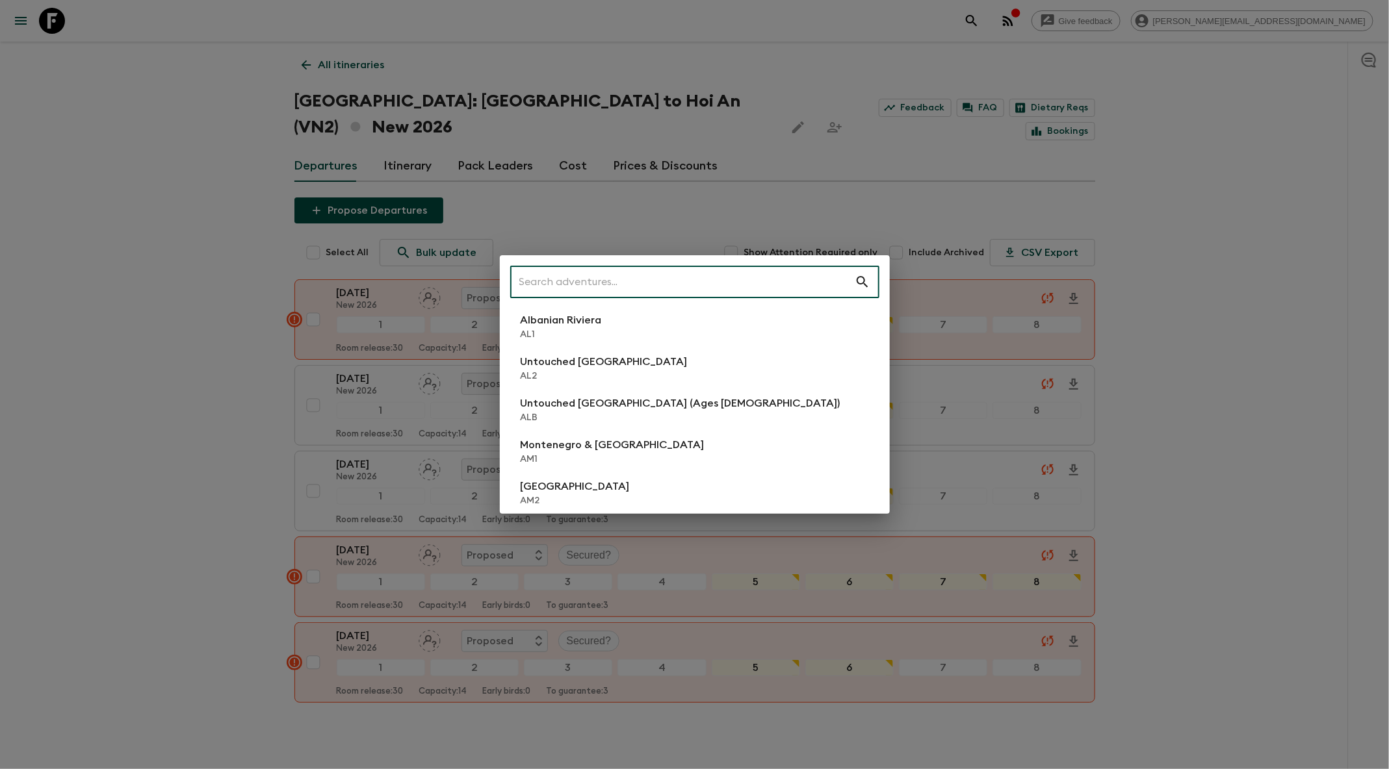
click at [782, 285] on input "text" at bounding box center [682, 282] width 344 height 36
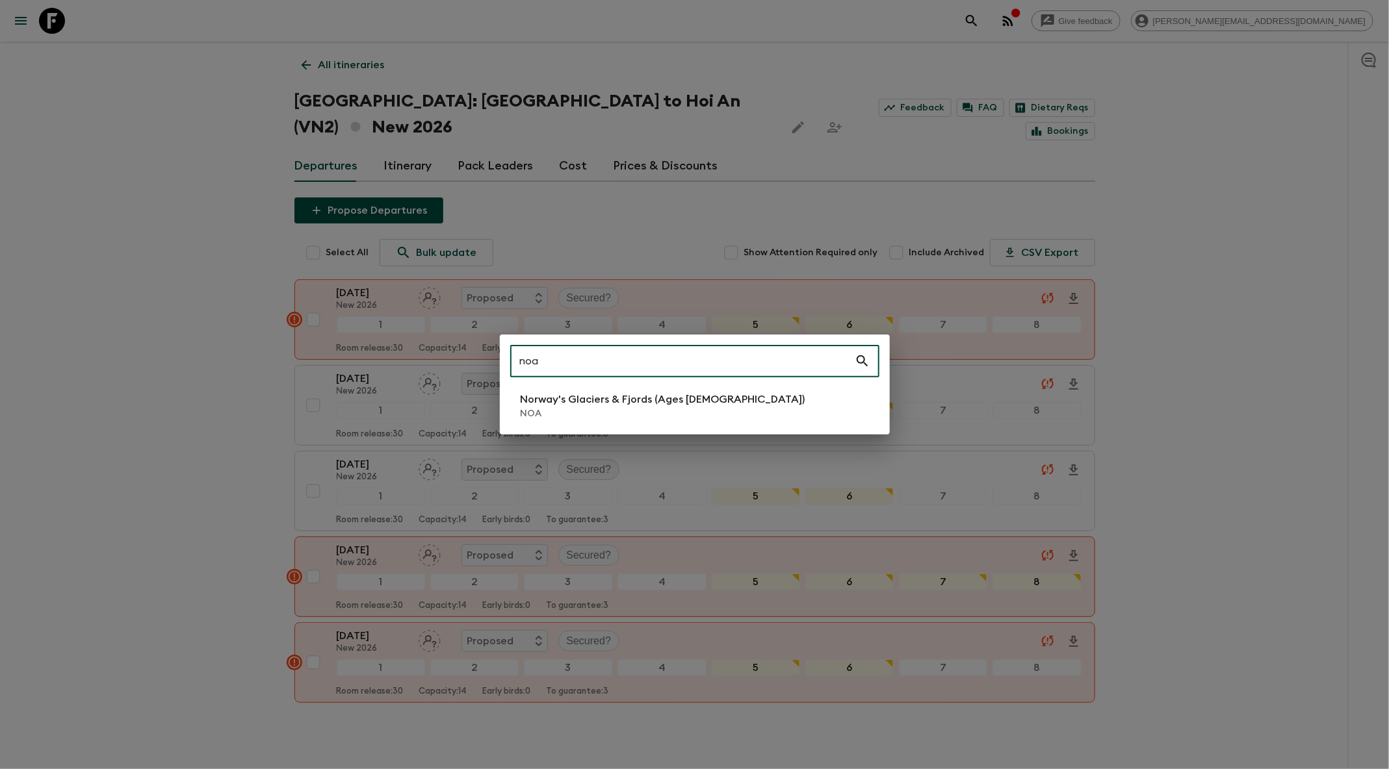
type input "noa"
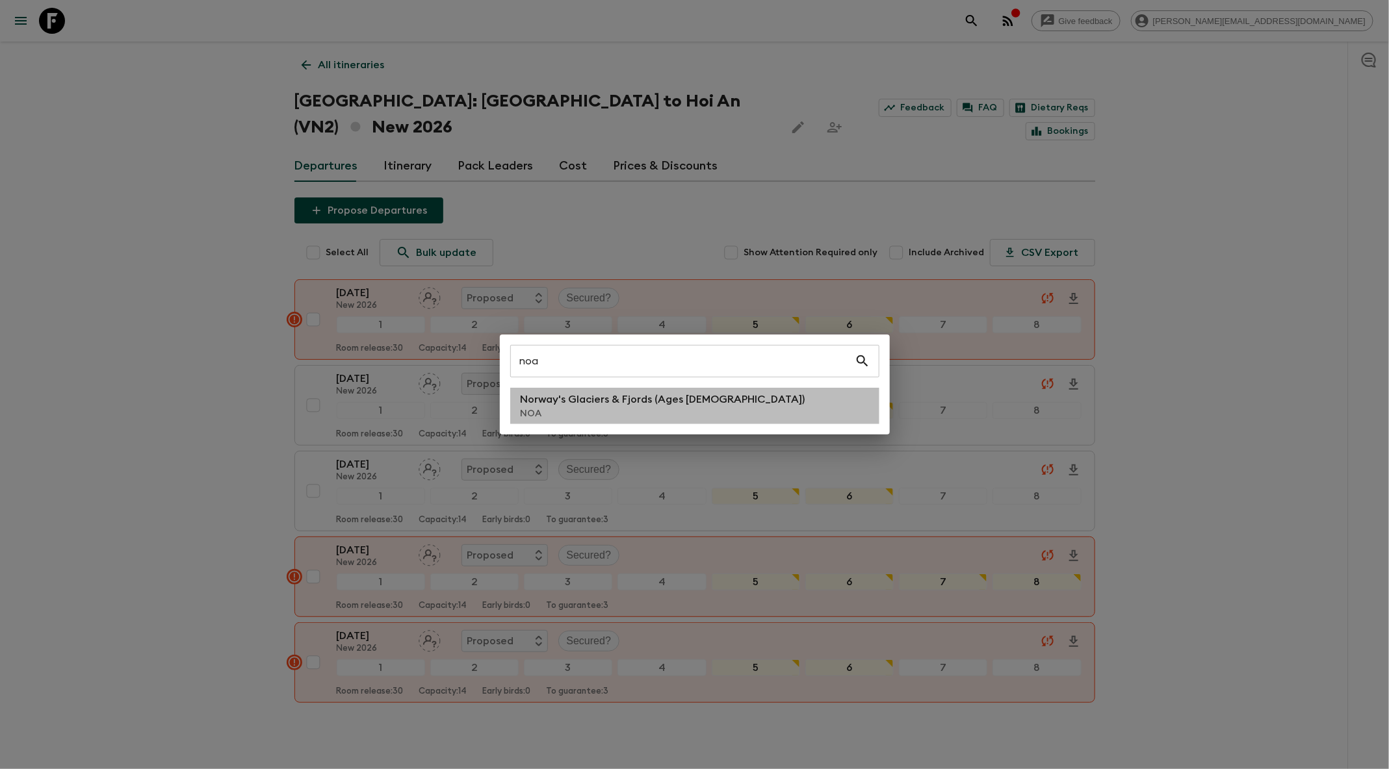
click at [677, 408] on p "NOA" at bounding box center [663, 413] width 285 height 13
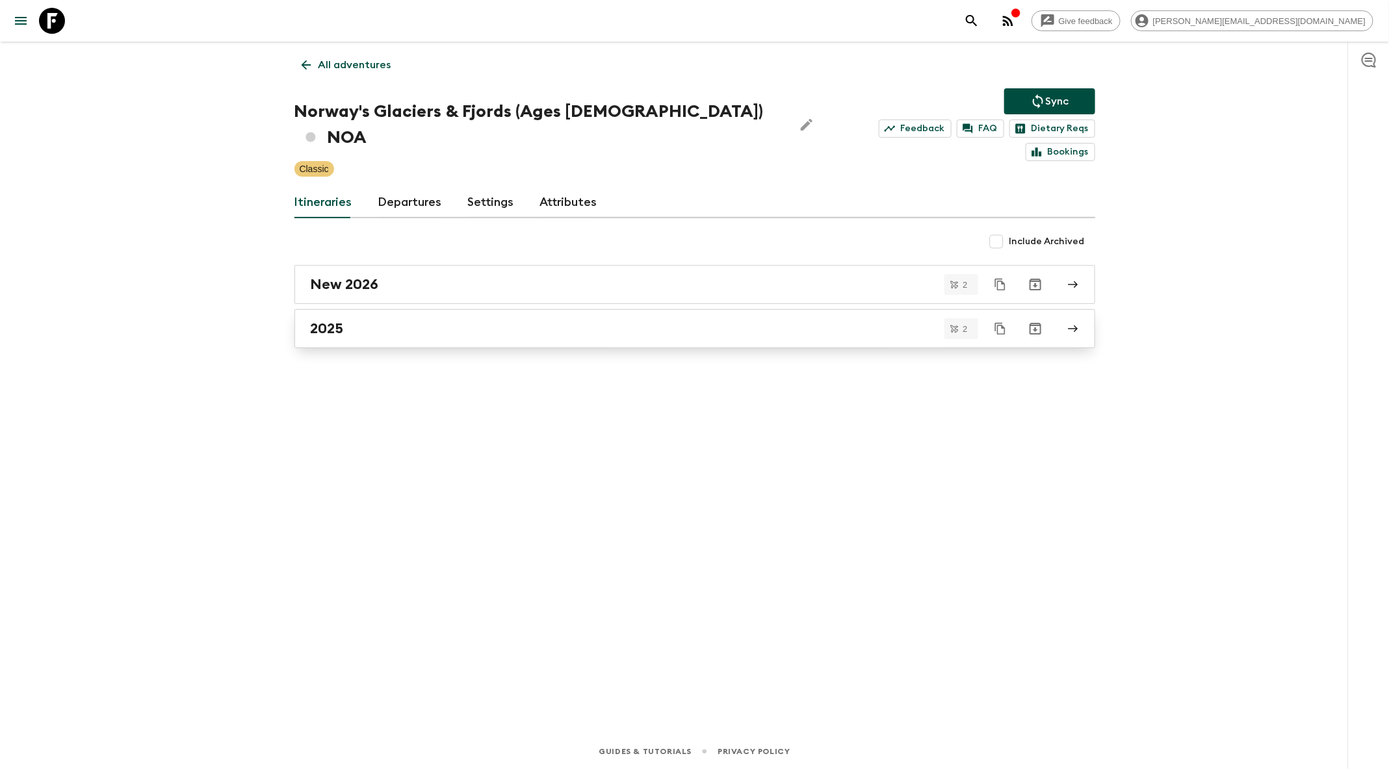
click at [488, 320] on div "2025" at bounding box center [682, 328] width 743 height 17
